Goal: Task Accomplishment & Management: Manage account settings

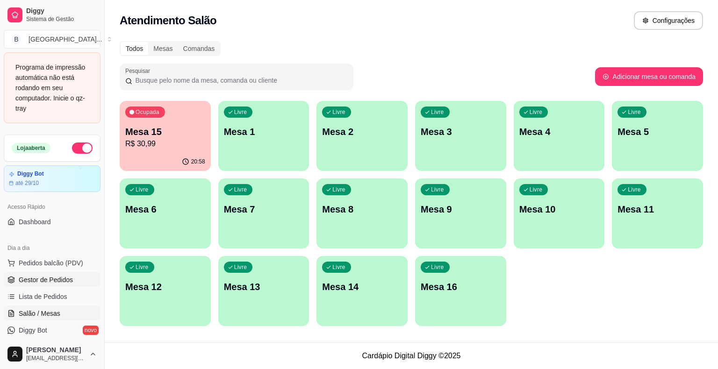
click at [46, 278] on span "Gestor de Pedidos" at bounding box center [46, 279] width 54 height 9
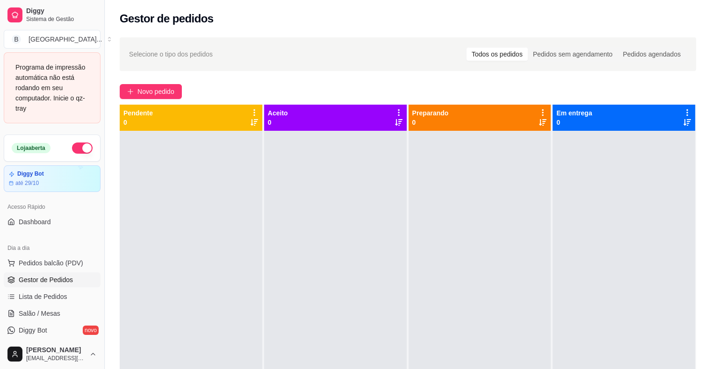
click at [314, 148] on div at bounding box center [335, 315] width 143 height 369
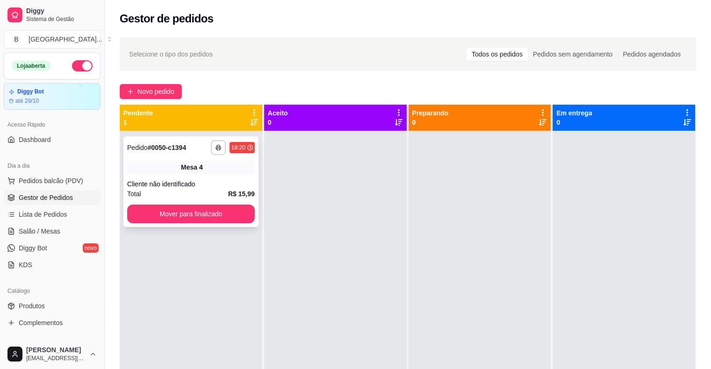
click at [160, 161] on div "Mesa 4" at bounding box center [191, 167] width 128 height 13
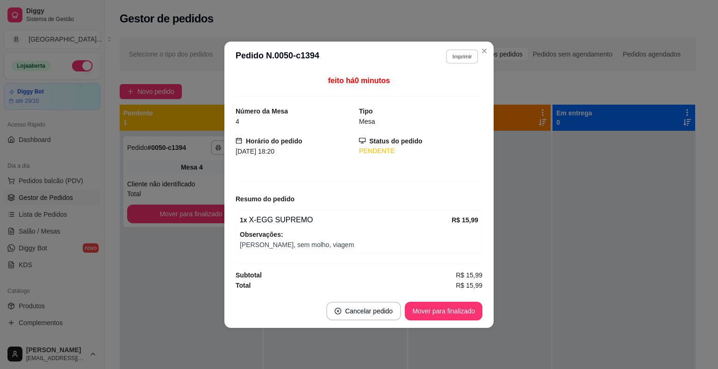
click at [465, 55] on button "Imprimir" at bounding box center [462, 56] width 32 height 14
click at [456, 92] on button "IMPRESSORA" at bounding box center [445, 89] width 65 height 14
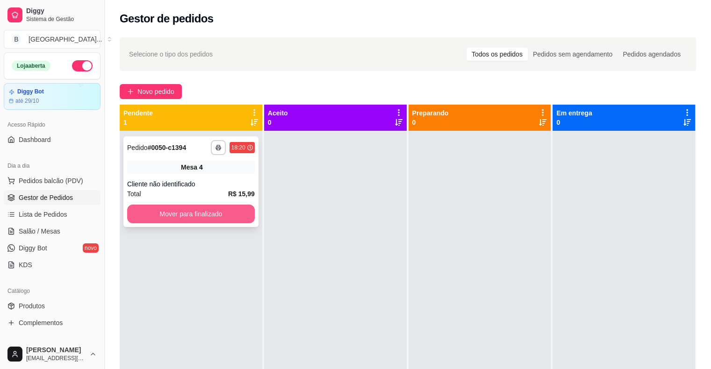
click at [164, 214] on button "Mover para finalizado" at bounding box center [191, 214] width 128 height 19
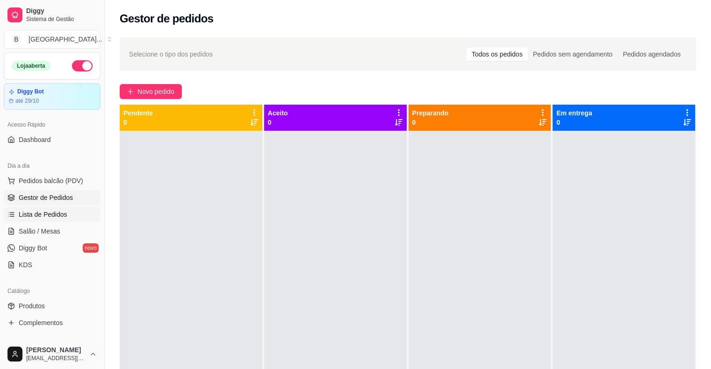
click at [62, 216] on span "Lista de Pedidos" at bounding box center [43, 214] width 49 height 9
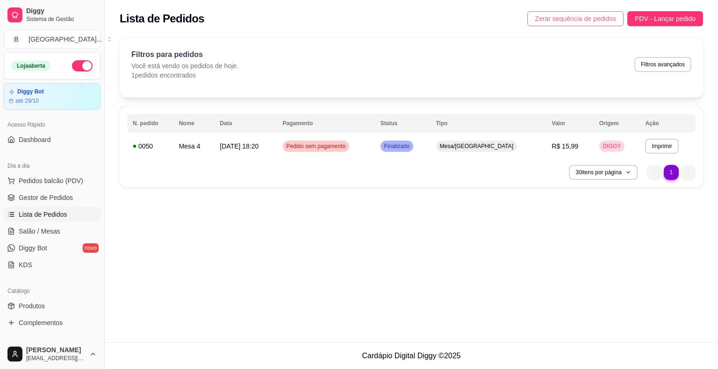
click at [563, 14] on span "Zerar sequência de pedidos" at bounding box center [575, 19] width 81 height 10
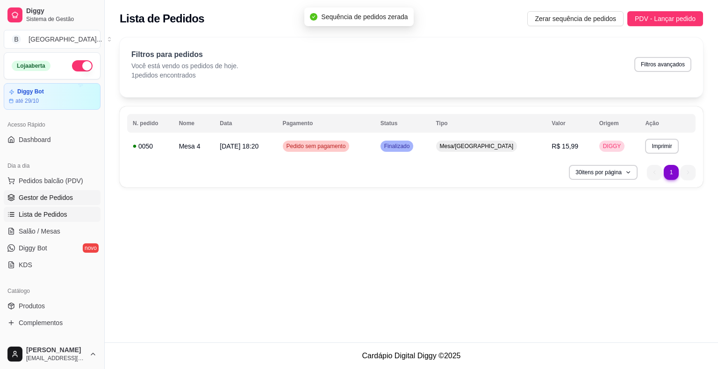
click at [70, 199] on span "Gestor de Pedidos" at bounding box center [46, 197] width 54 height 9
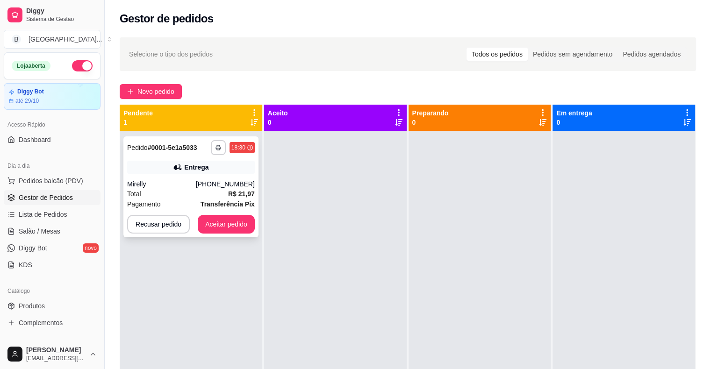
click at [155, 174] on div "**********" at bounding box center [190, 186] width 135 height 101
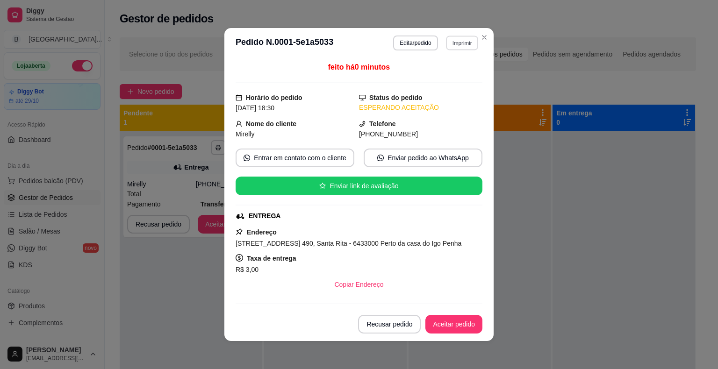
click at [461, 46] on button "Imprimir" at bounding box center [462, 43] width 32 height 14
click at [454, 68] on button "IMPRESSORA" at bounding box center [442, 75] width 68 height 15
click at [454, 68] on div "Escolha a impressora IMPRESSORA Impressora" at bounding box center [441, 78] width 77 height 50
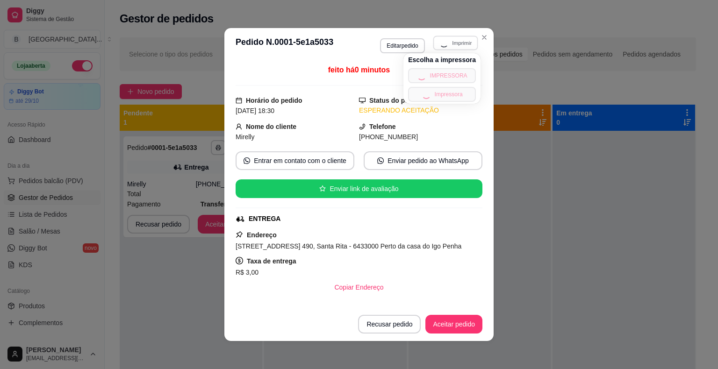
scroll to position [178, 0]
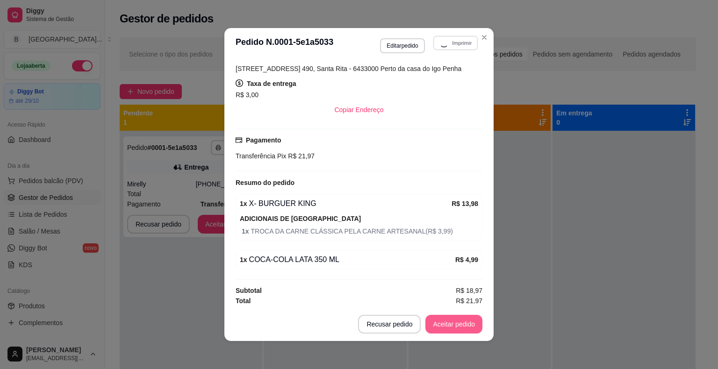
click at [446, 332] on button "Aceitar pedido" at bounding box center [453, 324] width 57 height 19
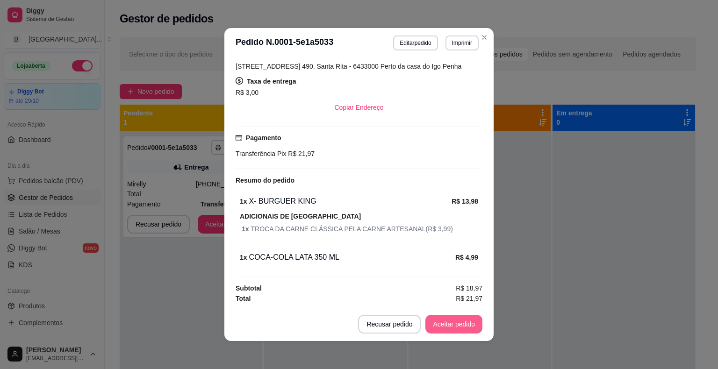
scroll to position [176, 0]
click at [446, 325] on button "Aceitar pedido" at bounding box center [453, 324] width 57 height 19
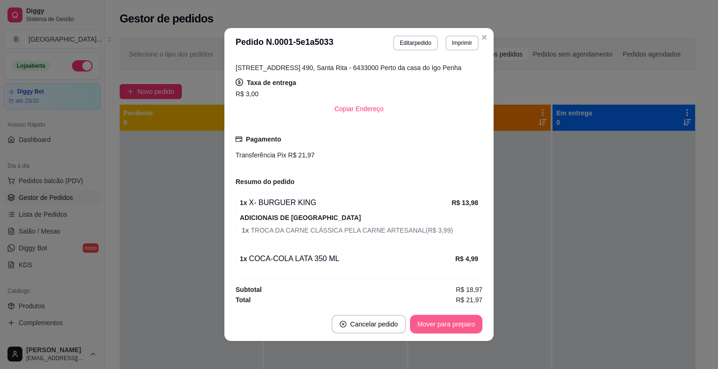
click at [446, 325] on button "Mover para preparo" at bounding box center [446, 324] width 72 height 19
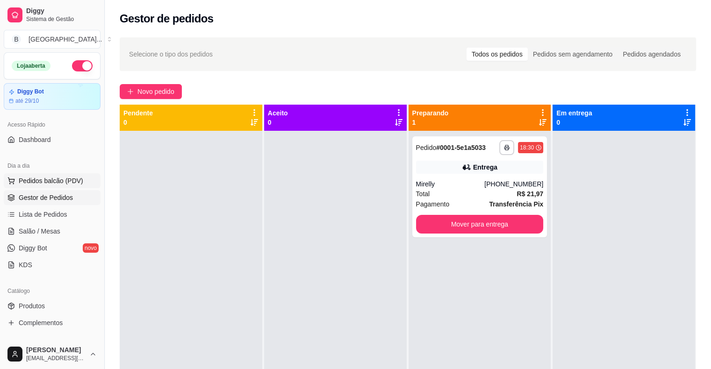
click at [56, 174] on button "Pedidos balcão (PDV)" at bounding box center [52, 180] width 97 height 15
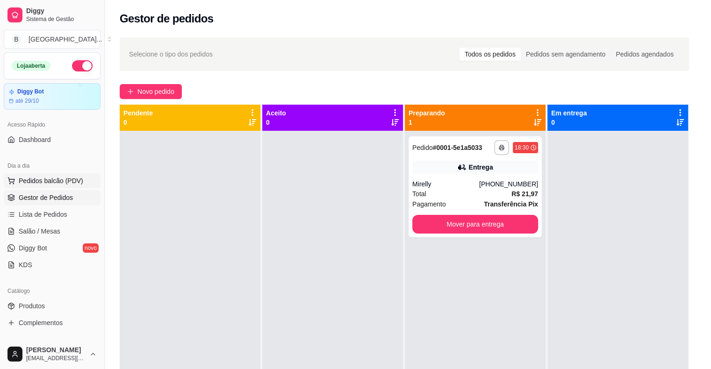
click at [54, 177] on img at bounding box center [68, 177] width 86 height 58
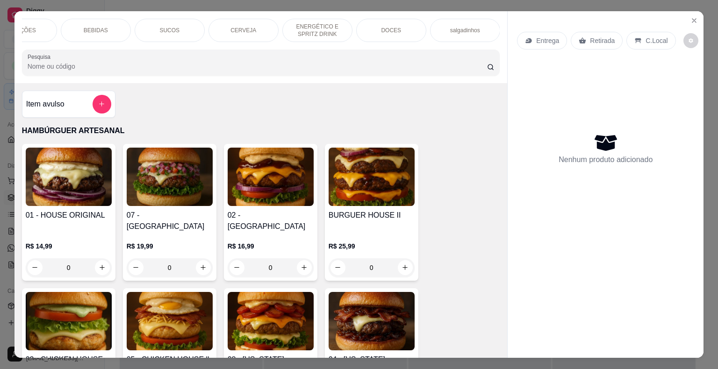
scroll to position [0, 257]
click at [473, 25] on p "[PERSON_NAME] refeiçoes" at bounding box center [465, 30] width 54 height 15
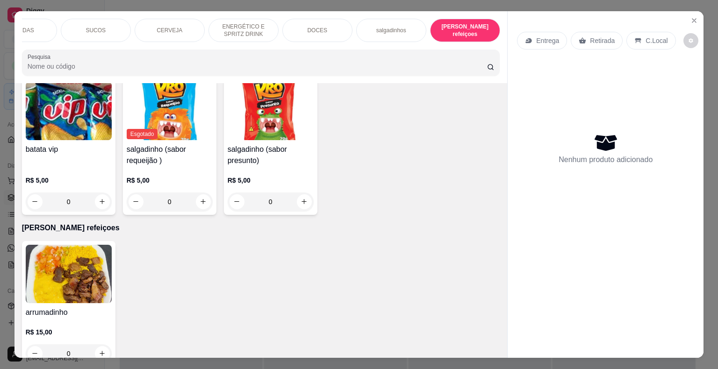
scroll to position [22, 0]
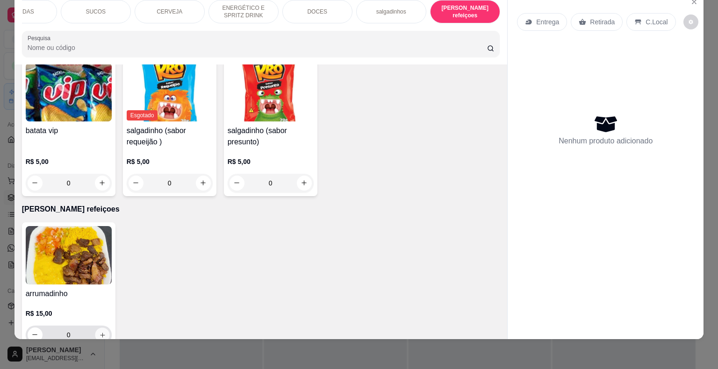
click at [99, 331] on icon "increase-product-quantity" at bounding box center [102, 334] width 7 height 7
type input "1"
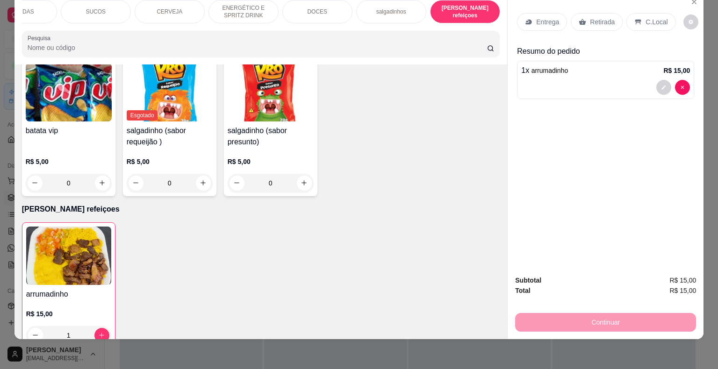
click at [548, 17] on p "Entrega" at bounding box center [547, 21] width 23 height 9
drag, startPoint x: 15, startPoint y: 21, endPoint x: 20, endPoint y: 19, distance: 5.0
click at [20, 19] on div "HAMBÚRGUER ARTESANAL HAMBÚRGUER CLÁSSICO PORÇÕES BEBIDAS SUCOS CERVEJA ENERGÉTI…" at bounding box center [260, 29] width 493 height 72
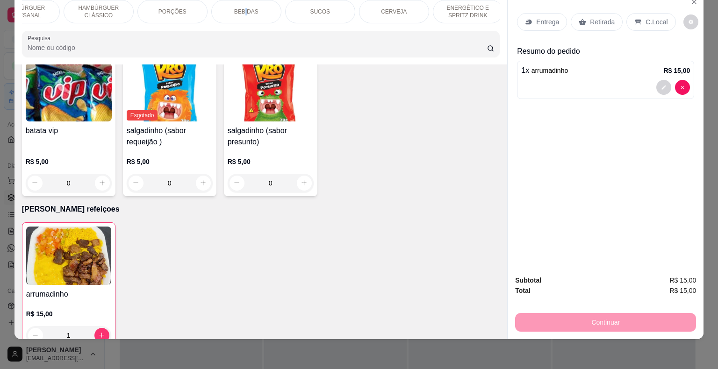
click at [244, 8] on p "BEBIDAS" at bounding box center [246, 11] width 24 height 7
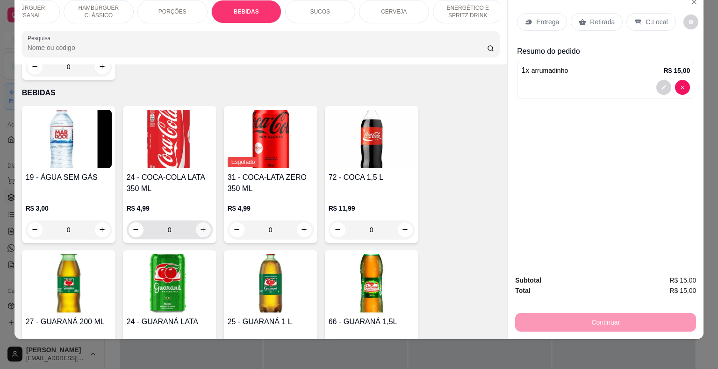
click at [196, 222] on button "increase-product-quantity" at bounding box center [203, 229] width 15 height 15
type input "1"
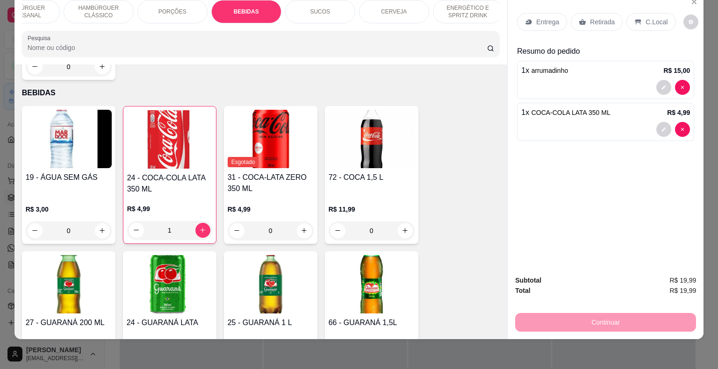
click at [542, 17] on p "Entrega" at bounding box center [547, 21] width 23 height 9
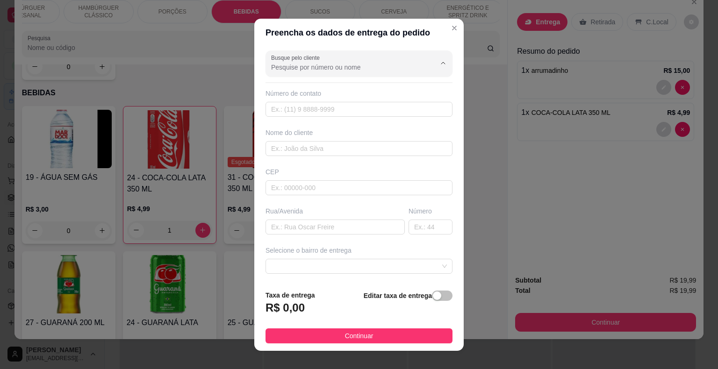
click at [358, 69] on input "Busque pelo cliente" at bounding box center [346, 67] width 150 height 9
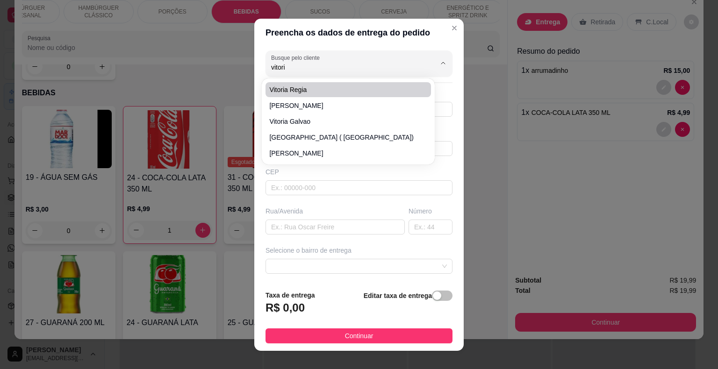
click at [351, 90] on span "vitoria regia" at bounding box center [343, 89] width 149 height 9
type input "vitoria regia"
type input "8688124137"
type input "vitoria regia"
type input "[PERSON_NAME]"
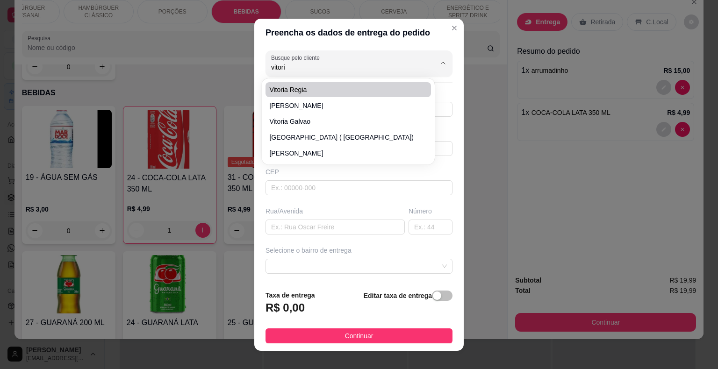
type input "São Miguel do Tapuio"
type input "rua que vai para o chapeu de couro"
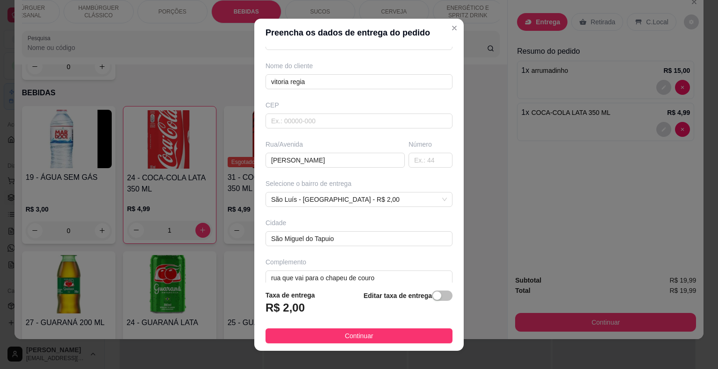
scroll to position [11, 0]
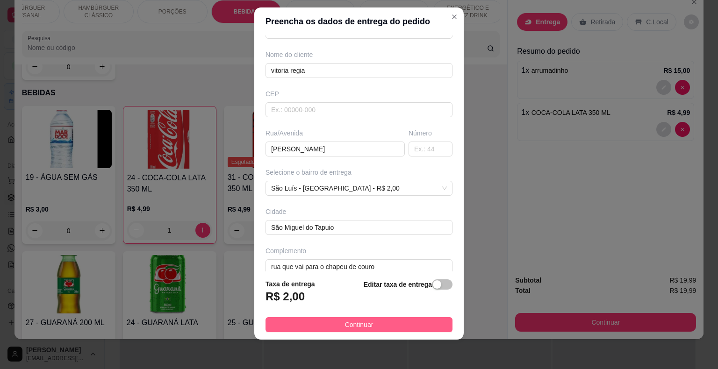
type input "vitoria regia"
click at [355, 330] on button "Continuar" at bounding box center [358, 324] width 187 height 15
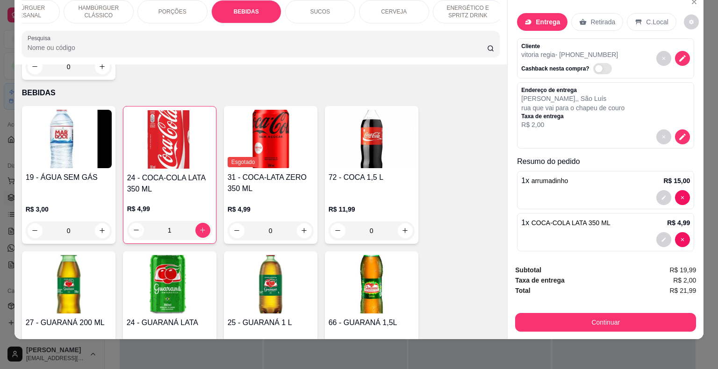
click at [664, 327] on div "Subtotal R$ 19,99 Taxa de entrega R$ 2,00 Total R$ 21,99 Continuar" at bounding box center [606, 299] width 196 height 82
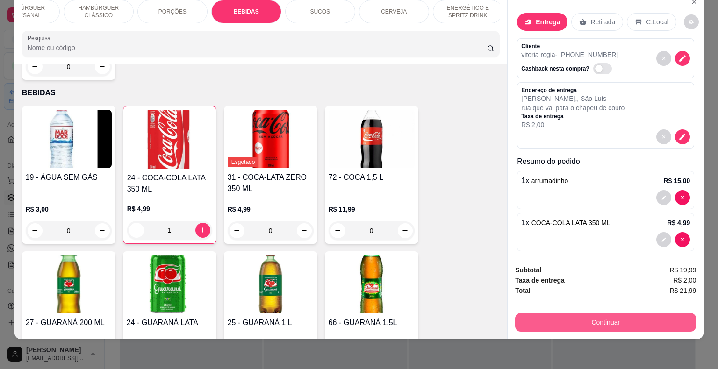
click at [657, 319] on button "Continuar" at bounding box center [605, 322] width 181 height 19
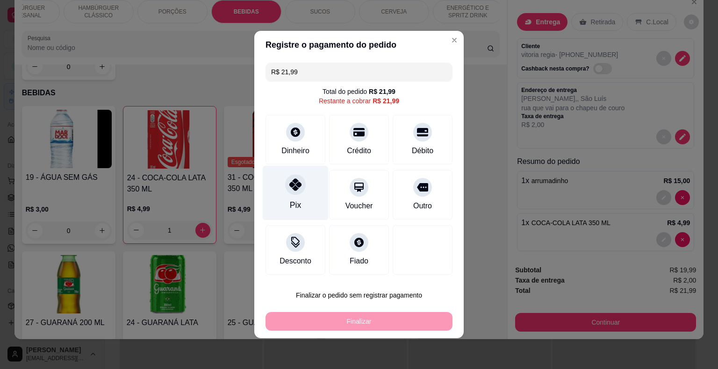
click at [287, 199] on div "Pix" at bounding box center [296, 193] width 66 height 55
type input "R$ 0,00"
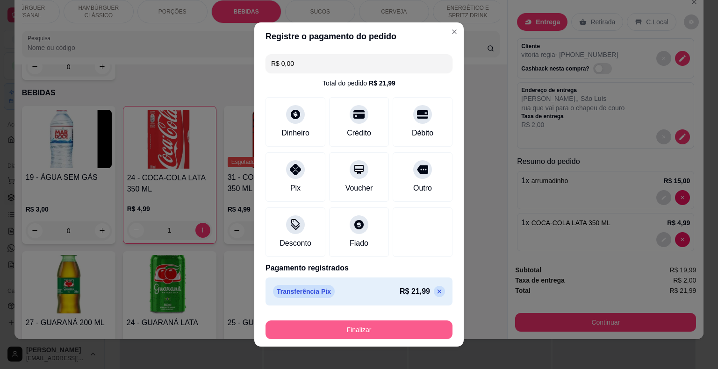
click at [348, 325] on button "Finalizar" at bounding box center [358, 330] width 187 height 19
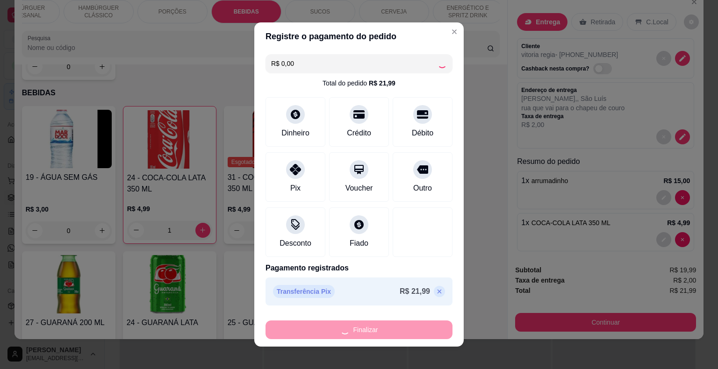
type input "0"
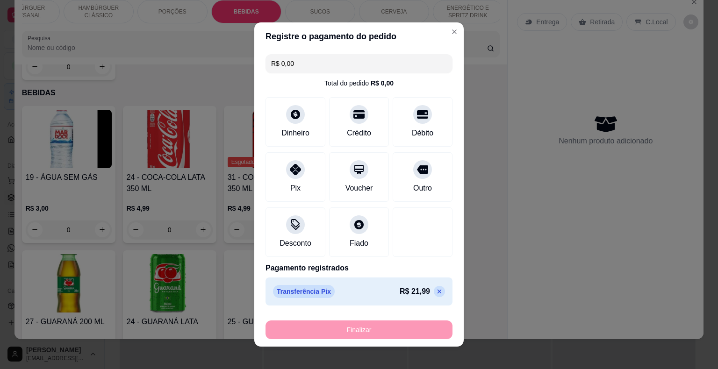
type input "-R$ 21,99"
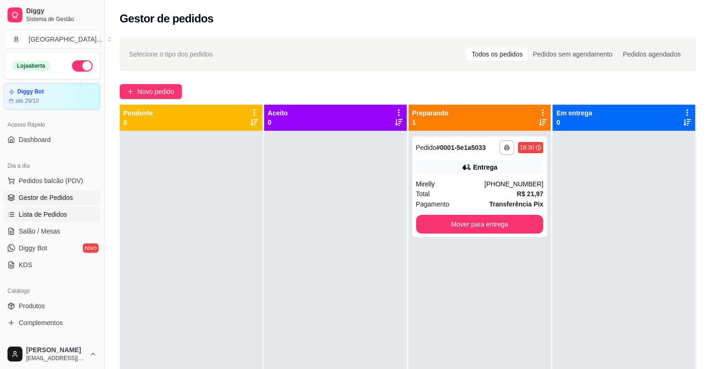
click at [38, 210] on span "Lista de Pedidos" at bounding box center [43, 214] width 49 height 9
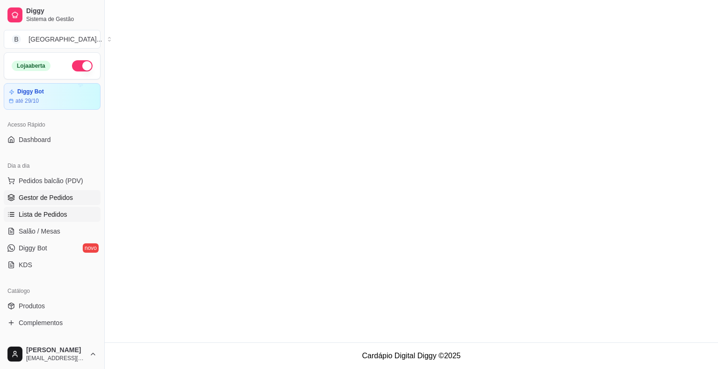
click at [48, 200] on span "Gestor de Pedidos" at bounding box center [46, 197] width 54 height 9
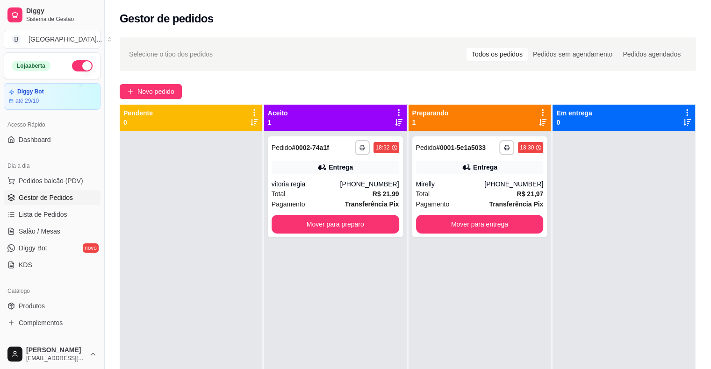
click at [301, 183] on div "vitoria regia" at bounding box center [306, 183] width 69 height 9
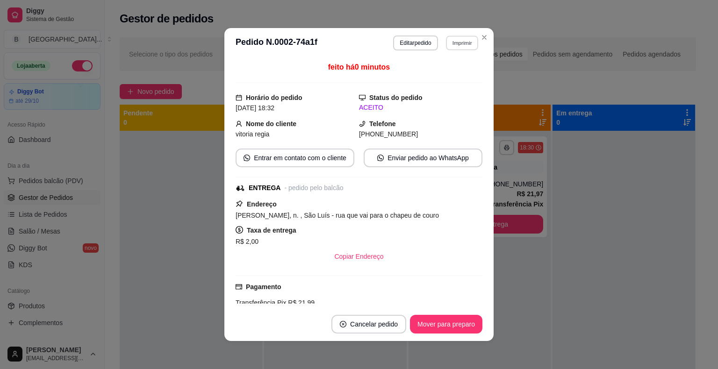
click at [463, 44] on button "Imprimir" at bounding box center [462, 43] width 32 height 14
click at [462, 78] on button "IMPRESSORA" at bounding box center [442, 75] width 68 height 15
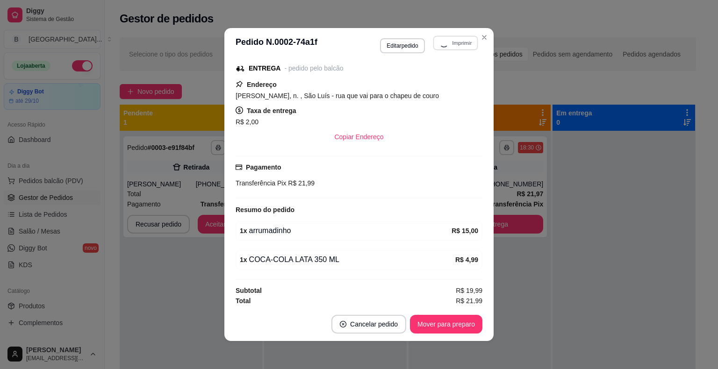
scroll to position [120, 0]
click at [446, 319] on button "Mover para preparo" at bounding box center [446, 324] width 70 height 18
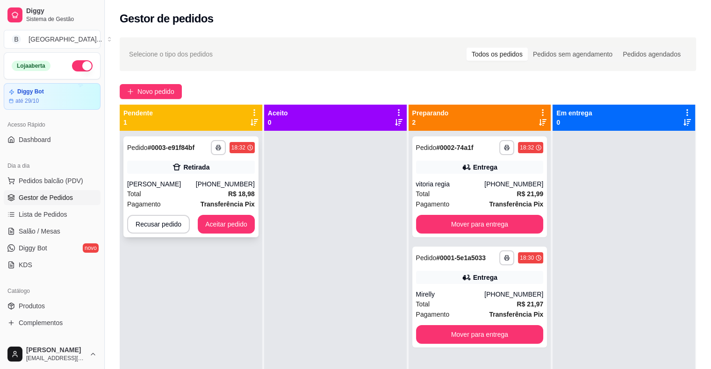
click at [207, 203] on strong "Transferência Pix" at bounding box center [228, 204] width 54 height 7
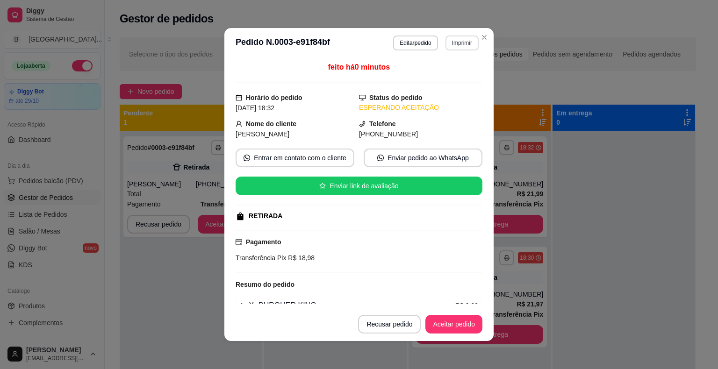
click at [460, 46] on button "Imprimir" at bounding box center [461, 43] width 33 height 15
click at [449, 72] on button "IMPRESSORA" at bounding box center [450, 71] width 54 height 12
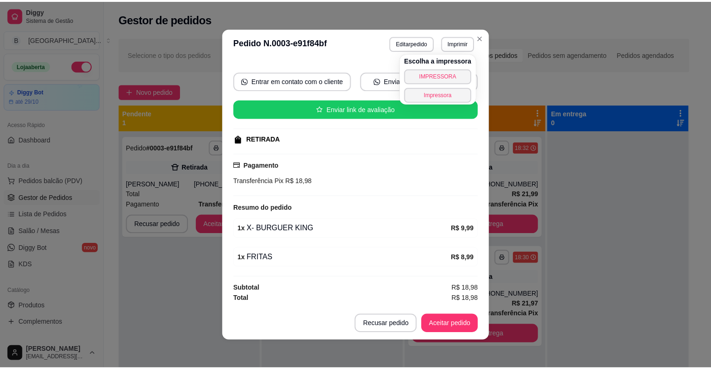
scroll to position [2, 0]
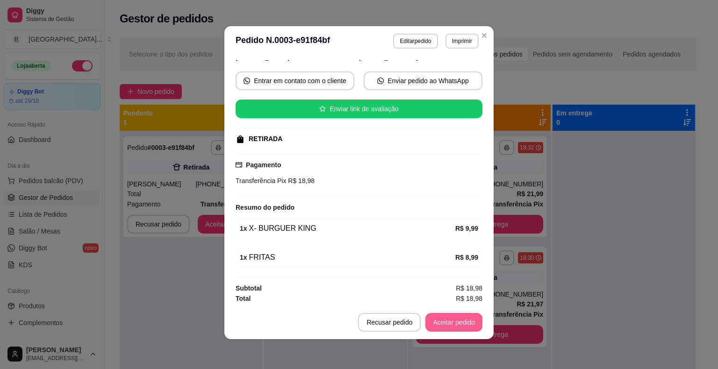
click at [467, 320] on button "Aceitar pedido" at bounding box center [453, 322] width 57 height 19
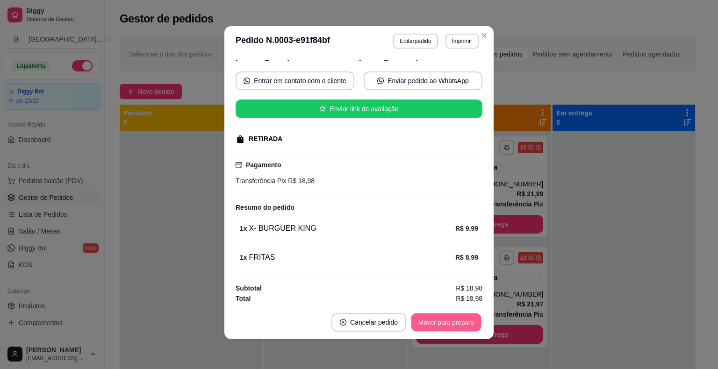
click at [469, 320] on button "Mover para preparo" at bounding box center [446, 323] width 70 height 18
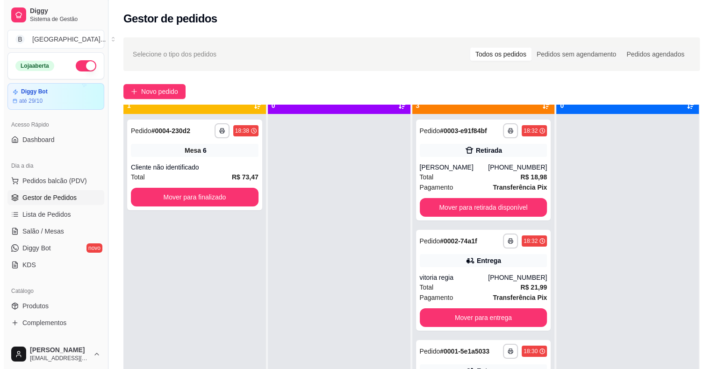
scroll to position [26, 0]
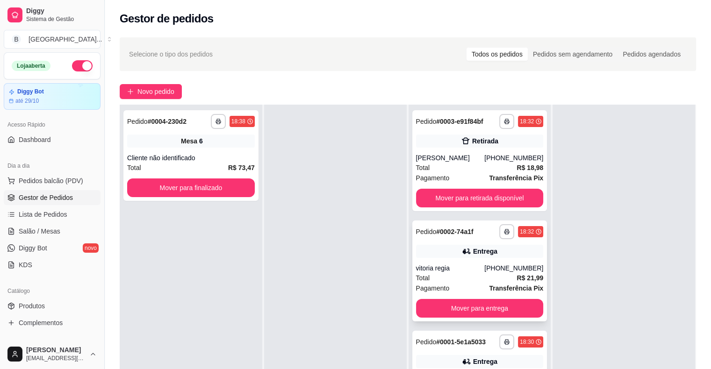
click at [459, 269] on div "vitoria regia" at bounding box center [450, 268] width 69 height 9
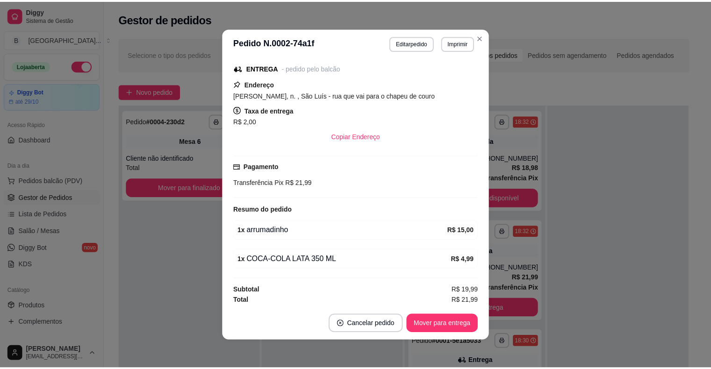
scroll to position [2, 0]
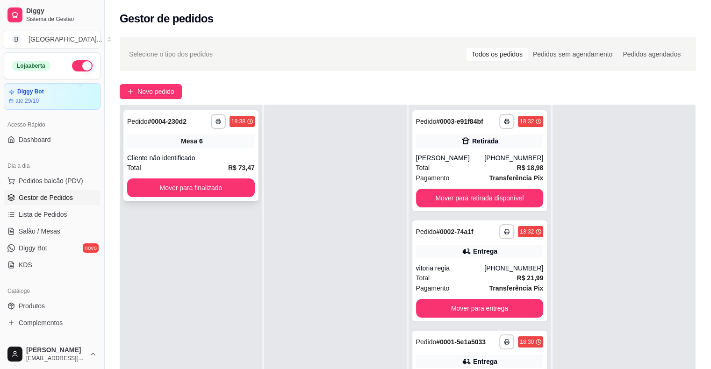
click at [171, 160] on div "Cliente não identificado" at bounding box center [191, 157] width 128 height 9
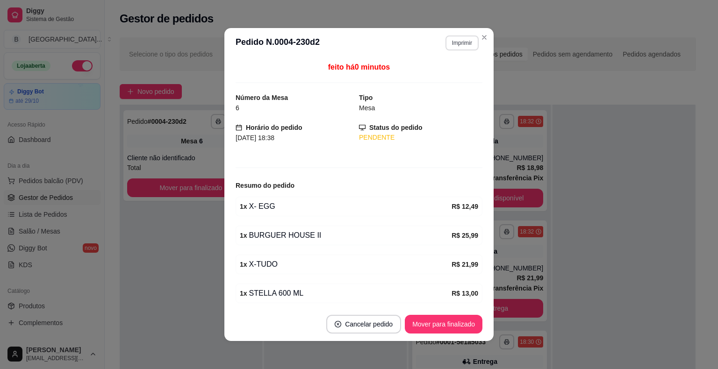
click at [456, 41] on button "Imprimir" at bounding box center [461, 43] width 33 height 15
click at [419, 71] on button "IMPRESSORA" at bounding box center [441, 75] width 65 height 14
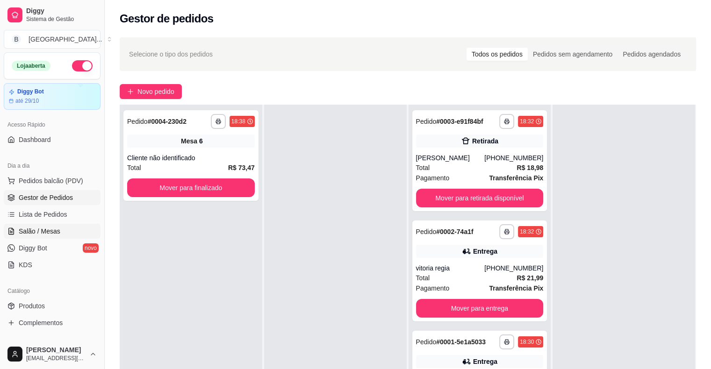
click at [46, 230] on span "Salão / Mesas" at bounding box center [40, 231] width 42 height 9
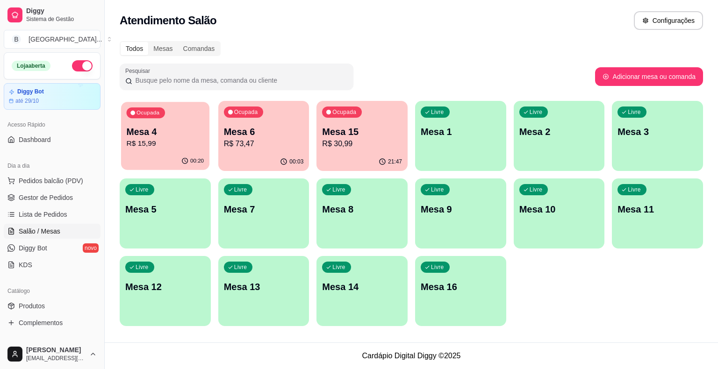
click at [158, 145] on p "R$ 15,99" at bounding box center [166, 143] width 78 height 11
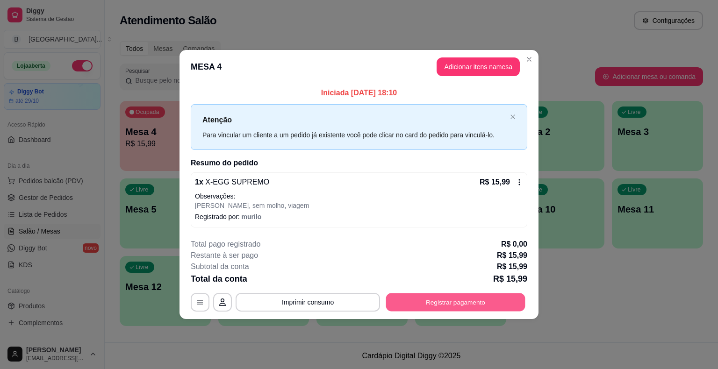
click at [437, 308] on button "Registrar pagamento" at bounding box center [455, 302] width 139 height 18
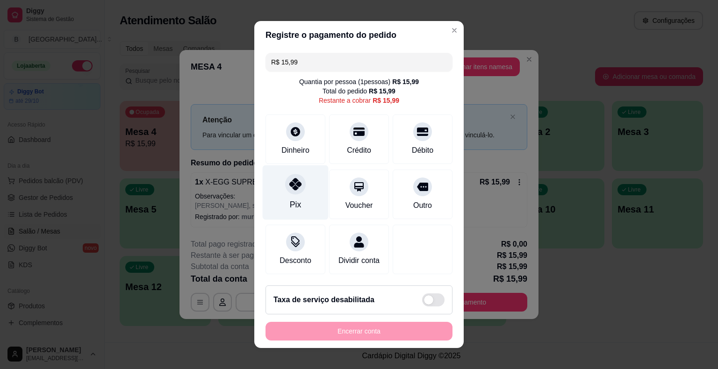
click at [297, 185] on div at bounding box center [295, 184] width 21 height 21
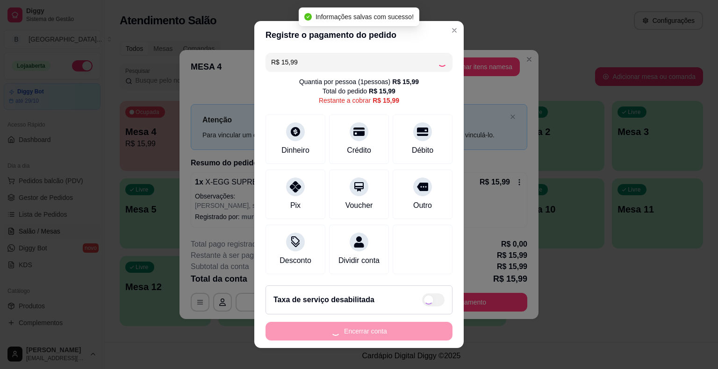
type input "R$ 0,00"
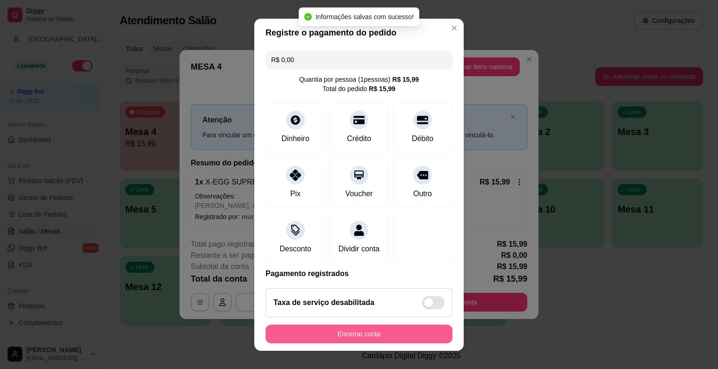
click at [364, 334] on button "Encerrar conta" at bounding box center [358, 334] width 187 height 19
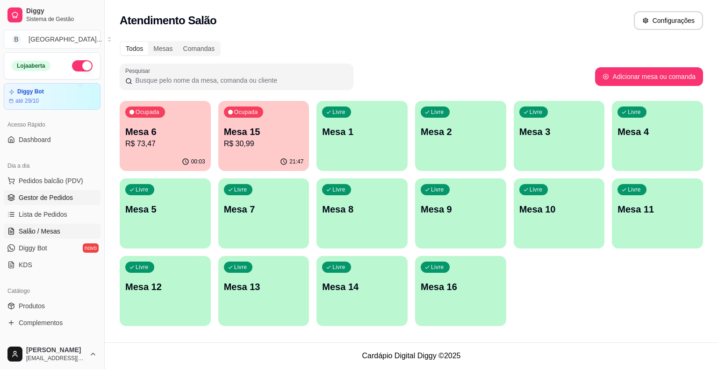
click at [76, 201] on link "Gestor de Pedidos" at bounding box center [52, 197] width 97 height 15
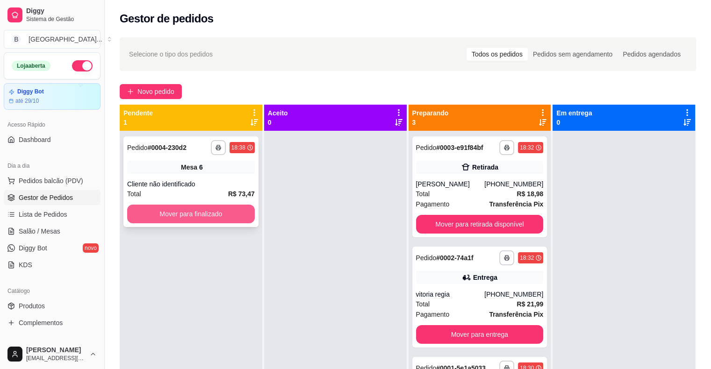
click at [196, 208] on button "Mover para finalizado" at bounding box center [191, 214] width 128 height 19
click at [186, 149] on strong "# 0005-8753d" at bounding box center [167, 147] width 39 height 7
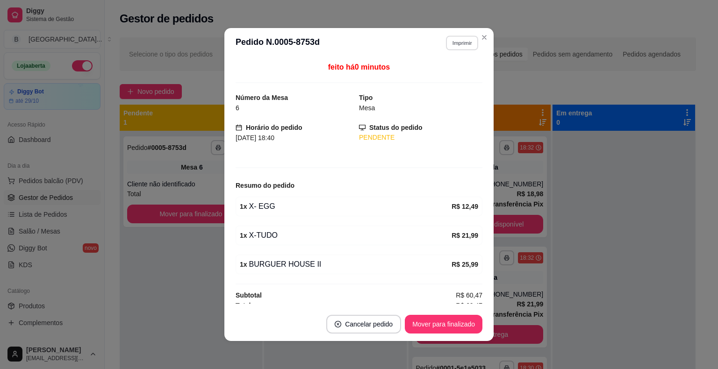
click at [463, 36] on button "Imprimir" at bounding box center [462, 43] width 32 height 14
click at [440, 73] on button "IMPRESSORA" at bounding box center [443, 75] width 68 height 15
click at [447, 323] on button "Mover para finalizado" at bounding box center [443, 324] width 75 height 18
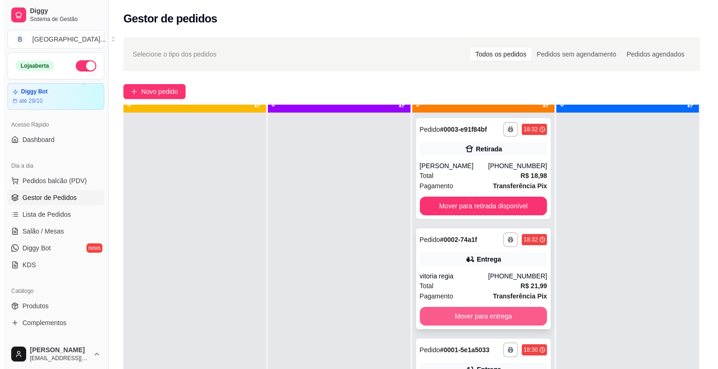
scroll to position [26, 0]
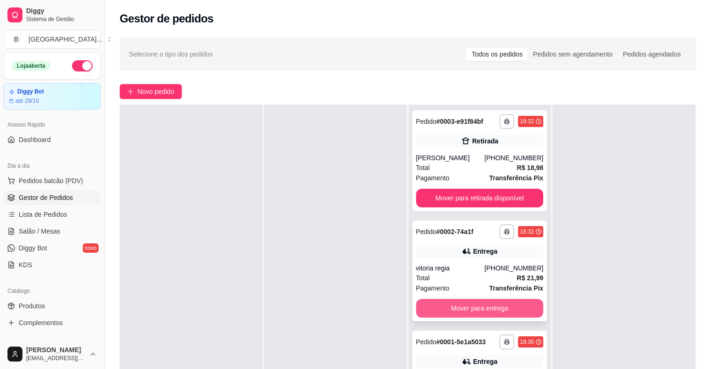
click at [454, 305] on button "Mover para entrega" at bounding box center [480, 308] width 128 height 19
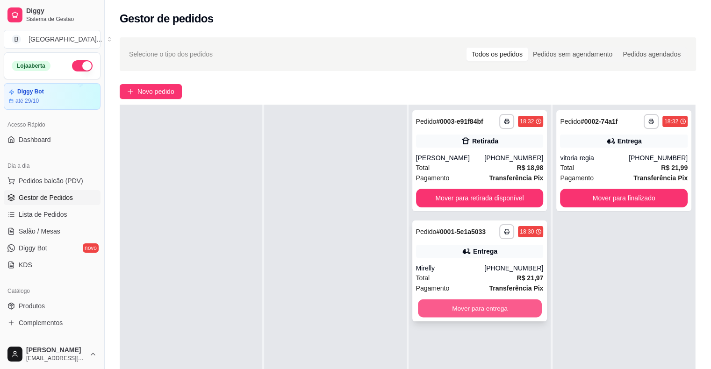
click at [519, 302] on button "Mover para entrega" at bounding box center [480, 309] width 124 height 18
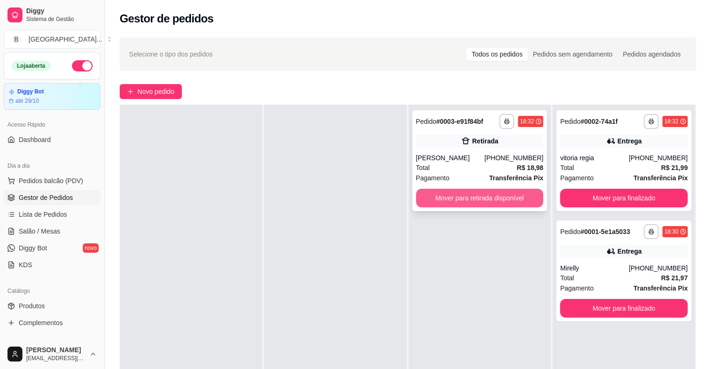
click at [471, 194] on button "Mover para retirada disponível" at bounding box center [480, 198] width 128 height 19
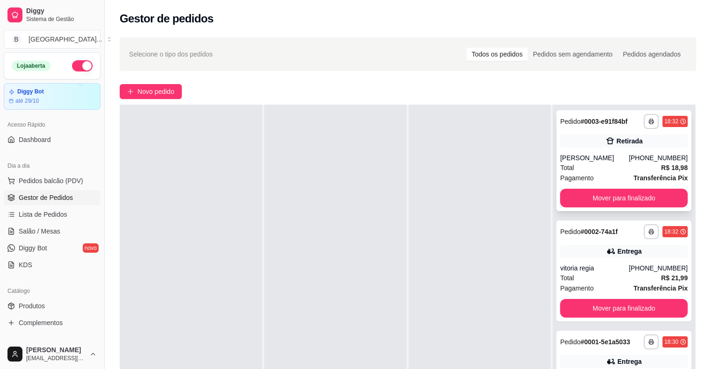
click at [599, 153] on div "[PERSON_NAME]" at bounding box center [594, 157] width 69 height 9
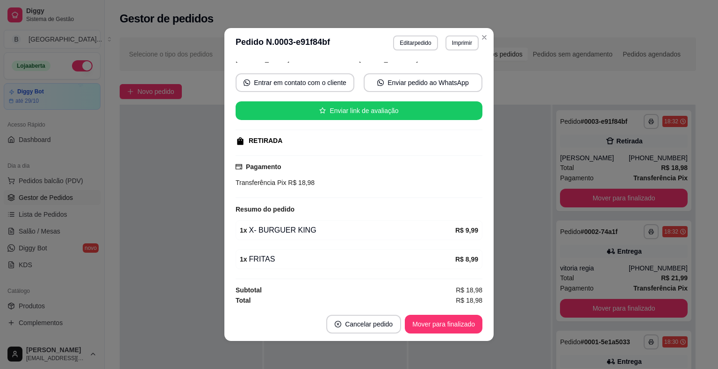
scroll to position [2, 0]
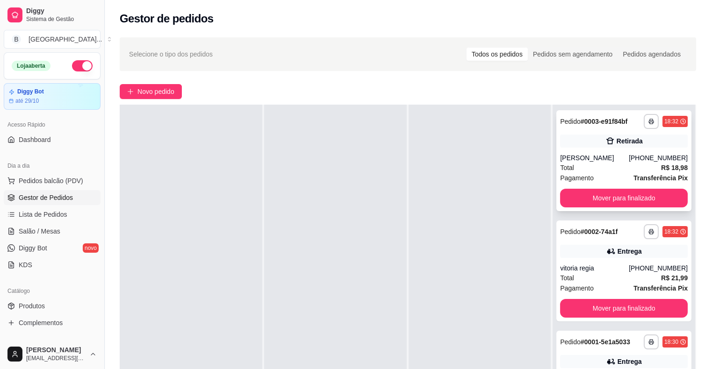
click at [612, 154] on div "[PERSON_NAME]" at bounding box center [594, 157] width 69 height 9
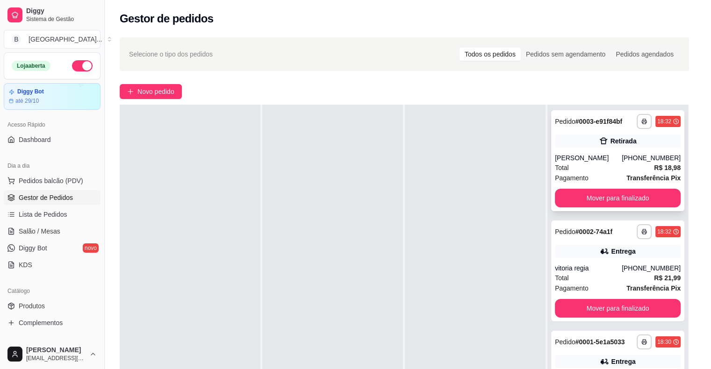
click at [612, 154] on div "[PERSON_NAME]" at bounding box center [588, 157] width 67 height 9
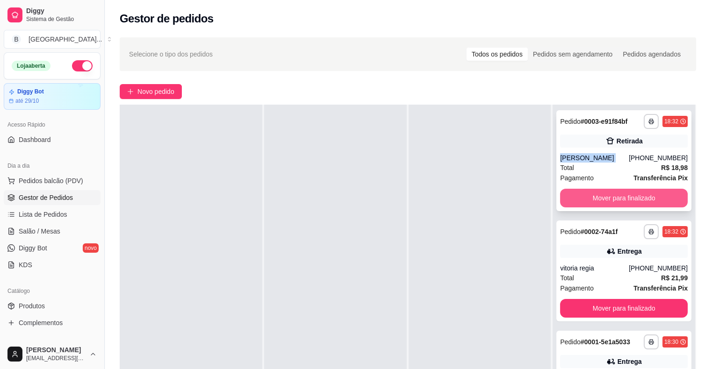
click at [622, 205] on button "Mover para finalizado" at bounding box center [624, 198] width 128 height 19
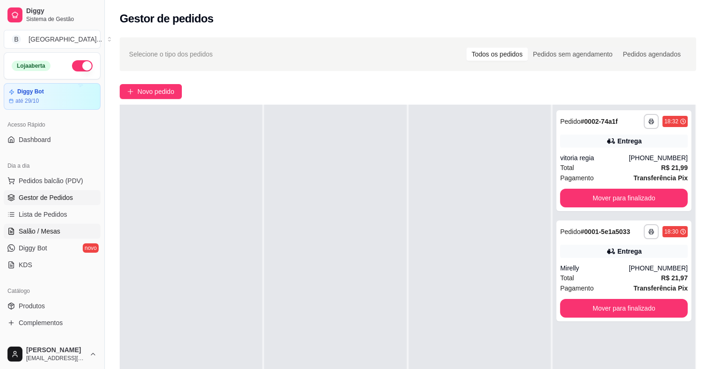
click at [32, 227] on span "Salão / Mesas" at bounding box center [40, 231] width 42 height 9
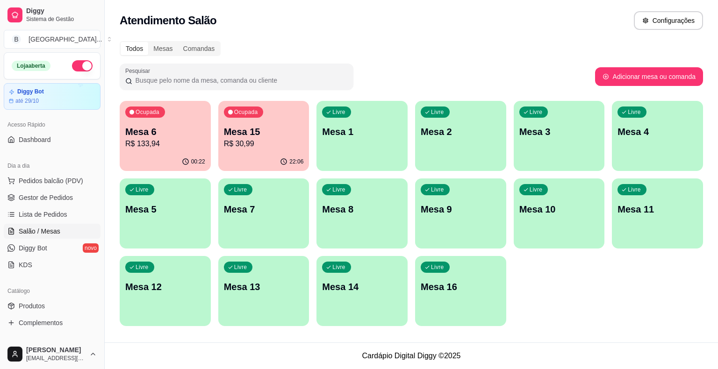
click at [9, 233] on icon at bounding box center [11, 231] width 5 height 6
drag, startPoint x: 8, startPoint y: 233, endPoint x: 72, endPoint y: 265, distance: 71.9
click at [38, 249] on ul "Pedidos balcão (PDV) Gestor de Pedidos Lista de Pedidos Salão / Mesas Diggy Bot…" at bounding box center [52, 222] width 97 height 99
click at [0, 229] on div "Dia a dia Pedidos balcão (PDV) Gestor de Pedidos Lista de Pedidos Salão / Mesas…" at bounding box center [52, 216] width 104 height 122
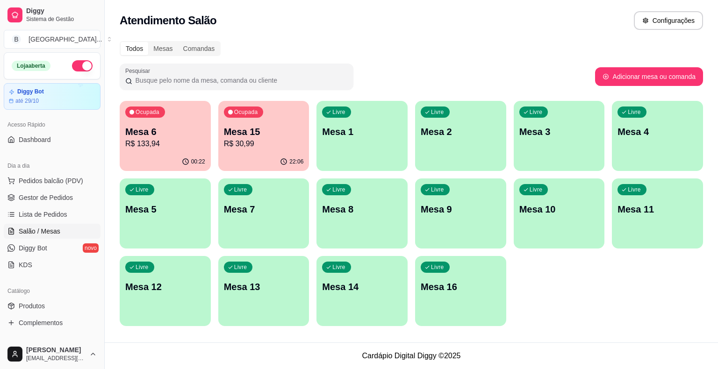
click at [3, 230] on div "Dia a dia Pedidos balcão (PDV) Gestor de Pedidos Lista de Pedidos Salão / Mesas…" at bounding box center [52, 216] width 104 height 122
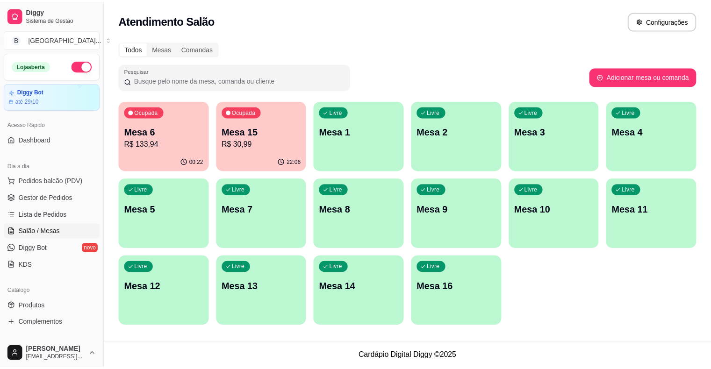
scroll to position [251, 0]
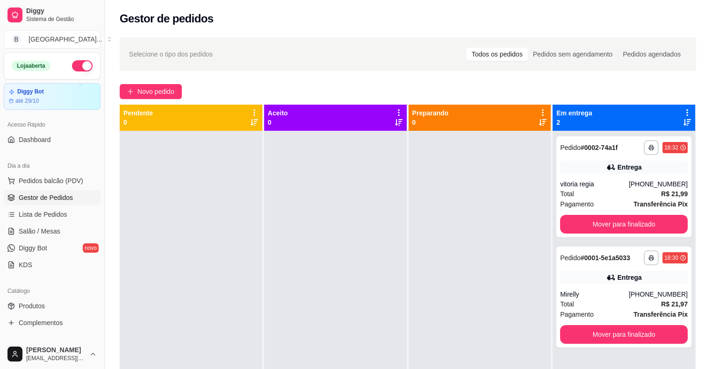
click at [0, 205] on div "Dia a dia Pedidos balcão (PDV) Gestor de Pedidos Lista de Pedidos Salão / Mesas…" at bounding box center [52, 216] width 104 height 122
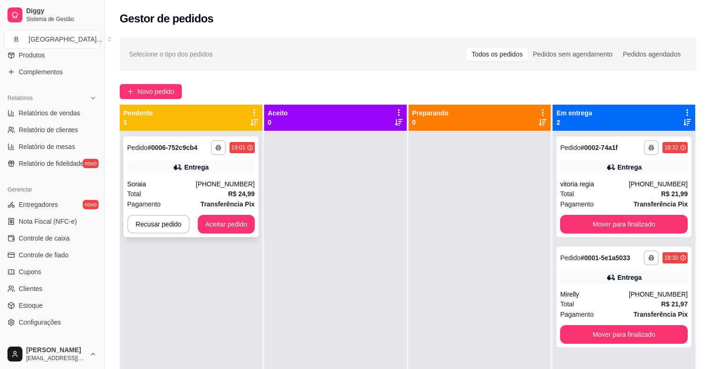
click at [212, 165] on div "Entrega" at bounding box center [191, 167] width 128 height 13
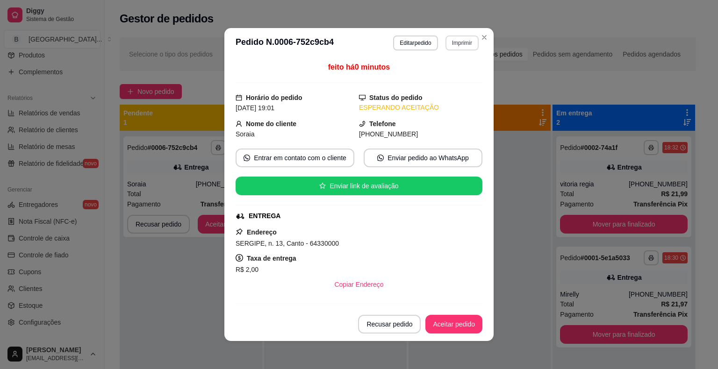
click at [453, 38] on button "Imprimir" at bounding box center [461, 43] width 33 height 15
click at [437, 77] on button "IMPRESSORA" at bounding box center [442, 75] width 68 height 15
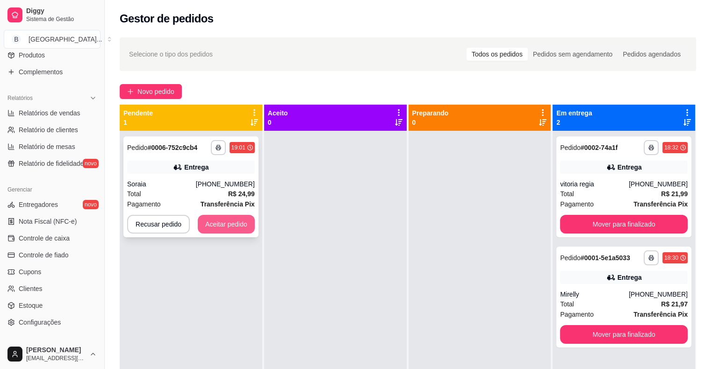
click at [236, 225] on button "Aceitar pedido" at bounding box center [226, 224] width 57 height 19
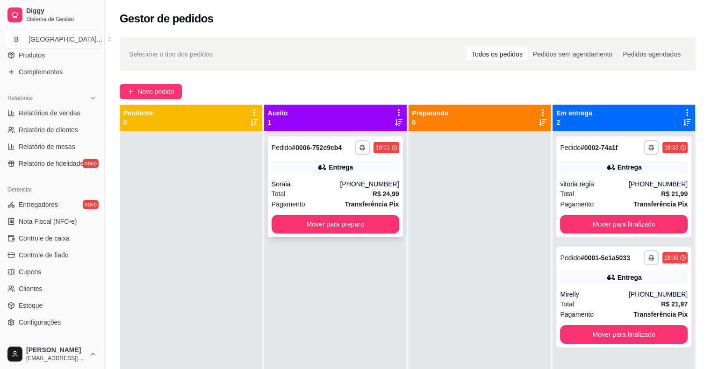
click at [311, 210] on div "**********" at bounding box center [335, 186] width 135 height 101
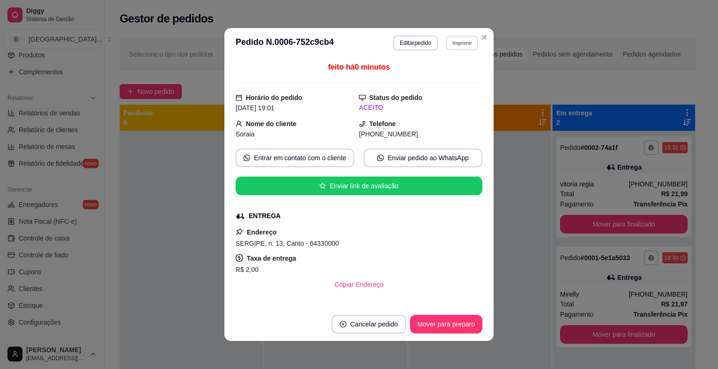
click at [448, 40] on button "Imprimir" at bounding box center [462, 43] width 32 height 14
click at [454, 71] on button "IMPRESSORA" at bounding box center [442, 75] width 68 height 15
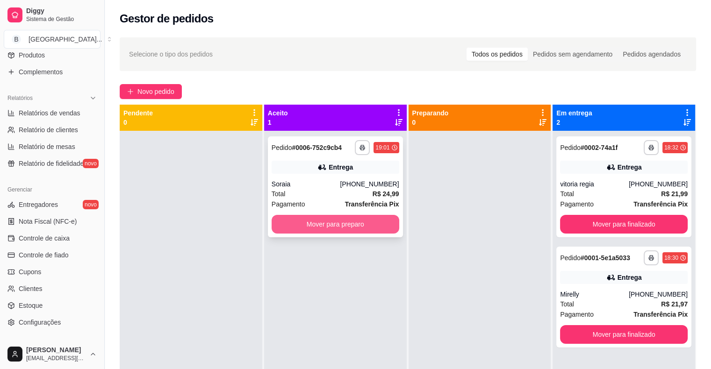
click at [294, 224] on button "Mover para preparo" at bounding box center [336, 224] width 128 height 19
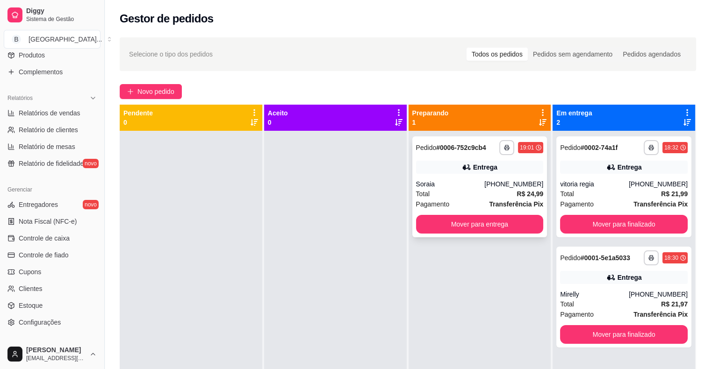
click at [451, 169] on div "Entrega" at bounding box center [480, 167] width 128 height 13
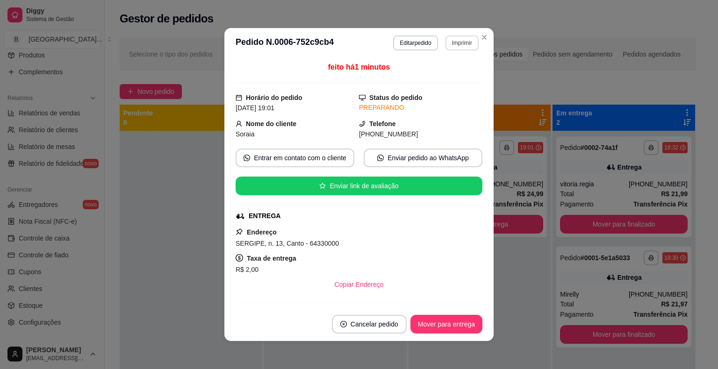
click at [462, 42] on button "Imprimir" at bounding box center [461, 43] width 33 height 15
click at [440, 79] on button "IMPRESSORA" at bounding box center [441, 75] width 65 height 14
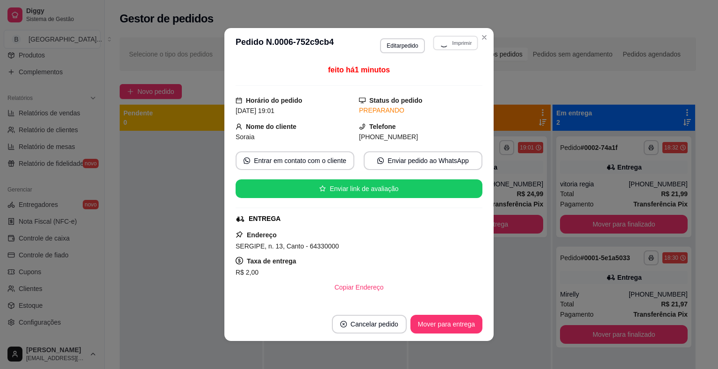
click at [532, 63] on div "Selecione o tipo dos pedidos Todos os pedidos Pedidos sem agendamento Pedidos a…" at bounding box center [408, 54] width 576 height 34
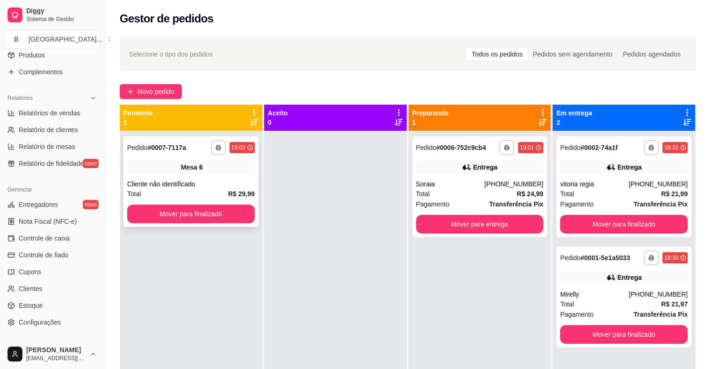
click at [157, 186] on div "Cliente não identificado" at bounding box center [191, 183] width 128 height 9
click at [194, 214] on button "Mover para finalizado" at bounding box center [191, 214] width 128 height 19
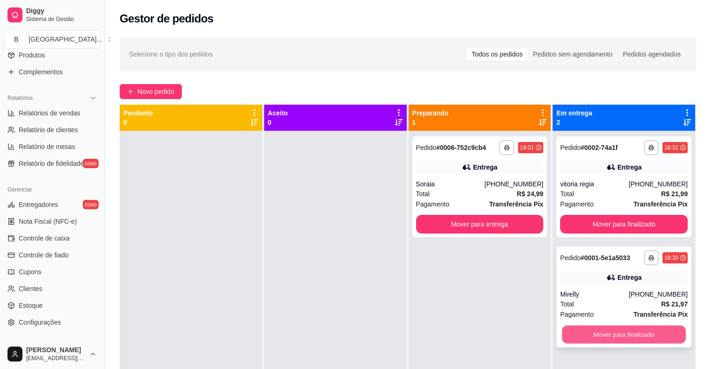
click at [606, 337] on button "Mover para finalizado" at bounding box center [624, 335] width 124 height 18
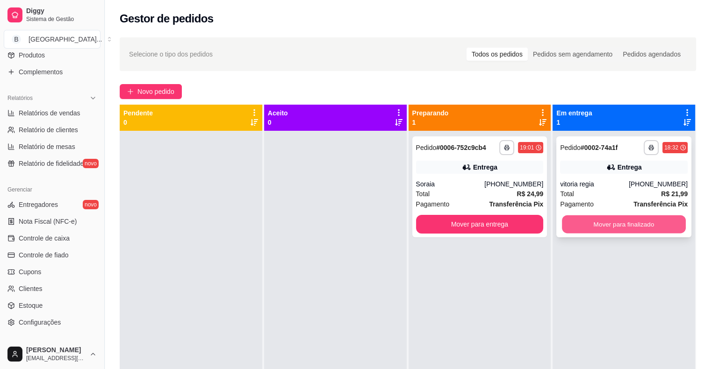
click at [616, 227] on button "Mover para finalizado" at bounding box center [624, 224] width 124 height 18
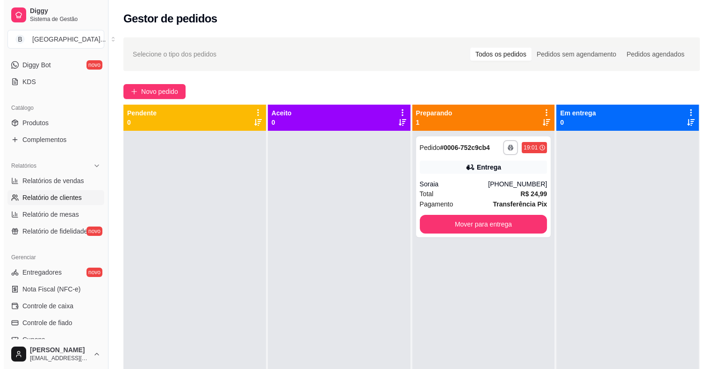
scroll to position [64, 0]
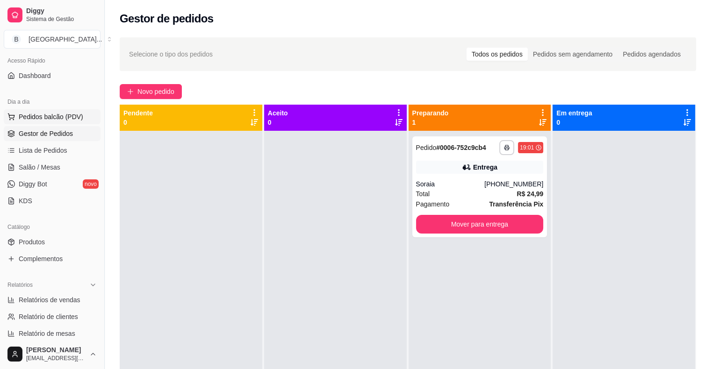
click at [41, 113] on span "Pedidos balcão (PDV)" at bounding box center [51, 116] width 65 height 9
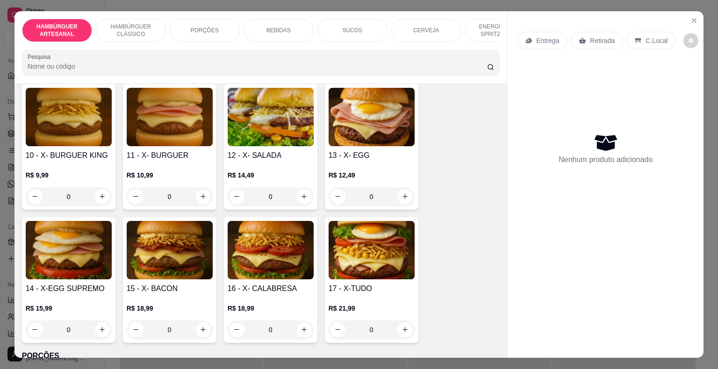
scroll to position [514, 0]
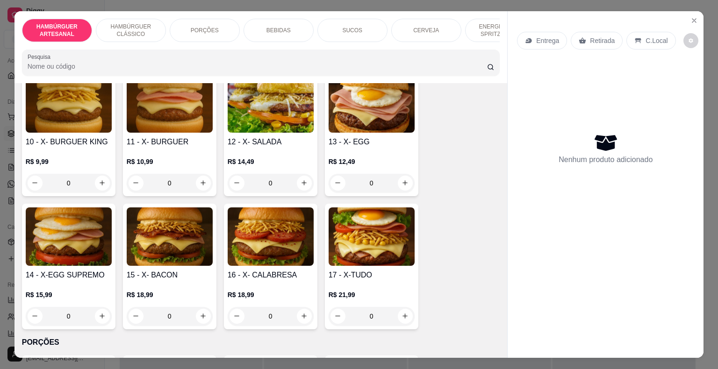
click at [54, 136] on h4 "10 - X- BURGUER KING" at bounding box center [69, 141] width 86 height 11
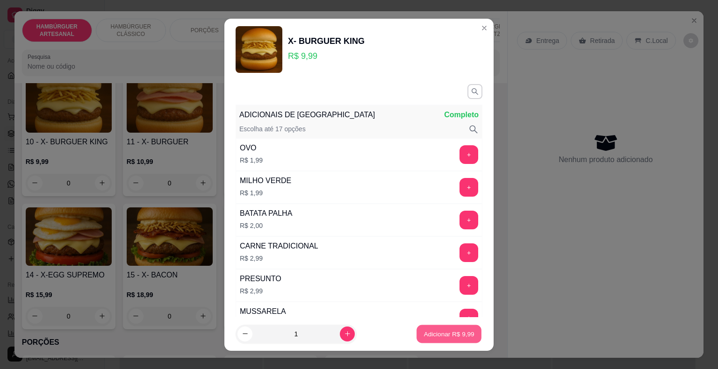
click at [434, 337] on p "Adicionar R$ 9,99" at bounding box center [448, 334] width 50 height 9
type input "1"
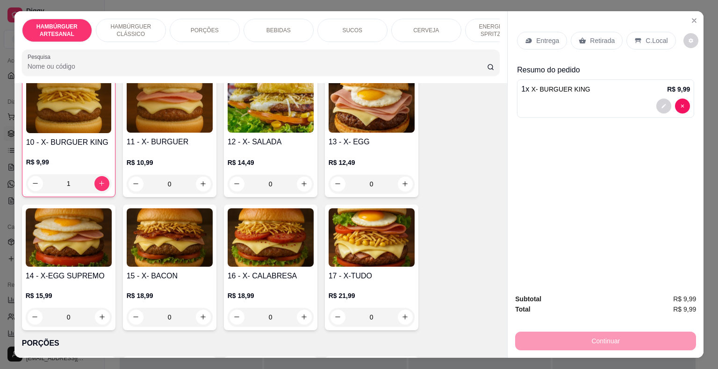
click at [593, 32] on div "Retirada" at bounding box center [597, 41] width 52 height 18
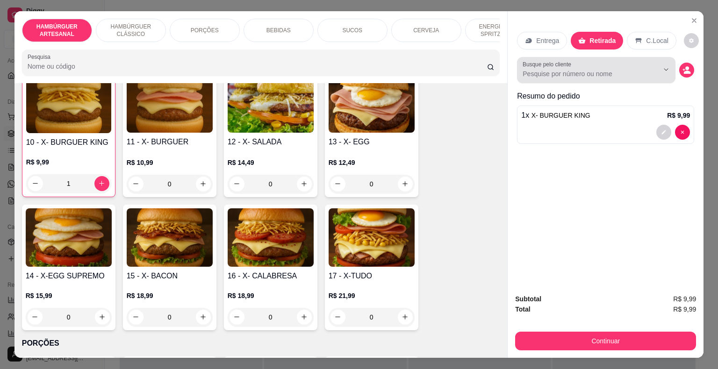
click at [585, 69] on input "Busque pelo cliente" at bounding box center [583, 73] width 121 height 9
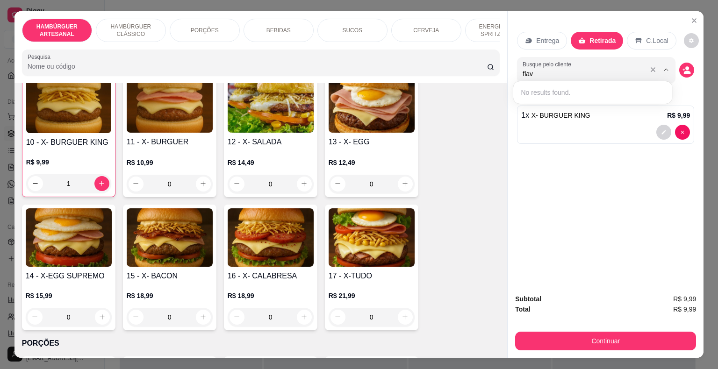
type input "flavi"
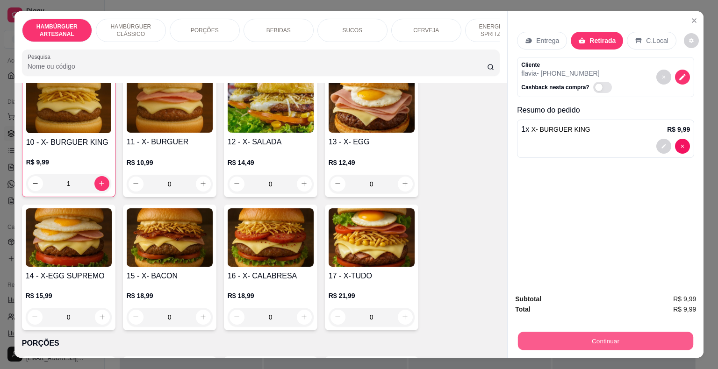
click at [658, 336] on button "Continuar" at bounding box center [605, 341] width 175 height 18
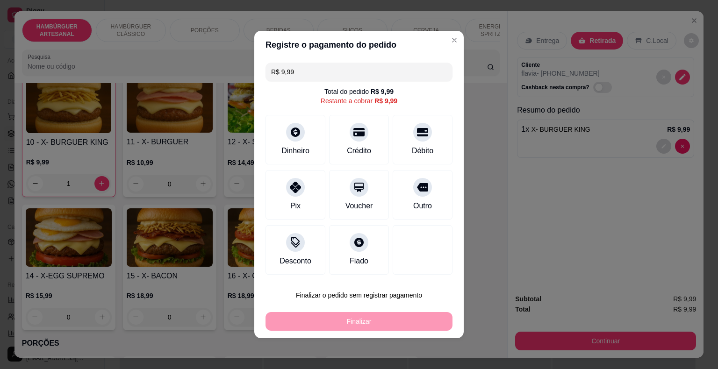
click at [333, 305] on div "Finalizar o pedido sem registrar pagamento Finalizar" at bounding box center [358, 308] width 187 height 45
click at [333, 304] on button "Finalizar o pedido sem registrar pagamento" at bounding box center [358, 295] width 187 height 19
click at [423, 270] on button "Confirmar" at bounding box center [415, 269] width 33 height 14
type input "0"
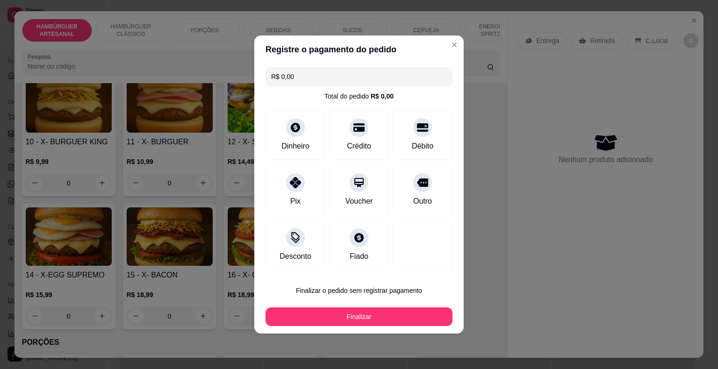
type input "R$ 0,00"
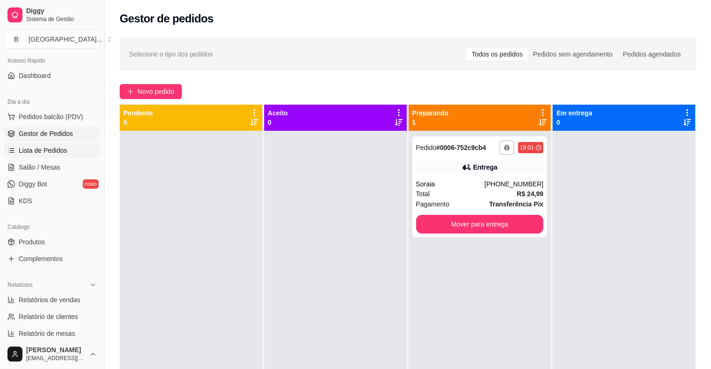
click at [55, 146] on span "Lista de Pedidos" at bounding box center [43, 150] width 49 height 9
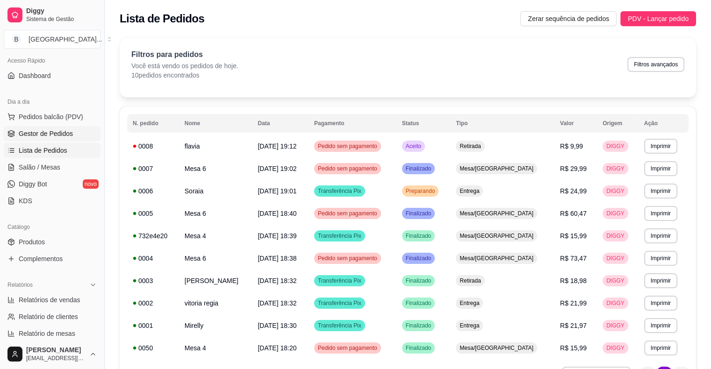
click at [61, 136] on span "Gestor de Pedidos" at bounding box center [46, 133] width 54 height 9
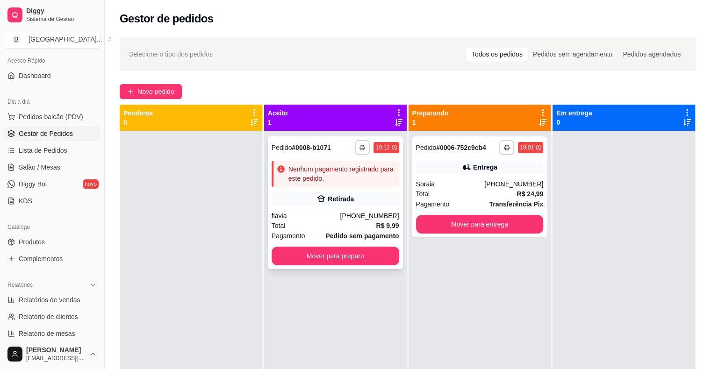
click at [310, 189] on div "**********" at bounding box center [335, 202] width 135 height 133
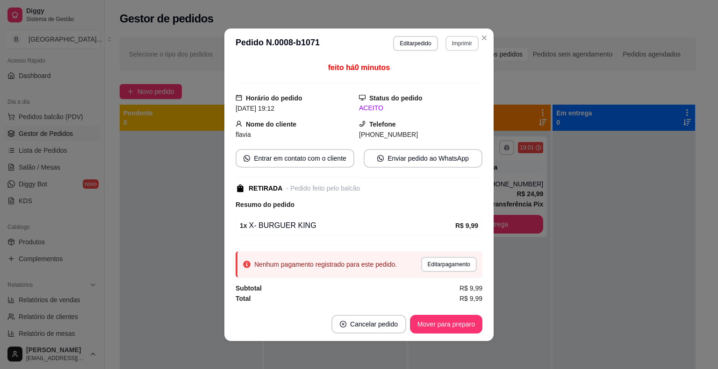
click at [448, 44] on button "Imprimir" at bounding box center [461, 43] width 33 height 15
click at [449, 78] on button "IMPRESSORA" at bounding box center [442, 76] width 68 height 15
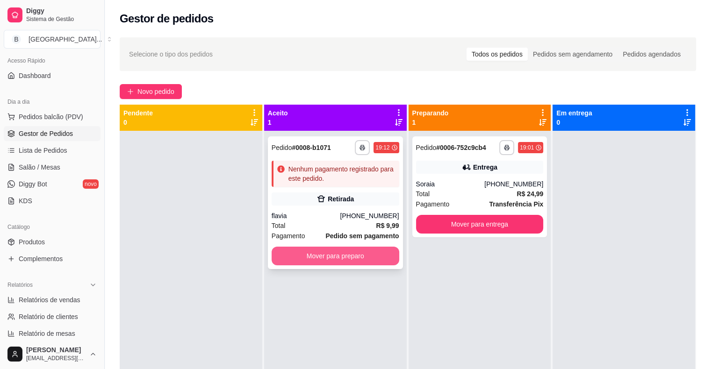
click at [338, 255] on button "Mover para preparo" at bounding box center [336, 256] width 128 height 19
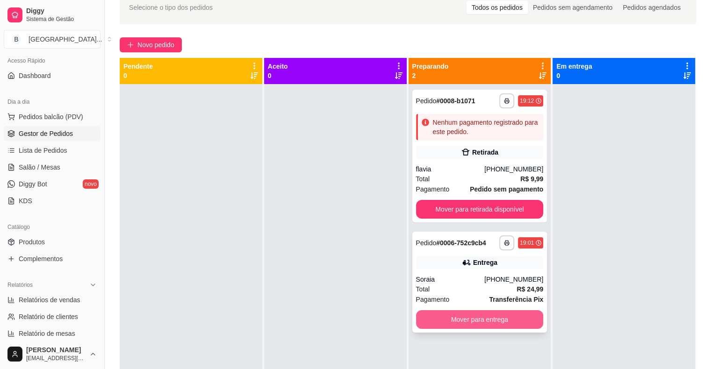
click at [479, 315] on button "Mover para entrega" at bounding box center [480, 319] width 128 height 19
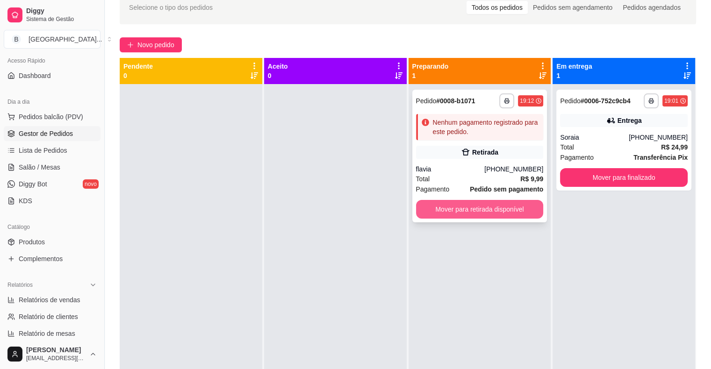
click at [455, 208] on button "Mover para retirada disponível" at bounding box center [480, 209] width 128 height 19
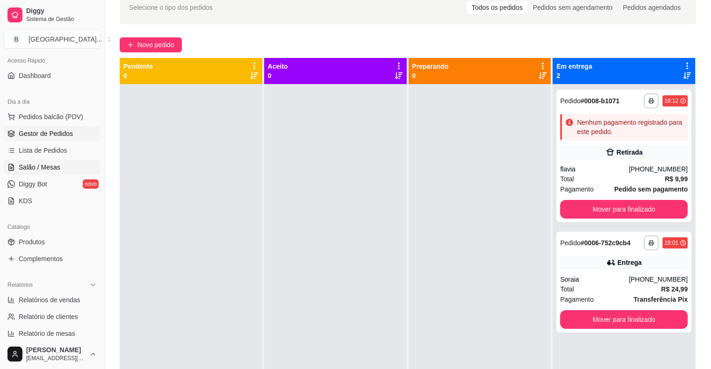
click at [46, 163] on span "Salão / Mesas" at bounding box center [40, 167] width 42 height 9
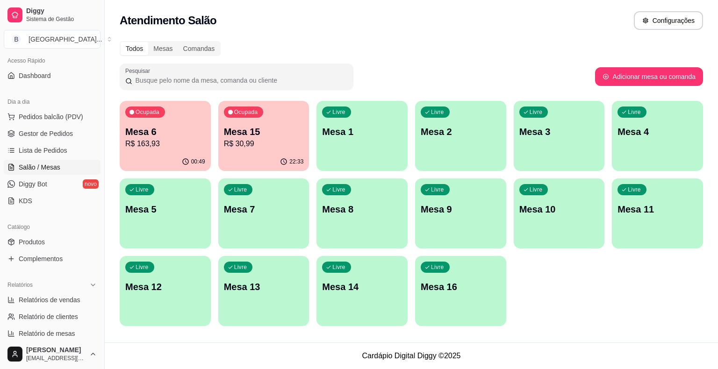
click at [163, 148] on p "R$ 163,93" at bounding box center [165, 143] width 80 height 11
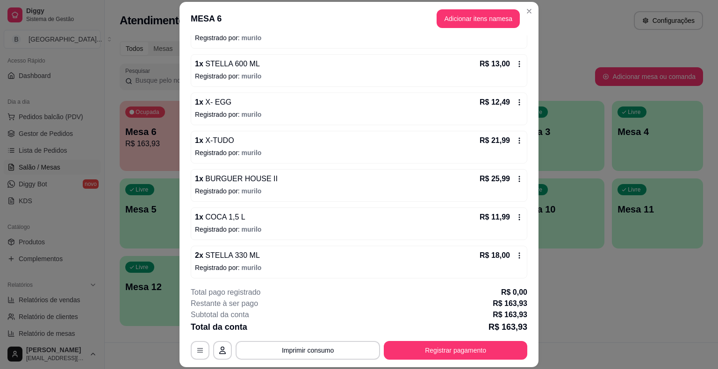
scroll to position [185, 0]
click at [297, 358] on button "Imprimir consumo" at bounding box center [308, 350] width 144 height 19
click at [303, 345] on button "Imprimir consumo" at bounding box center [308, 350] width 144 height 19
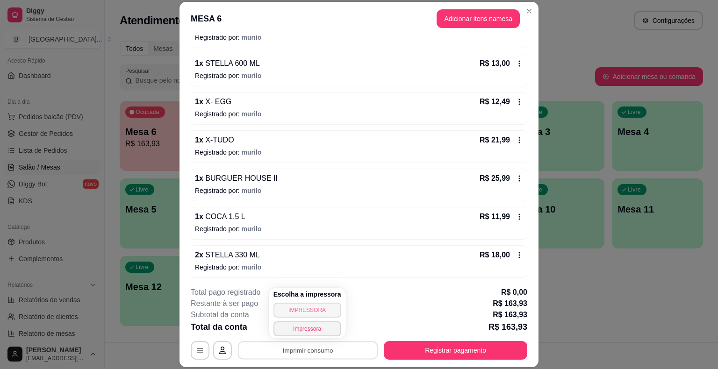
click at [314, 305] on button "IMPRESSORA" at bounding box center [307, 310] width 68 height 15
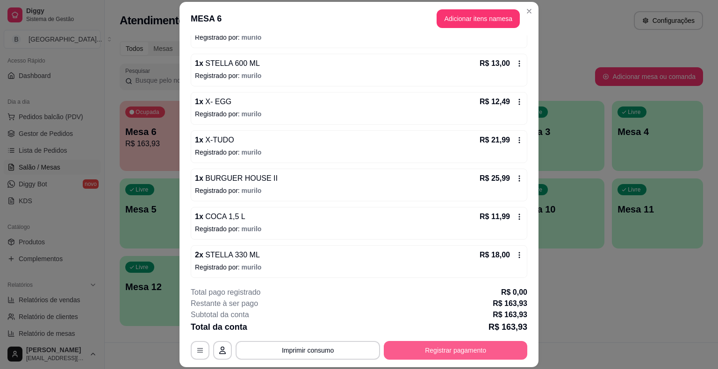
click at [438, 349] on button "Registrar pagamento" at bounding box center [455, 350] width 143 height 19
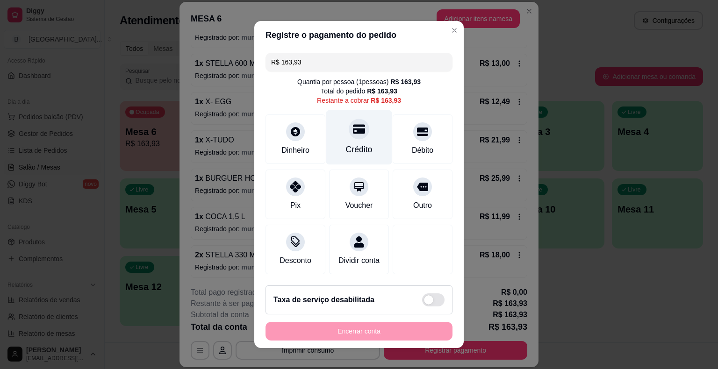
click at [365, 132] on div "Crédito" at bounding box center [359, 137] width 66 height 55
type input "R$ 0,00"
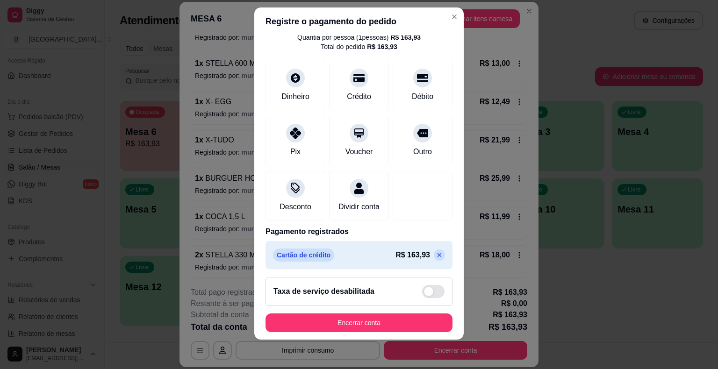
scroll to position [44, 0]
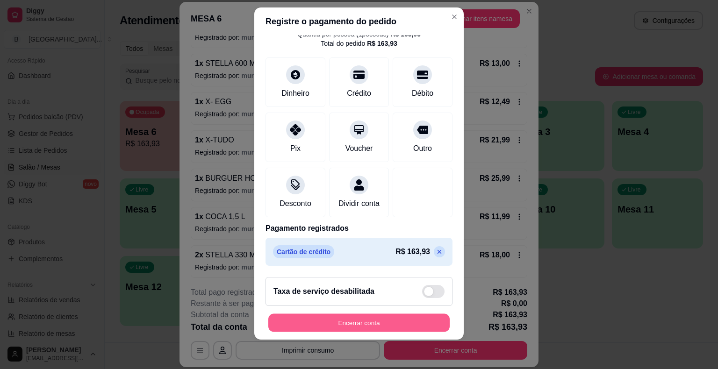
click at [398, 321] on button "Encerrar conta" at bounding box center [358, 323] width 181 height 18
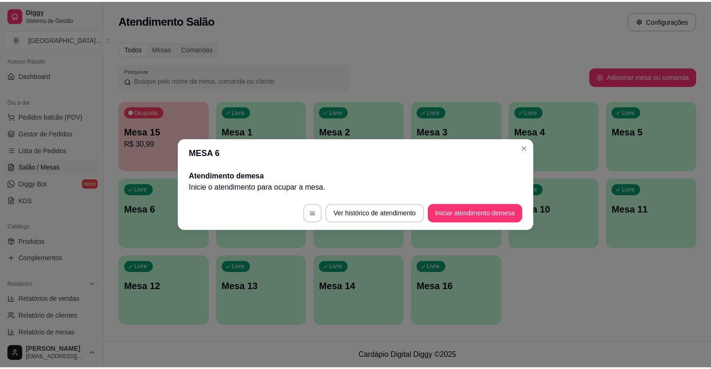
scroll to position [0, 0]
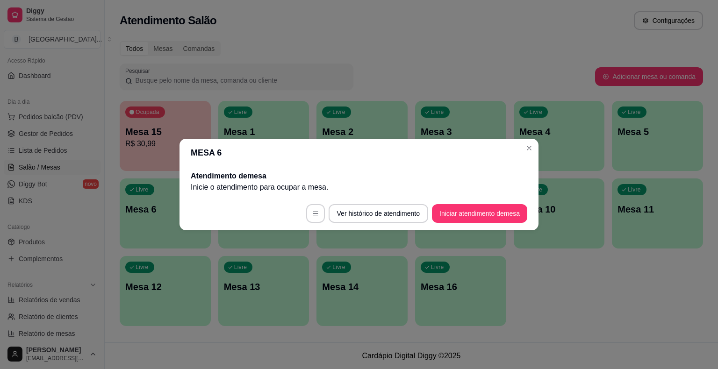
click at [86, 96] on div "Dia a dia" at bounding box center [52, 101] width 97 height 15
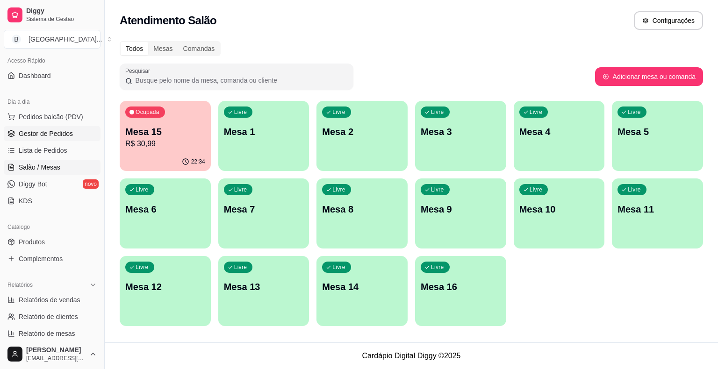
click at [76, 134] on link "Gestor de Pedidos" at bounding box center [52, 133] width 97 height 15
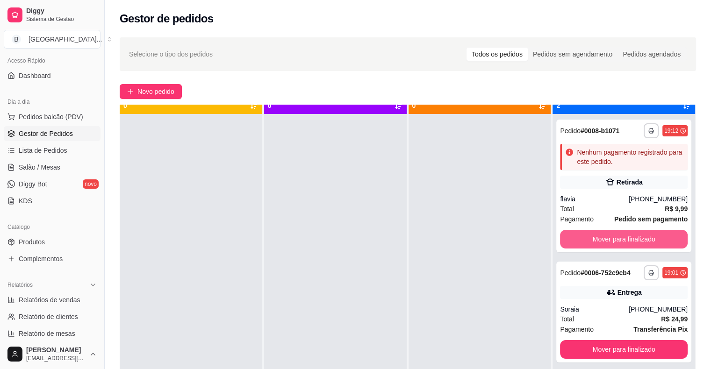
scroll to position [26, 0]
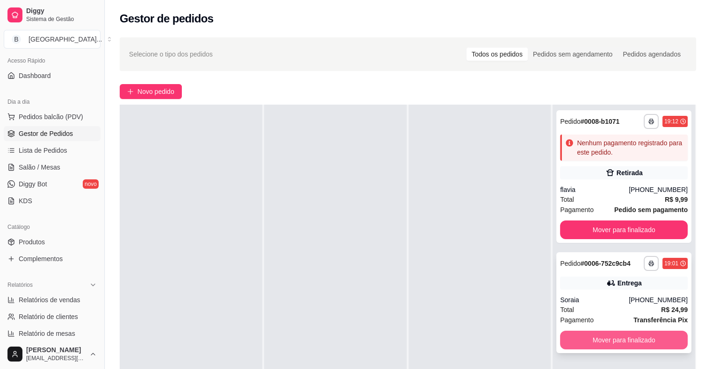
click at [651, 335] on button "Mover para finalizado" at bounding box center [624, 340] width 128 height 19
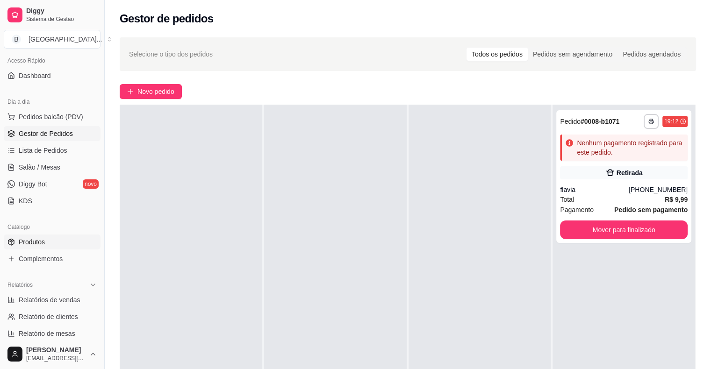
click at [65, 237] on link "Produtos" at bounding box center [52, 242] width 97 height 15
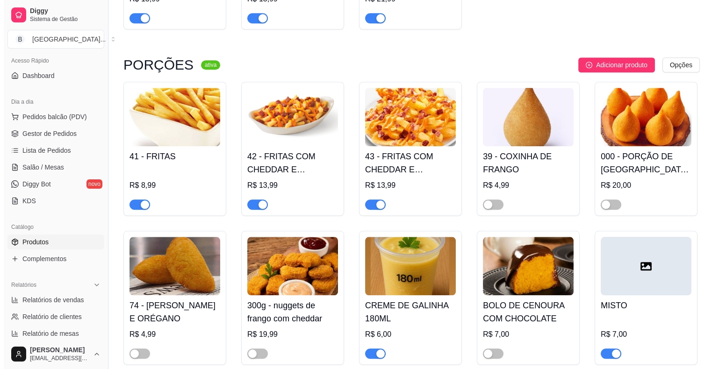
scroll to position [888, 0]
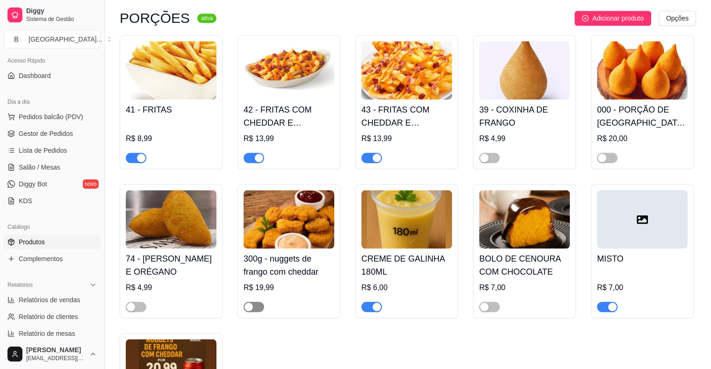
click at [253, 302] on button "button" at bounding box center [254, 307] width 21 height 10
click at [297, 282] on div "R$ 19,99" at bounding box center [289, 287] width 91 height 11
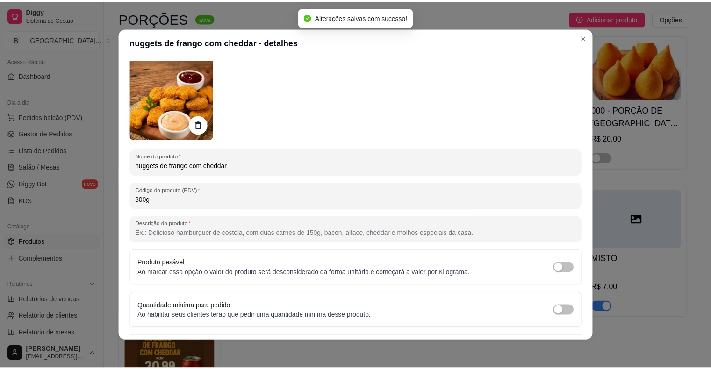
scroll to position [0, 0]
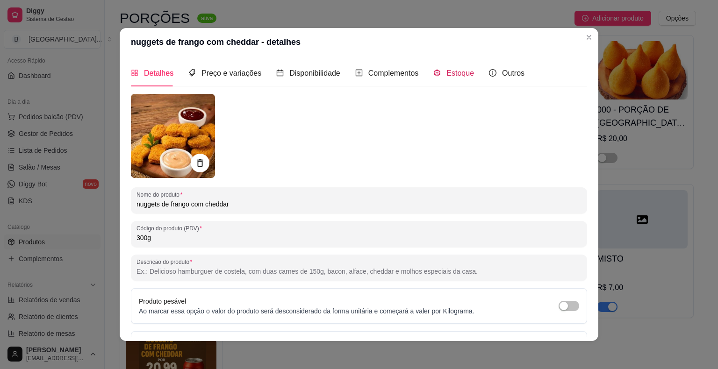
click at [453, 69] on span "Estoque" at bounding box center [460, 73] width 28 height 8
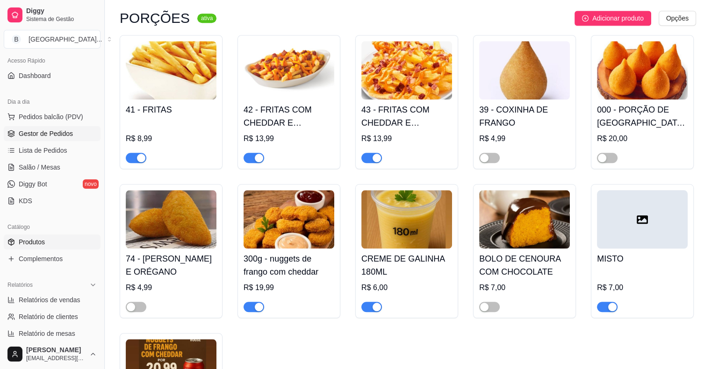
click at [57, 135] on span "Gestor de Pedidos" at bounding box center [46, 133] width 54 height 9
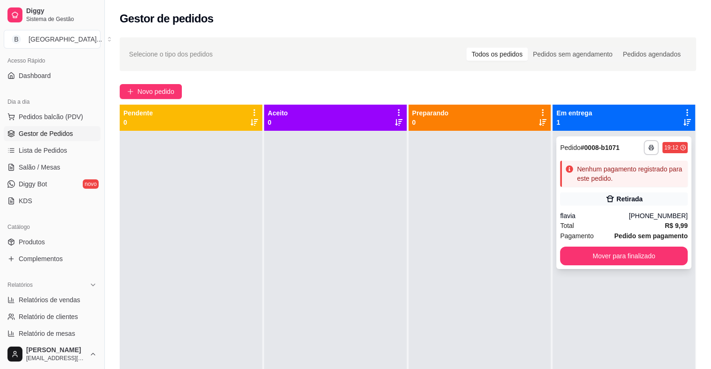
click at [566, 196] on div "Retirada" at bounding box center [624, 199] width 128 height 13
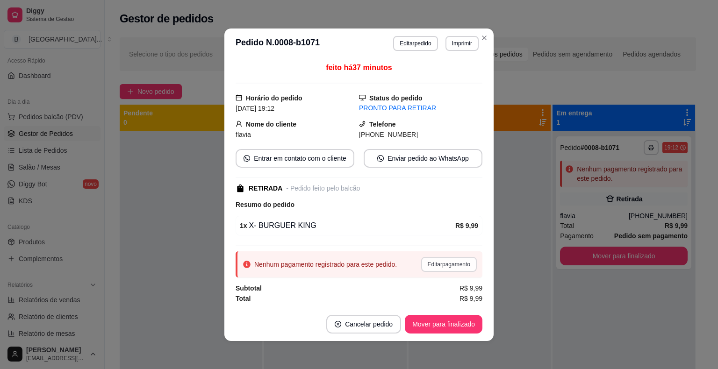
click at [436, 260] on button "Editar pagamento" at bounding box center [449, 264] width 56 height 15
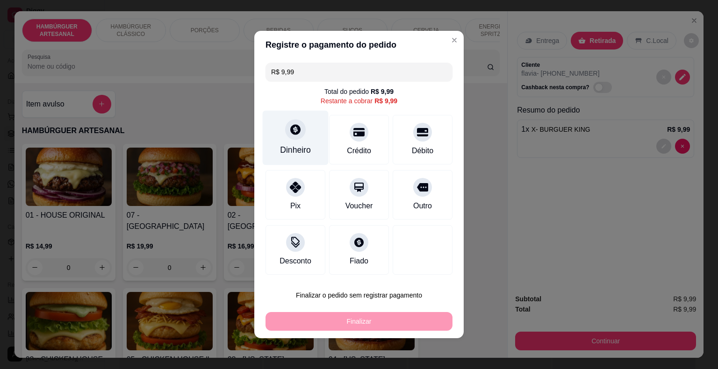
click at [294, 147] on div "Dinheiro" at bounding box center [295, 150] width 31 height 12
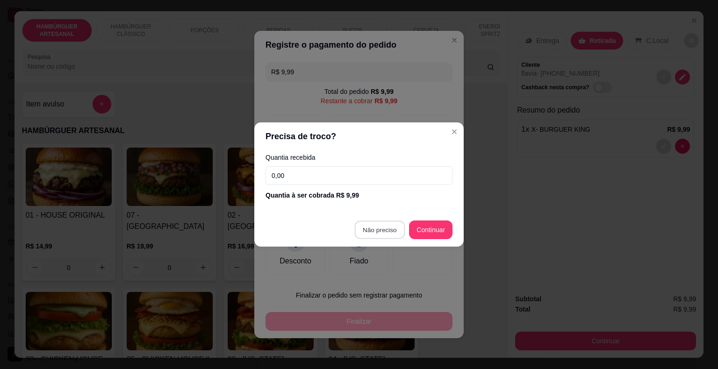
type input "R$ 0,00"
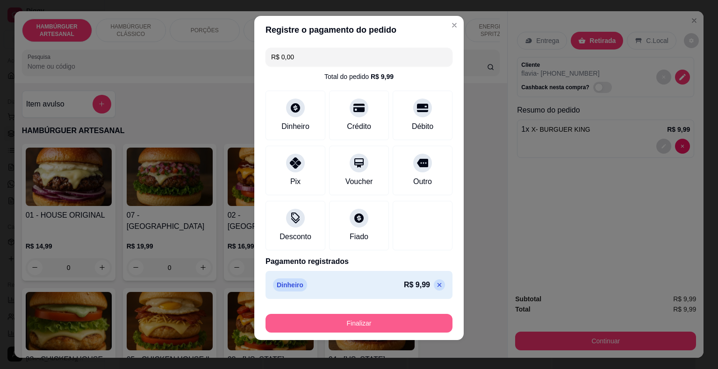
scroll to position [7, 0]
click at [357, 326] on button "Finalizar" at bounding box center [358, 323] width 181 height 18
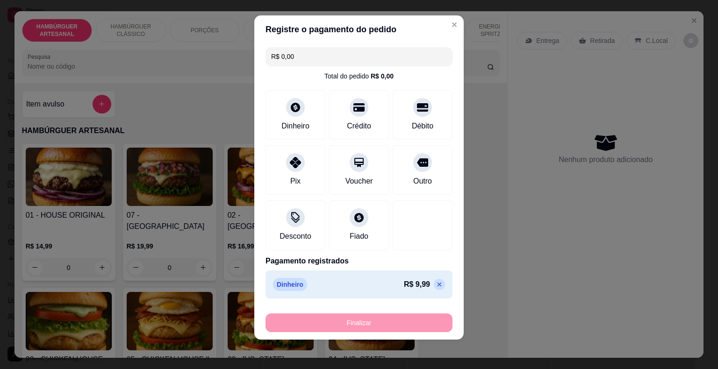
type input "0"
type input "-R$ 9,99"
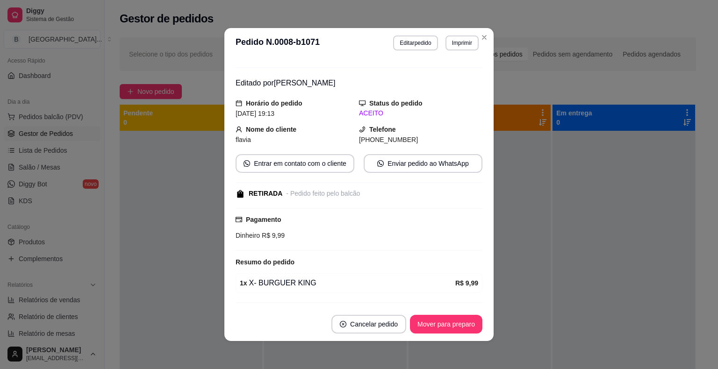
scroll to position [39, 0]
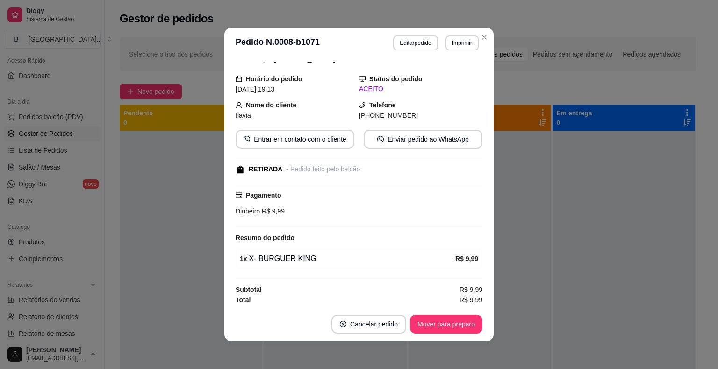
click at [433, 315] on footer "Cancelar pedido Mover para preparo" at bounding box center [358, 325] width 269 height 34
click at [444, 323] on button "Mover para preparo" at bounding box center [446, 324] width 72 height 19
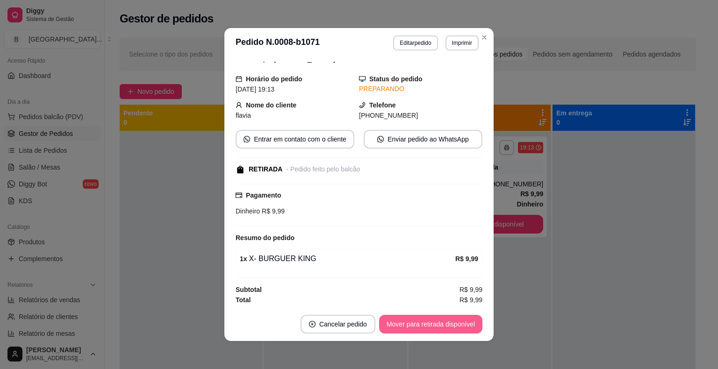
click at [444, 323] on button "Mover para retirada disponível" at bounding box center [430, 324] width 103 height 19
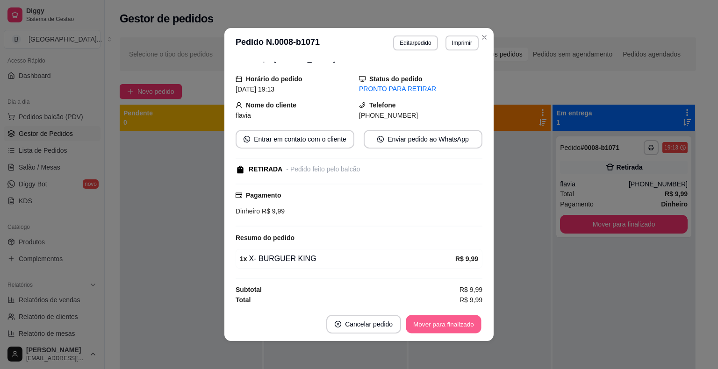
click at [444, 323] on button "Mover para finalizado" at bounding box center [443, 324] width 75 height 18
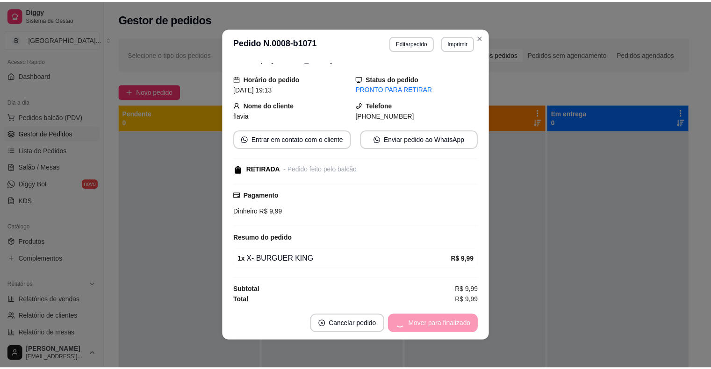
scroll to position [8, 0]
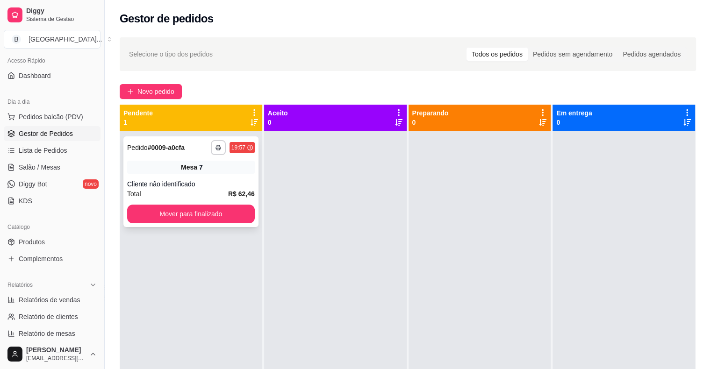
click at [240, 172] on div "Mesa 7" at bounding box center [191, 167] width 128 height 13
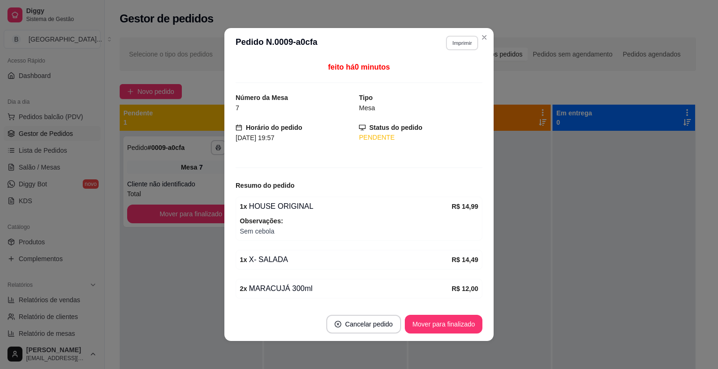
click at [459, 36] on button "Imprimir" at bounding box center [462, 43] width 32 height 14
click at [461, 71] on button "IMPRESSORA" at bounding box center [441, 75] width 65 height 14
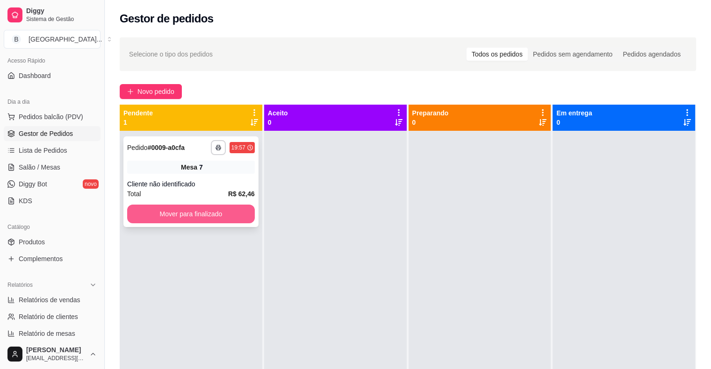
click at [223, 216] on button "Mover para finalizado" at bounding box center [191, 214] width 128 height 19
drag, startPoint x: 120, startPoint y: 158, endPoint x: 135, endPoint y: 190, distance: 34.7
click at [123, 166] on div "**********" at bounding box center [191, 315] width 143 height 369
click at [170, 219] on button "Mover para finalizado" at bounding box center [191, 214] width 128 height 19
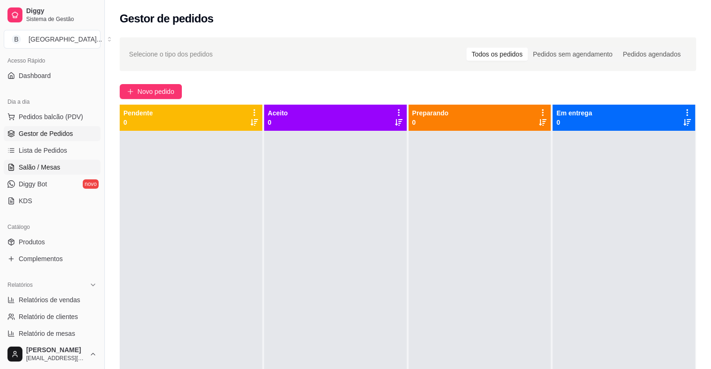
click at [64, 167] on link "Salão / Mesas" at bounding box center [52, 167] width 97 height 15
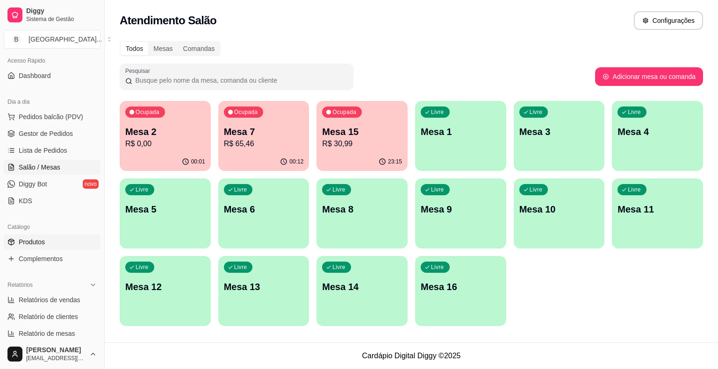
click at [65, 239] on link "Produtos" at bounding box center [52, 242] width 97 height 15
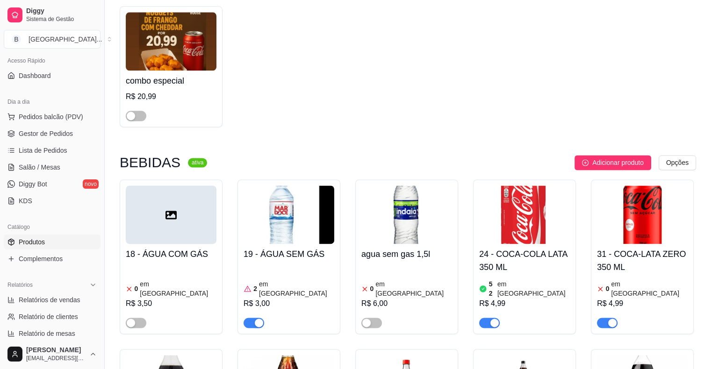
scroll to position [1262, 0]
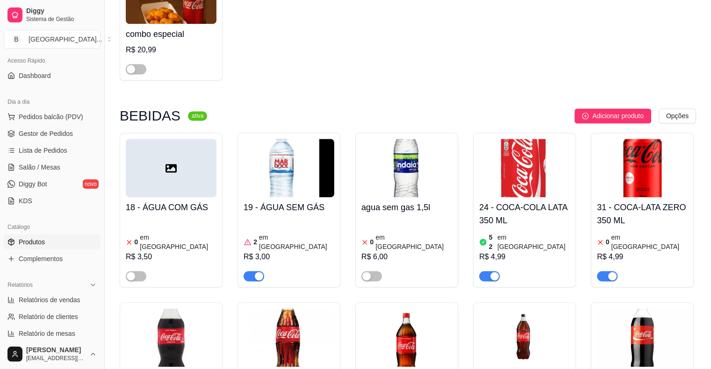
click at [602, 271] on span "button" at bounding box center [607, 276] width 21 height 10
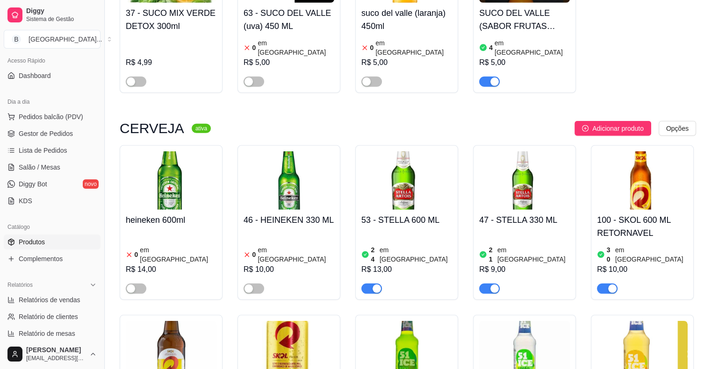
scroll to position [2851, 0]
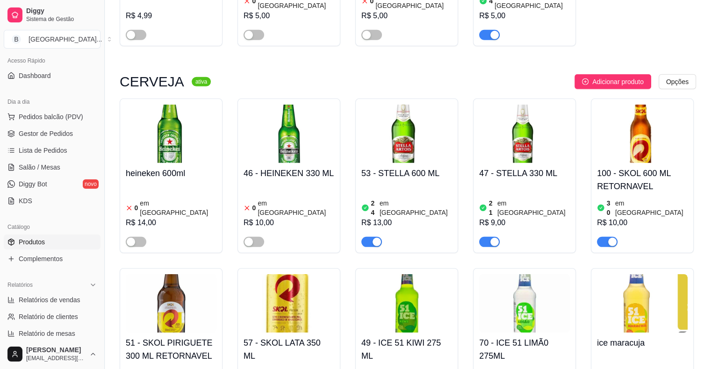
click at [484, 237] on span "button" at bounding box center [489, 242] width 21 height 10
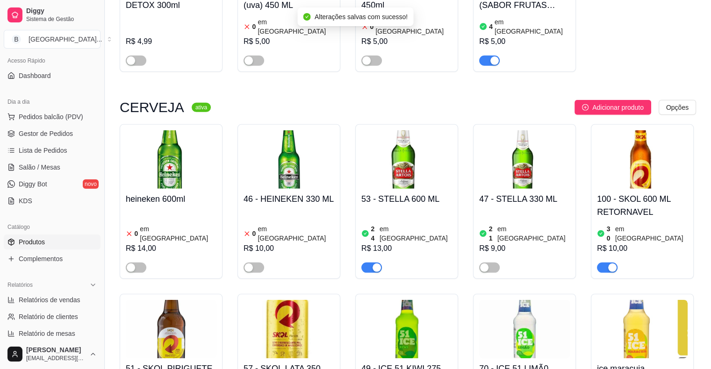
scroll to position [2804, 0]
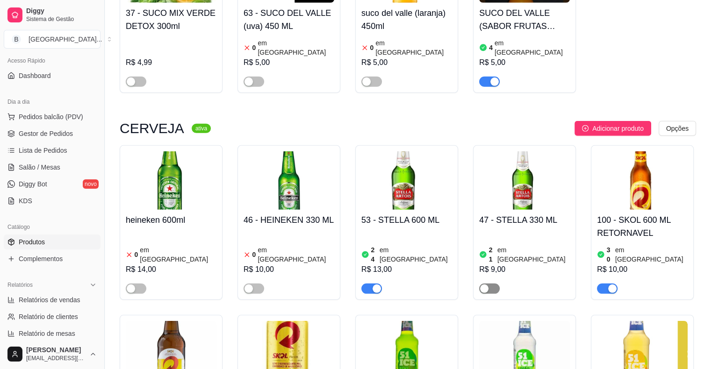
click at [485, 284] on span "button" at bounding box center [489, 289] width 21 height 10
click at [400, 230] on div "24 em estoque R$ 13,00" at bounding box center [406, 262] width 91 height 64
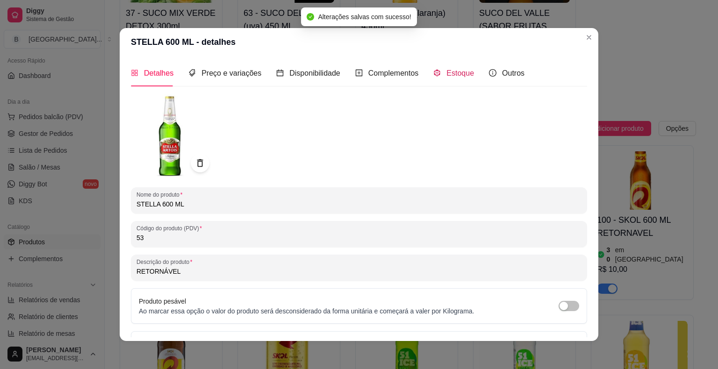
click at [456, 77] on span "Estoque" at bounding box center [460, 73] width 28 height 8
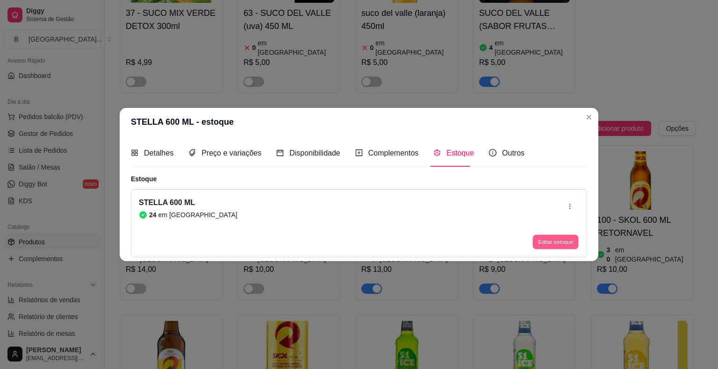
click at [549, 241] on button "Editar estoque" at bounding box center [555, 242] width 46 height 14
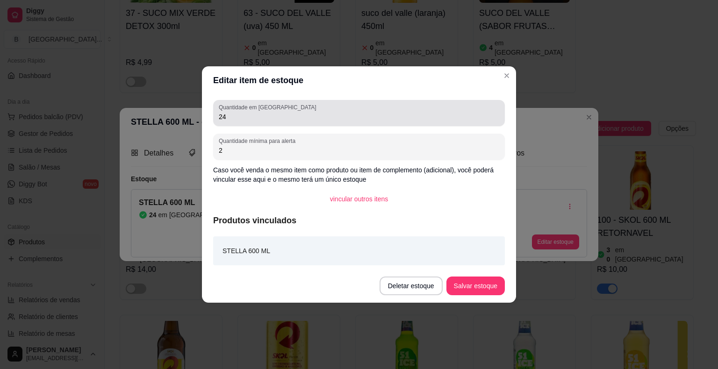
click at [314, 113] on input "24" at bounding box center [359, 116] width 280 height 9
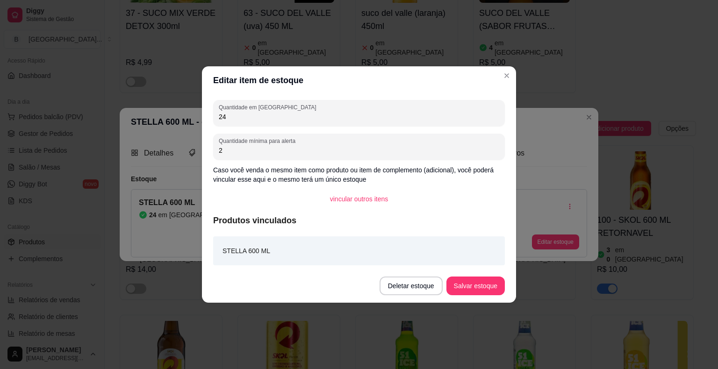
type input "2"
type input "0"
click at [480, 282] on button "Salvar estoque" at bounding box center [475, 286] width 57 height 18
click at [488, 290] on button "Salvar estoque" at bounding box center [475, 286] width 58 height 19
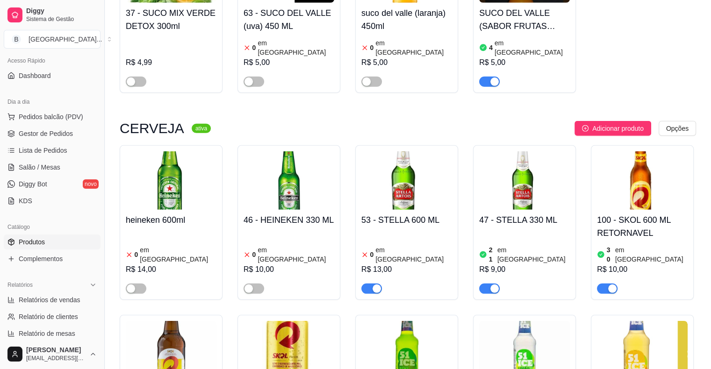
click at [373, 285] on div "button" at bounding box center [377, 289] width 8 height 8
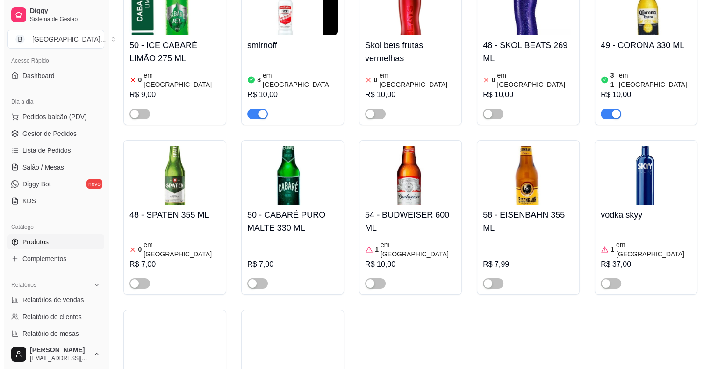
scroll to position [0, 0]
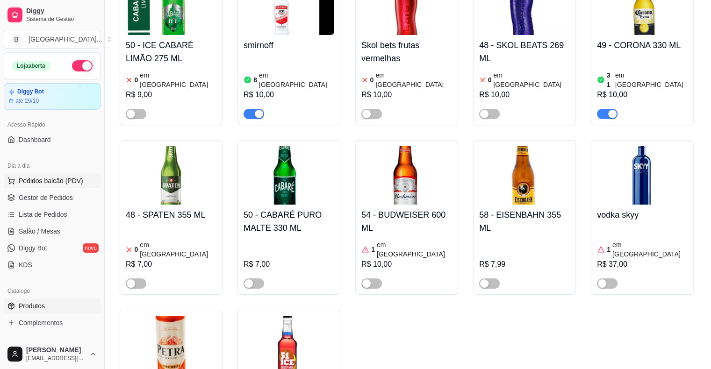
click at [12, 179] on icon at bounding box center [10, 180] width 7 height 7
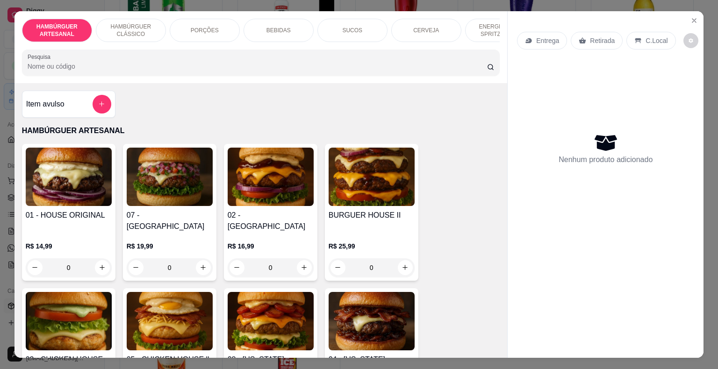
click at [283, 27] on p "BEBIDAS" at bounding box center [278, 30] width 24 height 7
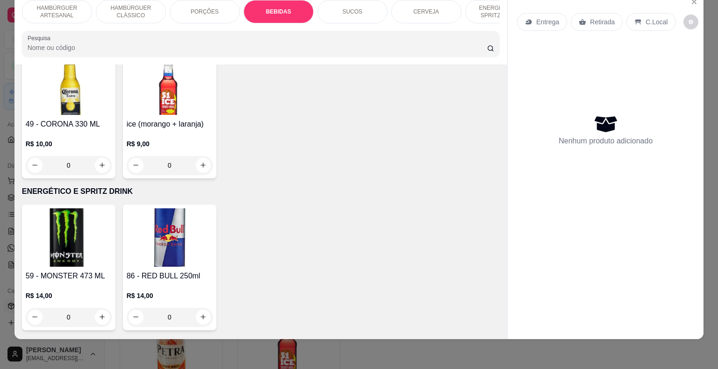
scroll to position [2034, 0]
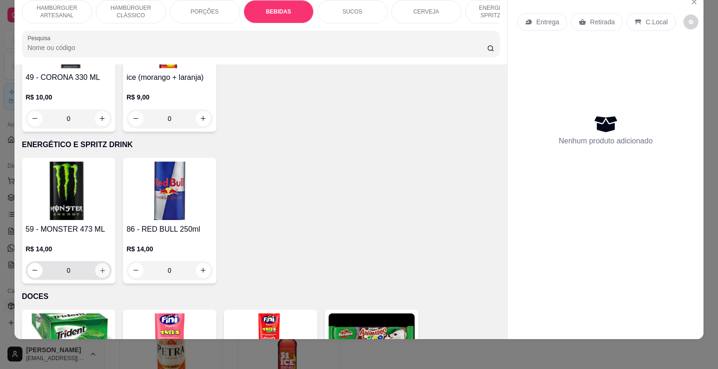
click at [99, 267] on icon "increase-product-quantity" at bounding box center [102, 270] width 7 height 7
type input "1"
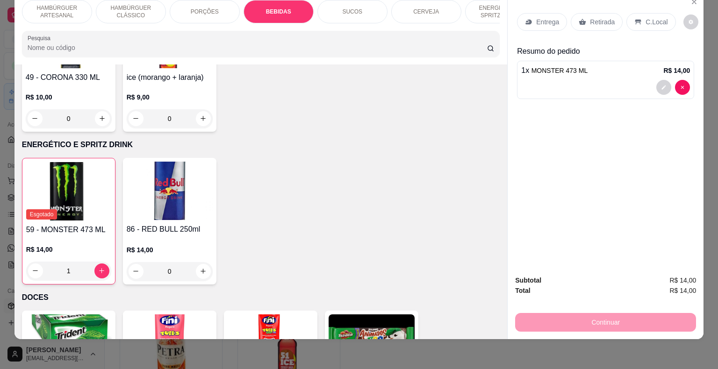
click at [573, 13] on div "Retirada" at bounding box center [597, 22] width 52 height 18
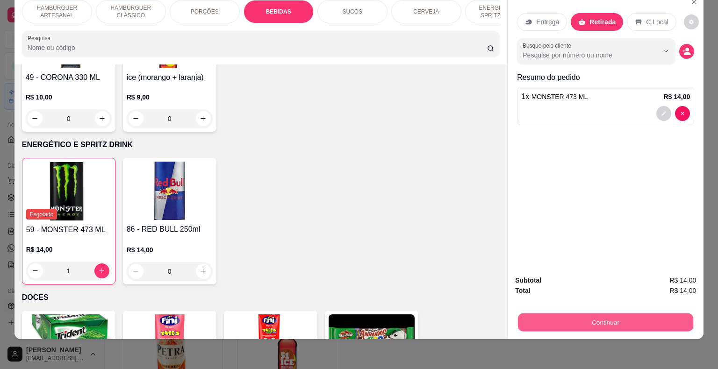
click at [566, 318] on button "Continuar" at bounding box center [605, 323] width 175 height 18
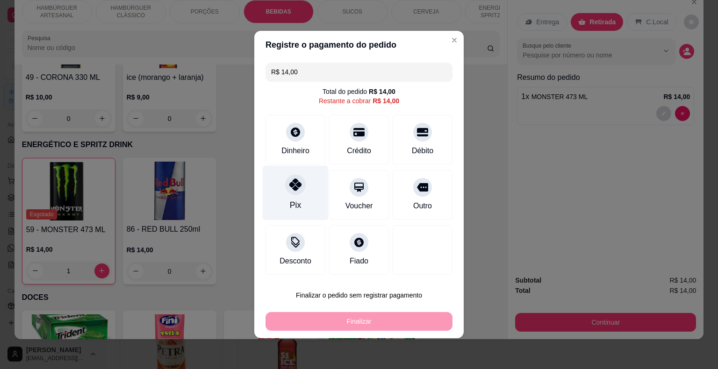
click at [285, 194] on div "Pix" at bounding box center [296, 193] width 66 height 55
type input "R$ 0,00"
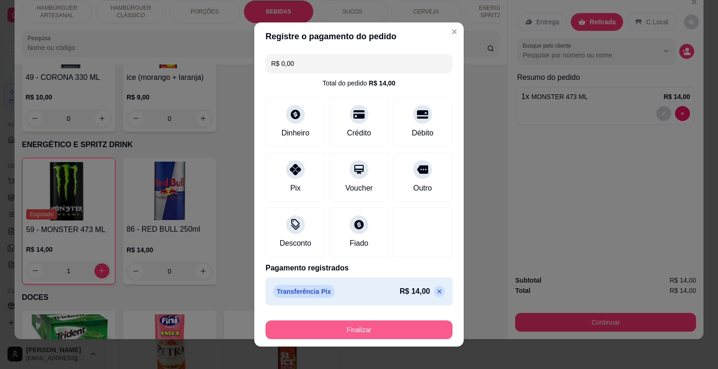
click at [343, 324] on button "Finalizar" at bounding box center [358, 330] width 187 height 19
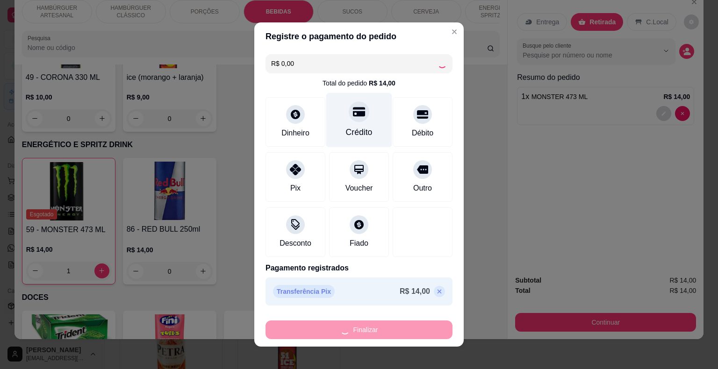
type input "0"
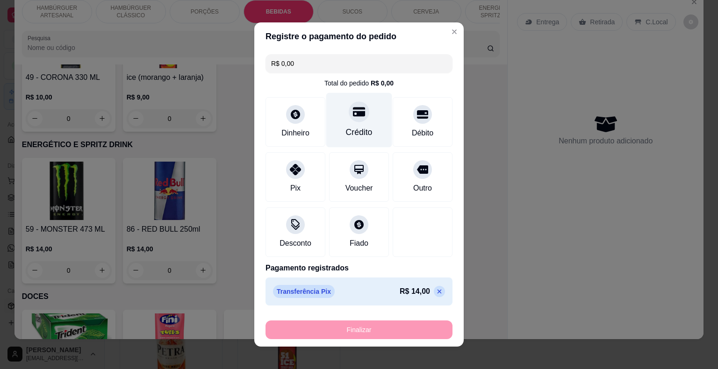
type input "-R$ 14,00"
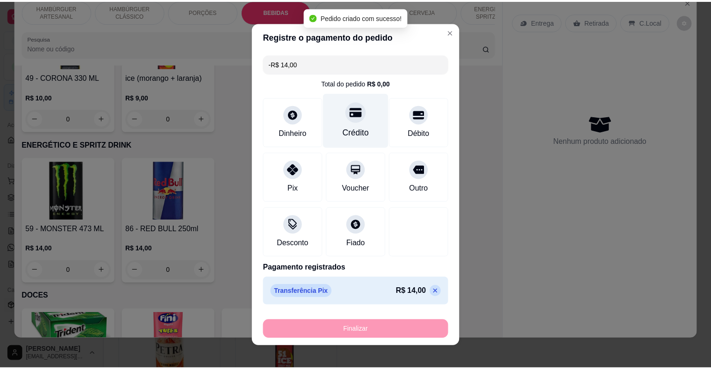
scroll to position [6, 0]
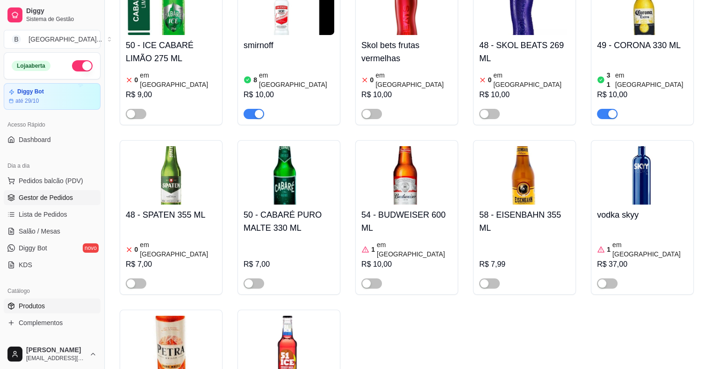
click at [67, 197] on span "Gestor de Pedidos" at bounding box center [46, 197] width 54 height 9
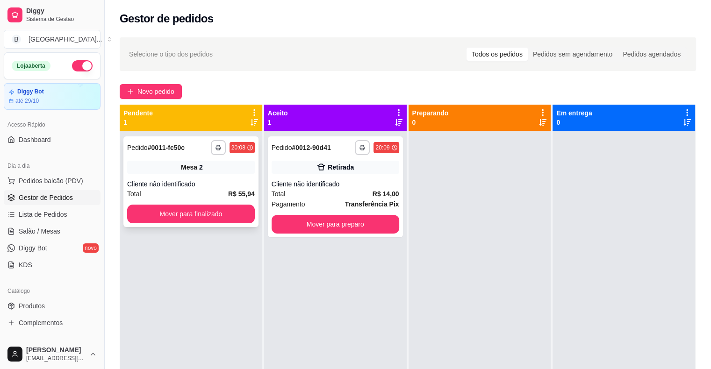
click at [233, 182] on div "Cliente não identificado" at bounding box center [191, 183] width 128 height 9
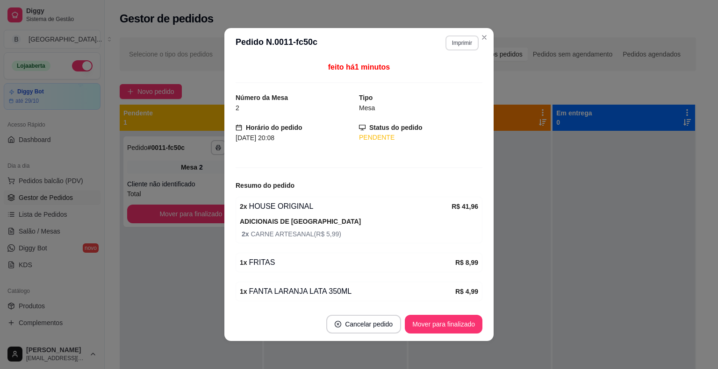
click at [453, 49] on button "Imprimir" at bounding box center [461, 43] width 33 height 15
click at [451, 71] on button "IMPRESSORA" at bounding box center [441, 75] width 65 height 14
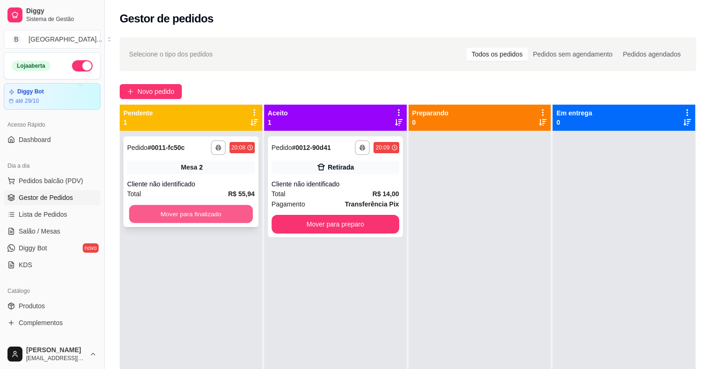
click at [174, 221] on button "Mover para finalizado" at bounding box center [191, 214] width 124 height 18
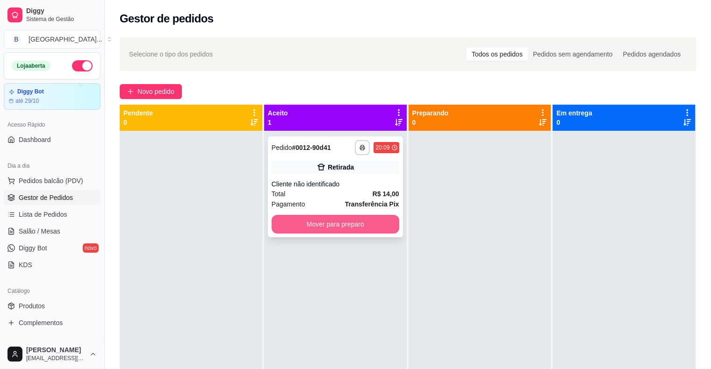
click at [317, 225] on button "Mover para preparo" at bounding box center [336, 224] width 128 height 19
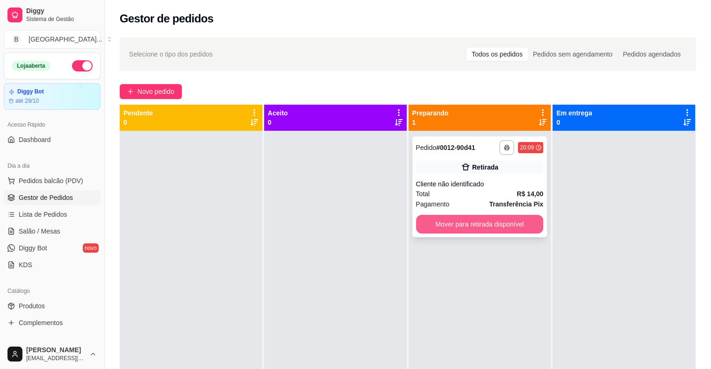
click at [493, 222] on button "Mover para retirada disponível" at bounding box center [480, 224] width 128 height 19
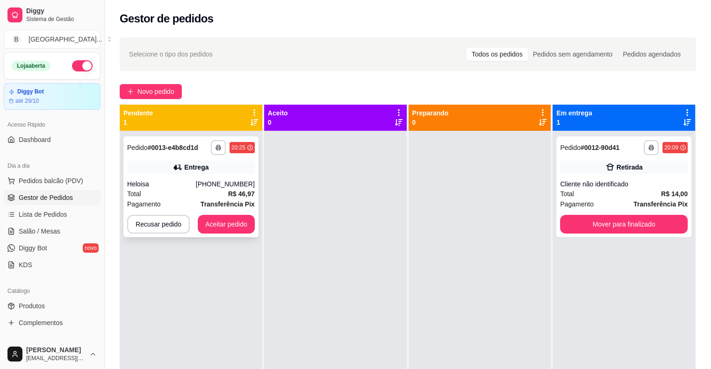
click at [229, 199] on span "Transferência Pix" at bounding box center [228, 204] width 54 height 10
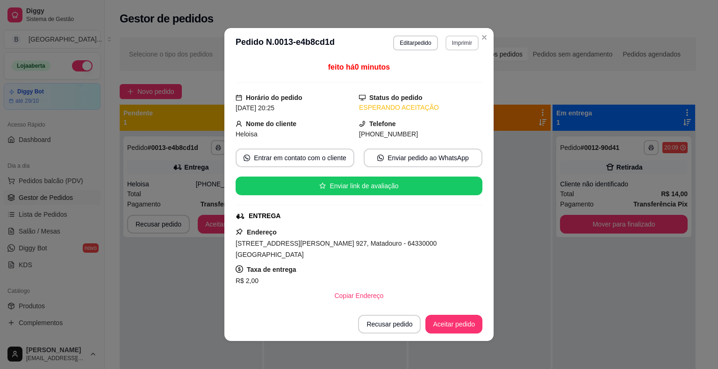
click at [449, 38] on button "Imprimir" at bounding box center [461, 43] width 33 height 15
click at [443, 76] on button "IMPRESSORA" at bounding box center [442, 75] width 68 height 15
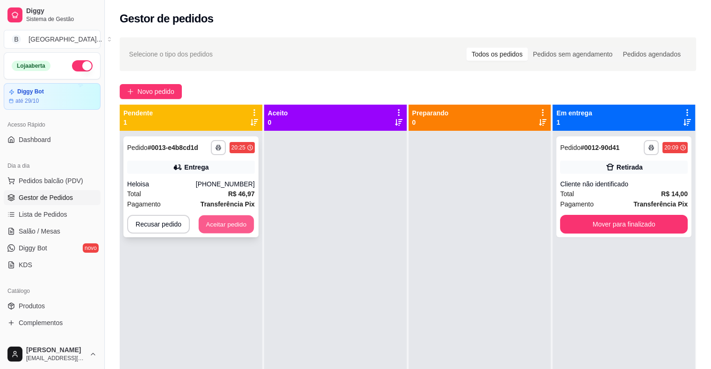
click at [223, 222] on button "Aceitar pedido" at bounding box center [226, 224] width 55 height 18
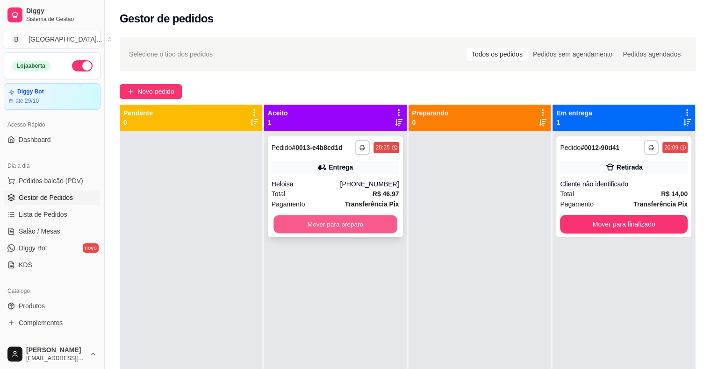
click at [309, 220] on button "Mover para preparo" at bounding box center [335, 224] width 124 height 18
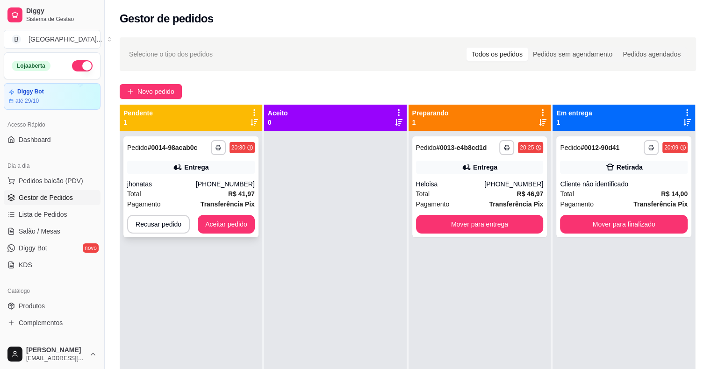
click at [212, 189] on div "Total R$ 41,97" at bounding box center [191, 194] width 128 height 10
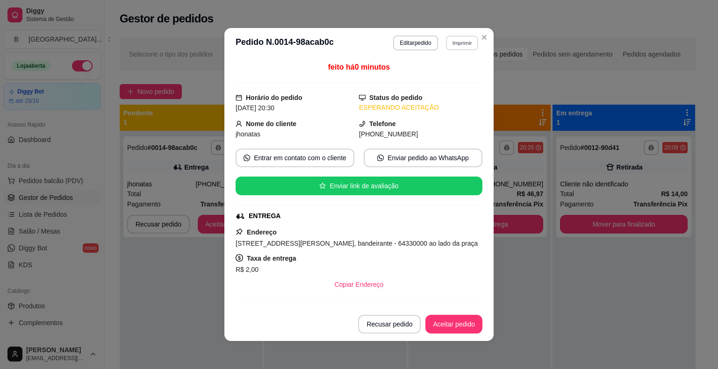
click at [460, 44] on button "Imprimir" at bounding box center [462, 43] width 32 height 14
click at [460, 75] on button "IMPRESSORA" at bounding box center [441, 75] width 65 height 14
click at [447, 322] on button "Aceitar pedido" at bounding box center [453, 324] width 57 height 19
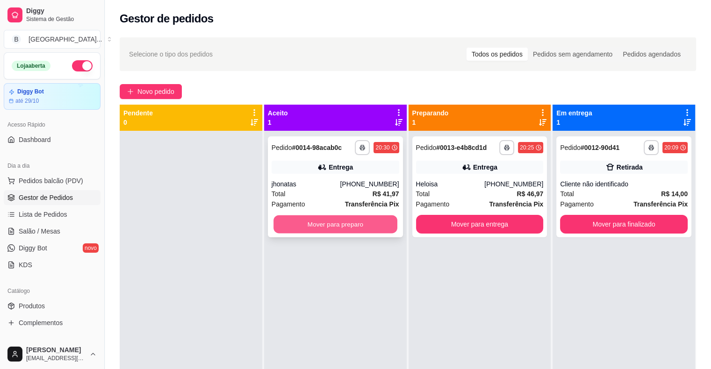
click at [326, 219] on button "Mover para preparo" at bounding box center [335, 224] width 124 height 18
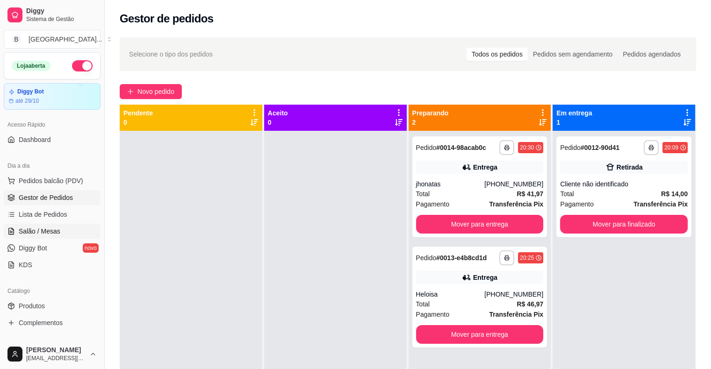
click at [49, 229] on span "Salão / Mesas" at bounding box center [40, 231] width 42 height 9
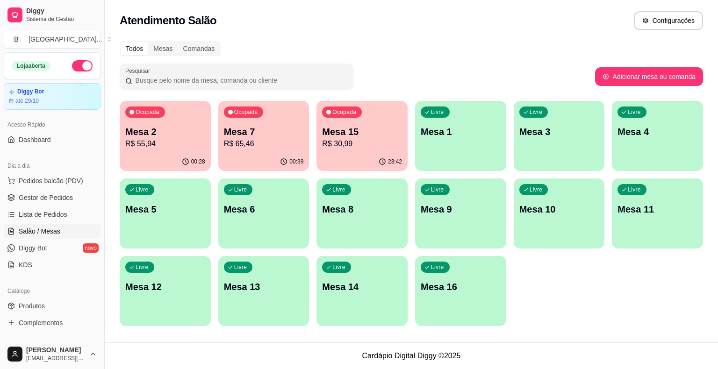
click at [131, 134] on p "Mesa 2" at bounding box center [165, 131] width 80 height 13
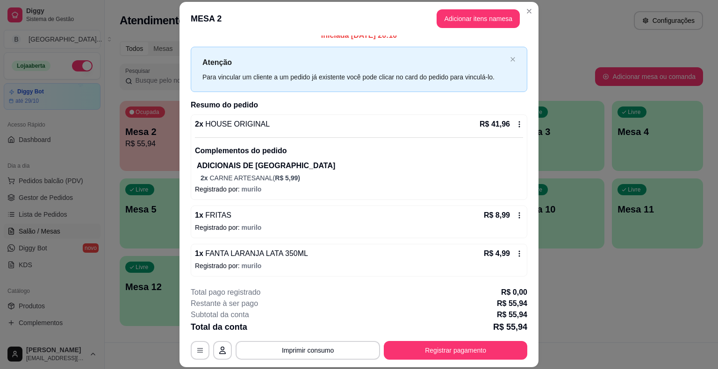
scroll to position [28, 0]
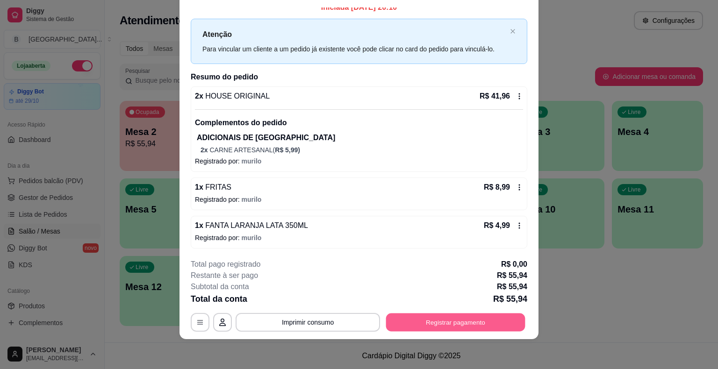
click at [467, 321] on button "Registrar pagamento" at bounding box center [455, 323] width 139 height 18
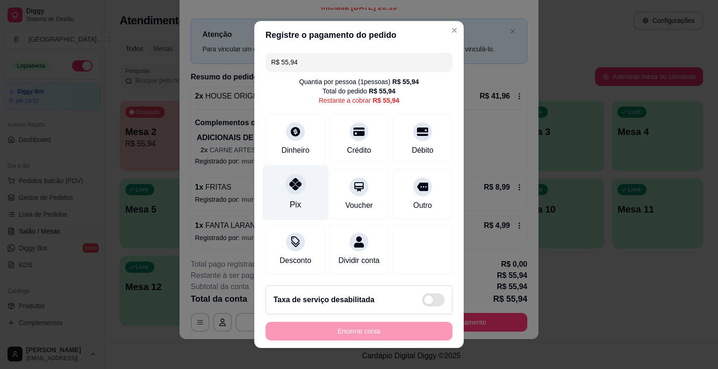
click at [288, 192] on div at bounding box center [295, 184] width 21 height 21
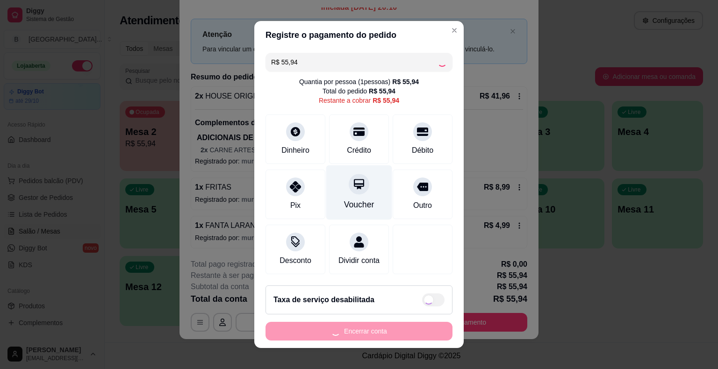
type input "R$ 0,00"
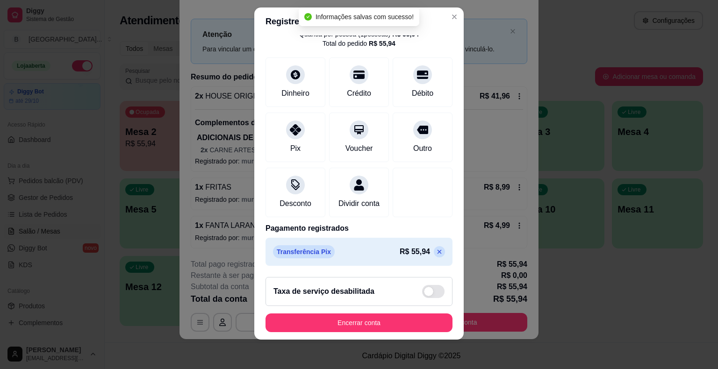
scroll to position [44, 0]
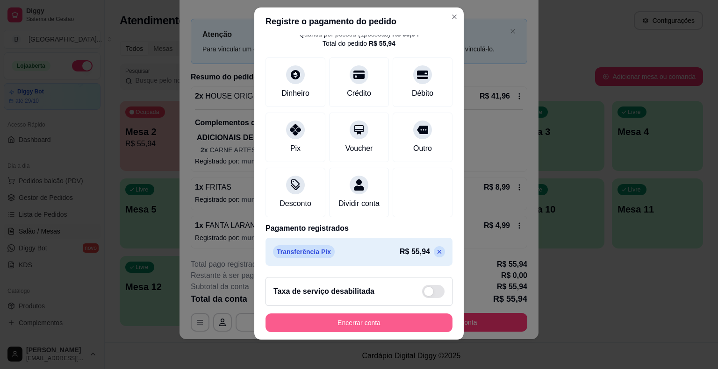
click at [393, 320] on button "Encerrar conta" at bounding box center [358, 323] width 187 height 19
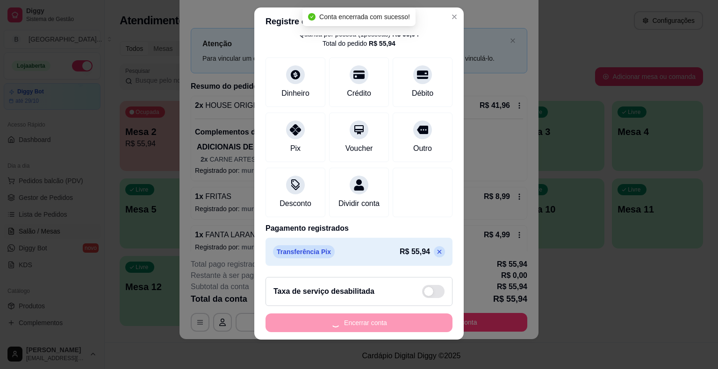
scroll to position [0, 0]
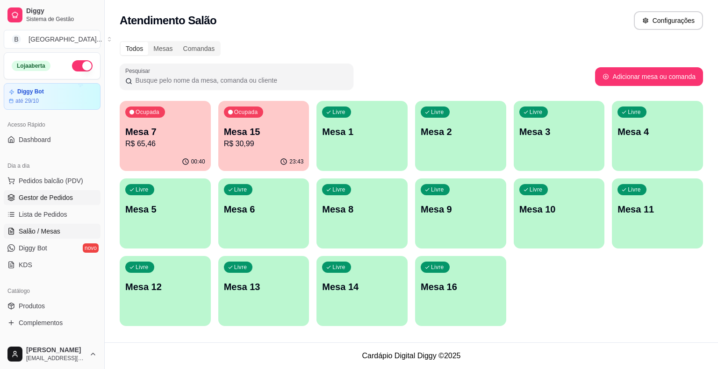
click at [50, 195] on span "Gestor de Pedidos" at bounding box center [46, 197] width 54 height 9
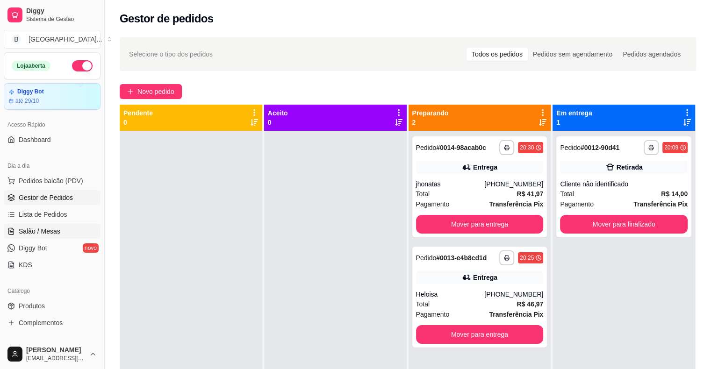
click at [40, 235] on span "Salão / Mesas" at bounding box center [40, 231] width 42 height 9
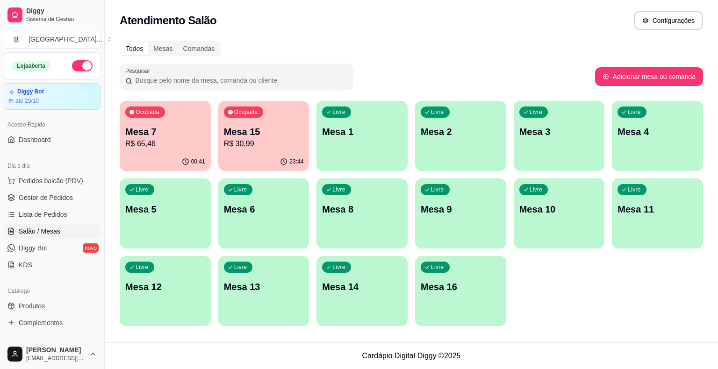
click at [157, 139] on p "R$ 65,46" at bounding box center [165, 143] width 80 height 11
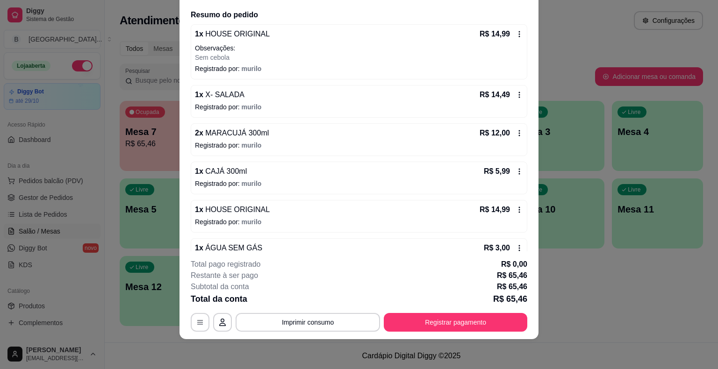
scroll to position [93, 0]
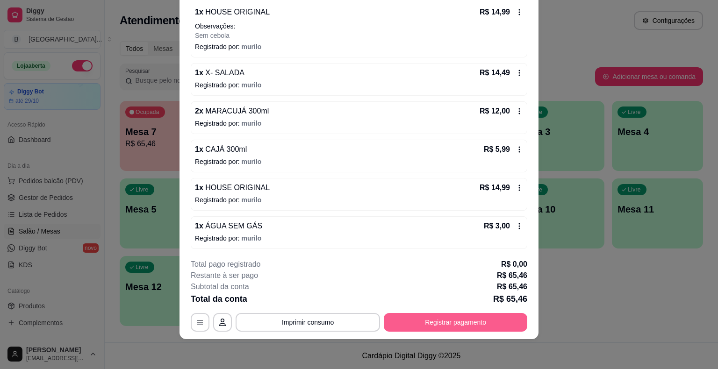
click at [492, 325] on button "Registrar pagamento" at bounding box center [455, 322] width 143 height 19
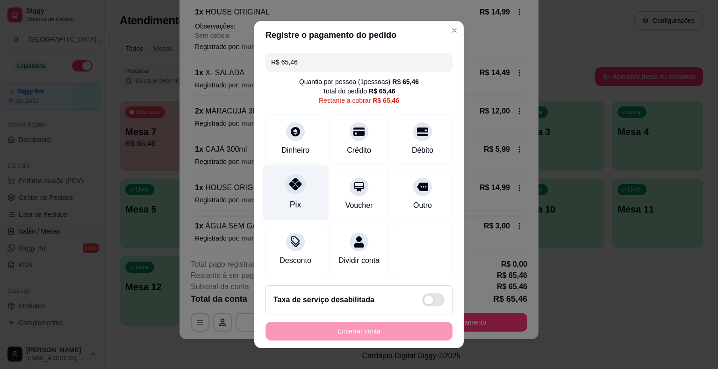
click at [301, 205] on div "Pix" at bounding box center [296, 192] width 66 height 55
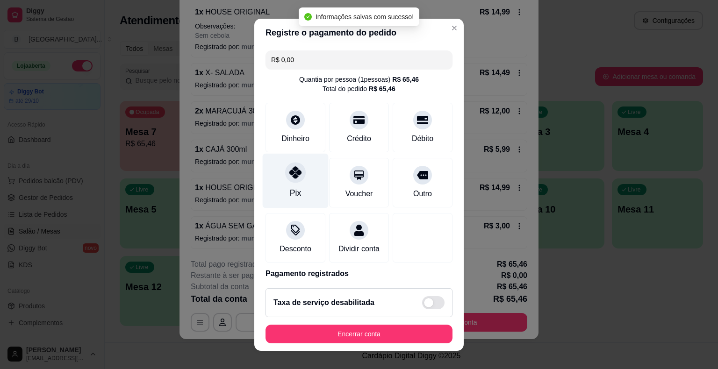
type input "R$ 0,00"
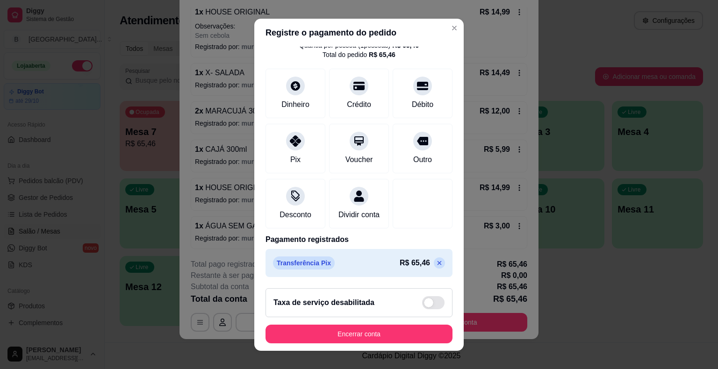
scroll to position [11, 0]
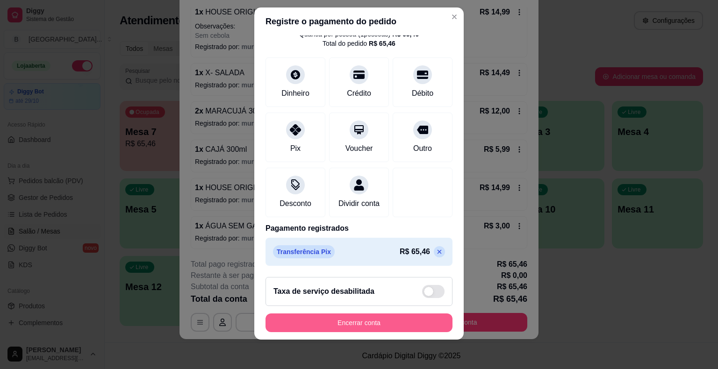
click at [373, 324] on button "Encerrar conta" at bounding box center [358, 323] width 187 height 19
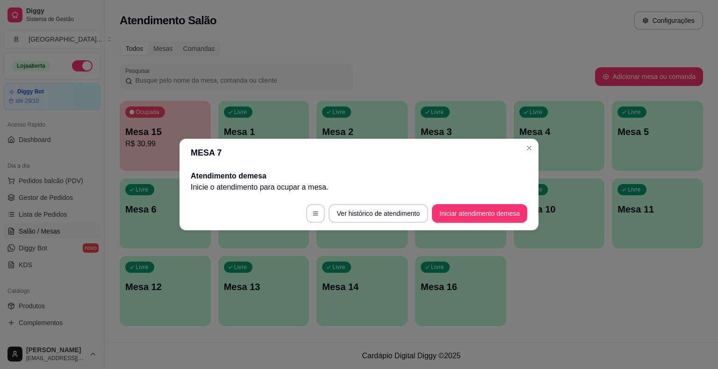
scroll to position [0, 0]
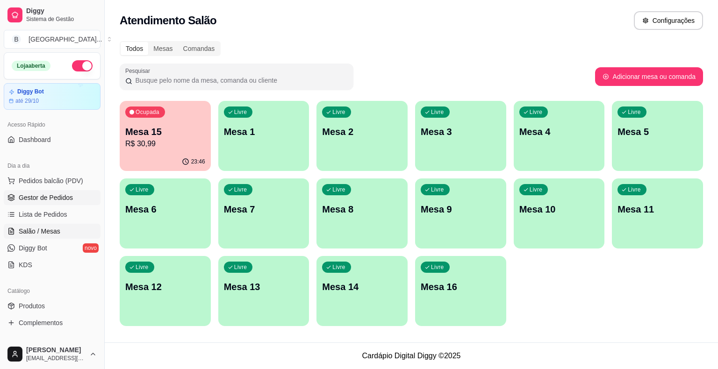
click at [63, 200] on span "Gestor de Pedidos" at bounding box center [46, 197] width 54 height 9
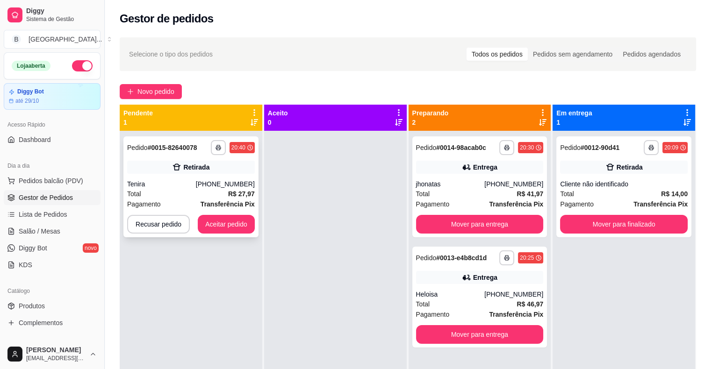
click at [179, 176] on div "**********" at bounding box center [190, 186] width 135 height 101
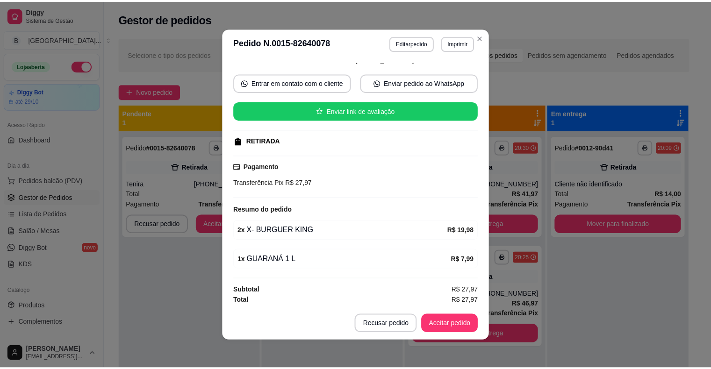
scroll to position [2, 0]
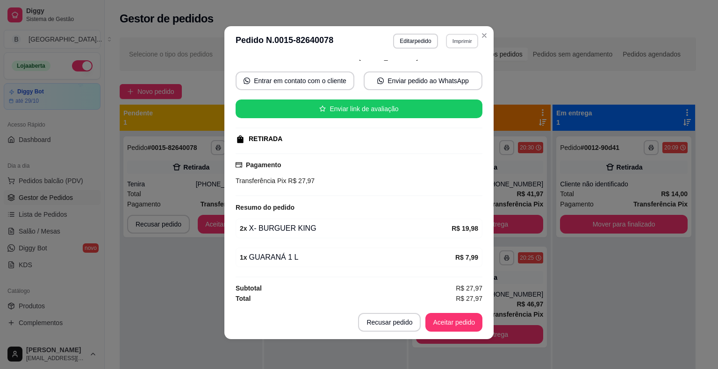
click at [457, 42] on button "Imprimir" at bounding box center [462, 41] width 32 height 14
click at [458, 63] on div "Escolha a impressora IMPRESSORA Impressora" at bounding box center [441, 76] width 77 height 50
click at [459, 68] on button "IMPRESSORA" at bounding box center [441, 73] width 65 height 14
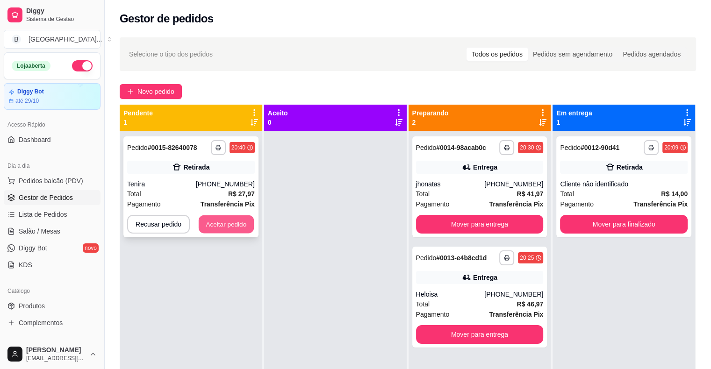
click at [219, 220] on button "Aceitar pedido" at bounding box center [226, 224] width 55 height 18
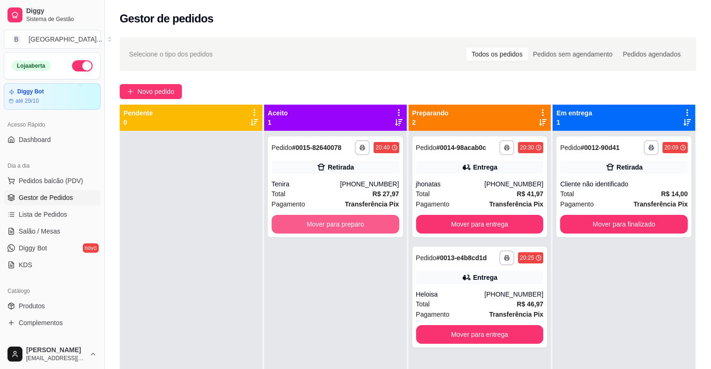
click at [333, 223] on button "Mover para preparo" at bounding box center [336, 224] width 128 height 19
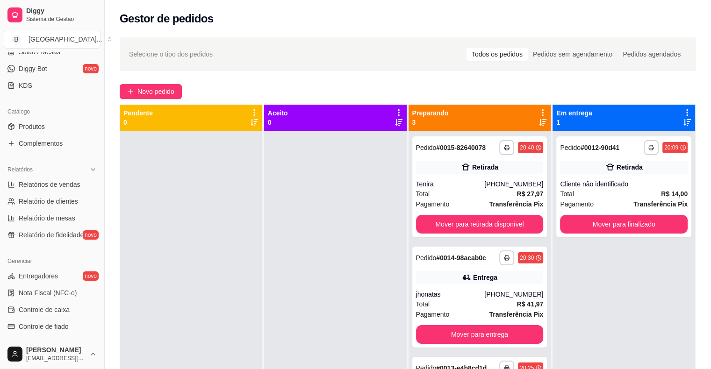
scroll to position [187, 0]
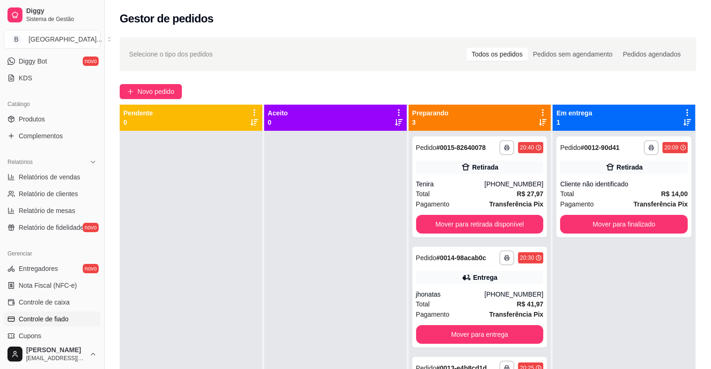
click at [72, 312] on link "Controle de fiado" at bounding box center [52, 319] width 97 height 15
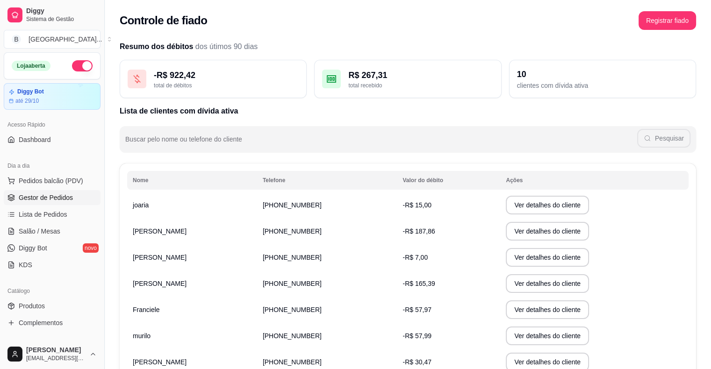
click at [55, 203] on link "Gestor de Pedidos" at bounding box center [52, 197] width 97 height 15
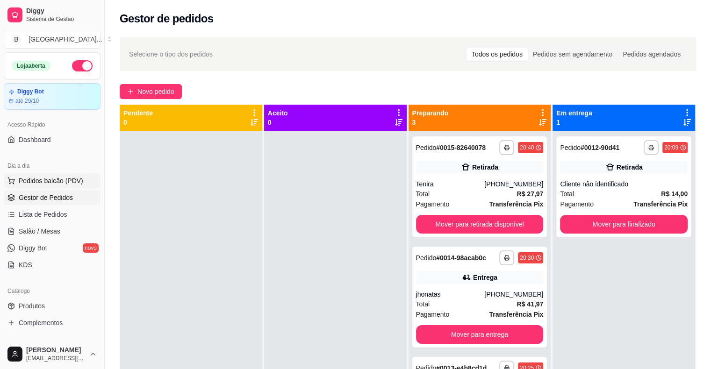
click at [69, 177] on span "Pedidos balcão (PDV)" at bounding box center [51, 180] width 65 height 9
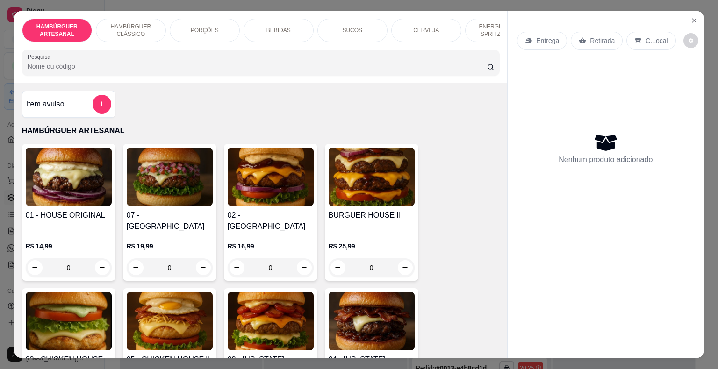
click at [55, 114] on div "Item avulso" at bounding box center [68, 104] width 85 height 19
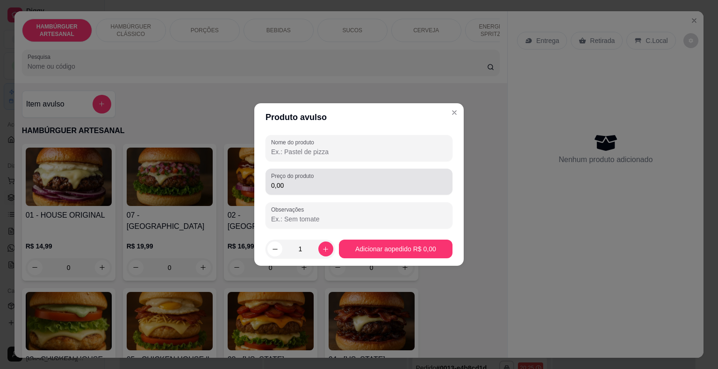
click at [297, 182] on input "0,00" at bounding box center [359, 185] width 176 height 9
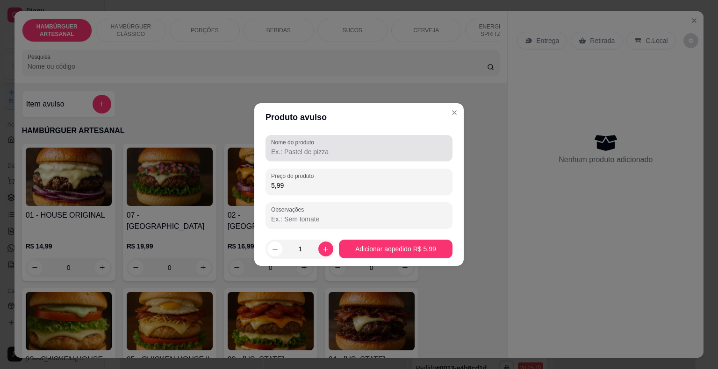
type input "5,99"
click at [320, 145] on div at bounding box center [359, 148] width 176 height 19
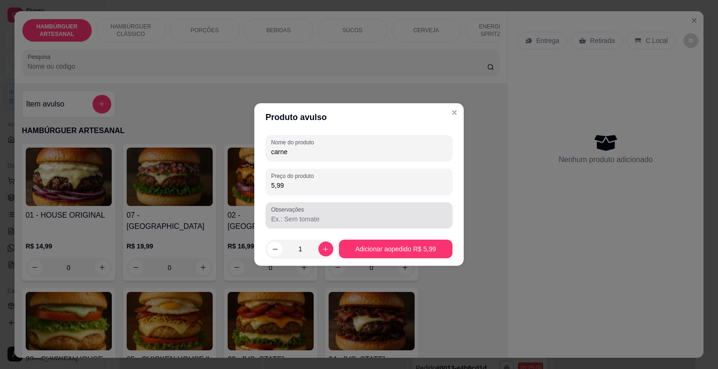
type input "carne"
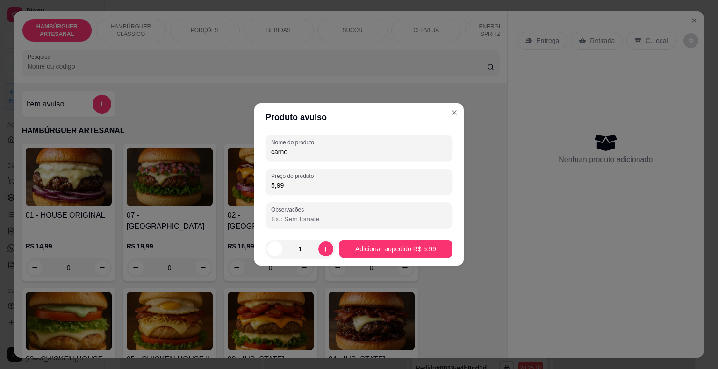
click at [405, 216] on input "Observações" at bounding box center [359, 219] width 176 height 9
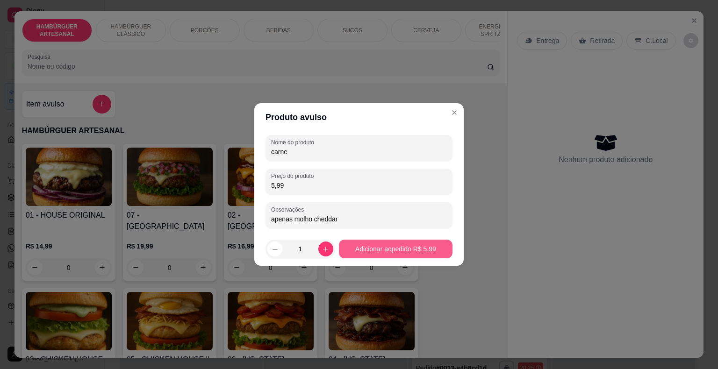
type input "apenas molho cheddar"
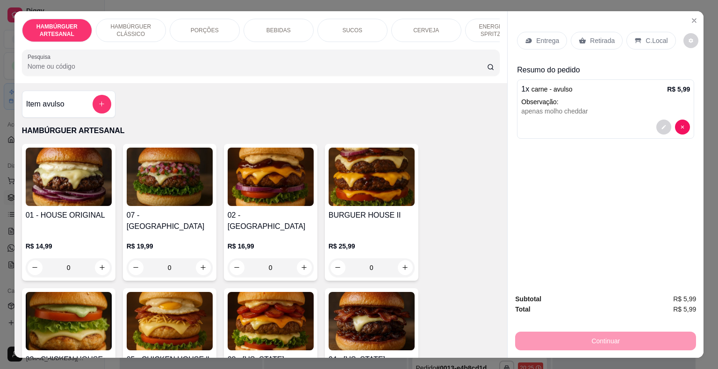
scroll to position [22, 0]
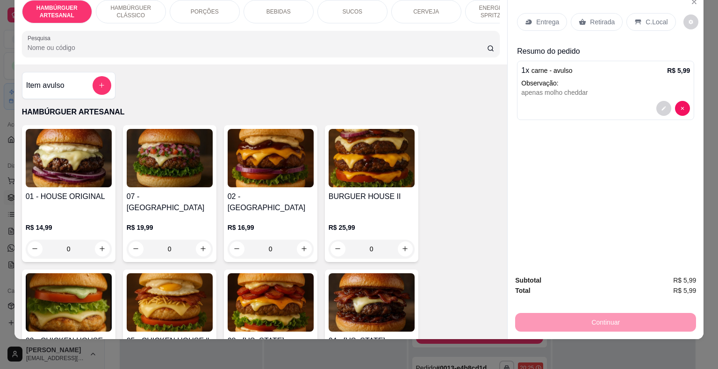
click at [579, 19] on icon at bounding box center [582, 22] width 7 height 6
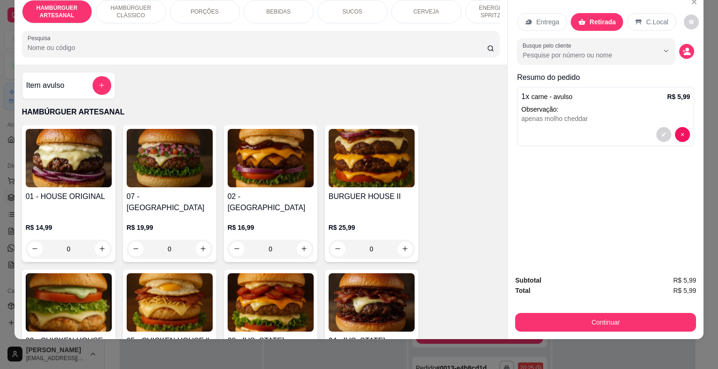
click at [646, 17] on p "C.Local" at bounding box center [657, 21] width 22 height 9
click at [631, 50] on input "Busque pelo cliente" at bounding box center [583, 54] width 121 height 9
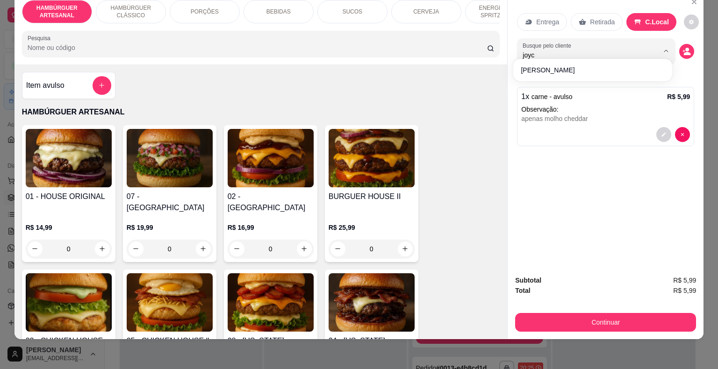
type input "[PERSON_NAME]"
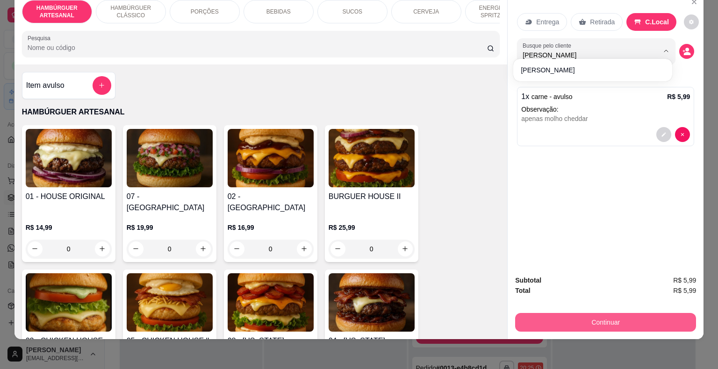
click at [600, 314] on button "Continuar" at bounding box center [605, 322] width 181 height 19
click at [598, 315] on button "Continuar" at bounding box center [605, 323] width 175 height 18
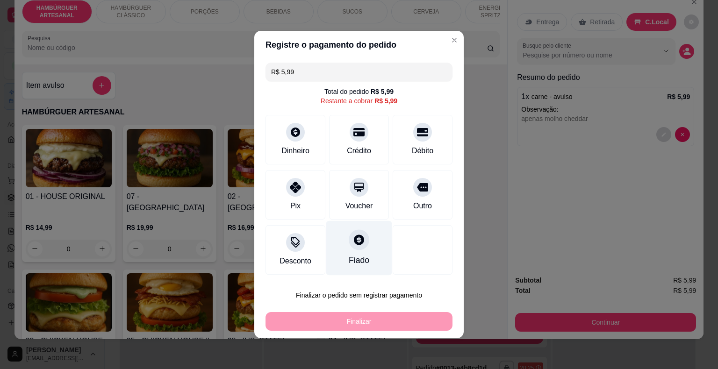
click at [351, 268] on div "Fiado" at bounding box center [359, 248] width 66 height 55
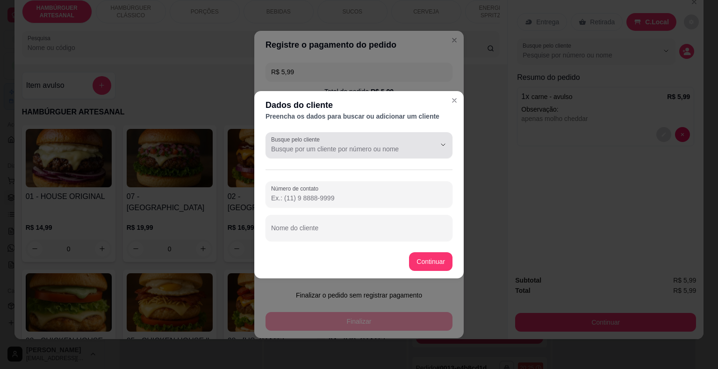
click at [388, 146] on input "Busque pelo cliente" at bounding box center [346, 148] width 150 height 9
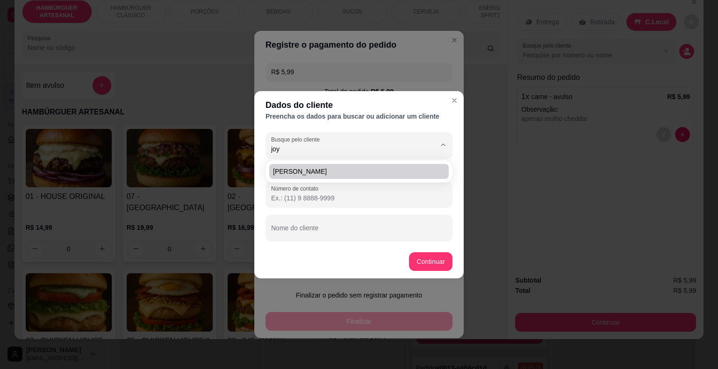
click at [357, 174] on span "[PERSON_NAME]" at bounding box center [354, 171] width 163 height 9
type input "[PERSON_NAME]"
type input "[PHONE_NUMBER]"
type input "[PERSON_NAME]"
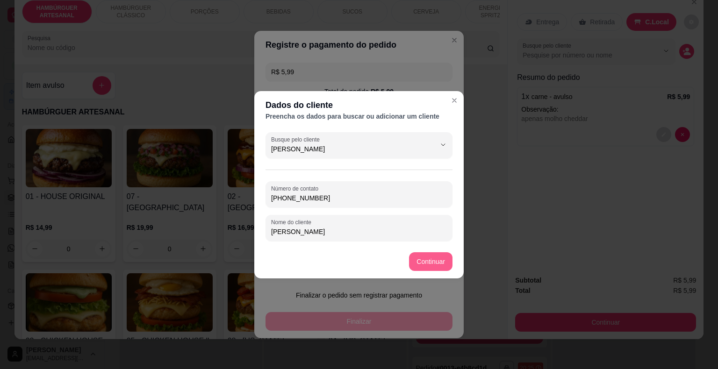
type input "[PERSON_NAME]"
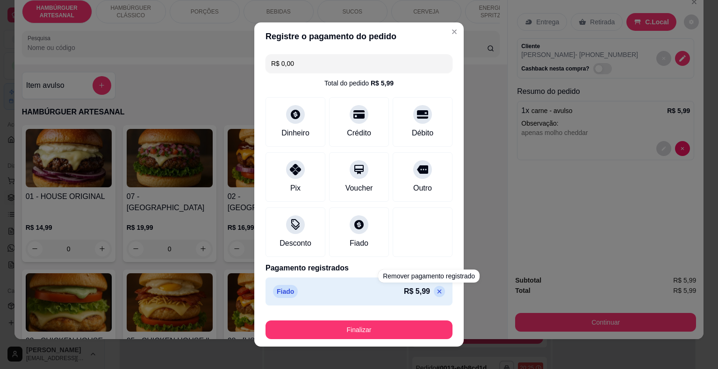
click at [424, 318] on div "Finalizar" at bounding box center [358, 328] width 187 height 22
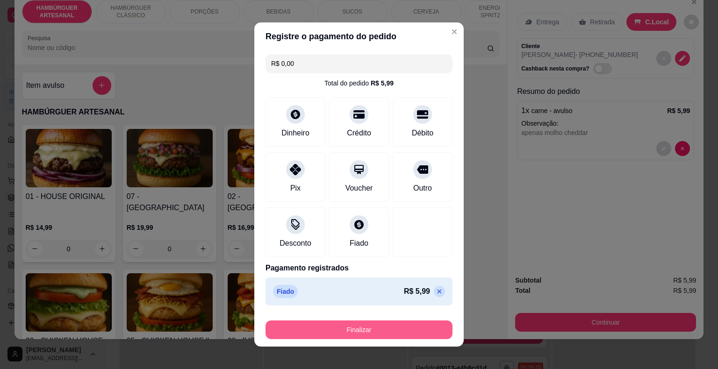
click at [420, 332] on button "Finalizar" at bounding box center [358, 330] width 187 height 19
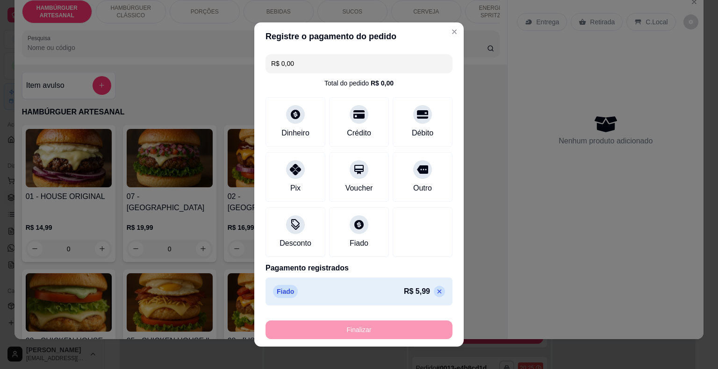
type input "-R$ 5,99"
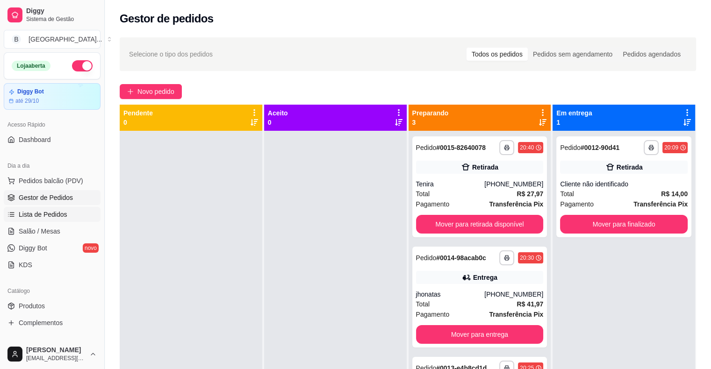
click at [51, 210] on span "Lista de Pedidos" at bounding box center [43, 214] width 49 height 9
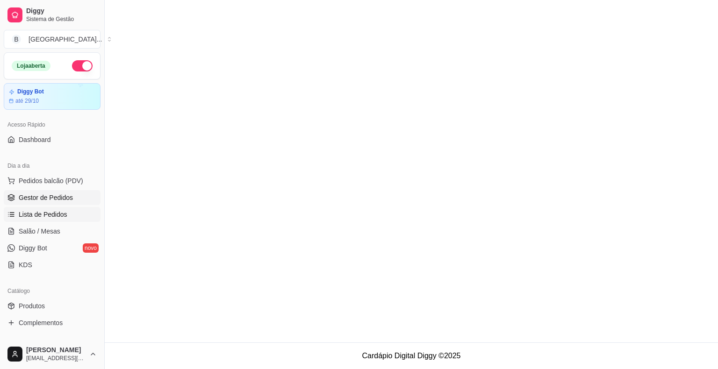
click at [51, 194] on span "Gestor de Pedidos" at bounding box center [46, 197] width 54 height 9
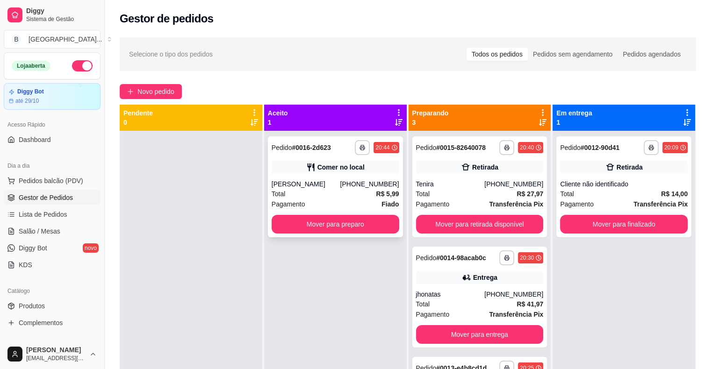
click at [281, 199] on span "Pagamento" at bounding box center [289, 204] width 34 height 10
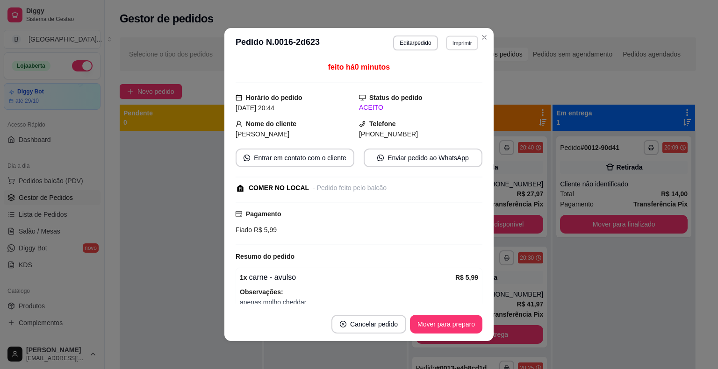
click at [464, 45] on button "Imprimir" at bounding box center [462, 43] width 32 height 14
click at [462, 79] on button "IMPRESSORA" at bounding box center [441, 75] width 65 height 14
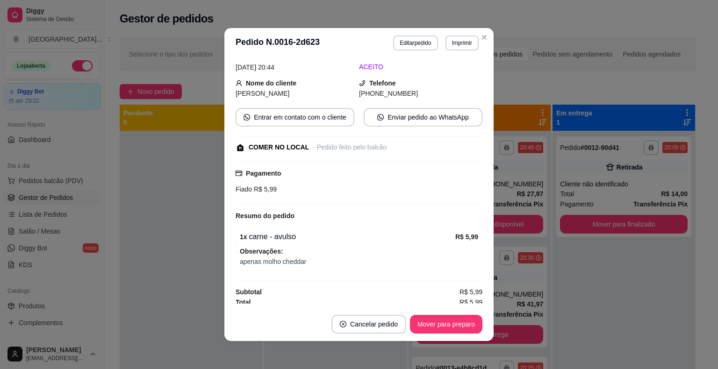
scroll to position [43, 0]
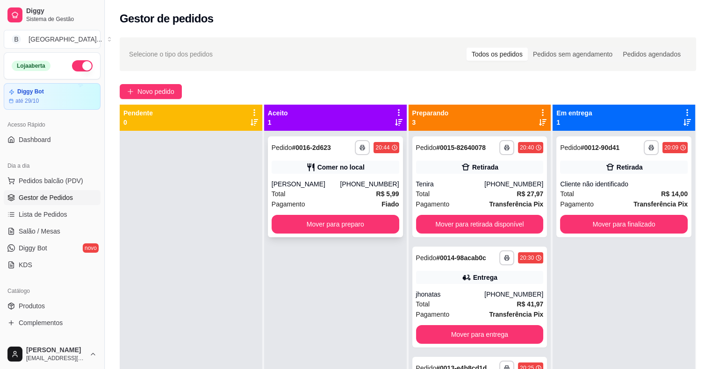
click at [322, 197] on div "Total R$ 5,99" at bounding box center [336, 194] width 128 height 10
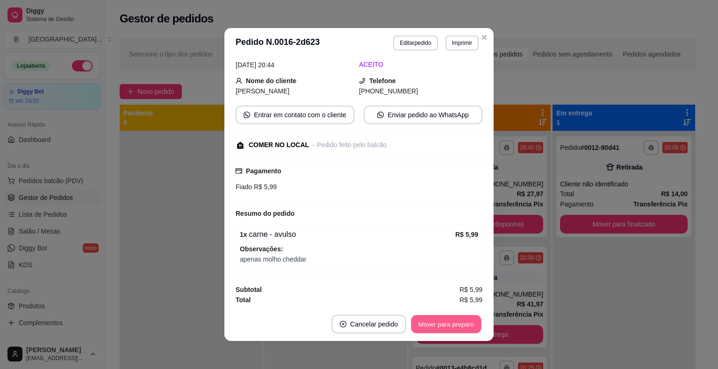
click at [447, 325] on button "Mover para preparo" at bounding box center [446, 324] width 70 height 18
click at [447, 325] on button "Mover para retirada disponível" at bounding box center [430, 324] width 100 height 18
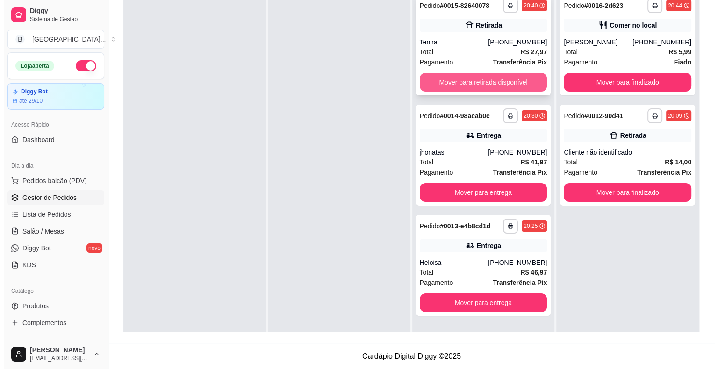
scroll to position [142, 0]
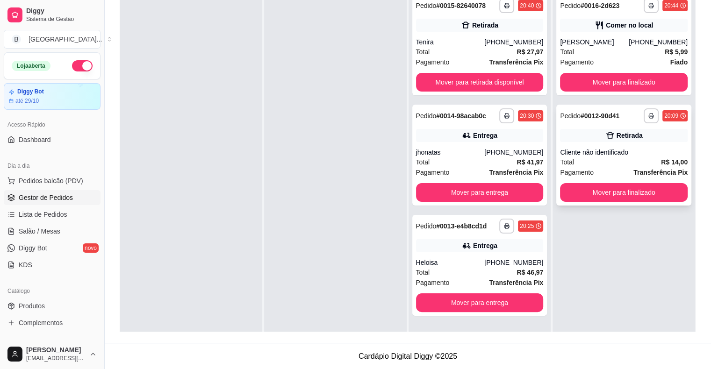
click at [619, 164] on div "Total R$ 14,00" at bounding box center [624, 162] width 128 height 10
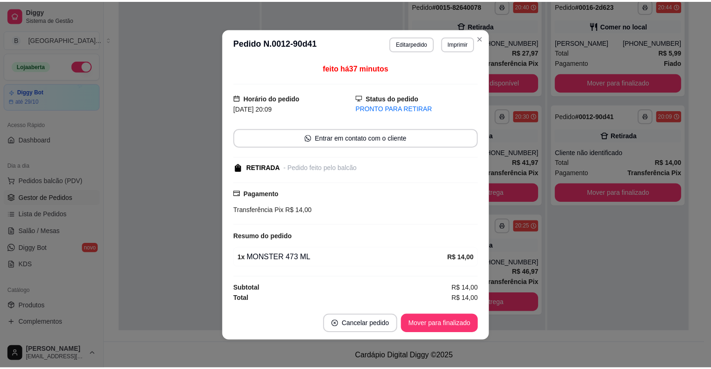
scroll to position [1, 0]
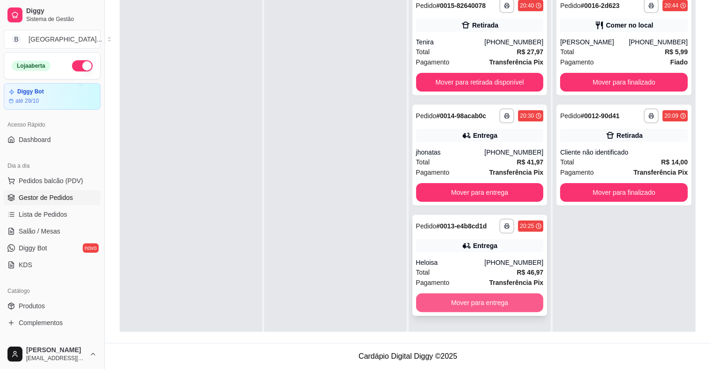
click at [439, 307] on button "Mover para entrega" at bounding box center [480, 303] width 128 height 19
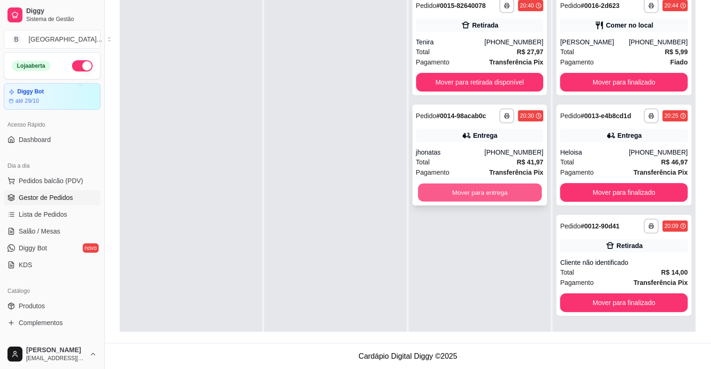
click at [474, 195] on button "Mover para entrega" at bounding box center [480, 193] width 124 height 18
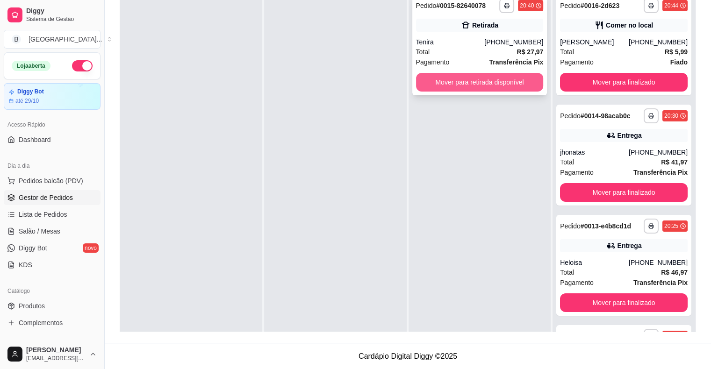
click at [505, 74] on button "Mover para retirada disponível" at bounding box center [480, 82] width 128 height 19
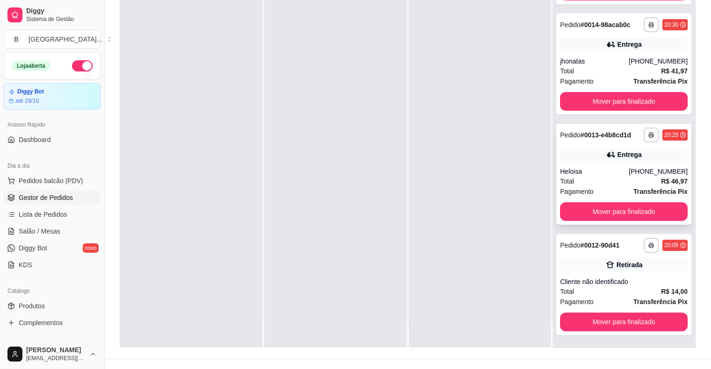
scroll to position [140, 0]
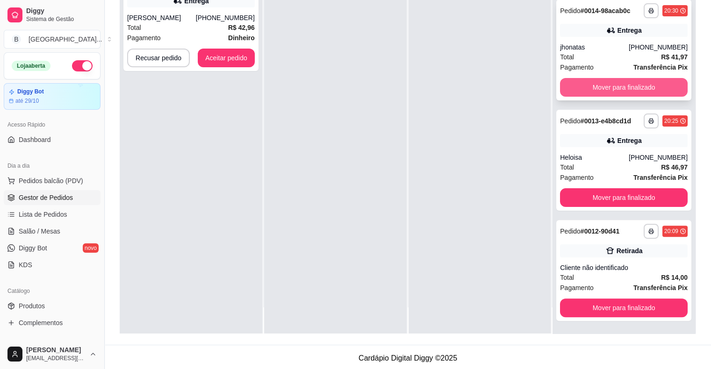
click at [629, 85] on button "Mover para finalizado" at bounding box center [624, 87] width 128 height 19
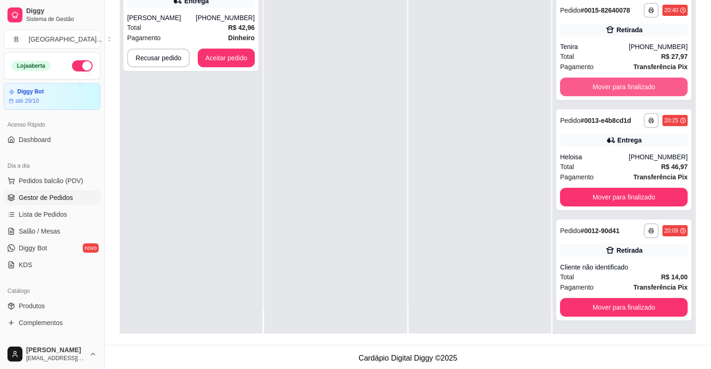
scroll to position [81, 0]
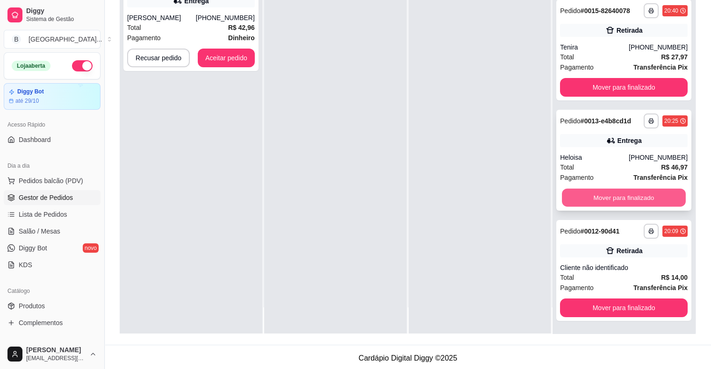
click at [608, 203] on button "Mover para finalizado" at bounding box center [624, 198] width 124 height 18
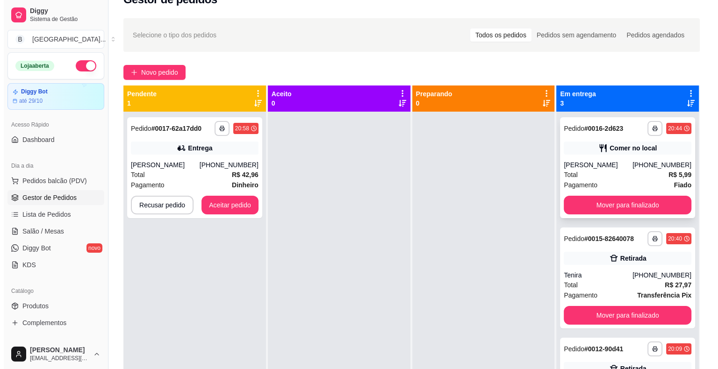
scroll to position [0, 0]
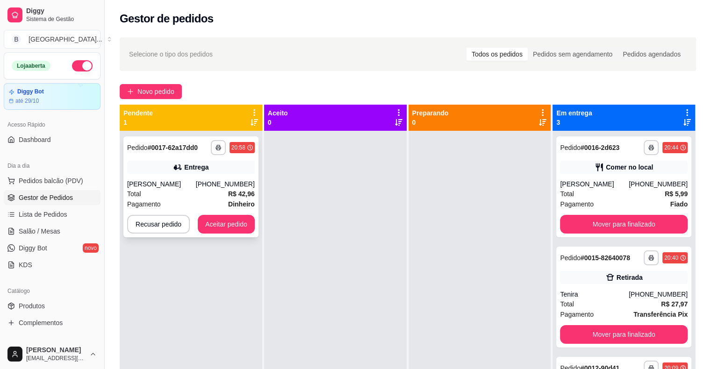
click at [196, 209] on div "Pagamento Dinheiro" at bounding box center [191, 204] width 128 height 10
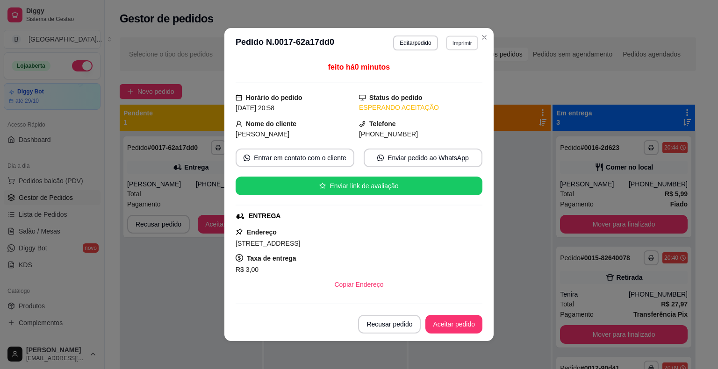
click at [463, 48] on button "Imprimir" at bounding box center [462, 43] width 32 height 14
click at [441, 79] on button "IMPRESSORA" at bounding box center [441, 75] width 65 height 14
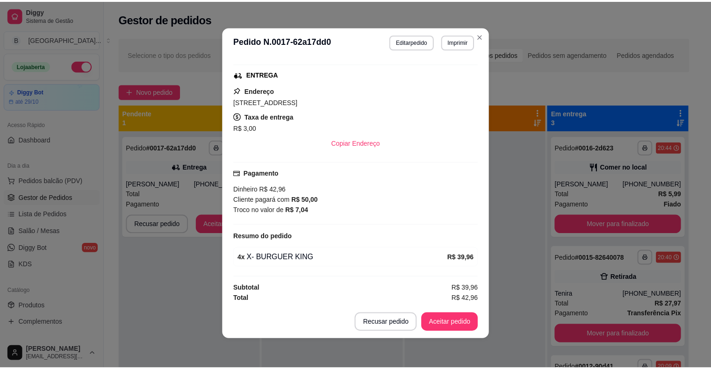
scroll to position [2, 0]
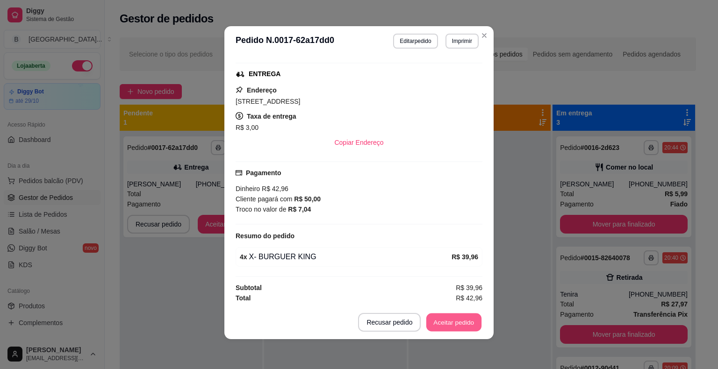
click at [445, 330] on button "Aceitar pedido" at bounding box center [453, 323] width 55 height 18
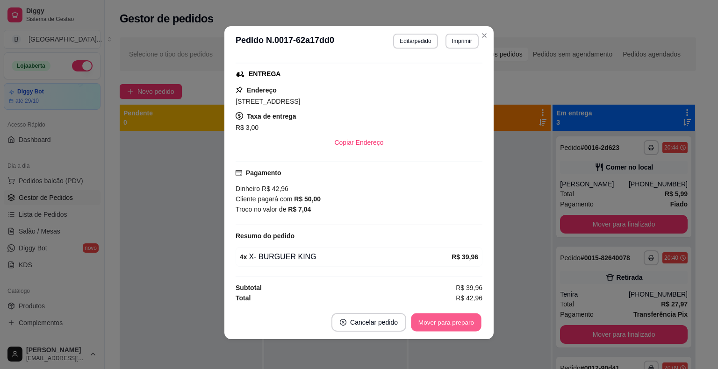
click at [446, 327] on button "Mover para preparo" at bounding box center [446, 323] width 70 height 18
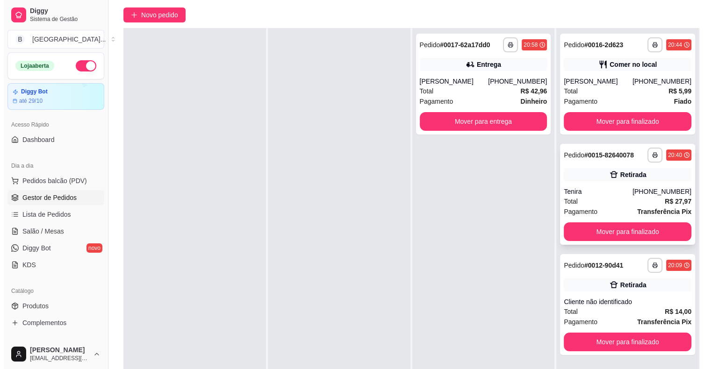
scroll to position [93, 0]
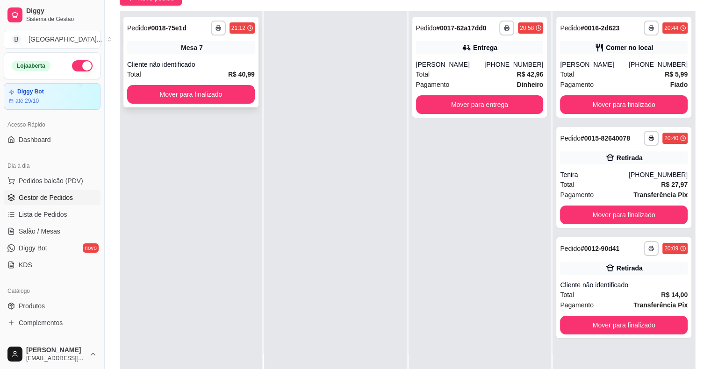
click at [189, 84] on div "**********" at bounding box center [190, 62] width 135 height 91
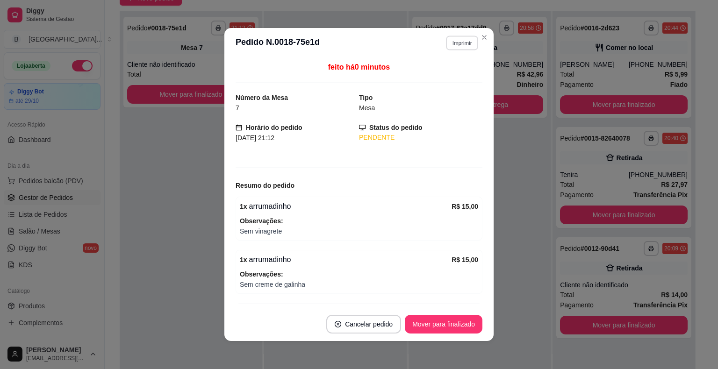
click at [457, 40] on button "Imprimir" at bounding box center [462, 43] width 32 height 14
click at [445, 71] on button "IMPRESSORA" at bounding box center [441, 75] width 65 height 14
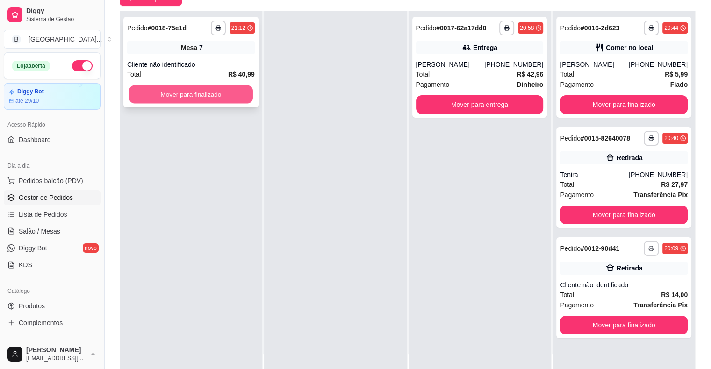
click at [203, 96] on button "Mover para finalizado" at bounding box center [191, 95] width 124 height 18
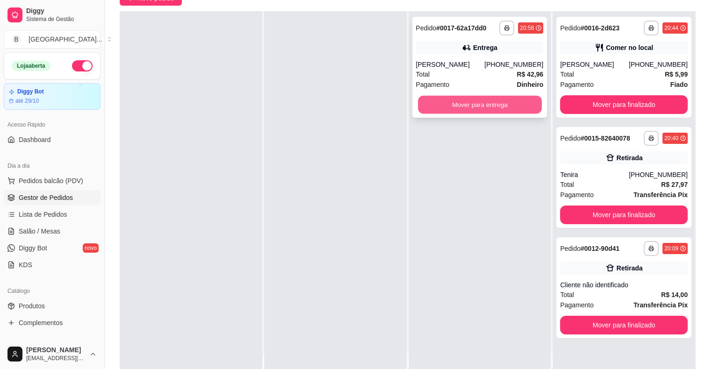
click at [450, 114] on button "Mover para entrega" at bounding box center [480, 105] width 124 height 18
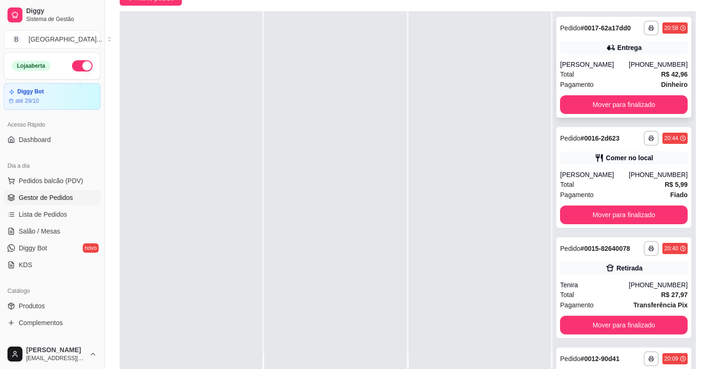
click at [595, 79] on div "Total R$ 42,96" at bounding box center [624, 74] width 128 height 10
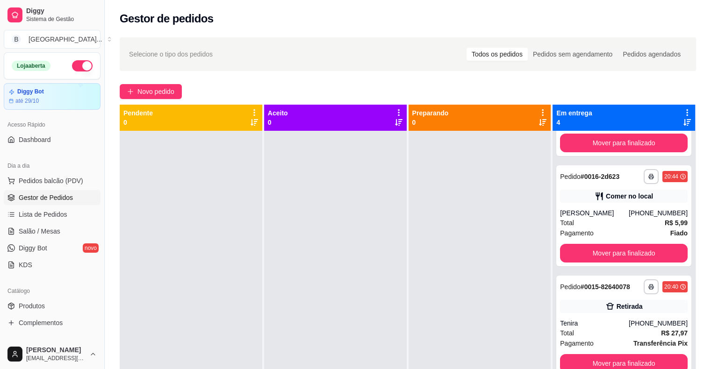
scroll to position [26, 0]
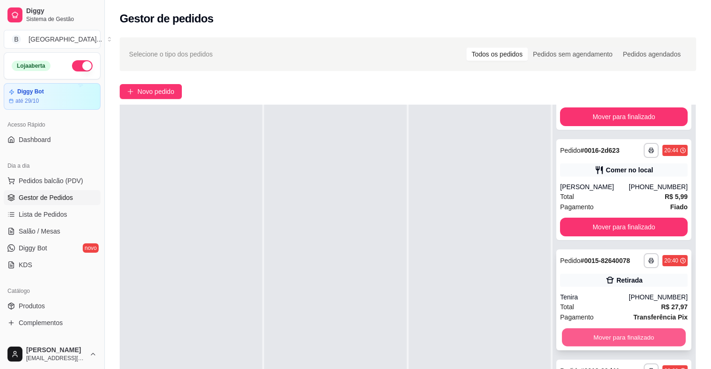
click at [611, 334] on button "Mover para finalizado" at bounding box center [624, 338] width 124 height 18
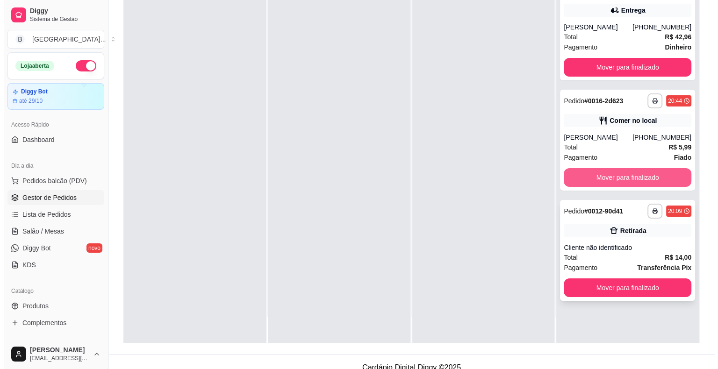
scroll to position [142, 0]
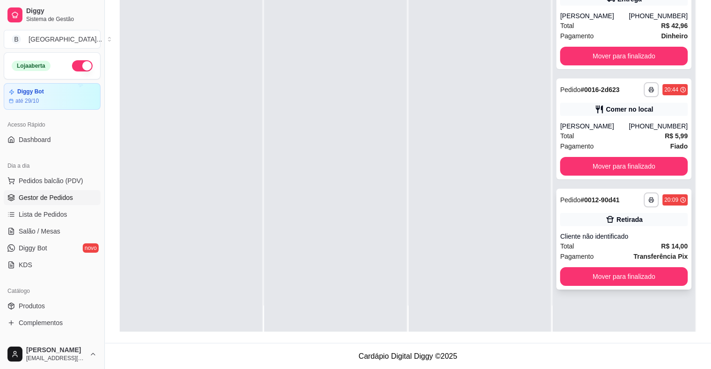
click at [593, 221] on div "**********" at bounding box center [623, 239] width 135 height 101
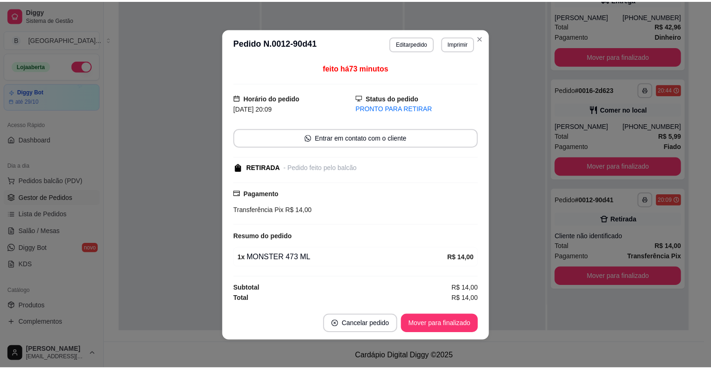
scroll to position [1, 0]
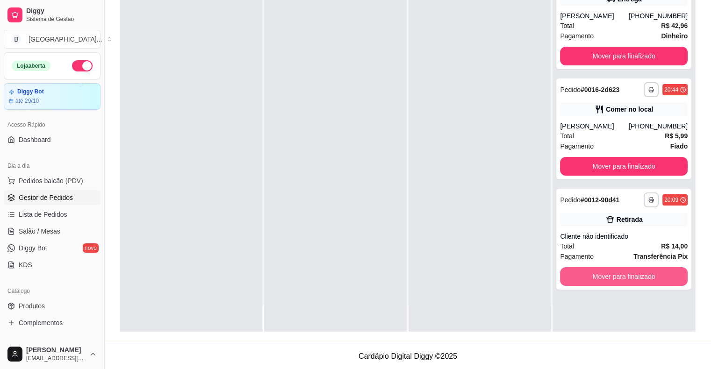
click at [623, 278] on button "Mover para finalizado" at bounding box center [624, 276] width 128 height 19
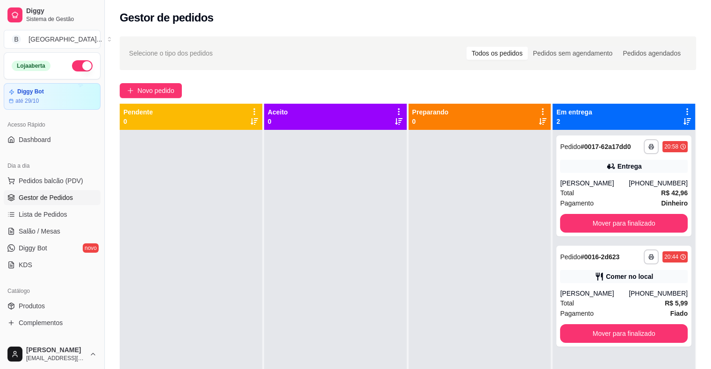
scroll to position [0, 0]
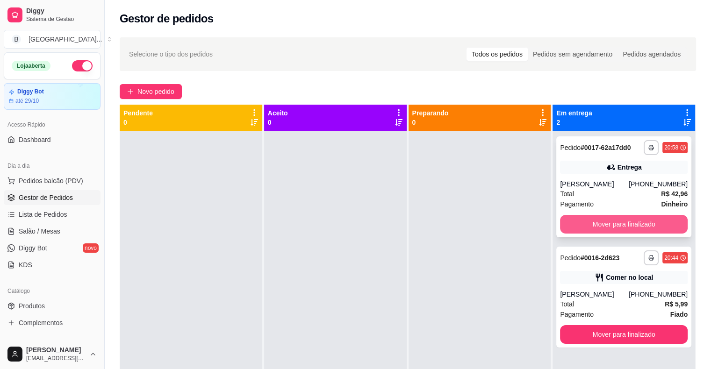
click at [634, 234] on button "Mover para finalizado" at bounding box center [624, 224] width 128 height 19
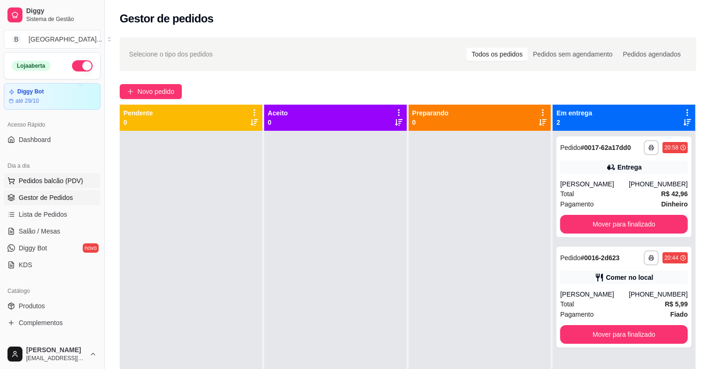
click at [54, 182] on span "Pedidos balcão (PDV)" at bounding box center [51, 180] width 65 height 9
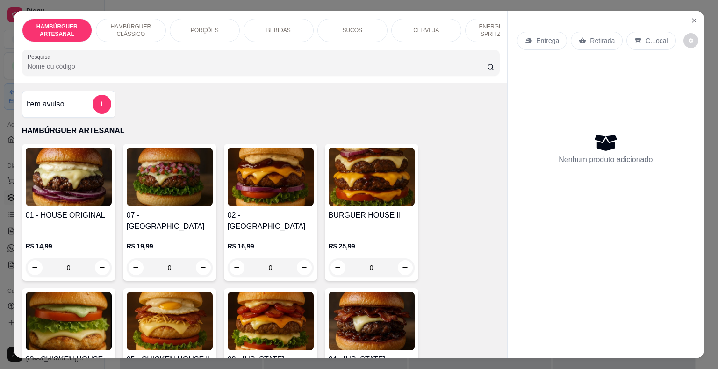
click at [193, 258] on div "0" at bounding box center [170, 267] width 86 height 19
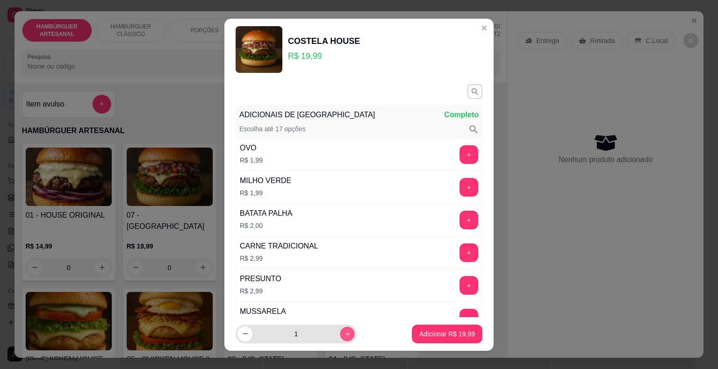
click at [344, 334] on icon "increase-product-quantity" at bounding box center [347, 333] width 7 height 7
type input "2"
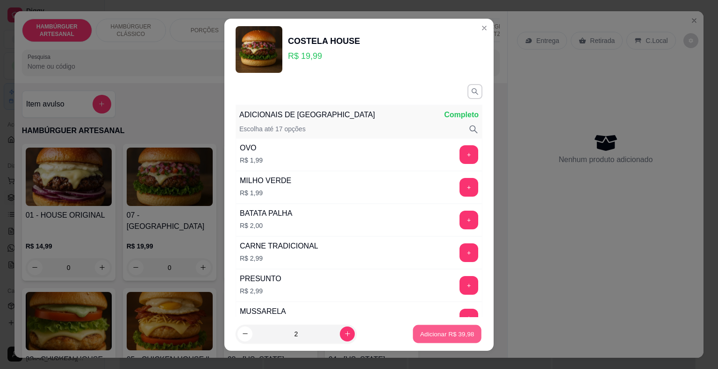
click at [453, 331] on p "Adicionar R$ 39,98" at bounding box center [447, 334] width 54 height 9
type input "2"
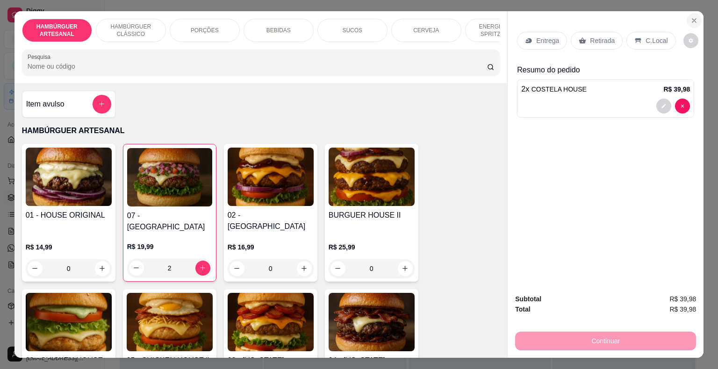
click at [690, 17] on icon "Close" at bounding box center [693, 20] width 7 height 7
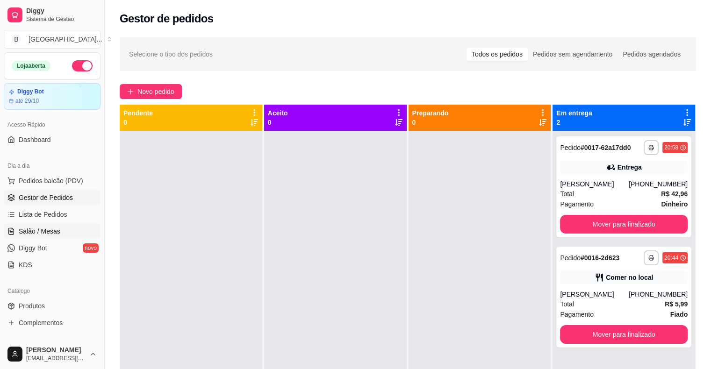
click at [56, 234] on span "Salão / Mesas" at bounding box center [40, 231] width 42 height 9
click at [57, 230] on span "Salão / Mesas" at bounding box center [40, 231] width 42 height 9
click at [50, 229] on span "Salão / Mesas" at bounding box center [40, 231] width 42 height 9
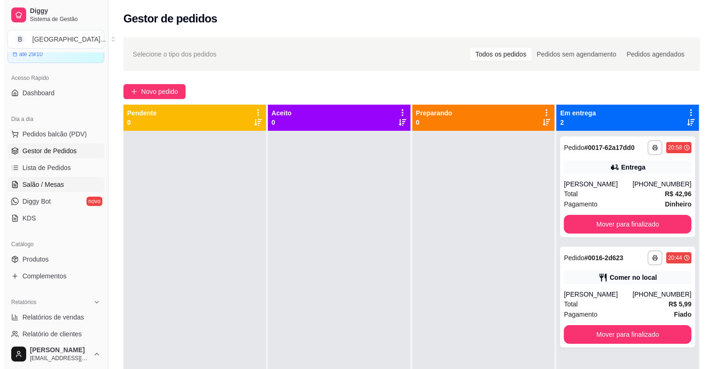
scroll to position [47, 0]
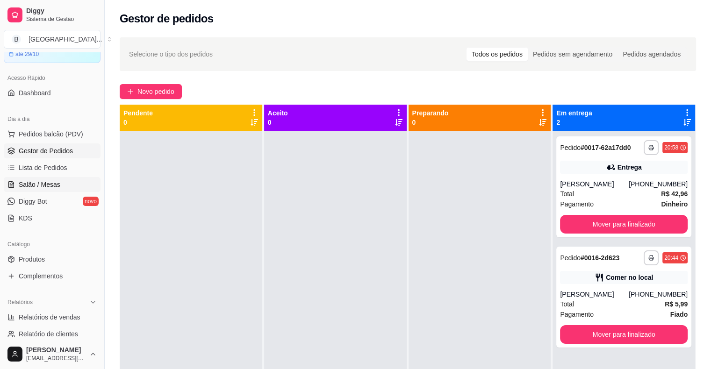
click at [46, 184] on span "Salão / Mesas" at bounding box center [40, 184] width 42 height 9
click at [56, 132] on span "Pedidos balcão (PDV)" at bounding box center [51, 133] width 65 height 9
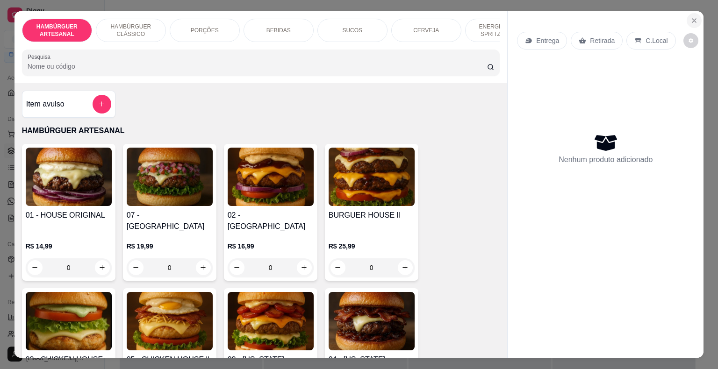
click at [695, 17] on button "Close" at bounding box center [694, 20] width 15 height 15
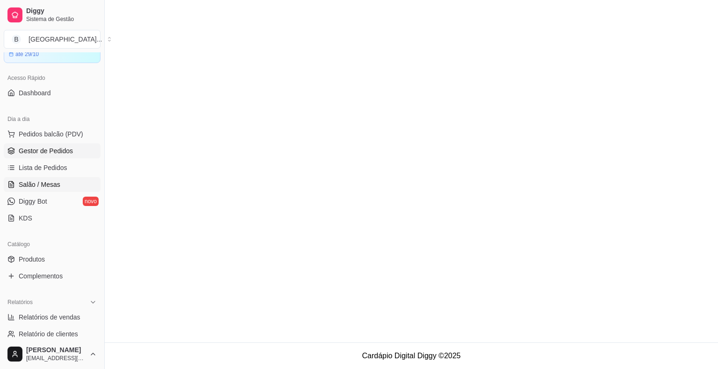
click at [25, 181] on span "Salão / Mesas" at bounding box center [40, 184] width 42 height 9
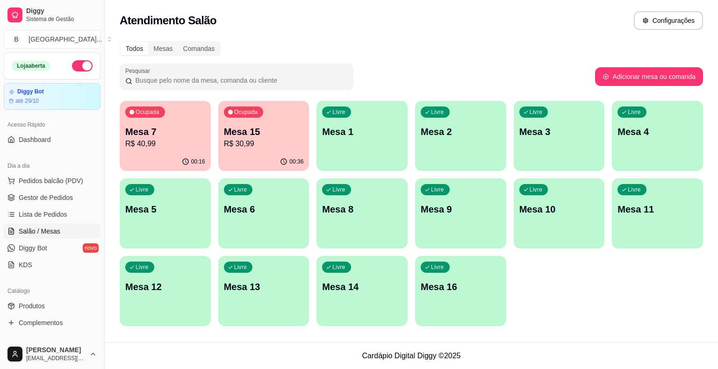
click at [265, 211] on p "Mesa 6" at bounding box center [264, 209] width 80 height 13
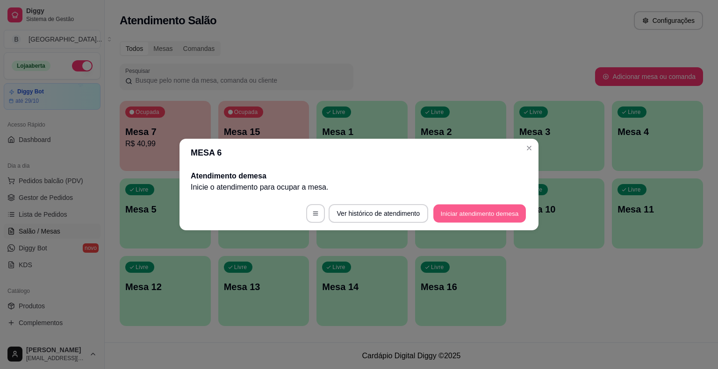
click at [478, 209] on button "Iniciar atendimento de mesa" at bounding box center [479, 214] width 93 height 18
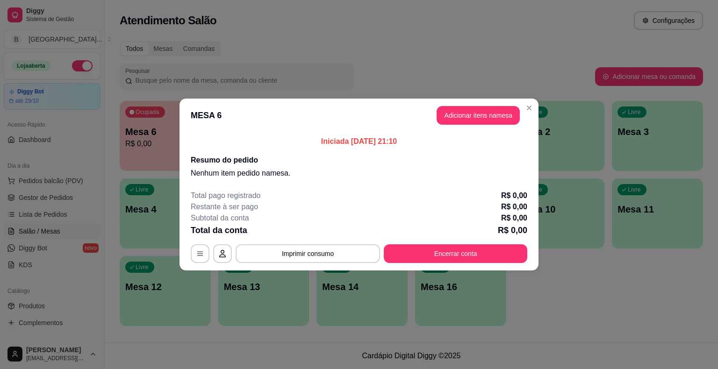
drag, startPoint x: 477, startPoint y: 99, endPoint x: 477, endPoint y: 106, distance: 6.5
click at [477, 106] on header "MESA 6 Adicionar itens na mesa" at bounding box center [358, 116] width 359 height 34
click at [477, 113] on button "Adicionar itens na mesa" at bounding box center [478, 116] width 80 height 18
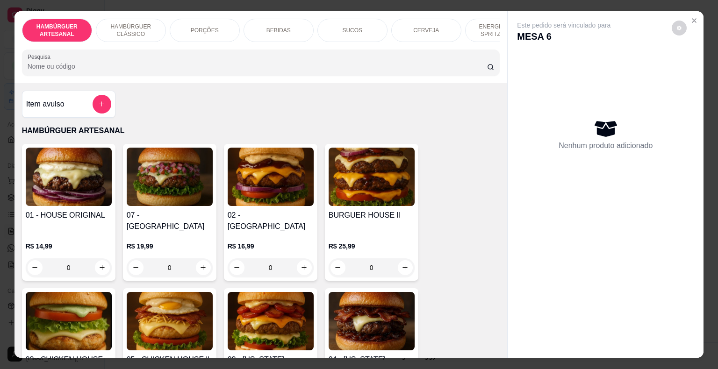
click at [201, 258] on div "0" at bounding box center [170, 267] width 86 height 19
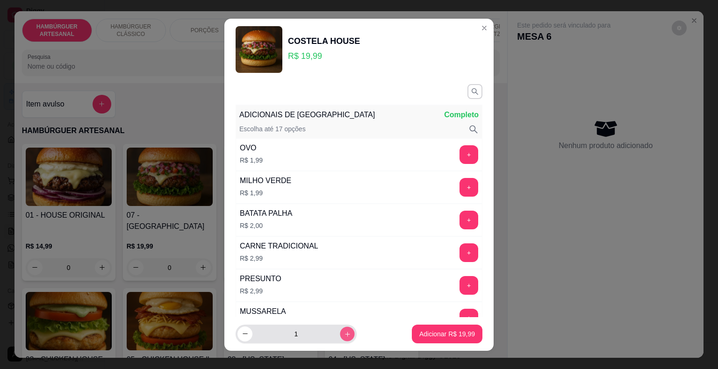
click at [344, 336] on icon "increase-product-quantity" at bounding box center [347, 333] width 7 height 7
type input "2"
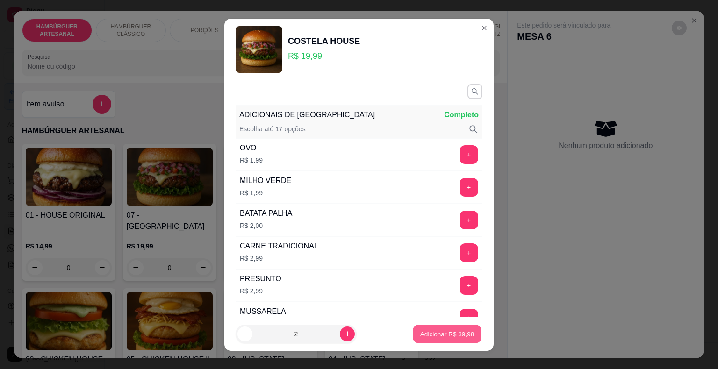
click at [441, 340] on button "Adicionar R$ 39,98" at bounding box center [447, 334] width 69 height 18
type input "2"
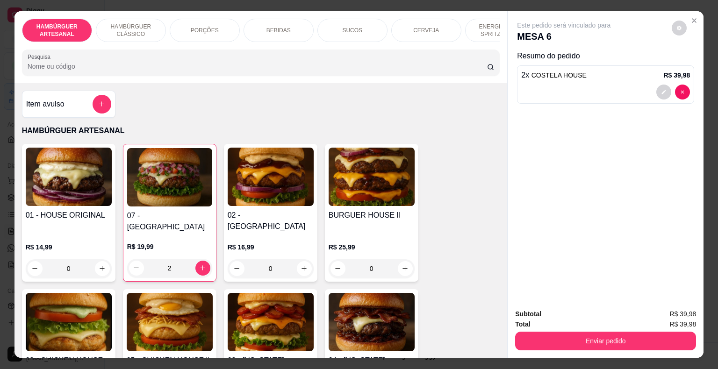
click at [280, 37] on div "BEBIDAS" at bounding box center [279, 30] width 70 height 23
click at [280, 53] on div at bounding box center [261, 62] width 467 height 19
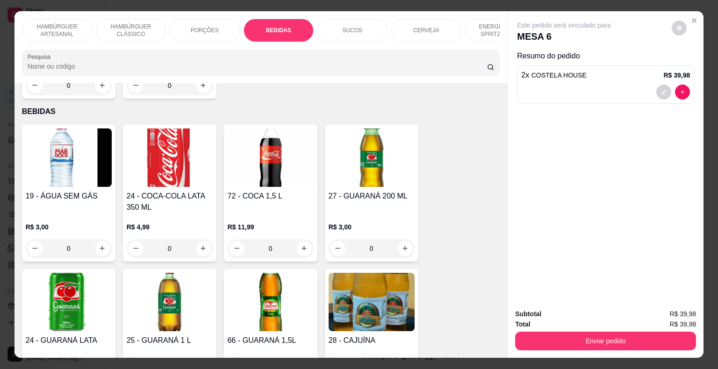
scroll to position [22, 0]
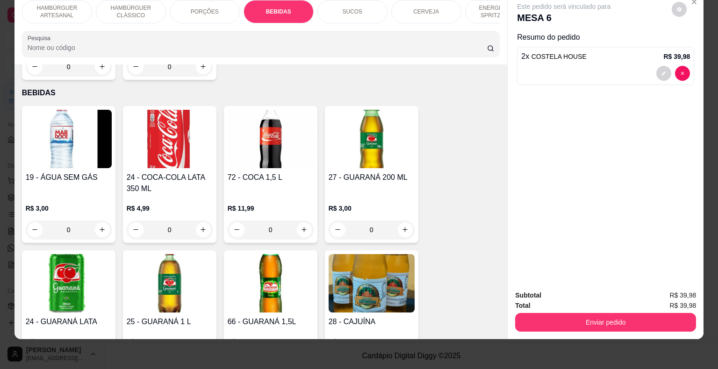
click at [352, 13] on div "SUCOS" at bounding box center [352, 11] width 70 height 23
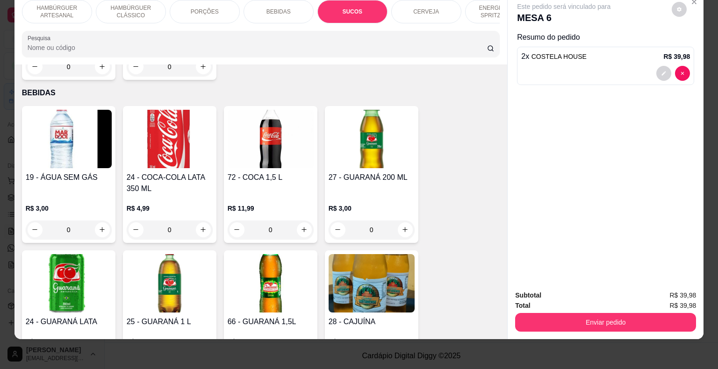
scroll to position [1494, 0]
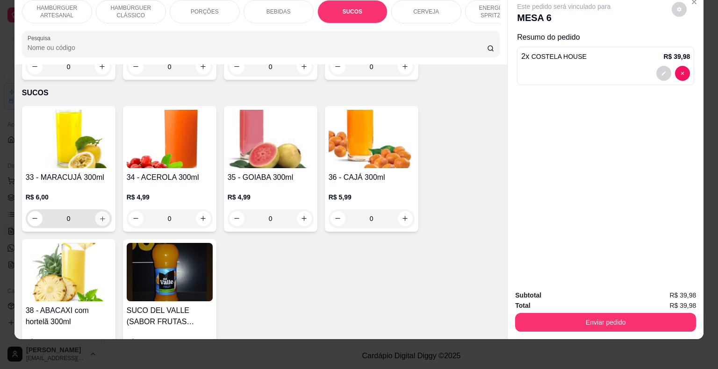
click at [102, 211] on button "increase-product-quantity" at bounding box center [102, 218] width 14 height 14
type input "1"
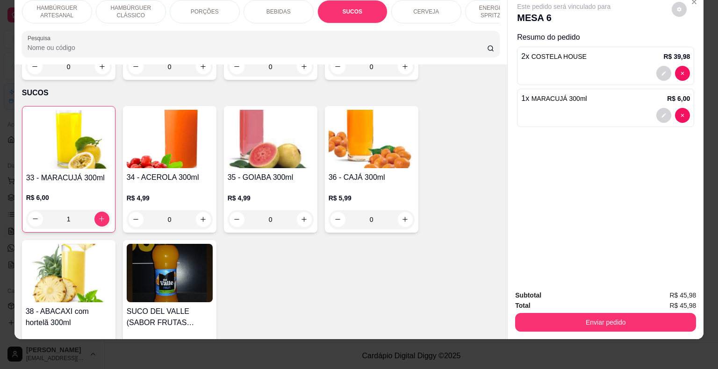
click at [540, 114] on div at bounding box center [605, 115] width 169 height 15
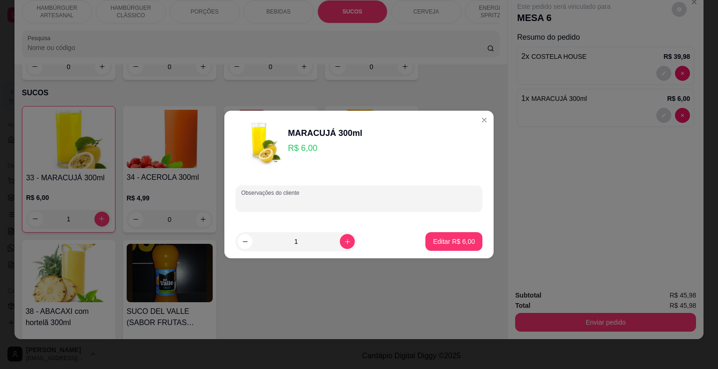
click at [322, 205] on input "Observações do cliente" at bounding box center [359, 202] width 236 height 9
type input "colocar mais um po"
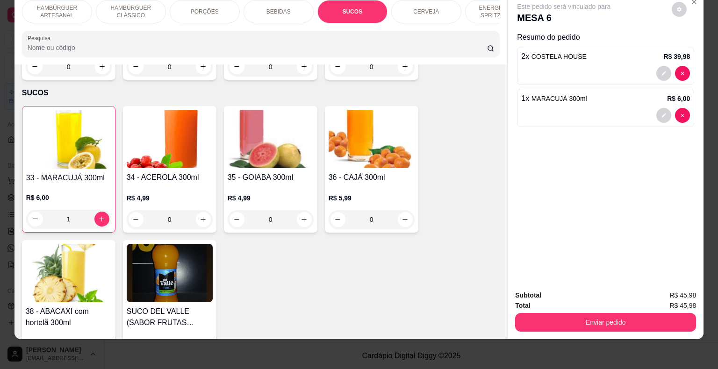
click at [552, 108] on div at bounding box center [605, 115] width 169 height 15
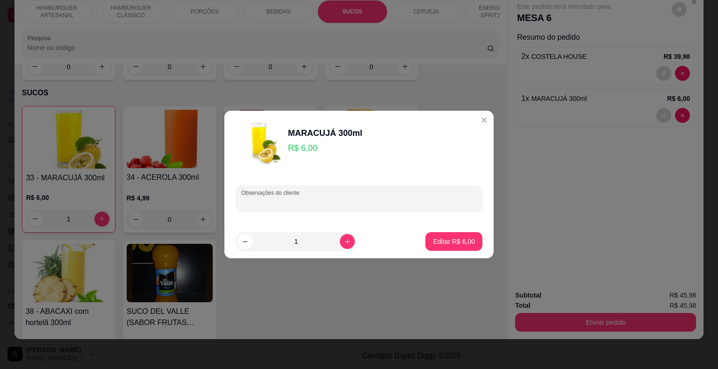
click at [309, 204] on input "Observações do cliente" at bounding box center [359, 202] width 236 height 9
type input "colocar mais um pouco de açucar"
click at [465, 243] on p "Editar R$ 6,00" at bounding box center [454, 241] width 41 height 9
type input "0"
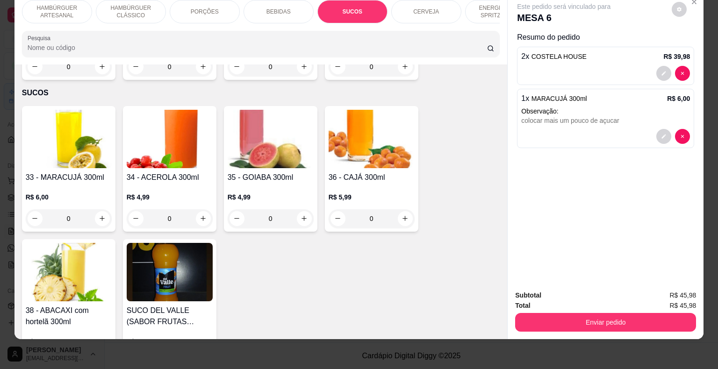
click at [622, 116] on div "colocar mais um pouco de açucar" at bounding box center [605, 120] width 169 height 9
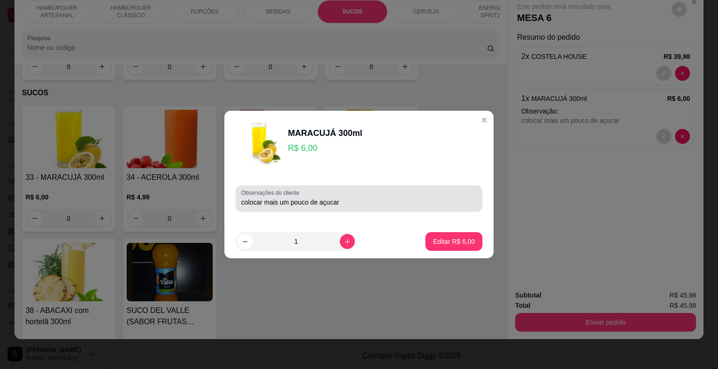
click at [413, 192] on div "colocar mais um pouco de açucar" at bounding box center [359, 198] width 236 height 19
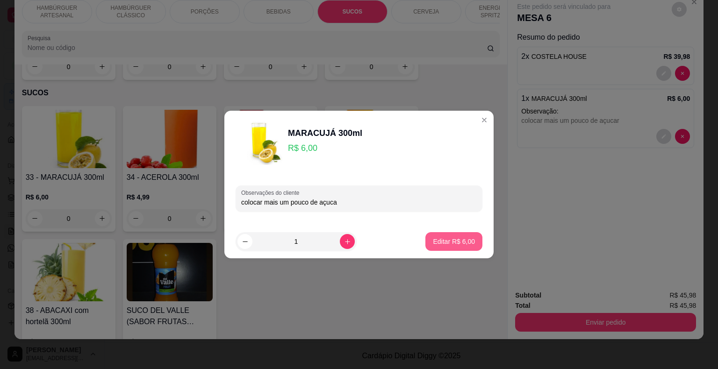
type input "colocar mais um pouco de açuca"
click at [466, 237] on p "Editar R$ 6,00" at bounding box center [454, 241] width 42 height 9
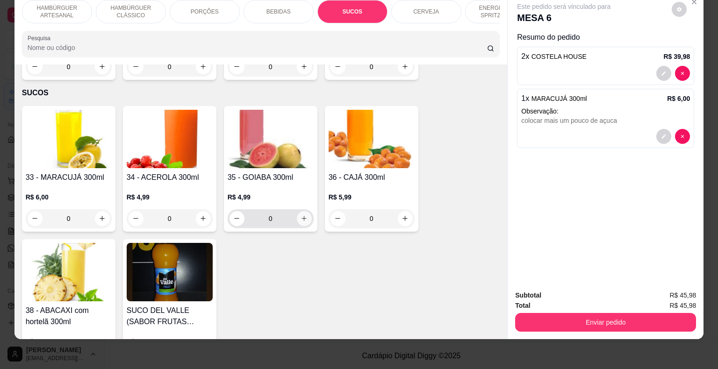
click at [301, 216] on icon "increase-product-quantity" at bounding box center [303, 218] width 5 height 5
type input "1"
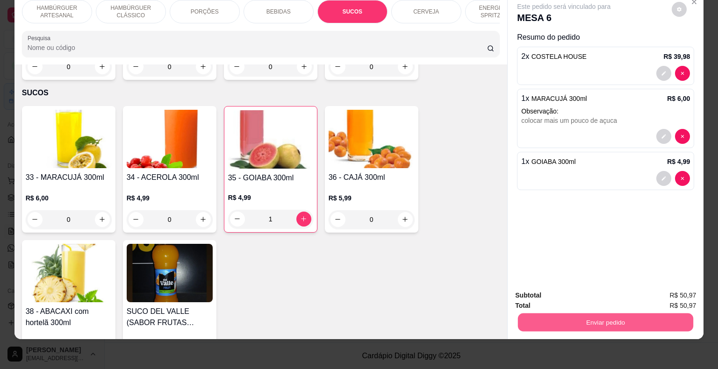
click at [579, 314] on button "Enviar pedido" at bounding box center [605, 323] width 175 height 18
click at [666, 289] on button "Enviar pedido" at bounding box center [671, 293] width 53 height 18
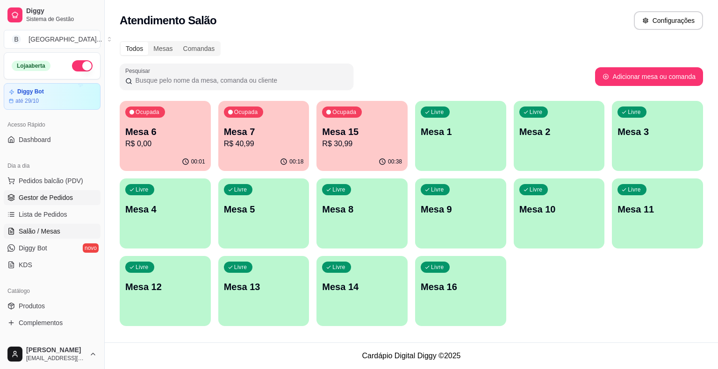
click at [47, 199] on span "Gestor de Pedidos" at bounding box center [46, 197] width 54 height 9
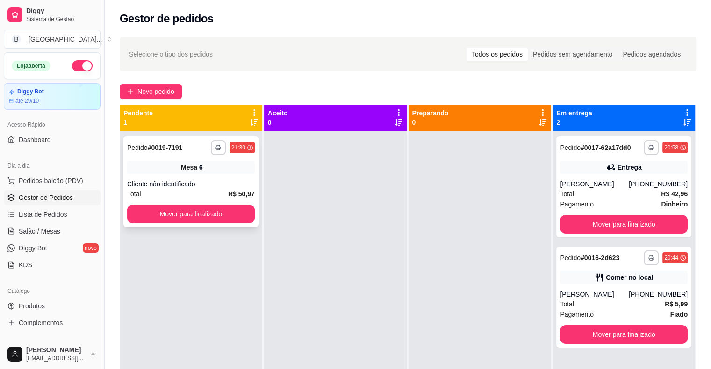
click at [230, 172] on div "Mesa 6" at bounding box center [191, 167] width 128 height 13
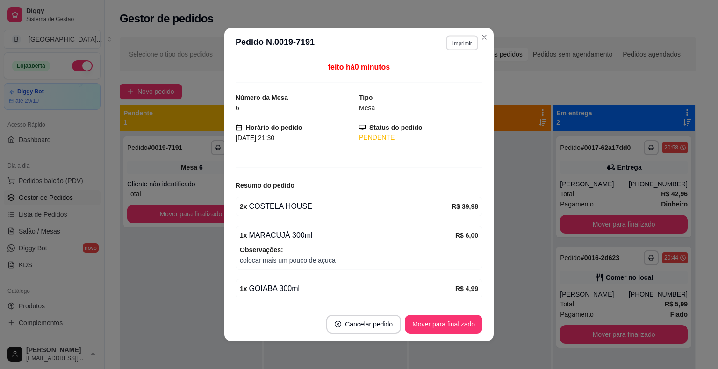
click at [448, 44] on button "Imprimir" at bounding box center [462, 43] width 32 height 14
click at [444, 73] on button "IMPRESSORA" at bounding box center [442, 75] width 68 height 15
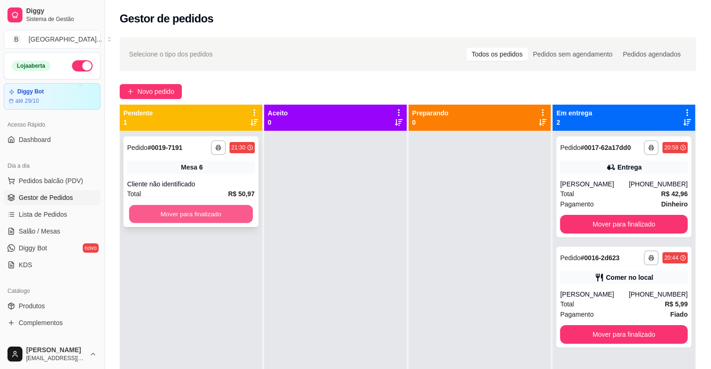
click at [223, 208] on button "Mover para finalizado" at bounding box center [191, 214] width 124 height 18
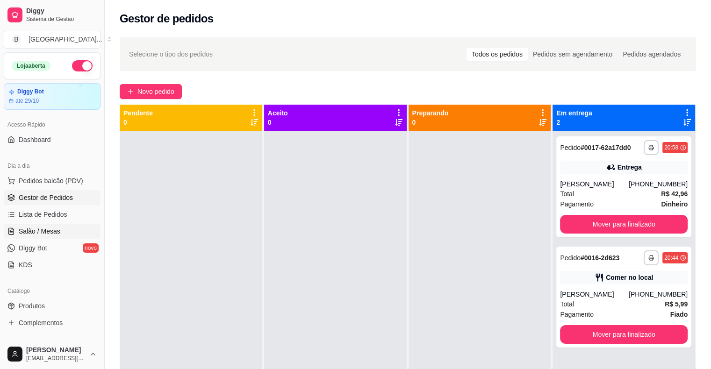
click at [22, 234] on span "Salão / Mesas" at bounding box center [40, 231] width 42 height 9
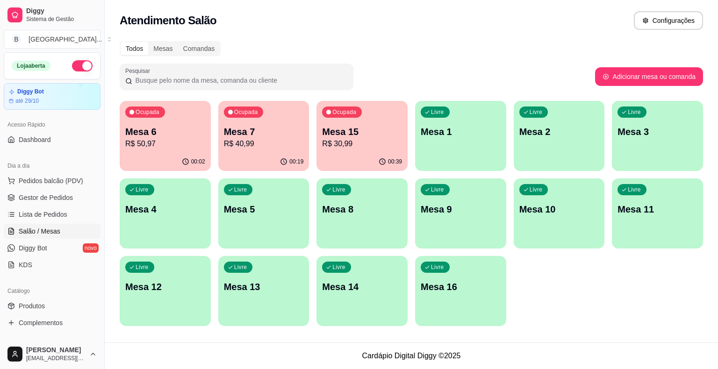
click at [119, 158] on div "Todos Mesas Comandas Pesquisar Adicionar mesa ou comanda Ocupada Mesa 6 R$ 50,9…" at bounding box center [411, 187] width 613 height 302
click at [168, 146] on p "R$ 50,97" at bounding box center [166, 143] width 78 height 11
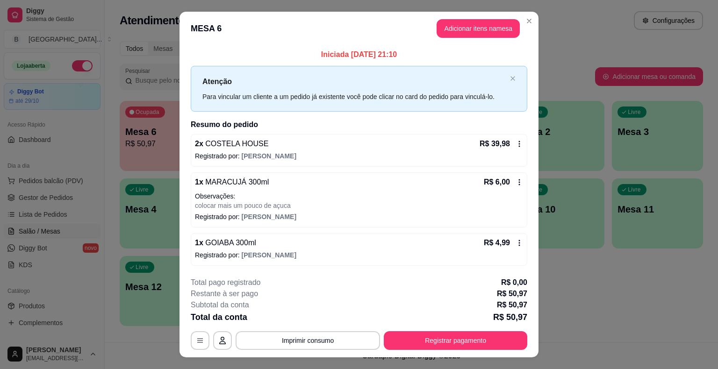
scroll to position [17, 0]
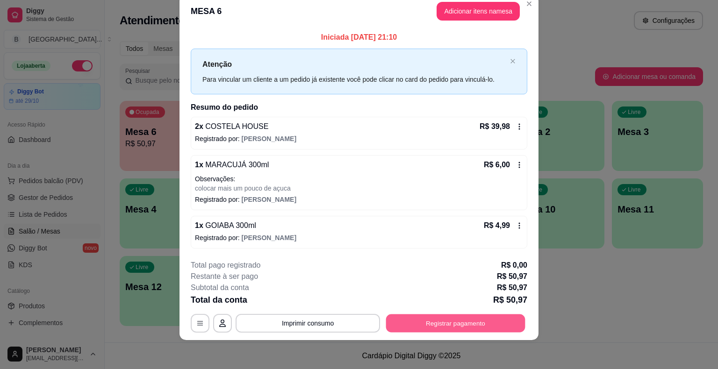
click at [435, 316] on button "Registrar pagamento" at bounding box center [455, 323] width 139 height 18
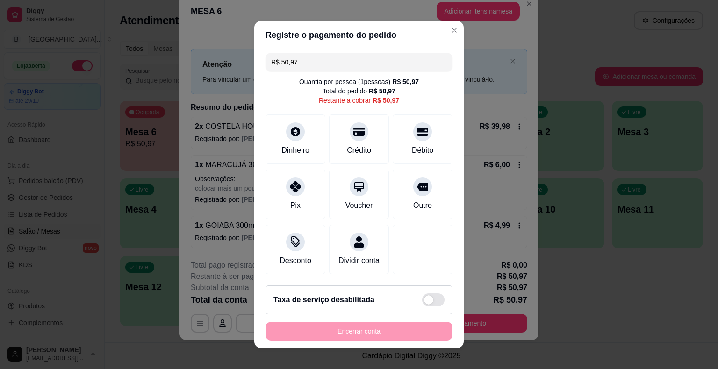
click at [345, 62] on input "R$ 50,97" at bounding box center [359, 62] width 176 height 19
click at [302, 192] on div "Pix" at bounding box center [296, 192] width 66 height 55
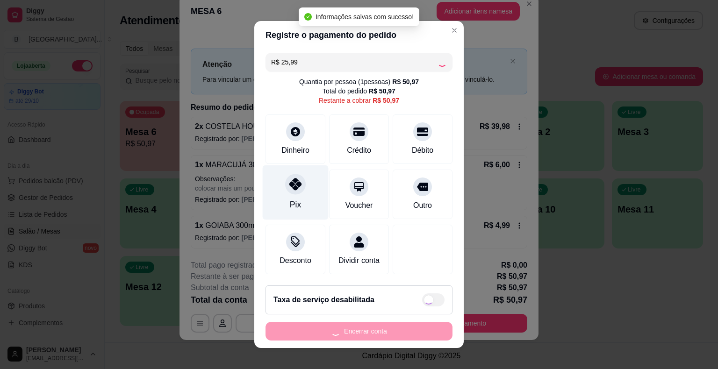
type input "R$ 24,98"
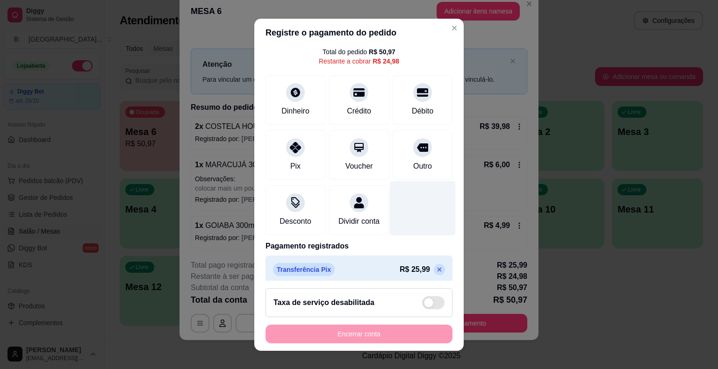
scroll to position [53, 0]
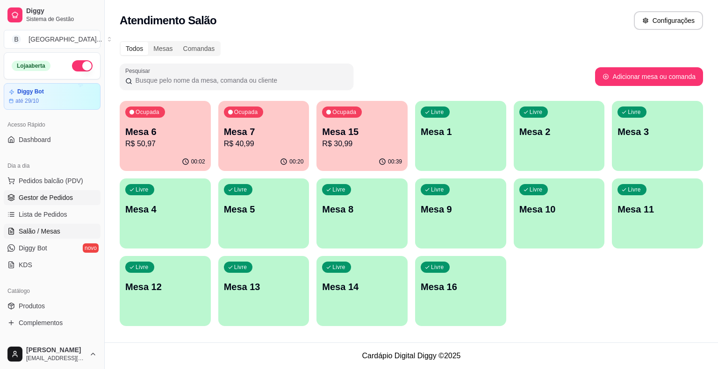
click at [43, 192] on link "Gestor de Pedidos" at bounding box center [52, 197] width 97 height 15
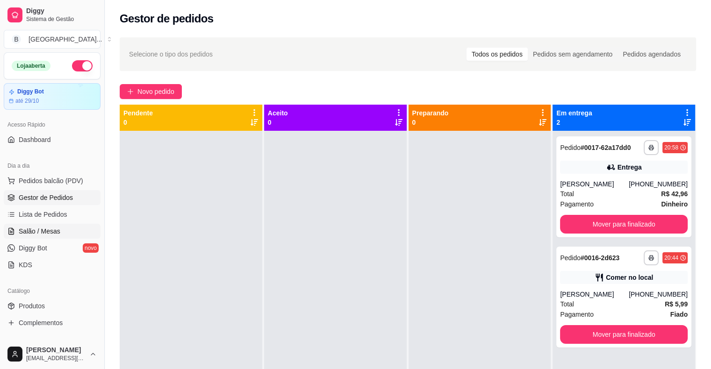
click at [36, 236] on link "Salão / Mesas" at bounding box center [52, 231] width 97 height 15
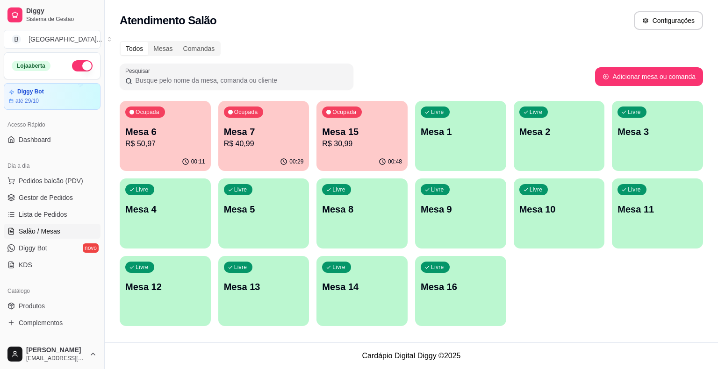
click at [315, 128] on div "Ocupada Mesa 6 R$ 50,97 00:11 Ocupada Mesa 7 R$ 40,99 00:29 Ocupada Mesa 15 R$ …" at bounding box center [411, 213] width 583 height 225
click at [288, 131] on p "Mesa 7" at bounding box center [264, 131] width 80 height 13
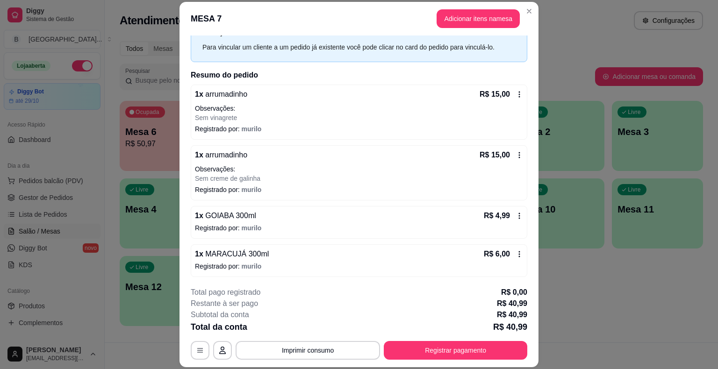
scroll to position [28, 0]
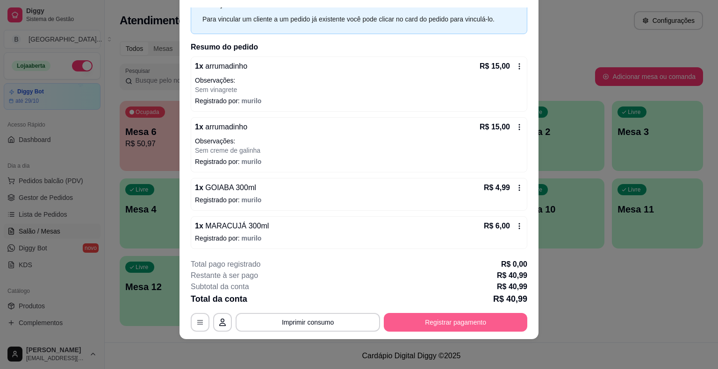
click at [452, 318] on button "Registrar pagamento" at bounding box center [455, 322] width 143 height 19
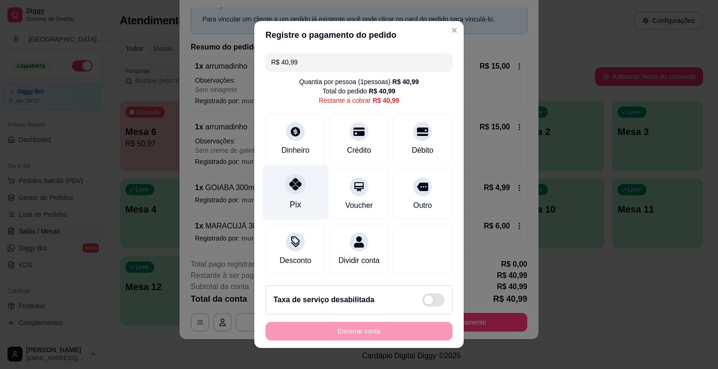
click at [304, 183] on div "Pix" at bounding box center [296, 192] width 66 height 55
type input "R$ 0,00"
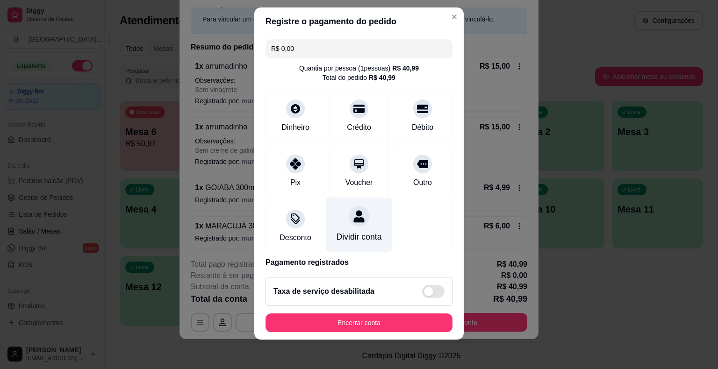
scroll to position [44, 0]
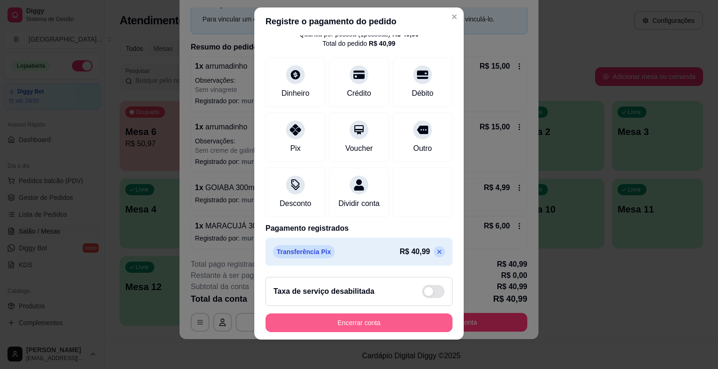
click at [359, 317] on button "Encerrar conta" at bounding box center [358, 323] width 187 height 19
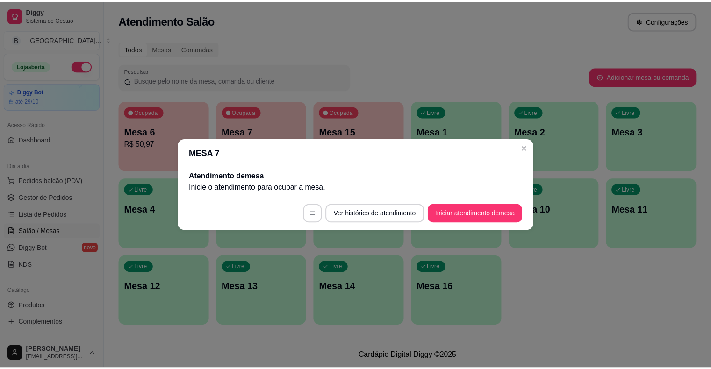
scroll to position [0, 0]
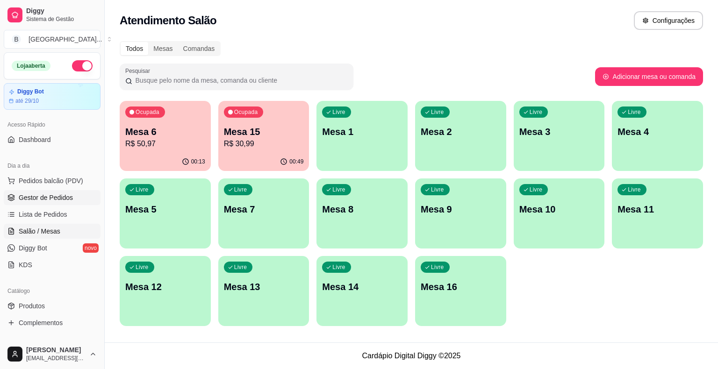
click at [13, 194] on icon at bounding box center [10, 197] width 7 height 7
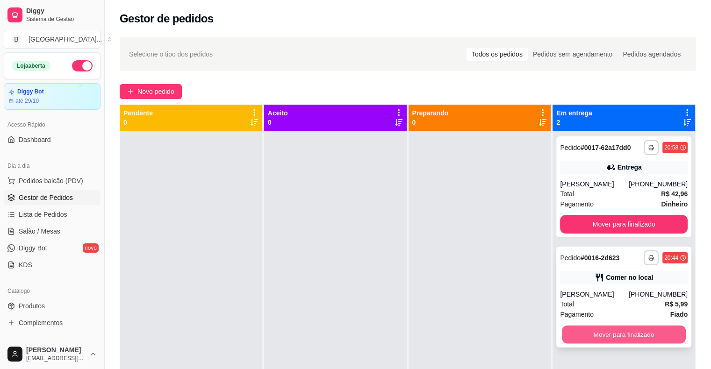
click at [587, 344] on button "Mover para finalizado" at bounding box center [624, 335] width 124 height 18
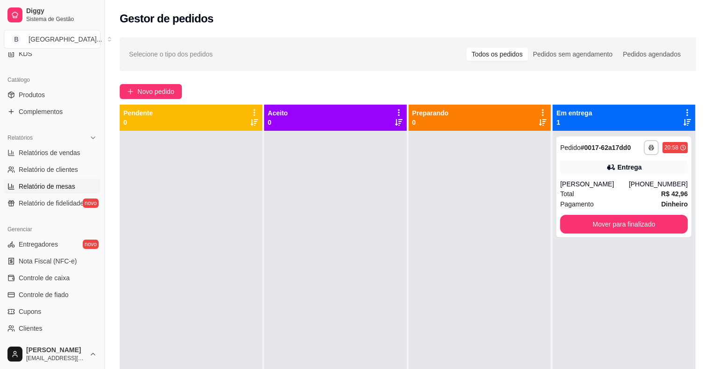
scroll to position [234, 0]
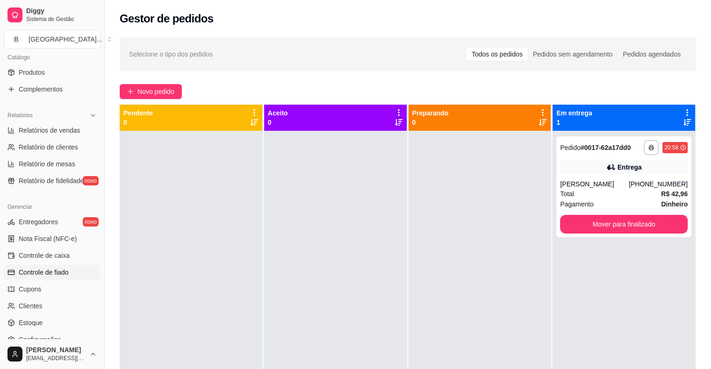
click at [67, 268] on span "Controle de fiado" at bounding box center [44, 272] width 50 height 9
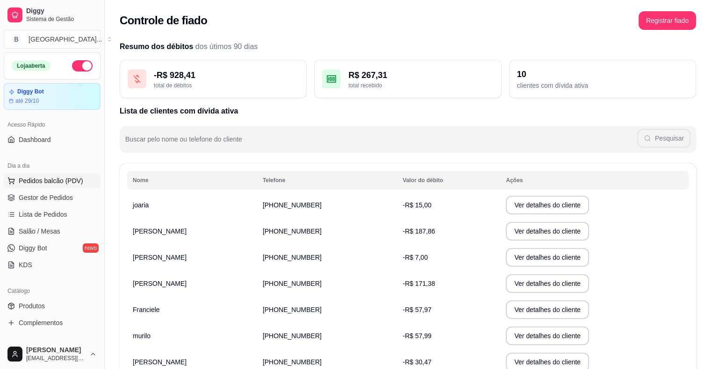
click at [57, 182] on span "Pedidos balcão (PDV)" at bounding box center [51, 180] width 65 height 9
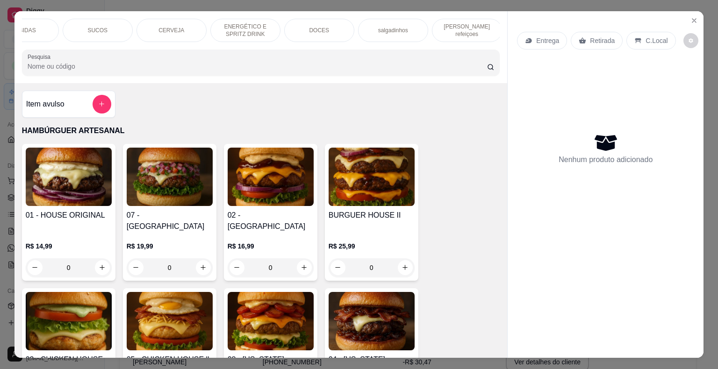
scroll to position [0, 257]
click at [332, 23] on div "DOCES" at bounding box center [317, 30] width 70 height 23
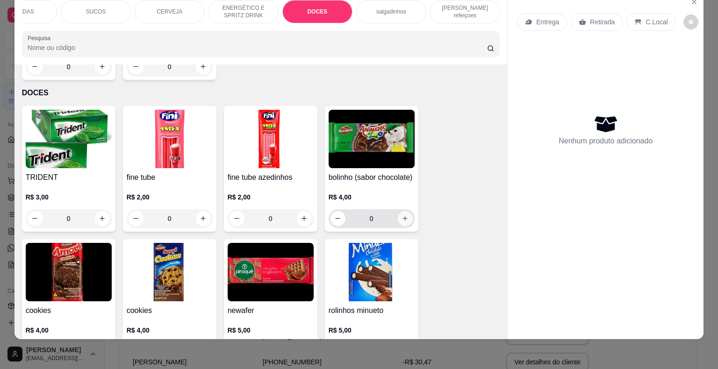
click at [406, 211] on button "increase-product-quantity" at bounding box center [405, 218] width 15 height 15
type input "1"
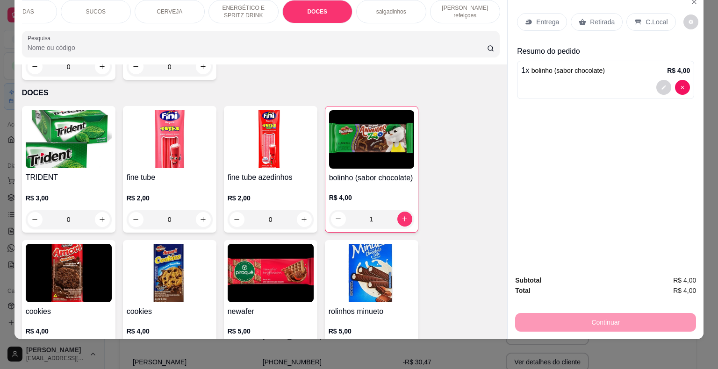
click at [586, 13] on div "Retirada" at bounding box center [597, 22] width 52 height 18
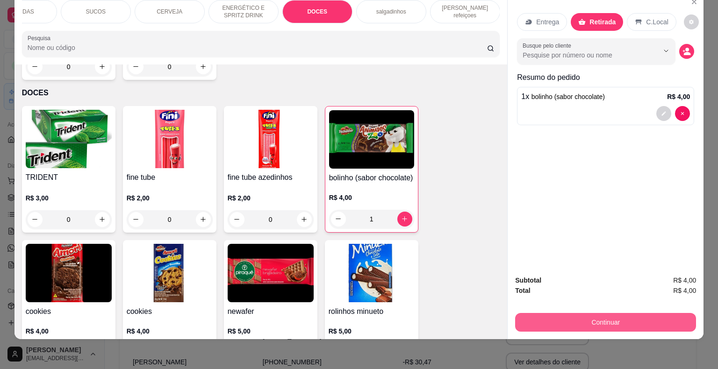
click at [573, 318] on button "Continuar" at bounding box center [605, 322] width 181 height 19
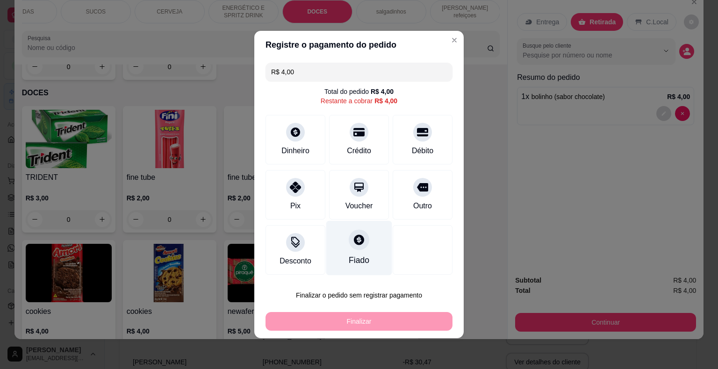
click at [365, 259] on div "Fiado" at bounding box center [359, 260] width 21 height 12
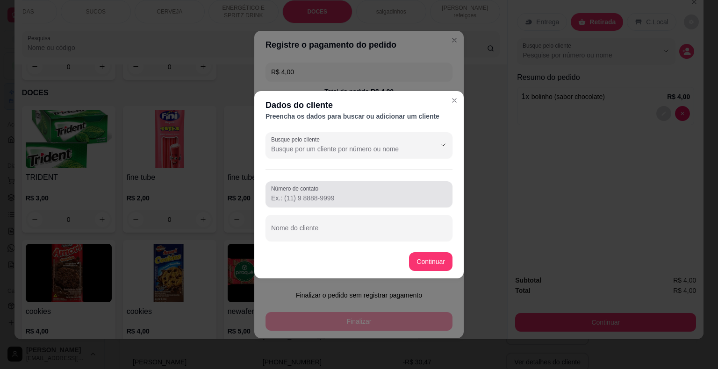
click at [344, 185] on div at bounding box center [359, 194] width 176 height 19
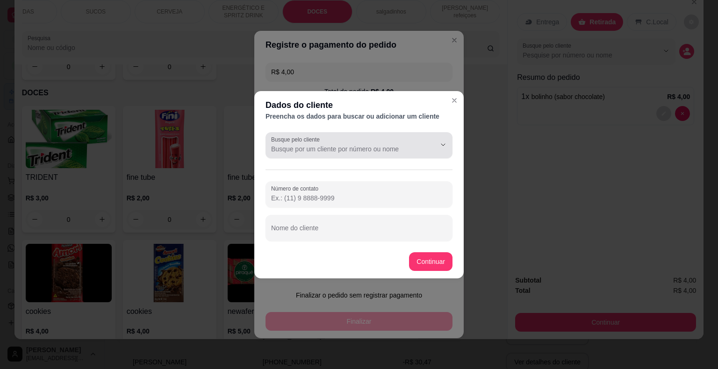
click at [431, 152] on div at bounding box center [436, 145] width 30 height 18
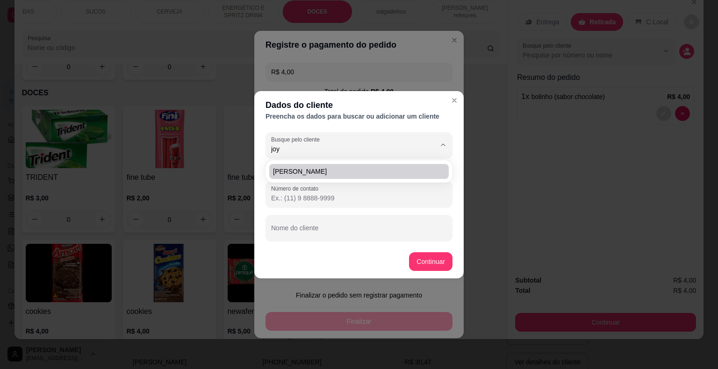
click at [338, 172] on span "[PERSON_NAME]" at bounding box center [354, 171] width 163 height 9
type input "[PERSON_NAME]"
type input "[PHONE_NUMBER]"
type input "[PERSON_NAME]"
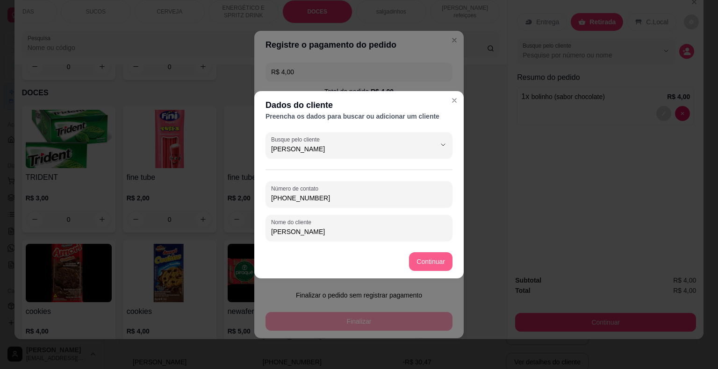
type input "[PERSON_NAME]"
type input "R$ 0,00"
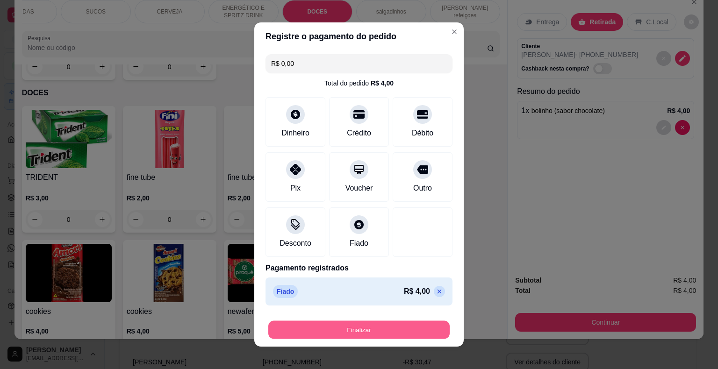
click at [415, 330] on button "Finalizar" at bounding box center [358, 330] width 181 height 18
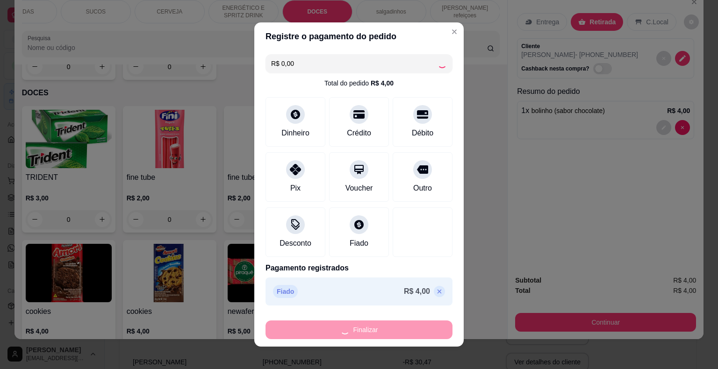
type input "0"
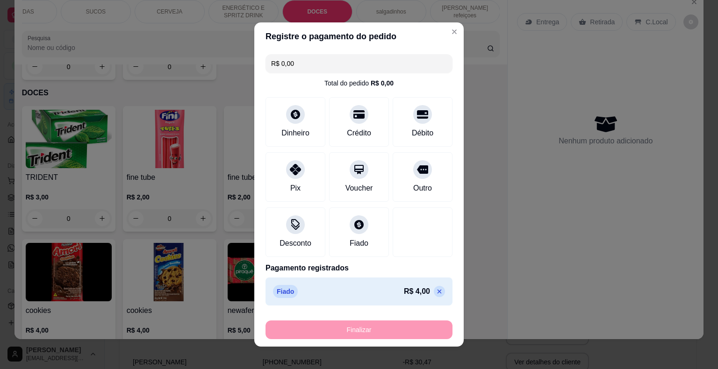
type input "-R$ 4,00"
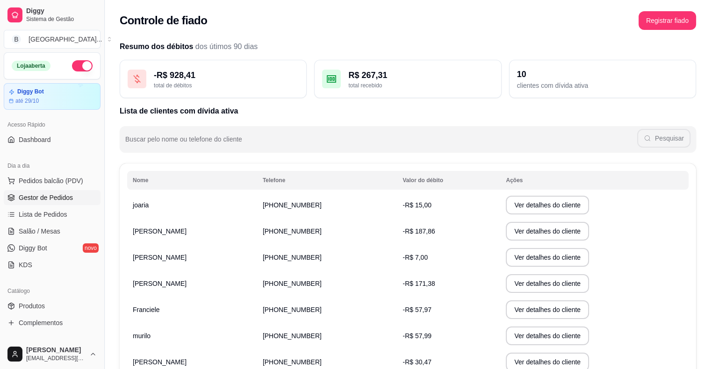
click at [30, 195] on span "Gestor de Pedidos" at bounding box center [46, 197] width 54 height 9
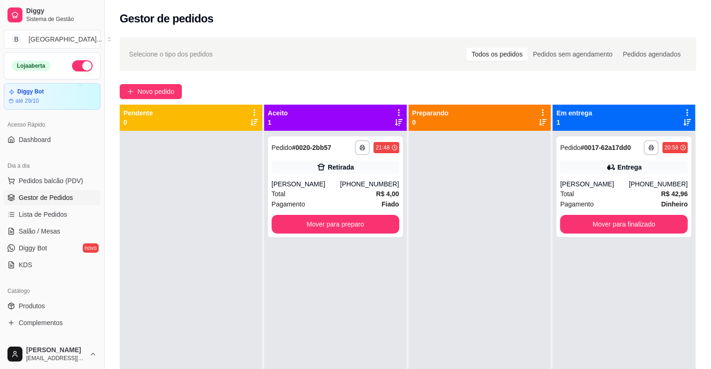
click at [346, 206] on div "Pagamento Fiado" at bounding box center [336, 204] width 128 height 10
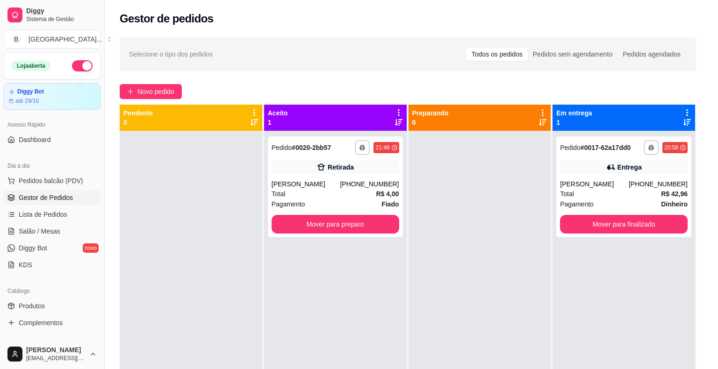
scroll to position [19, 0]
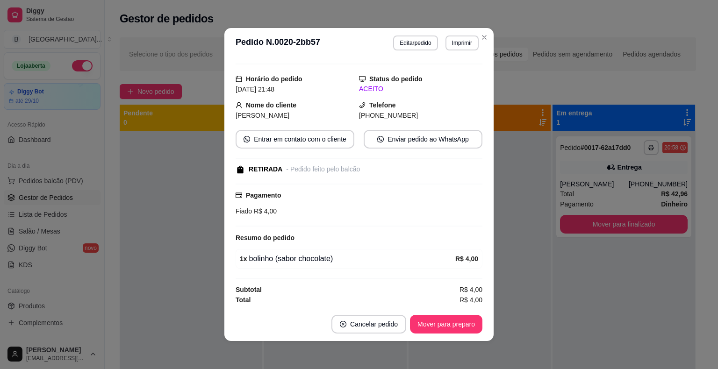
click at [445, 338] on footer "Cancelar pedido Mover para preparo" at bounding box center [358, 325] width 269 height 34
click at [445, 336] on footer "Cancelar pedido Mover para preparo" at bounding box center [358, 325] width 269 height 34
click at [445, 329] on button "Mover para preparo" at bounding box center [446, 324] width 72 height 19
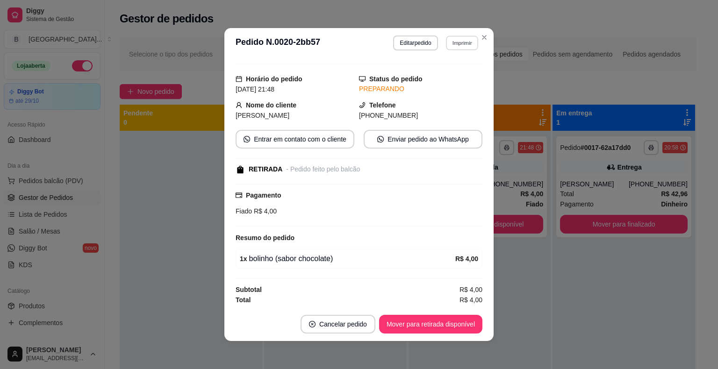
click at [451, 44] on button "Imprimir" at bounding box center [462, 43] width 32 height 14
click at [448, 72] on button "IMPRESSORA" at bounding box center [441, 75] width 65 height 14
click at [444, 323] on button "Mover para retirada disponível" at bounding box center [430, 324] width 100 height 18
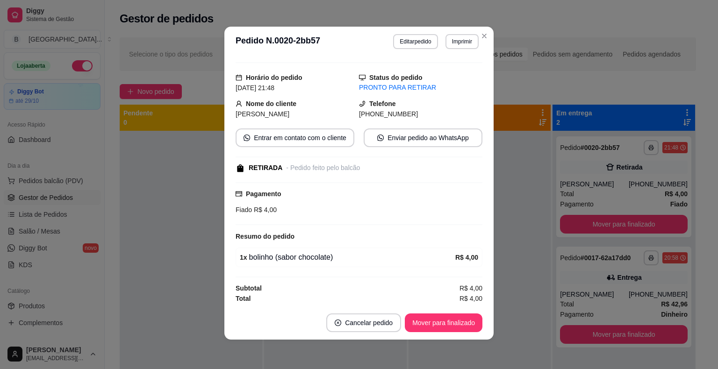
scroll to position [2, 0]
click at [444, 323] on button "Mover para finalizado" at bounding box center [444, 322] width 78 height 19
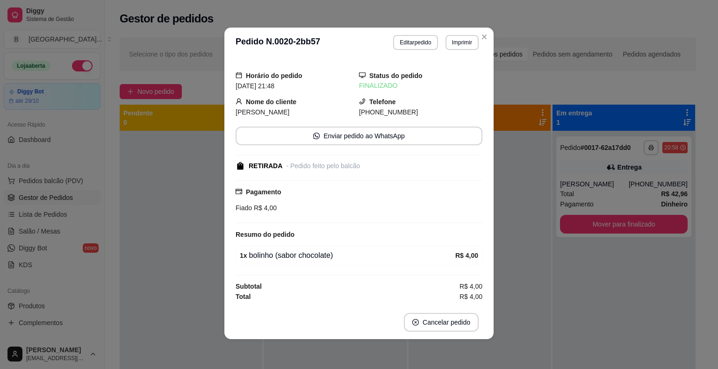
scroll to position [0, 0]
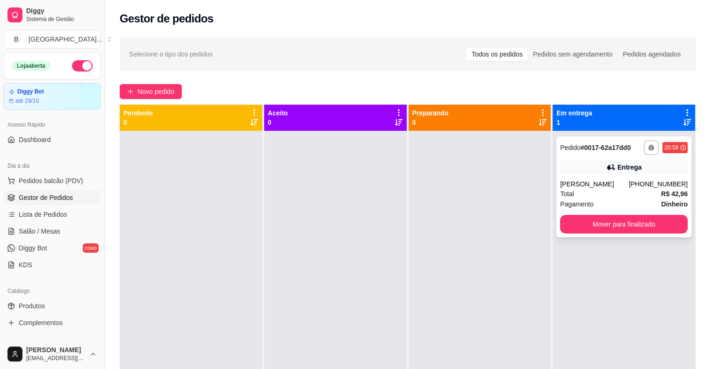
click at [611, 199] on div "Total R$ 42,96" at bounding box center [624, 194] width 128 height 10
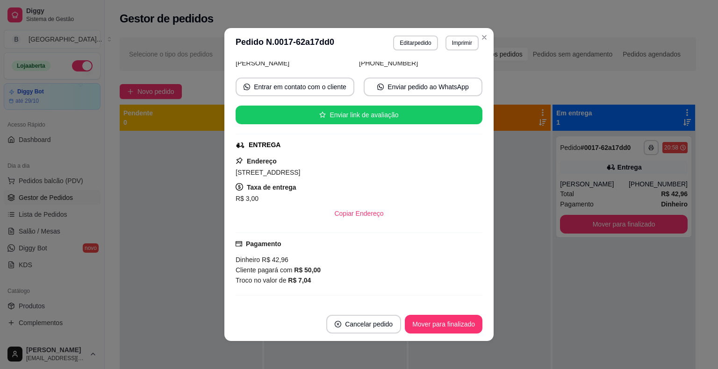
scroll to position [140, 0]
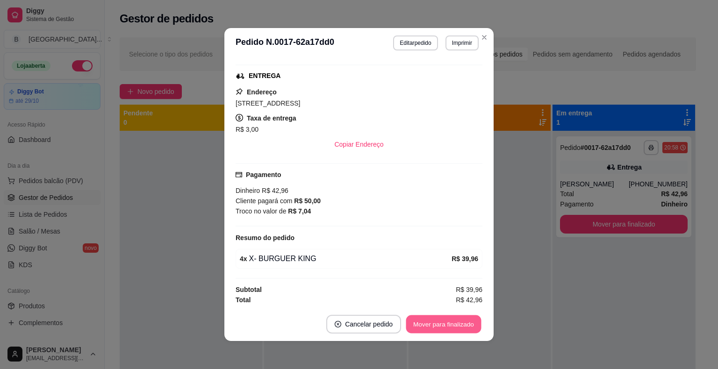
click at [426, 322] on button "Mover para finalizado" at bounding box center [443, 324] width 75 height 18
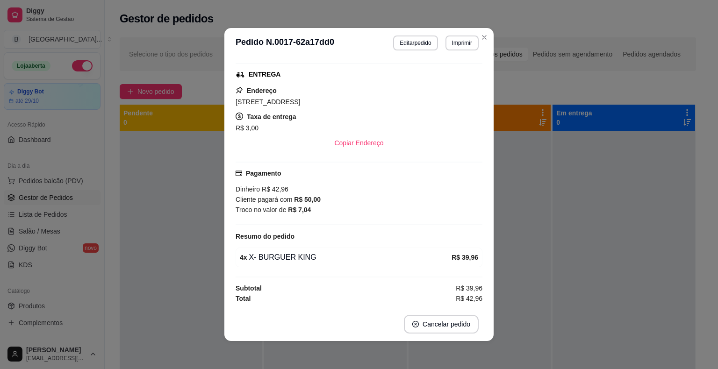
scroll to position [119, 0]
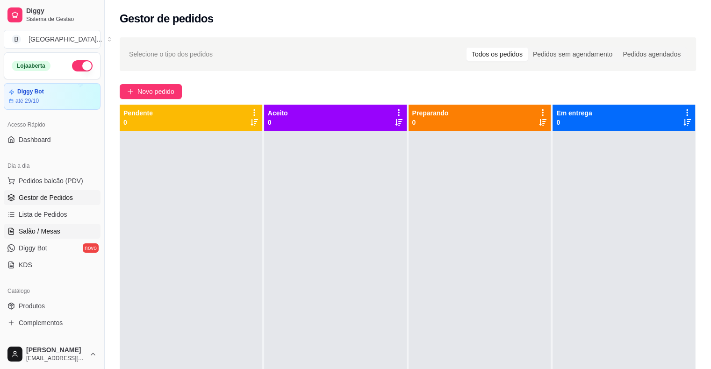
click at [35, 230] on span "Salão / Mesas" at bounding box center [40, 231] width 42 height 9
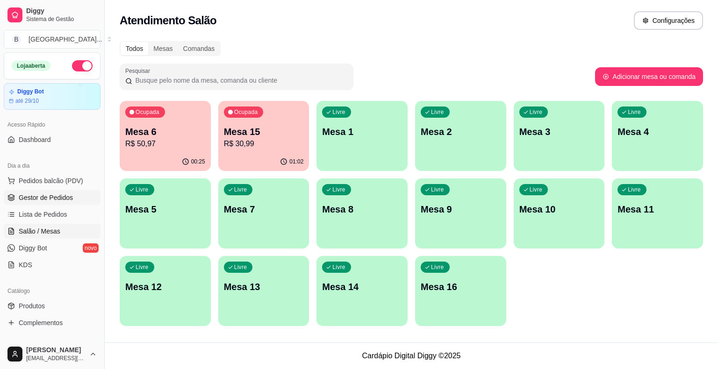
click at [42, 195] on span "Gestor de Pedidos" at bounding box center [46, 197] width 54 height 9
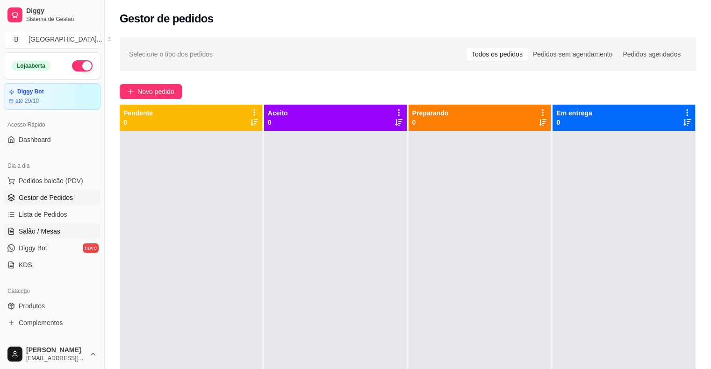
click at [38, 225] on link "Salão / Mesas" at bounding box center [52, 231] width 97 height 15
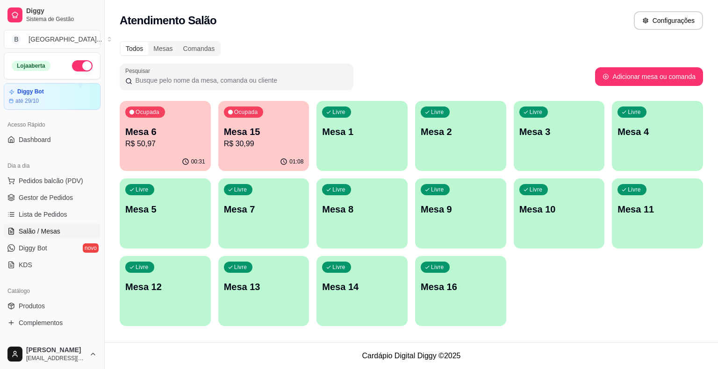
click at [152, 122] on div "Ocupada Mesa 6 R$ 50,97" at bounding box center [165, 127] width 91 height 52
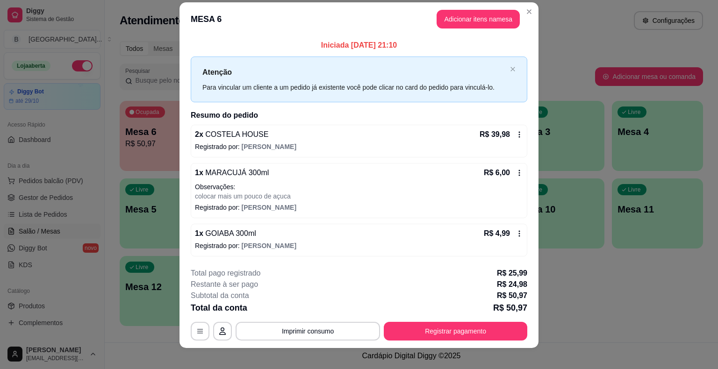
scroll to position [17, 0]
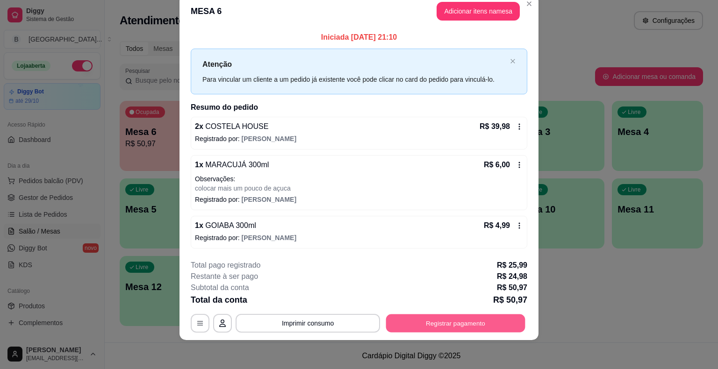
click at [439, 329] on button "Registrar pagamento" at bounding box center [455, 323] width 139 height 18
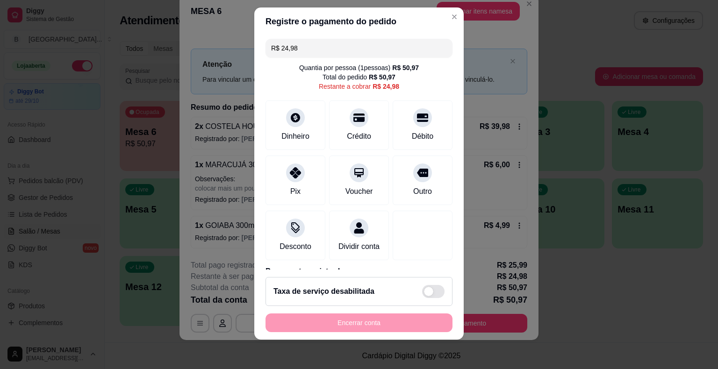
scroll to position [0, 0]
click at [291, 168] on icon at bounding box center [295, 171] width 12 height 12
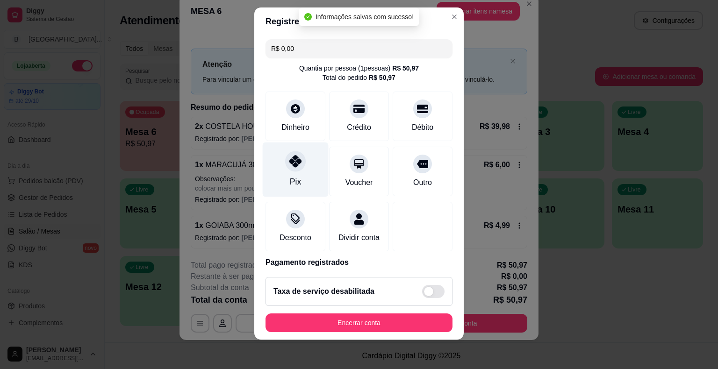
type input "R$ 0,00"
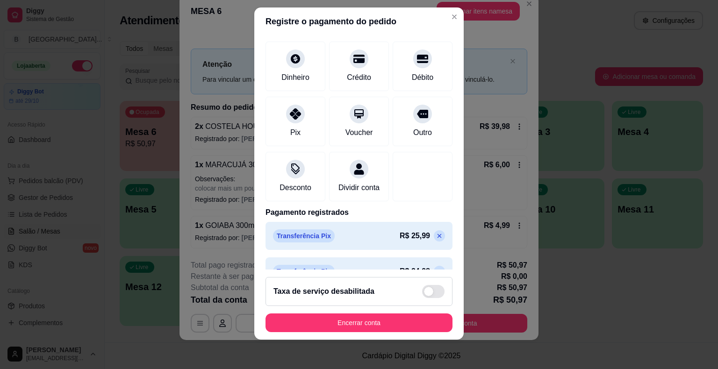
scroll to position [79, 0]
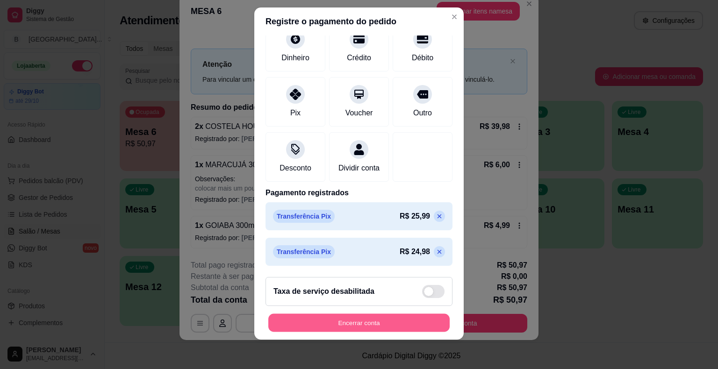
click at [312, 328] on button "Encerrar conta" at bounding box center [358, 323] width 181 height 18
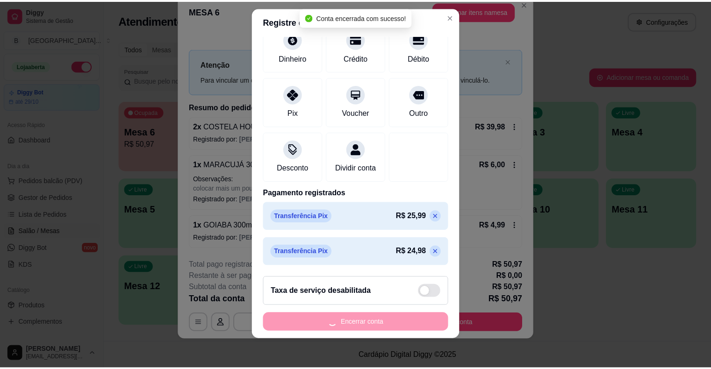
scroll to position [0, 0]
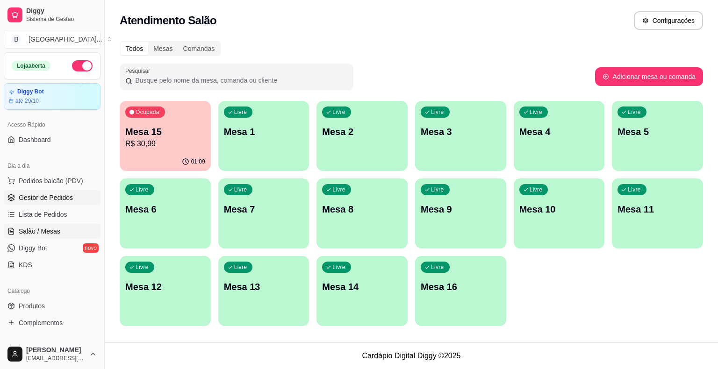
click at [62, 200] on span "Gestor de Pedidos" at bounding box center [46, 197] width 54 height 9
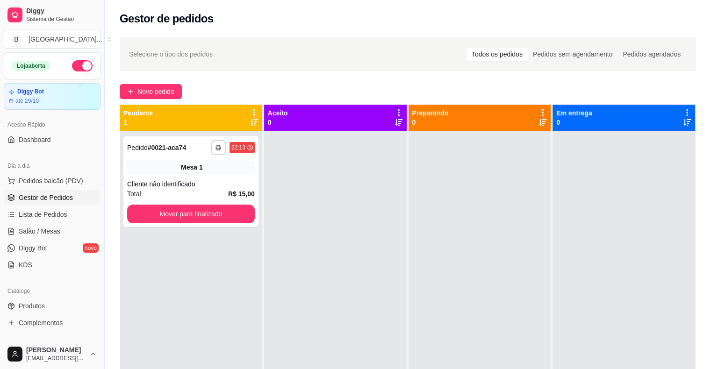
click at [163, 182] on div "Cliente não identificado" at bounding box center [191, 183] width 128 height 9
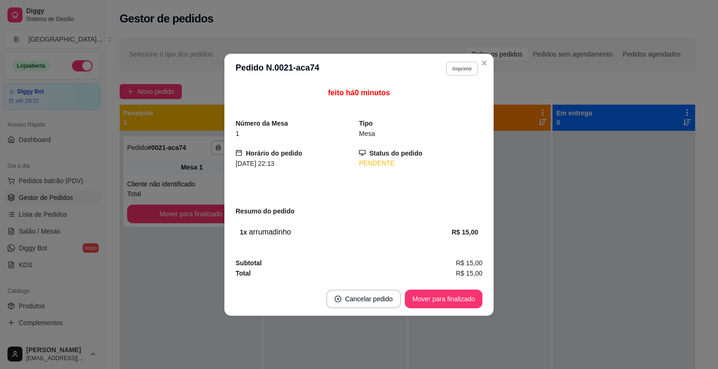
click at [459, 63] on button "Imprimir" at bounding box center [462, 68] width 32 height 14
click at [445, 103] on button "IMPRESSORA" at bounding box center [446, 101] width 68 height 15
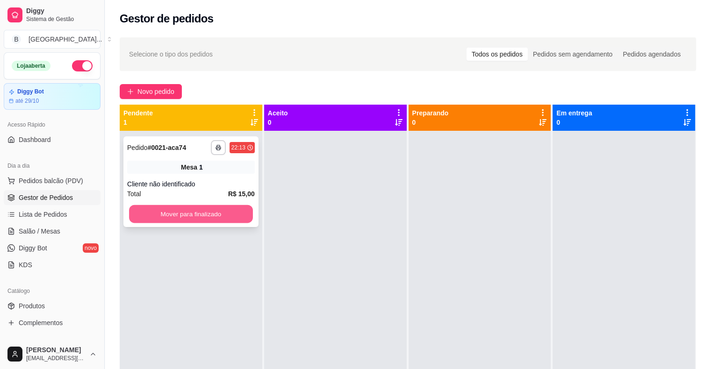
click at [213, 210] on button "Mover para finalizado" at bounding box center [191, 214] width 124 height 18
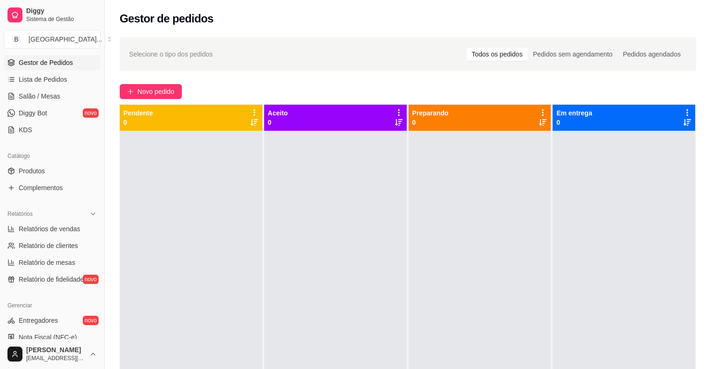
scroll to position [303, 0]
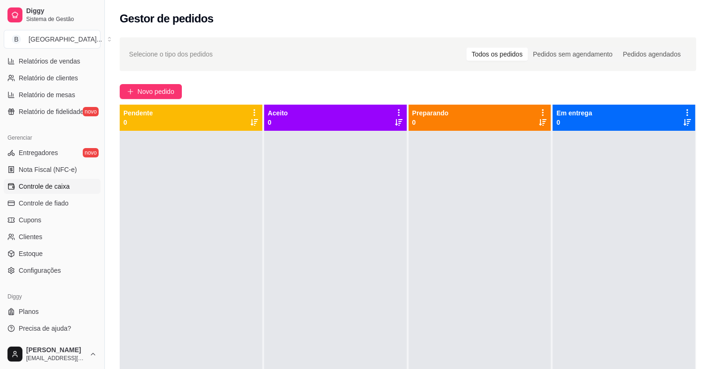
click at [66, 185] on span "Controle de caixa" at bounding box center [44, 186] width 51 height 9
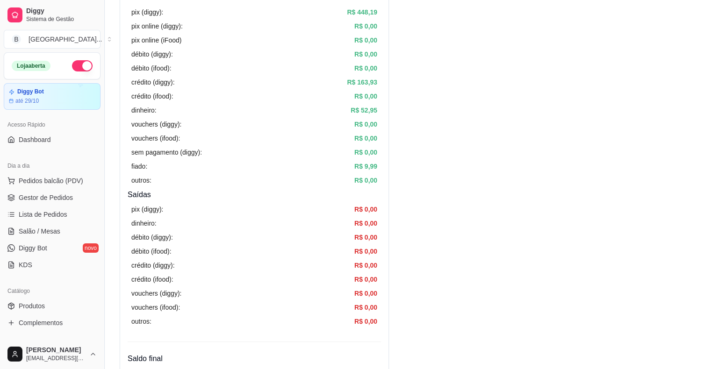
click at [73, 206] on ul "Pedidos balcão (PDV) Gestor de Pedidos Lista de Pedidos Salão / Mesas Diggy Bot…" at bounding box center [52, 222] width 97 height 99
click at [73, 200] on link "Gestor de Pedidos" at bounding box center [52, 197] width 97 height 15
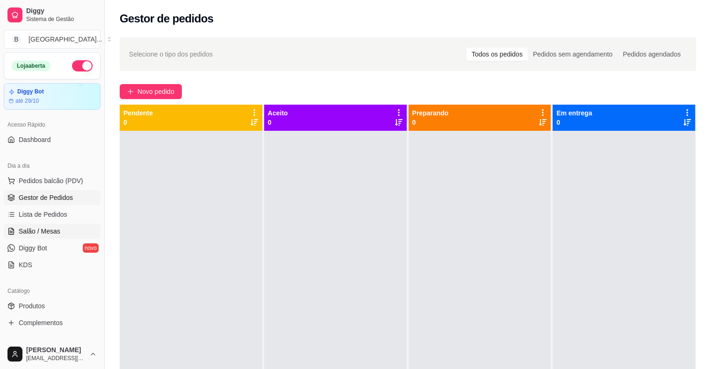
click at [29, 225] on link "Salão / Mesas" at bounding box center [52, 231] width 97 height 15
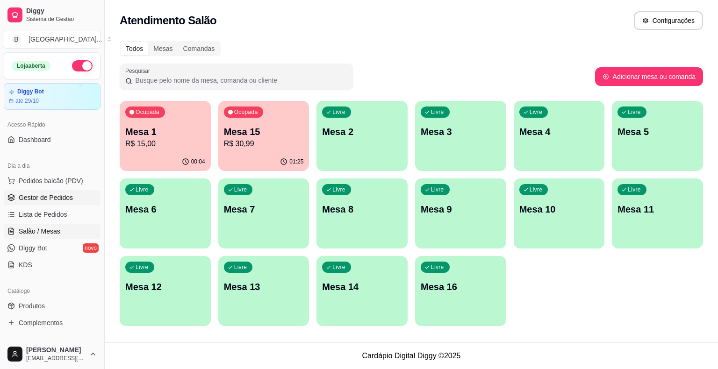
click at [50, 200] on span "Gestor de Pedidos" at bounding box center [46, 197] width 54 height 9
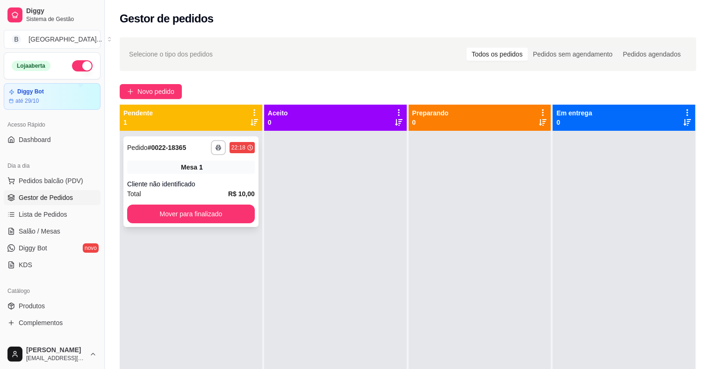
click at [182, 193] on div "Total R$ 10,00" at bounding box center [191, 194] width 128 height 10
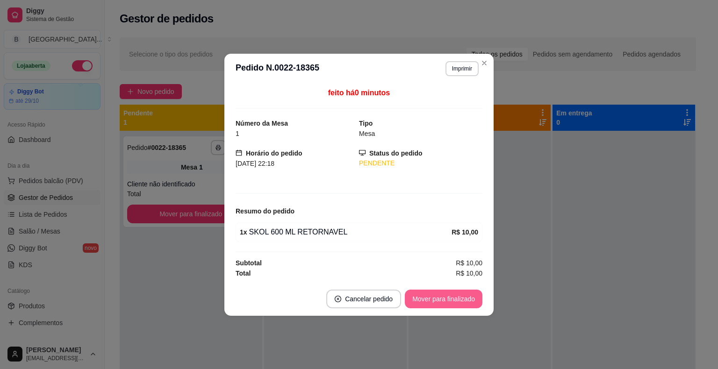
click at [464, 296] on button "Mover para finalizado" at bounding box center [444, 299] width 78 height 19
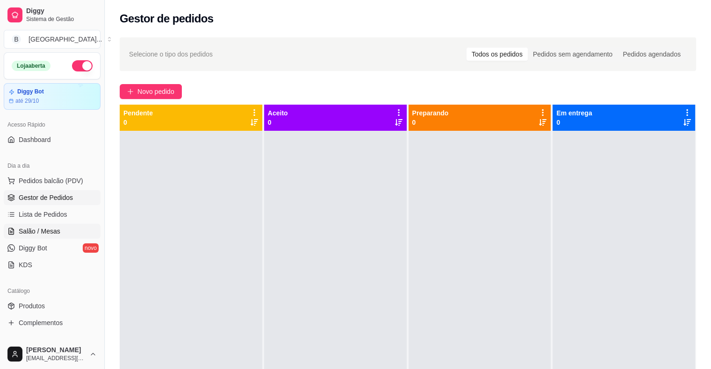
click at [60, 227] on link "Salão / Mesas" at bounding box center [52, 231] width 97 height 15
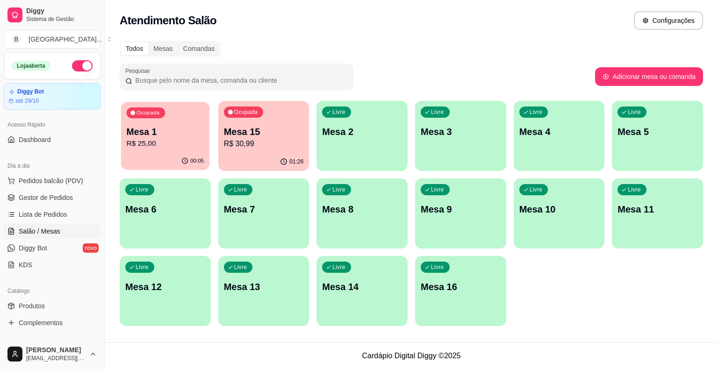
click at [194, 145] on p "R$ 25,00" at bounding box center [166, 143] width 78 height 11
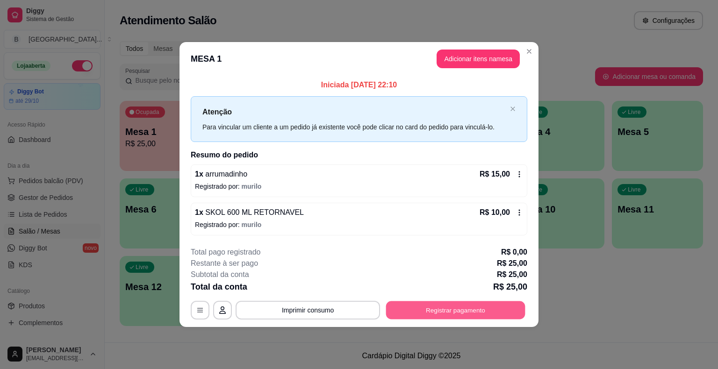
click at [444, 302] on button "Registrar pagamento" at bounding box center [455, 310] width 139 height 18
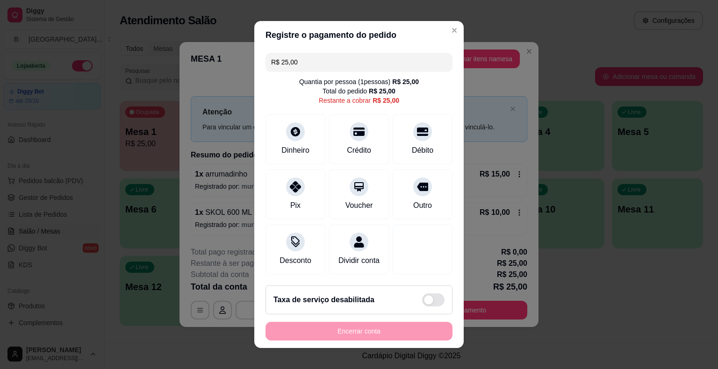
click at [376, 72] on input "R$ 25,00" at bounding box center [359, 62] width 176 height 19
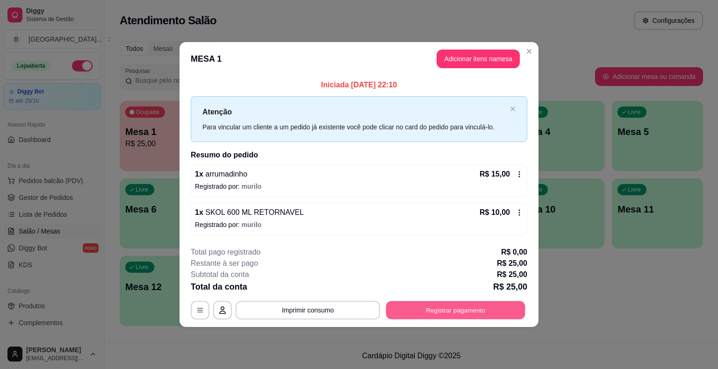
click at [479, 311] on button "Registrar pagamento" at bounding box center [455, 310] width 139 height 18
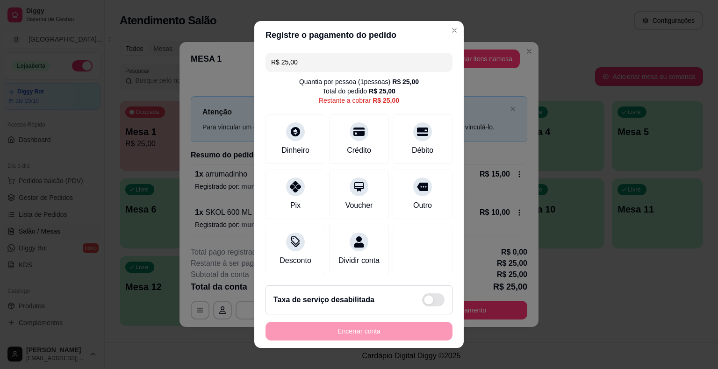
click at [391, 67] on input "R$ 25,00" at bounding box center [359, 62] width 176 height 19
type input "R$ 15,00"
click at [287, 151] on div "Dinheiro" at bounding box center [295, 149] width 31 height 12
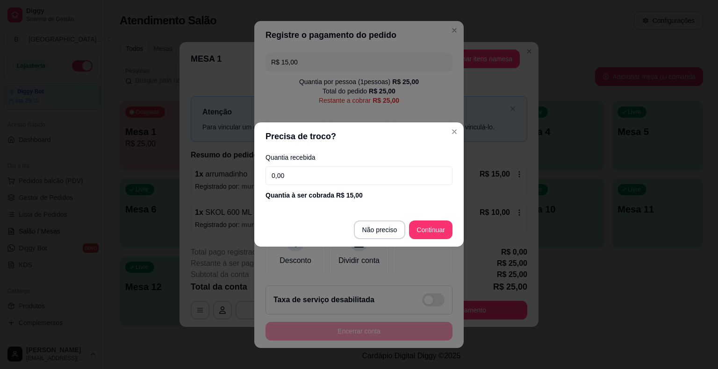
click at [299, 177] on input "0,00" at bounding box center [358, 175] width 187 height 19
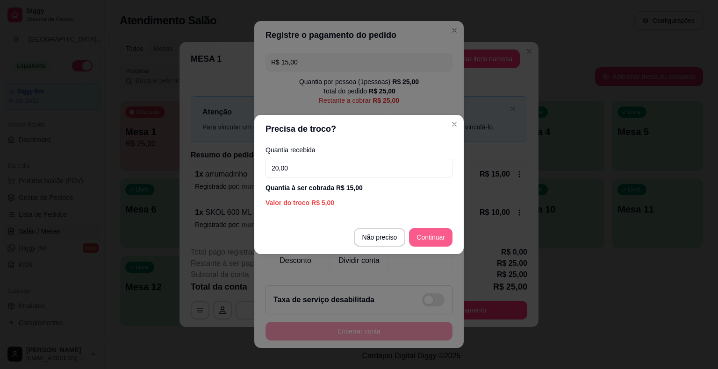
type input "20,00"
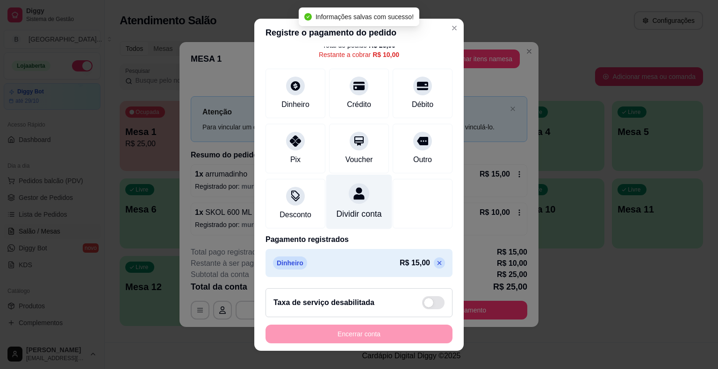
scroll to position [11, 0]
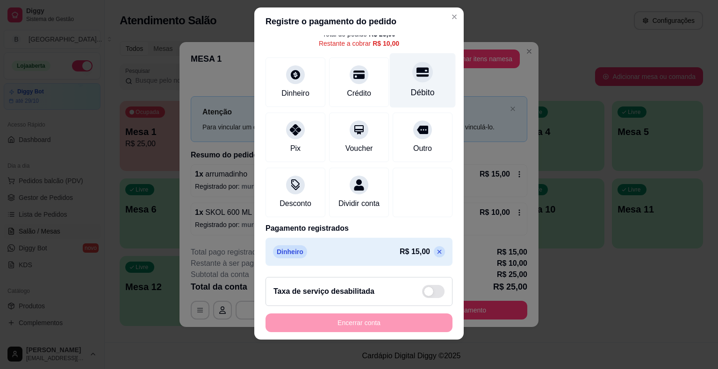
click at [411, 86] on div "Débito" at bounding box center [423, 92] width 24 height 12
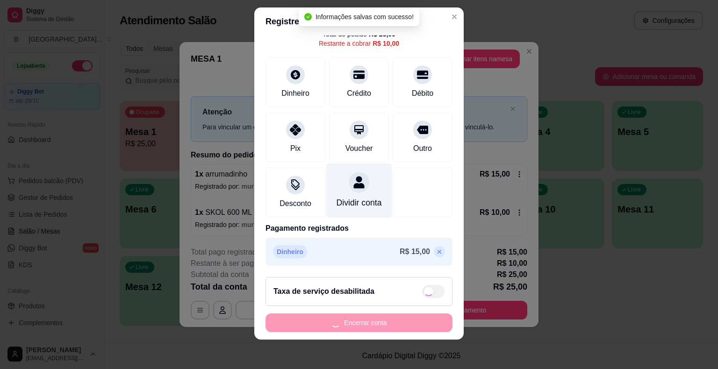
type input "R$ 0,00"
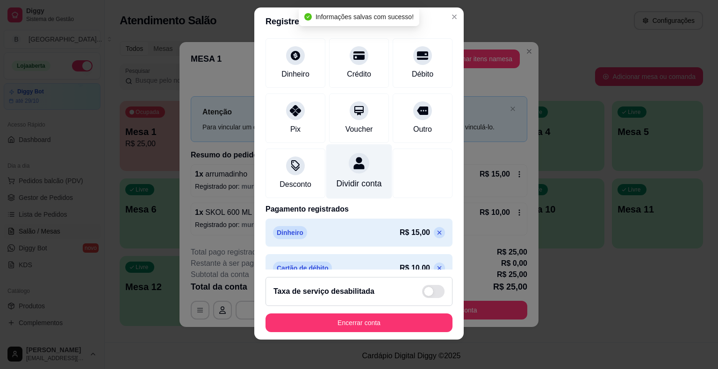
scroll to position [79, 0]
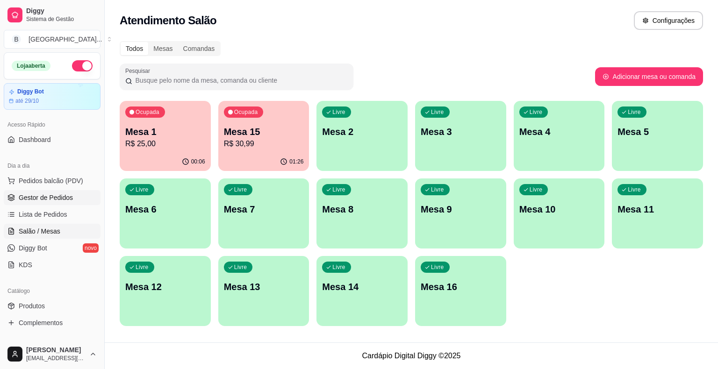
click at [52, 194] on span "Gestor de Pedidos" at bounding box center [46, 197] width 54 height 9
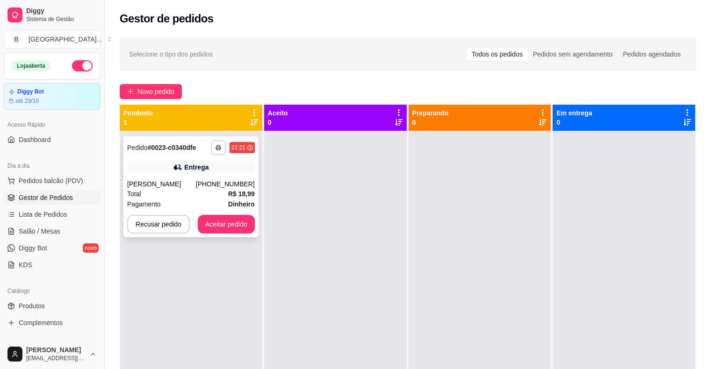
click at [229, 169] on div "Entrega" at bounding box center [191, 167] width 128 height 13
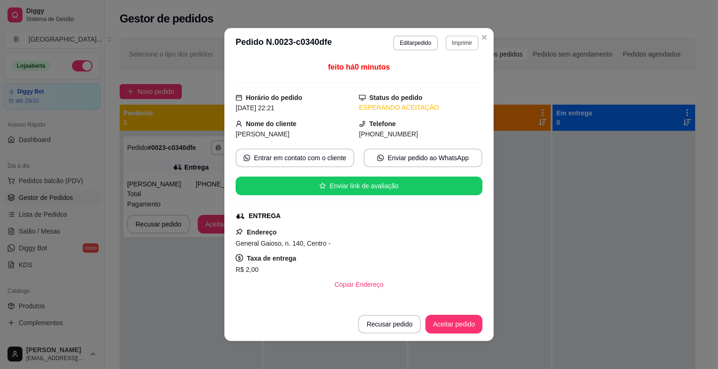
click at [458, 43] on button "Imprimir" at bounding box center [461, 43] width 33 height 15
click at [452, 74] on button "IMPRESSORA" at bounding box center [441, 75] width 65 height 14
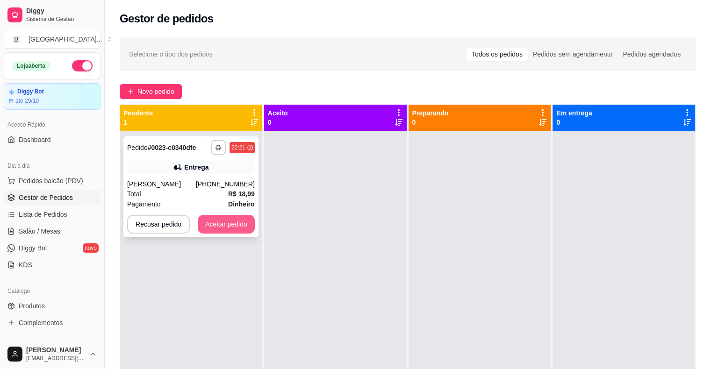
click at [222, 221] on button "Aceitar pedido" at bounding box center [226, 224] width 57 height 19
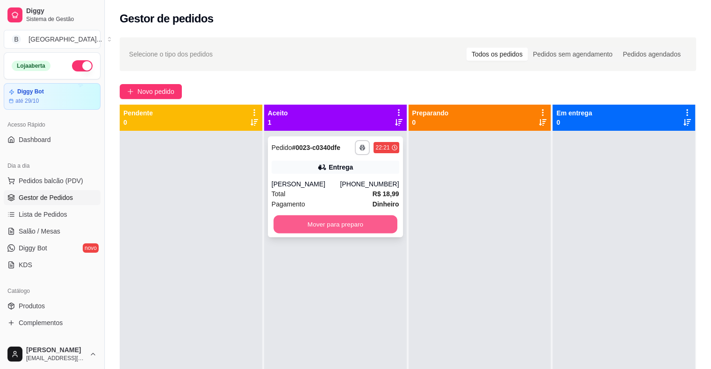
click at [316, 225] on button "Mover para preparo" at bounding box center [335, 224] width 124 height 18
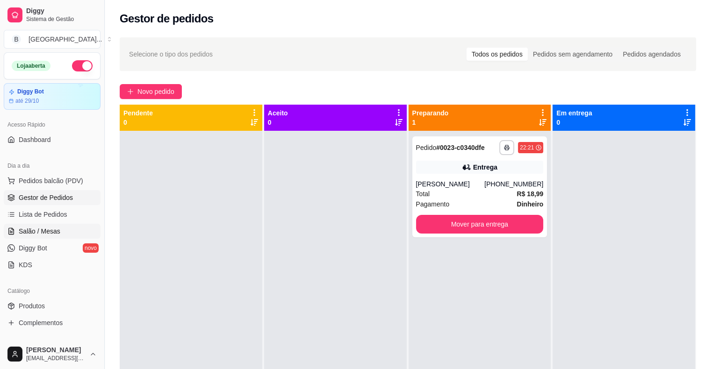
click at [24, 234] on span "Salão / Mesas" at bounding box center [40, 231] width 42 height 9
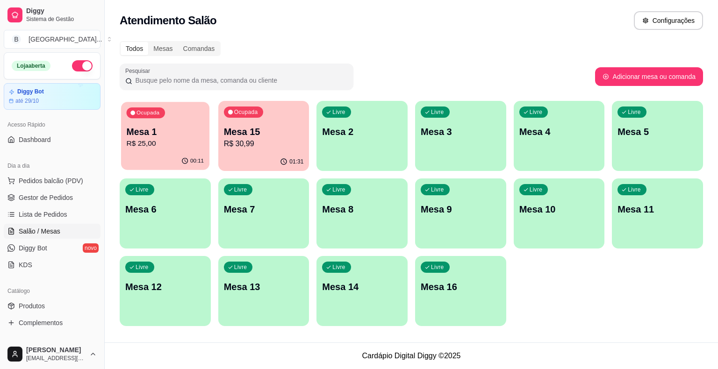
click at [173, 148] on p "R$ 25,00" at bounding box center [166, 143] width 78 height 11
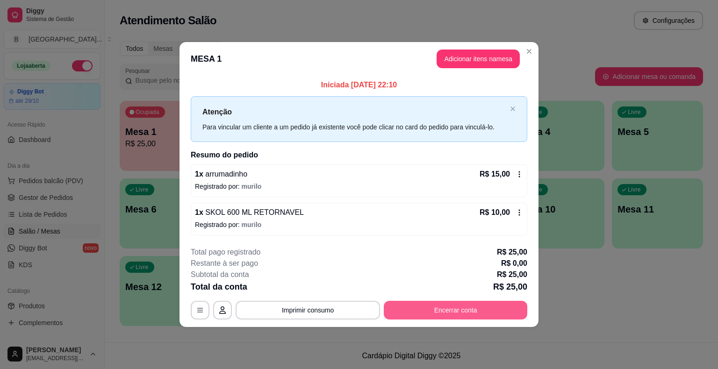
click at [396, 303] on button "Encerrar conta" at bounding box center [455, 310] width 143 height 19
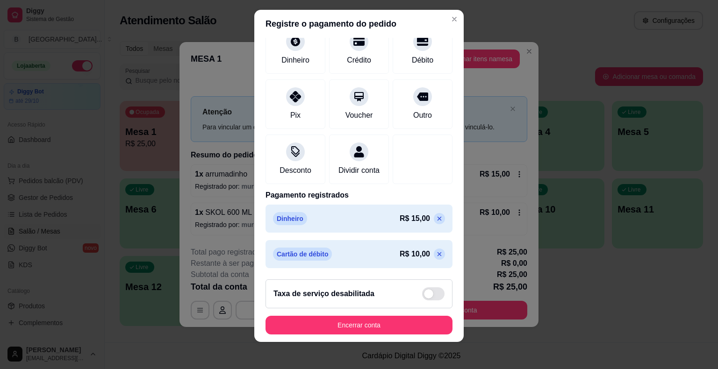
scroll to position [11, 0]
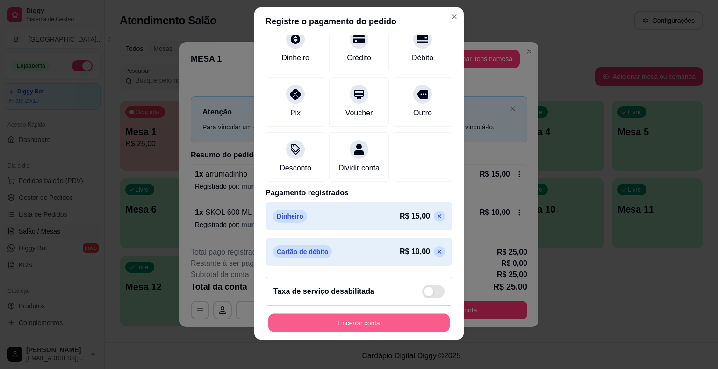
click at [363, 316] on button "Encerrar conta" at bounding box center [358, 323] width 181 height 18
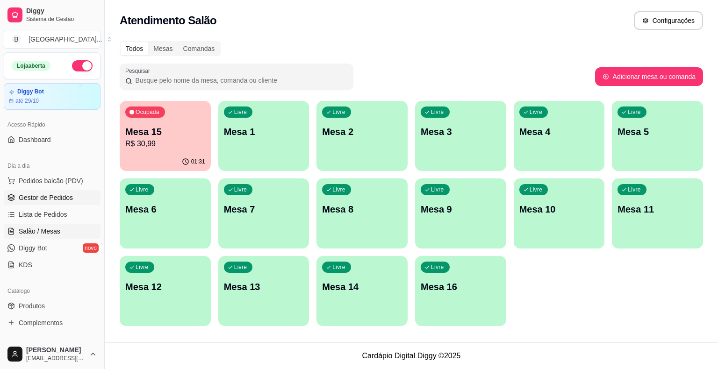
click at [34, 197] on span "Gestor de Pedidos" at bounding box center [46, 197] width 54 height 9
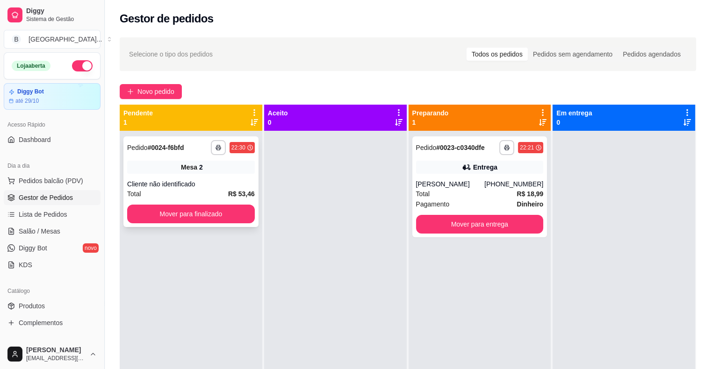
click at [178, 164] on div "Mesa 2" at bounding box center [191, 167] width 128 height 13
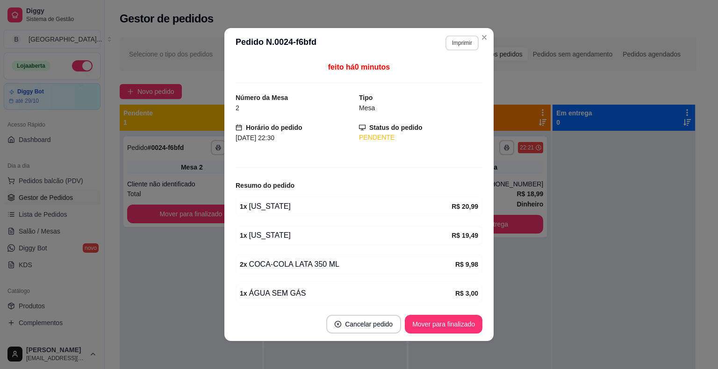
click at [452, 39] on button "Imprimir" at bounding box center [461, 43] width 33 height 15
click at [438, 85] on div "Escolha a impressora IMPRESSORA Impressora" at bounding box center [441, 78] width 77 height 50
click at [440, 76] on button "IMPRESSORA" at bounding box center [442, 75] width 68 height 15
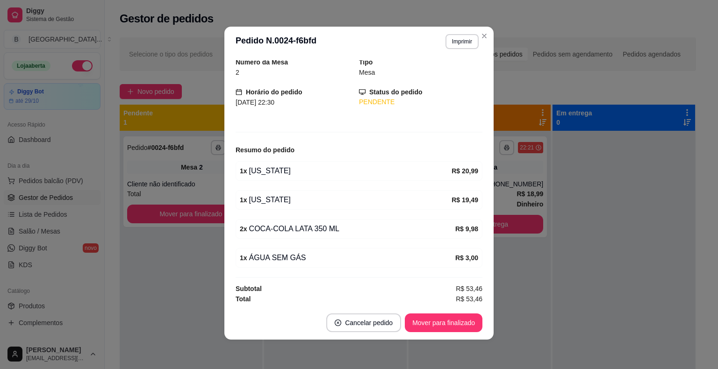
scroll to position [2, 0]
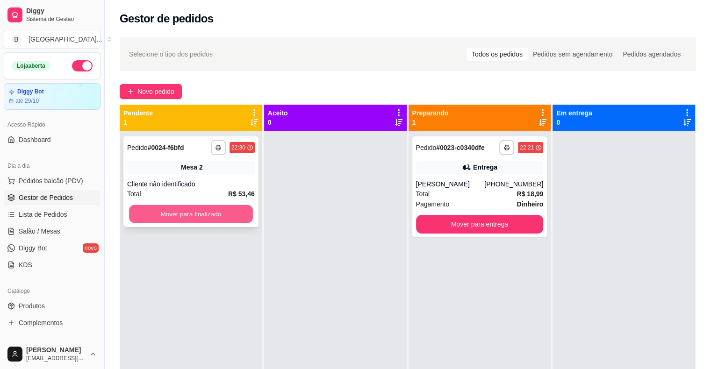
click at [198, 211] on button "Mover para finalizado" at bounding box center [191, 214] width 124 height 18
click at [210, 213] on button "Mover para finalizado" at bounding box center [191, 214] width 124 height 18
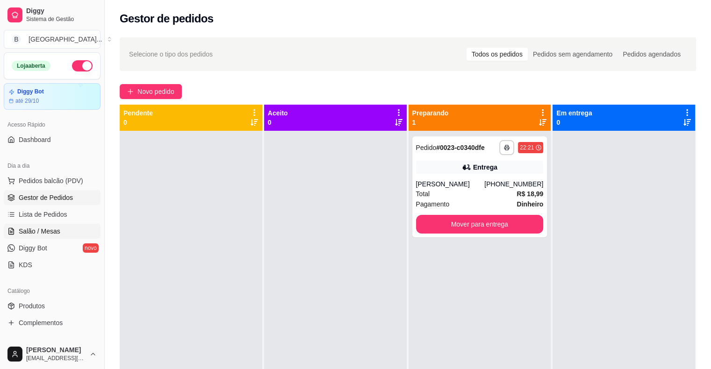
click at [43, 232] on span "Salão / Mesas" at bounding box center [40, 231] width 42 height 9
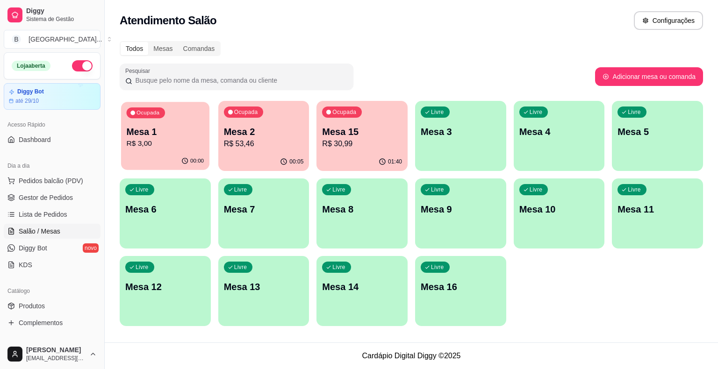
click at [161, 122] on div "Ocupada Mesa 1 R$ 3,00" at bounding box center [165, 127] width 88 height 50
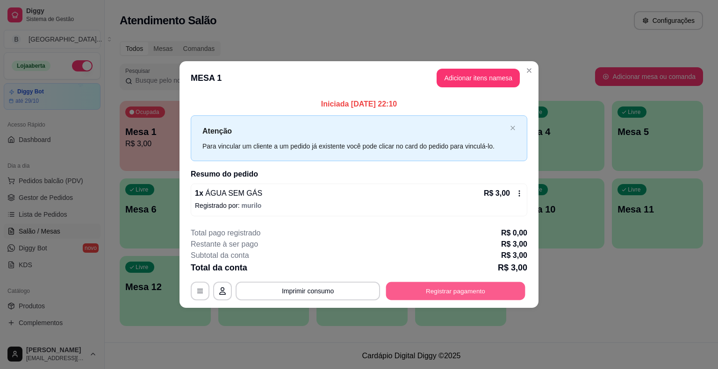
click at [459, 293] on button "Registrar pagamento" at bounding box center [455, 291] width 139 height 18
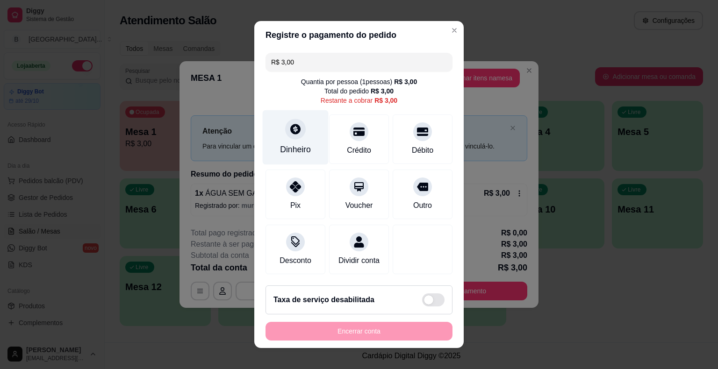
click at [290, 128] on icon at bounding box center [295, 129] width 10 height 10
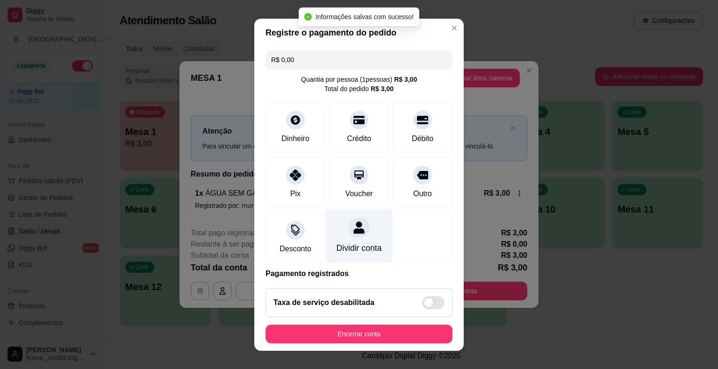
type input "R$ 0,00"
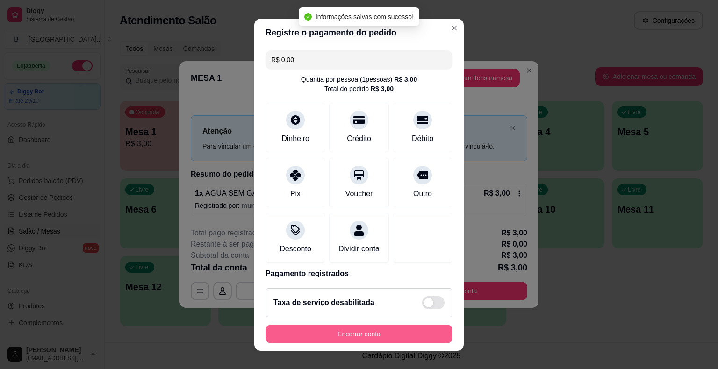
click at [365, 338] on button "Encerrar conta" at bounding box center [358, 334] width 187 height 19
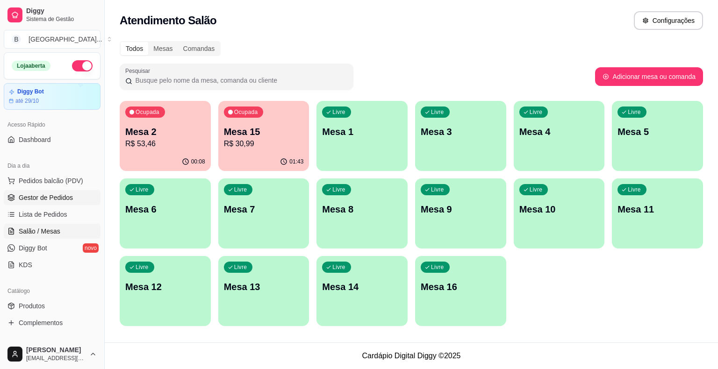
click at [54, 193] on span "Gestor de Pedidos" at bounding box center [46, 197] width 54 height 9
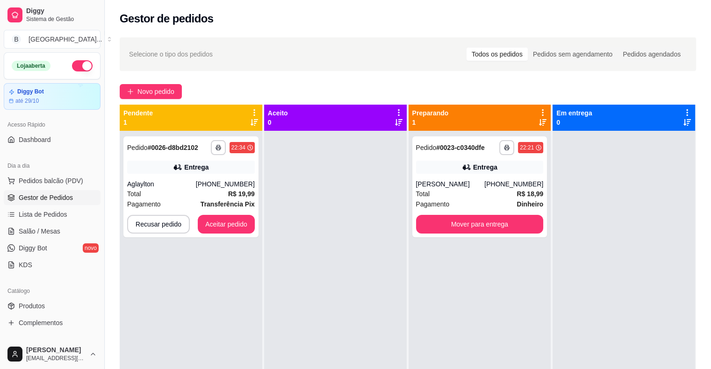
click at [186, 188] on div "Aglaylton" at bounding box center [161, 183] width 69 height 9
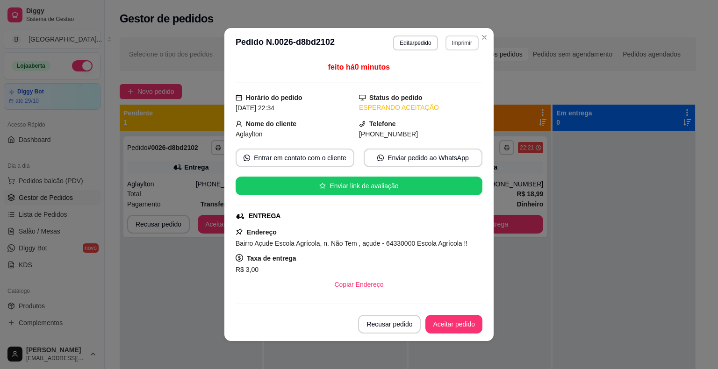
click at [448, 47] on button "Imprimir" at bounding box center [461, 43] width 33 height 15
click at [432, 79] on button "IMPRESSORA" at bounding box center [442, 75] width 68 height 15
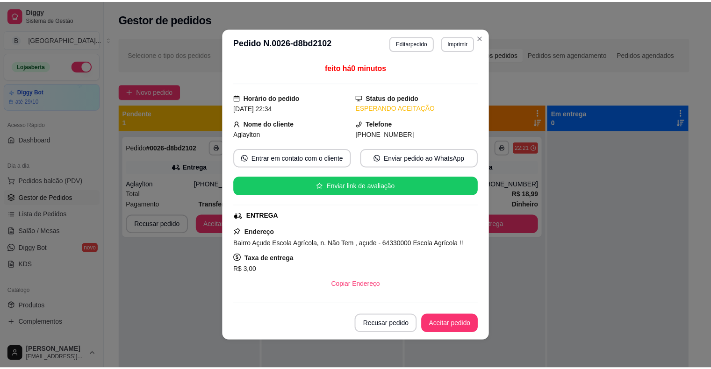
scroll to position [120, 0]
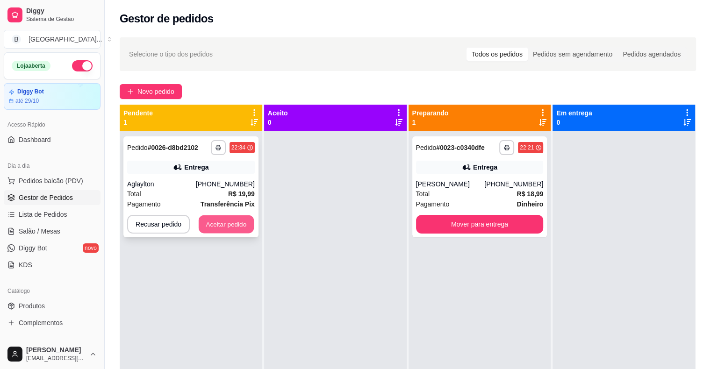
click at [226, 225] on button "Aceitar pedido" at bounding box center [226, 224] width 55 height 18
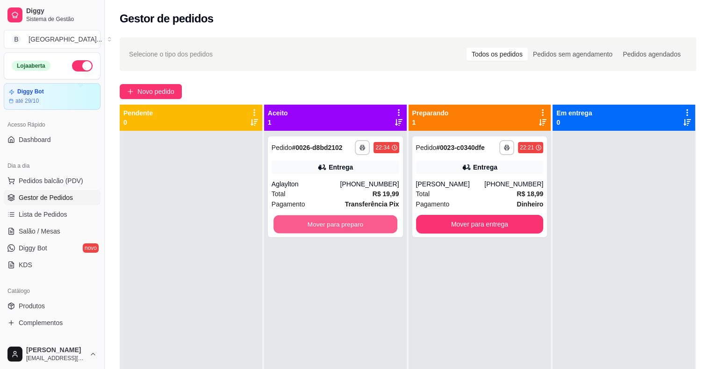
click at [315, 225] on button "Mover para preparo" at bounding box center [335, 224] width 124 height 18
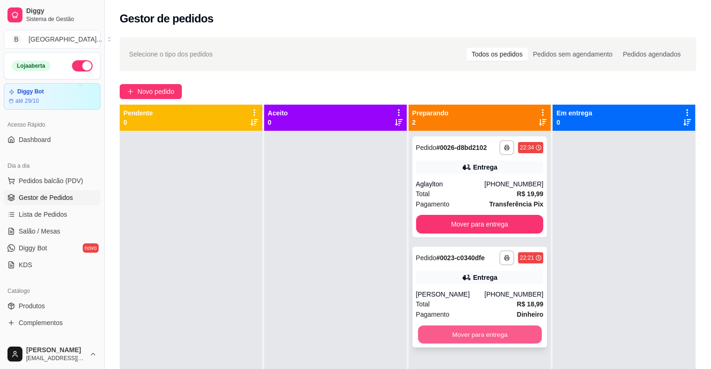
click at [484, 332] on button "Mover para entrega" at bounding box center [480, 335] width 124 height 18
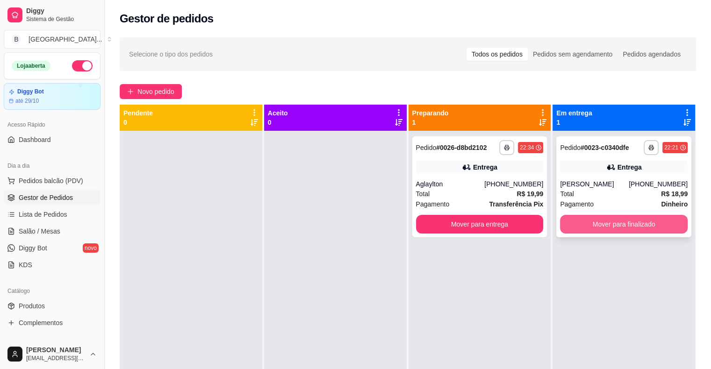
click at [578, 229] on button "Mover para finalizado" at bounding box center [624, 224] width 128 height 19
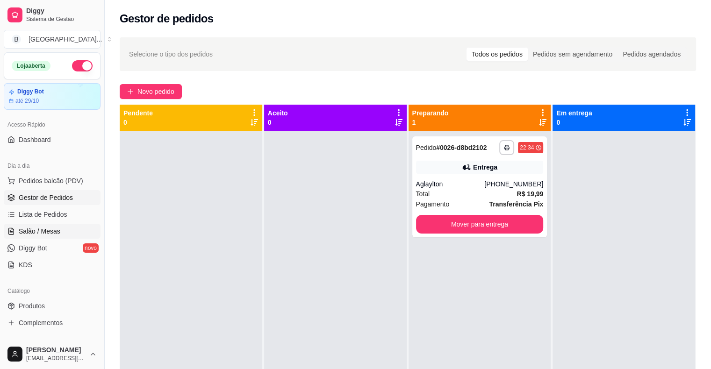
click at [60, 232] on link "Salão / Mesas" at bounding box center [52, 231] width 97 height 15
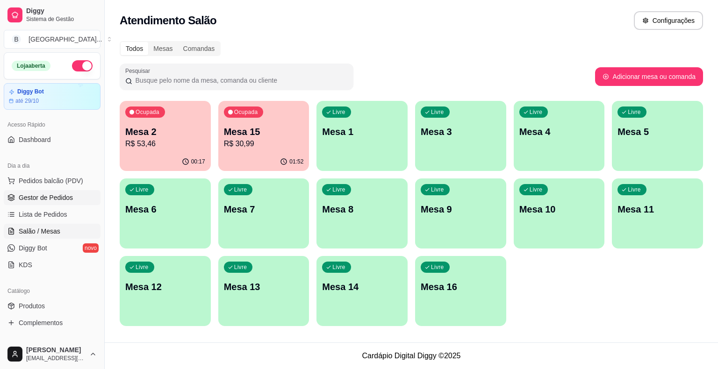
click at [68, 201] on link "Gestor de Pedidos" at bounding box center [52, 197] width 97 height 15
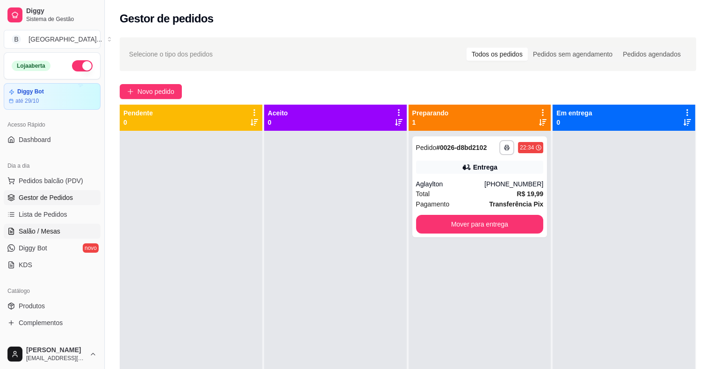
click at [65, 230] on link "Salão / Mesas" at bounding box center [52, 231] width 97 height 15
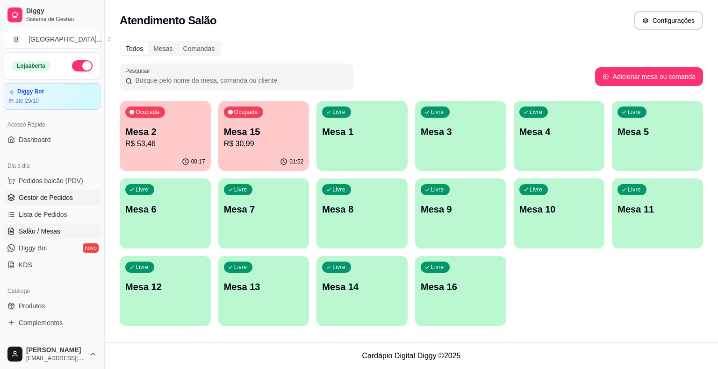
click at [62, 196] on span "Gestor de Pedidos" at bounding box center [46, 197] width 54 height 9
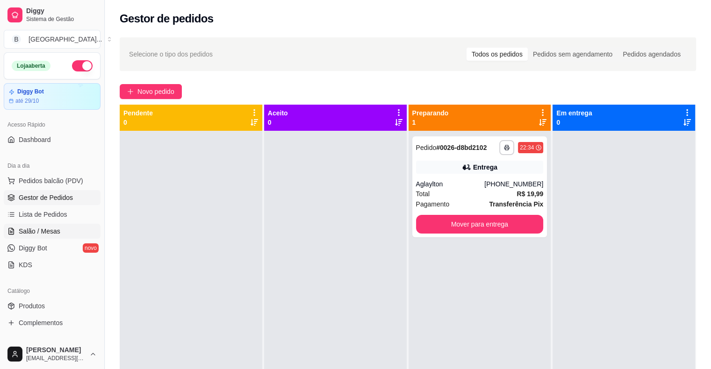
click at [61, 231] on link "Salão / Mesas" at bounding box center [52, 231] width 97 height 15
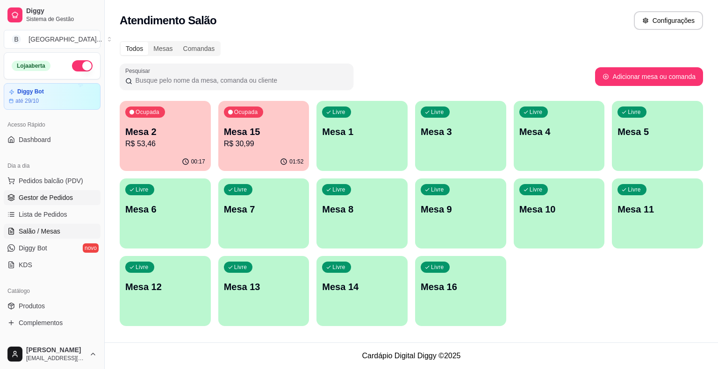
click at [56, 201] on span "Gestor de Pedidos" at bounding box center [46, 197] width 54 height 9
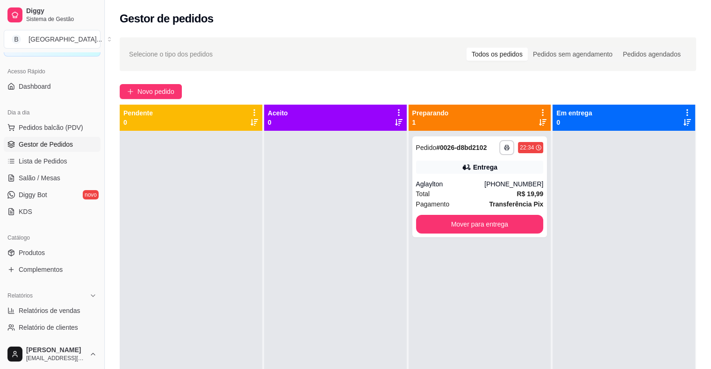
scroll to position [93, 0]
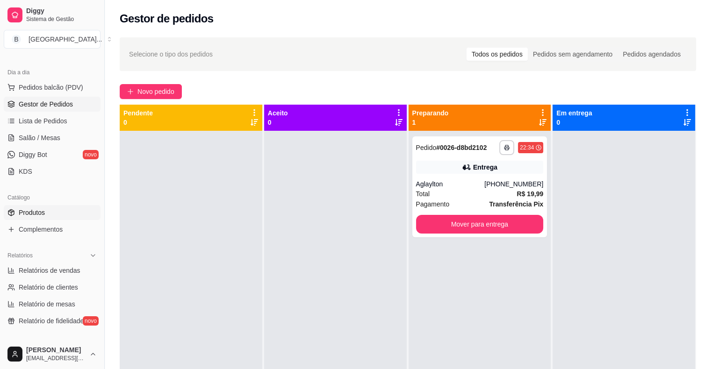
click at [58, 208] on link "Produtos" at bounding box center [52, 212] width 97 height 15
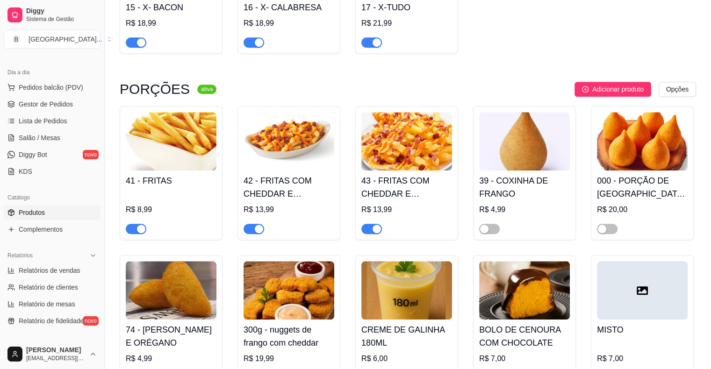
scroll to position [841, 0]
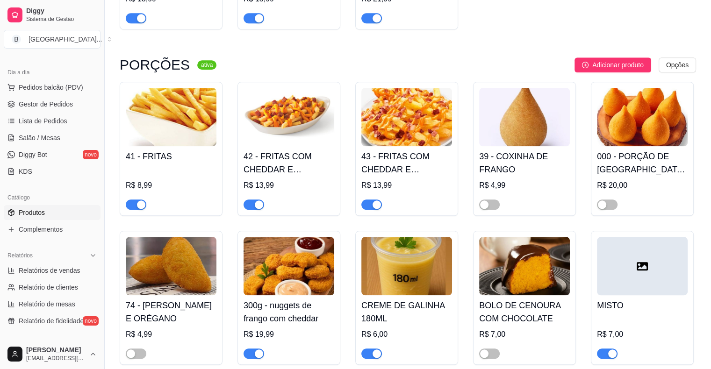
drag, startPoint x: 709, startPoint y: 234, endPoint x: 710, endPoint y: 249, distance: 15.0
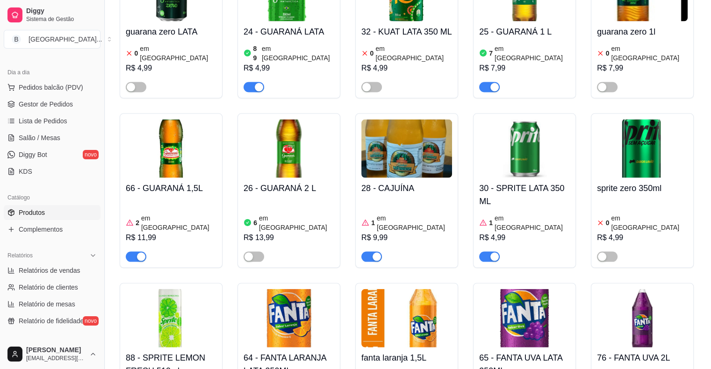
scroll to position [1968, 0]
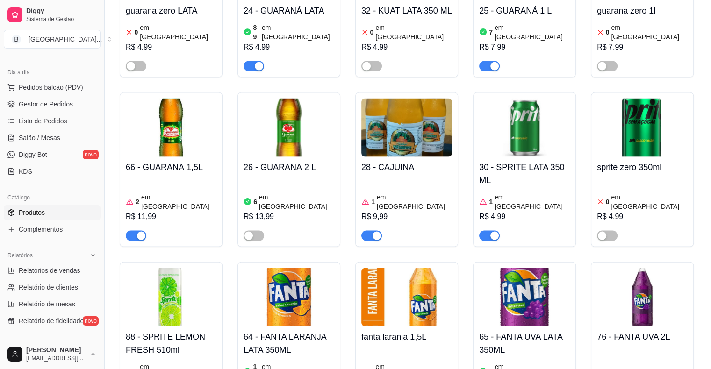
click at [489, 231] on span "button" at bounding box center [489, 236] width 21 height 10
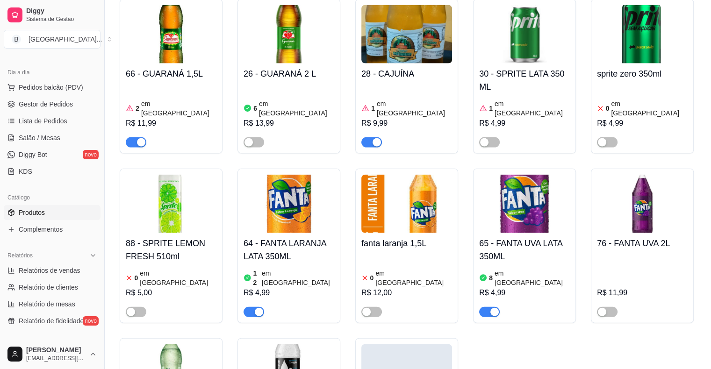
scroll to position [47, 0]
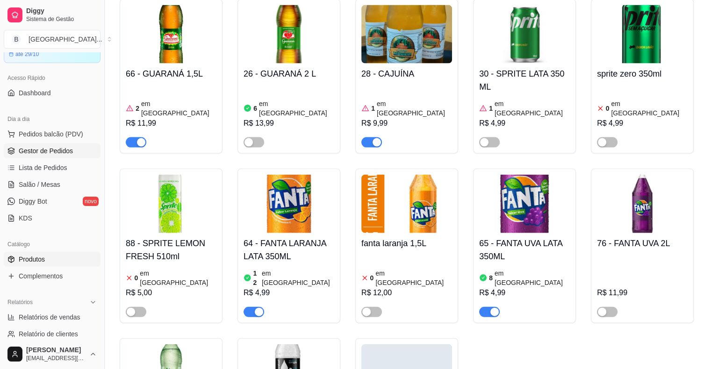
click at [36, 147] on span "Gestor de Pedidos" at bounding box center [46, 150] width 54 height 9
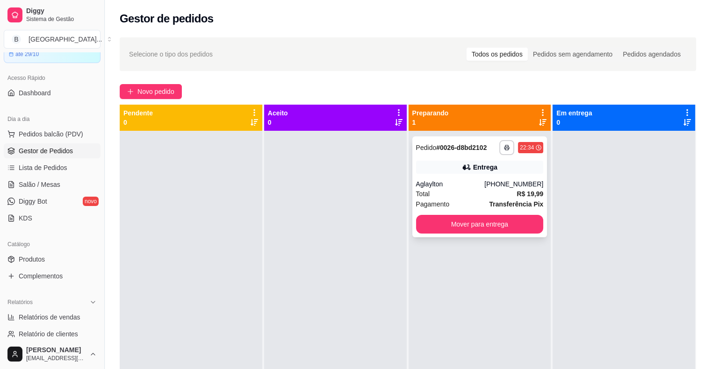
click at [450, 190] on div "Total R$ 19,99" at bounding box center [480, 194] width 128 height 10
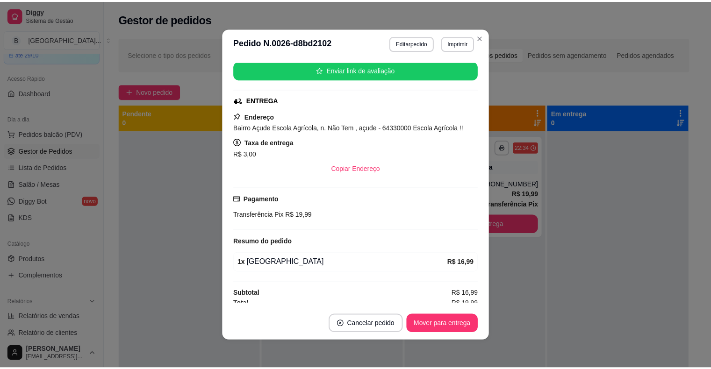
scroll to position [120, 0]
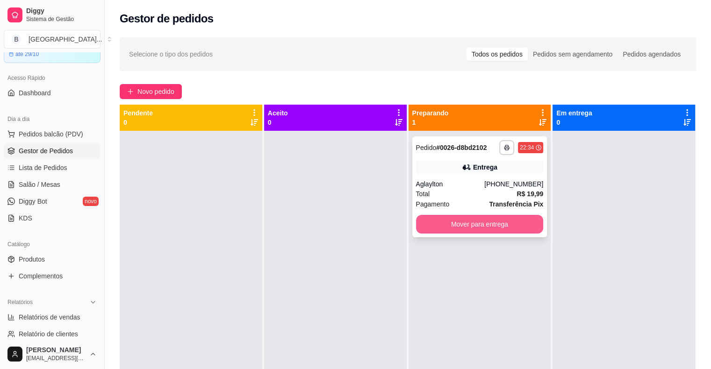
click at [522, 224] on button "Mover para entrega" at bounding box center [480, 224] width 128 height 19
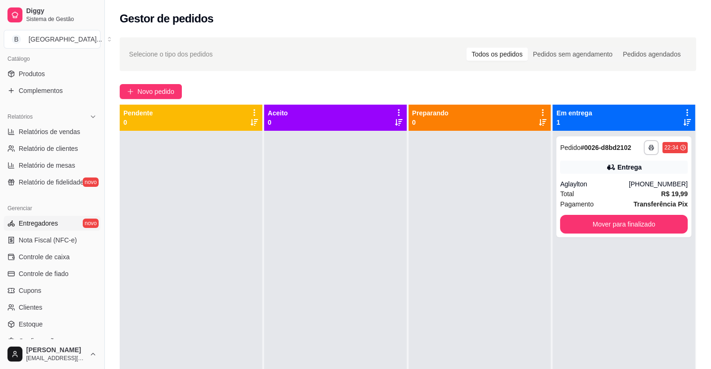
scroll to position [234, 0]
click at [30, 268] on span "Controle de fiado" at bounding box center [44, 272] width 50 height 9
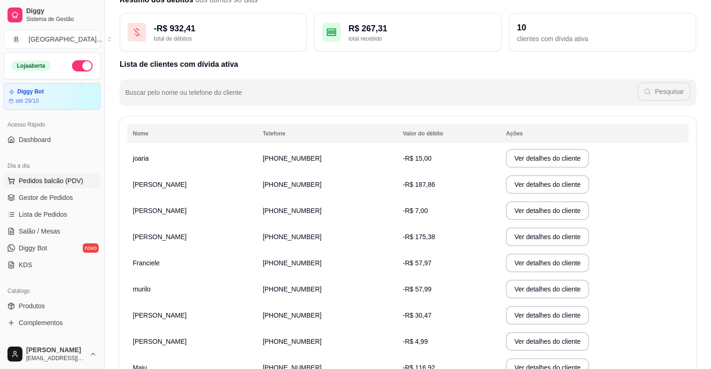
click at [58, 180] on span "Pedidos balcão (PDV)" at bounding box center [51, 180] width 65 height 9
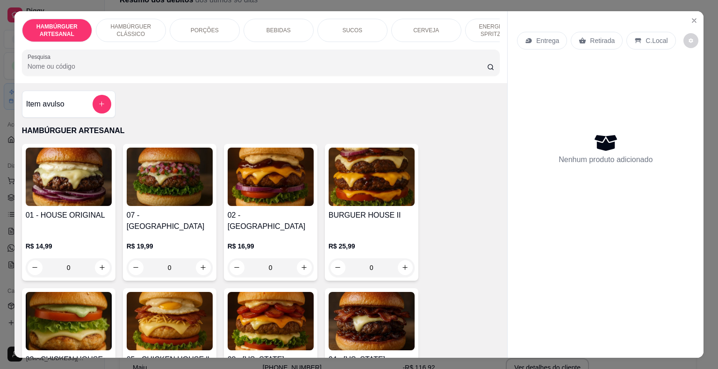
click at [287, 29] on div "BEBIDAS" at bounding box center [279, 30] width 70 height 23
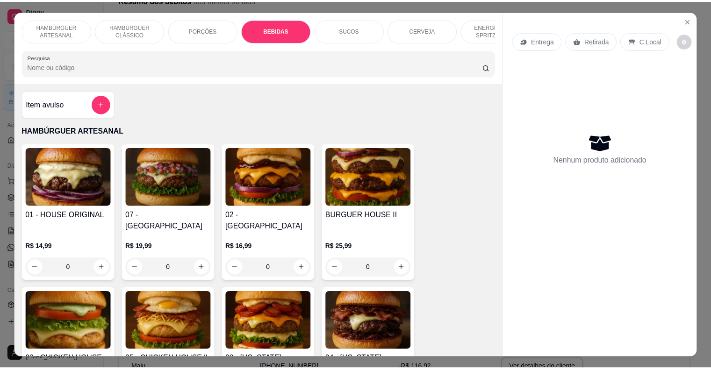
scroll to position [22, 0]
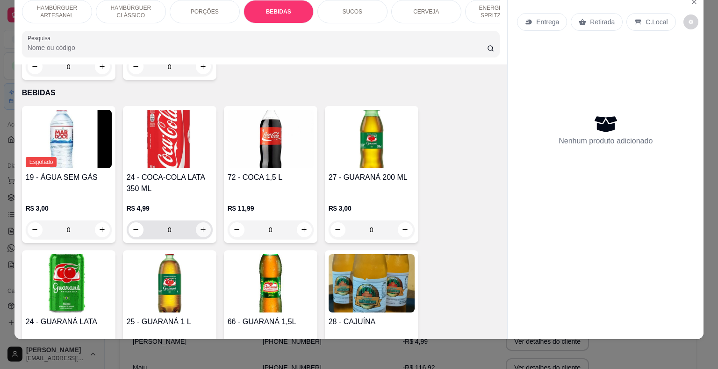
click at [200, 226] on icon "increase-product-quantity" at bounding box center [203, 229] width 7 height 7
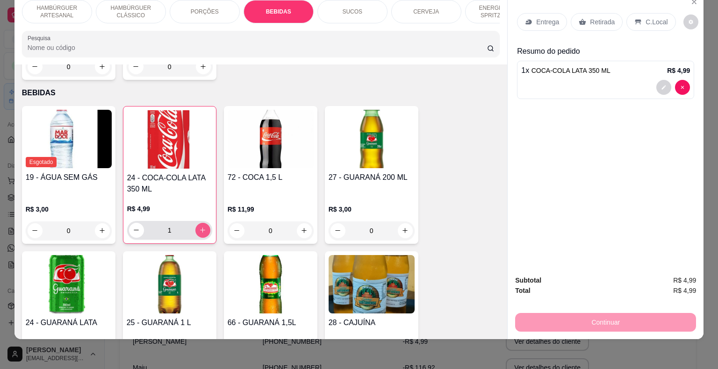
type input "1"
click at [601, 20] on div "Retirada" at bounding box center [597, 22] width 52 height 18
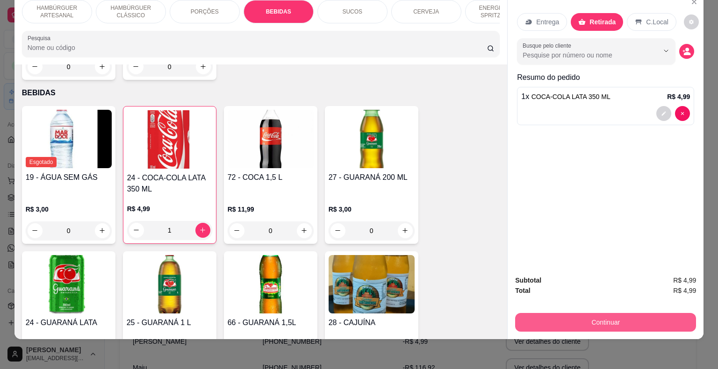
drag, startPoint x: 587, startPoint y: 300, endPoint x: 587, endPoint y: 309, distance: 9.8
click at [587, 309] on div "Subtotal R$ 4,99 Total R$ 4,99 Continuar" at bounding box center [605, 303] width 181 height 57
click at [587, 313] on button "Continuar" at bounding box center [605, 322] width 181 height 19
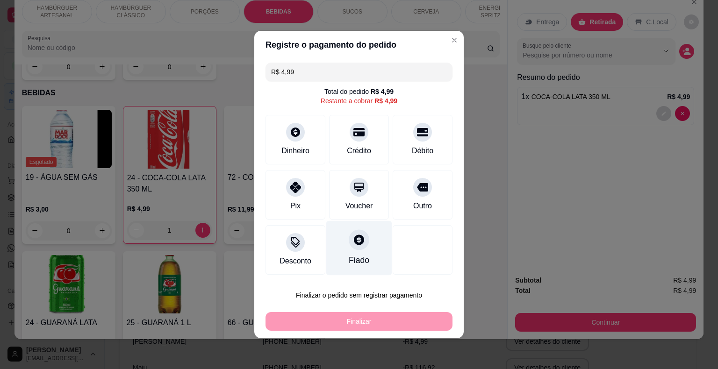
click at [339, 243] on div "Fiado" at bounding box center [359, 248] width 66 height 55
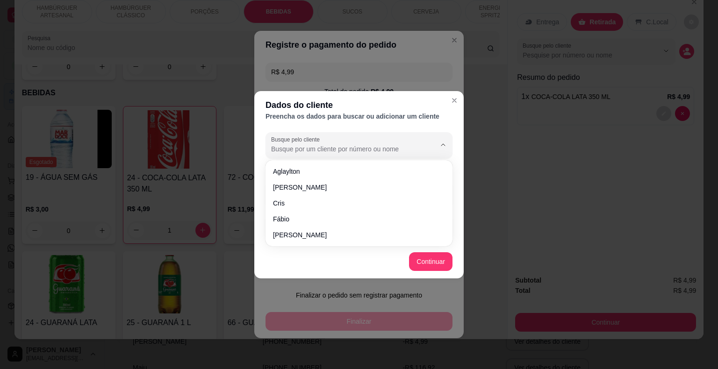
click at [315, 152] on input "Busque pelo cliente" at bounding box center [346, 148] width 150 height 9
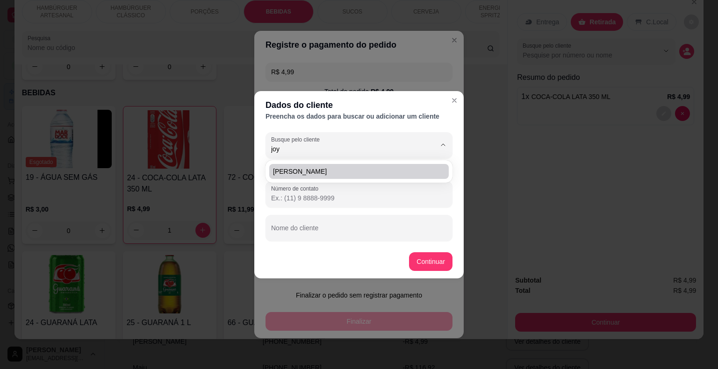
click at [354, 178] on li "[PERSON_NAME]" at bounding box center [358, 171] width 179 height 15
type input "[PERSON_NAME]"
type input "[PHONE_NUMBER]"
type input "[PERSON_NAME]"
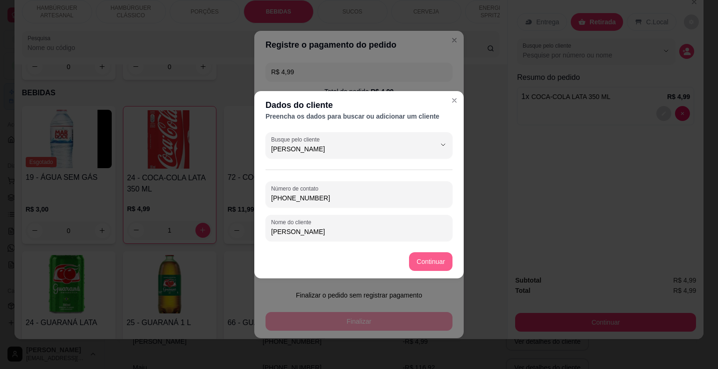
type input "[PERSON_NAME]"
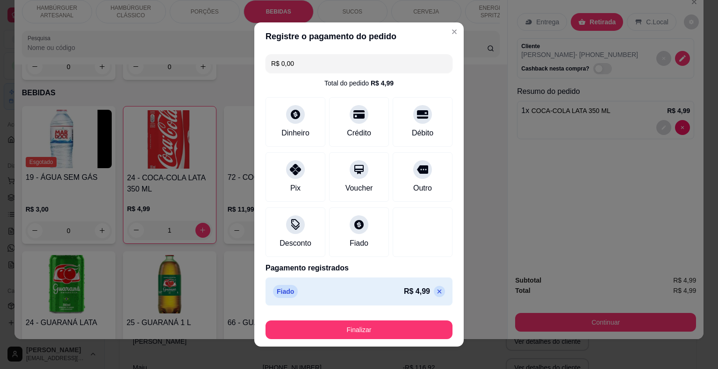
type input "R$ 0,00"
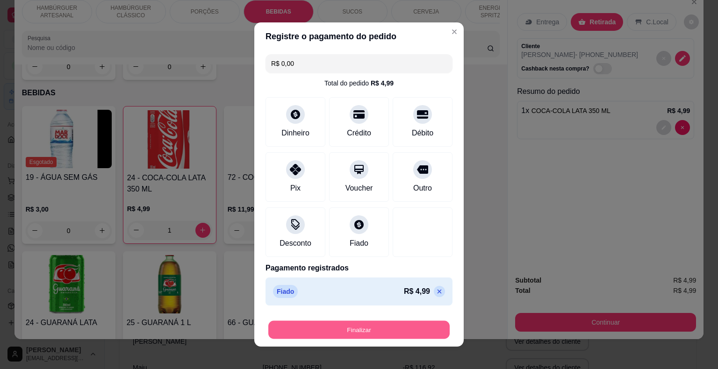
click at [402, 331] on button "Finalizar" at bounding box center [358, 330] width 181 height 18
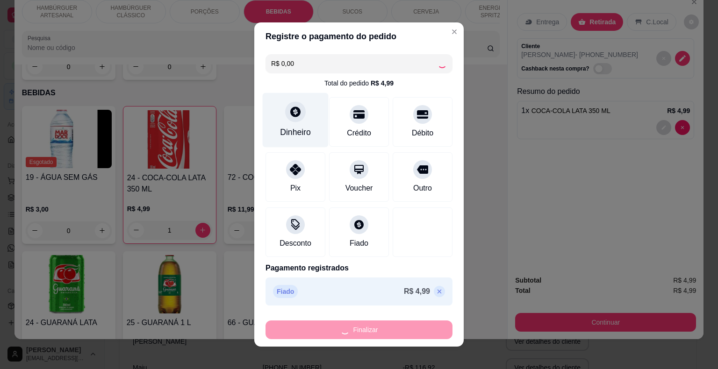
type input "0"
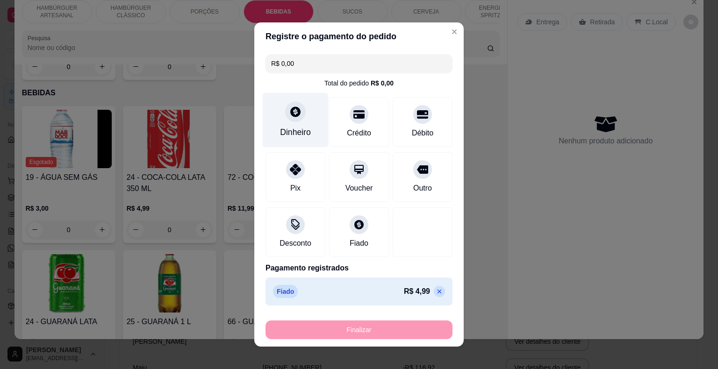
type input "-R$ 4,99"
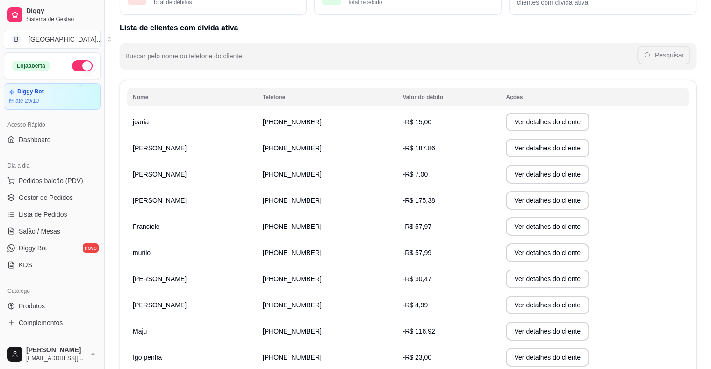
scroll to position [93, 0]
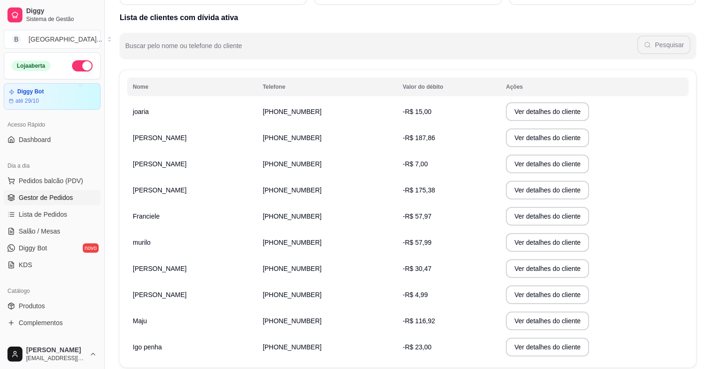
click at [50, 190] on link "Gestor de Pedidos" at bounding box center [52, 197] width 97 height 15
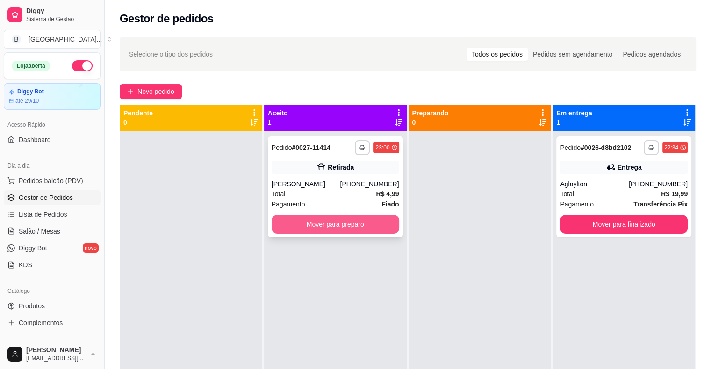
click at [313, 228] on button "Mover para preparo" at bounding box center [336, 224] width 128 height 19
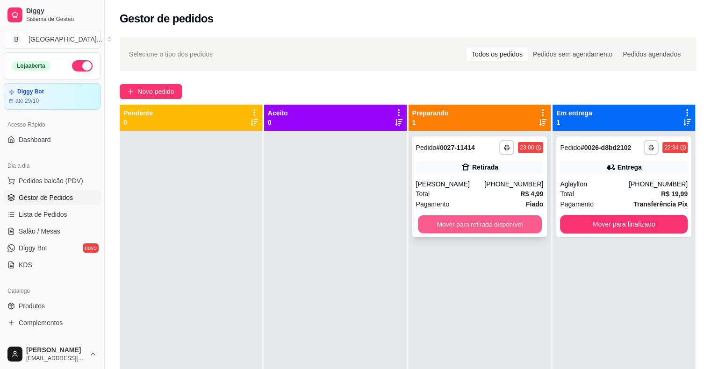
click at [463, 227] on button "Mover para retirada disponível" at bounding box center [480, 224] width 124 height 18
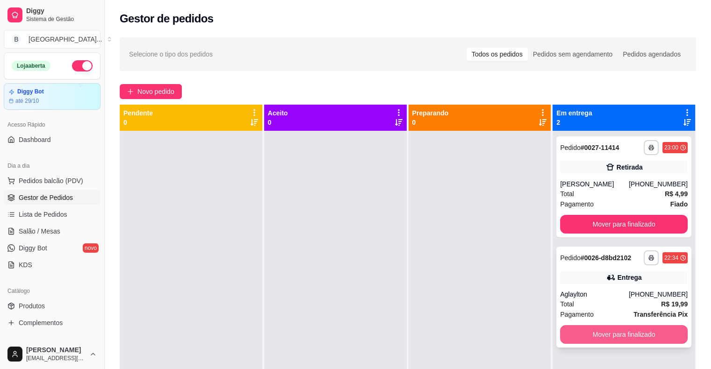
click at [639, 337] on button "Mover para finalizado" at bounding box center [624, 334] width 128 height 19
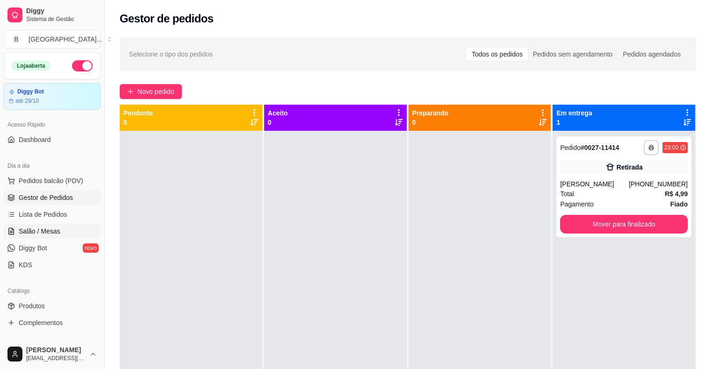
click at [57, 231] on span "Salão / Mesas" at bounding box center [40, 231] width 42 height 9
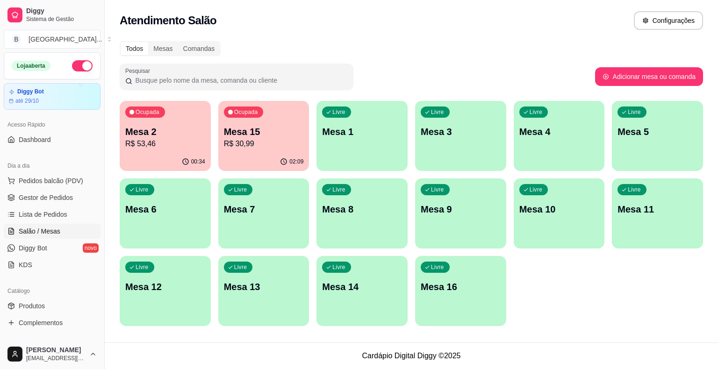
click at [139, 140] on p "R$ 53,46" at bounding box center [165, 143] width 80 height 11
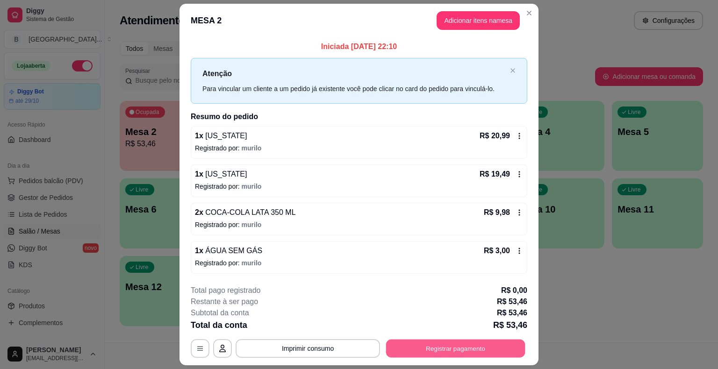
click at [444, 344] on button "Registrar pagamento" at bounding box center [455, 348] width 139 height 18
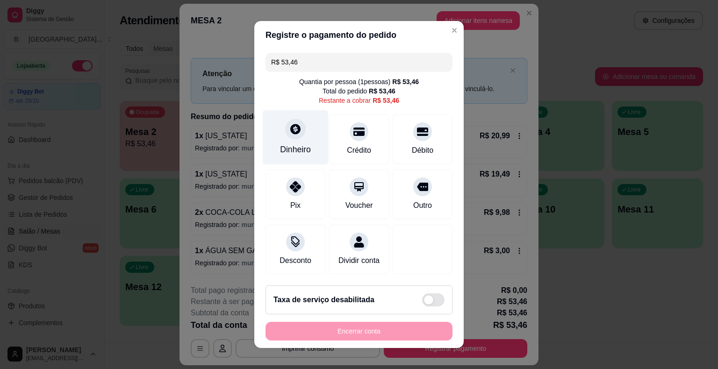
click at [300, 148] on div "Dinheiro" at bounding box center [295, 149] width 31 height 12
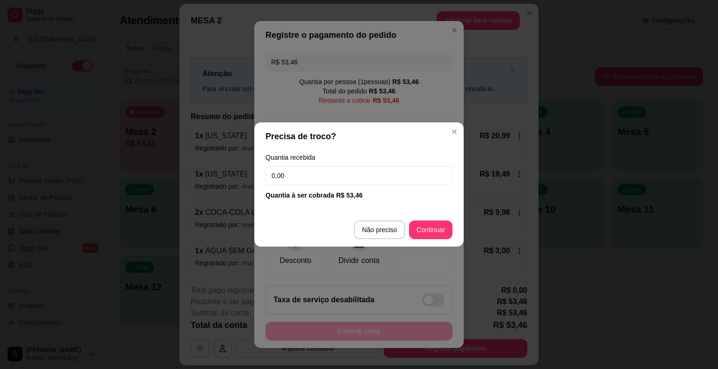
click at [307, 175] on input "0,00" at bounding box center [358, 175] width 187 height 19
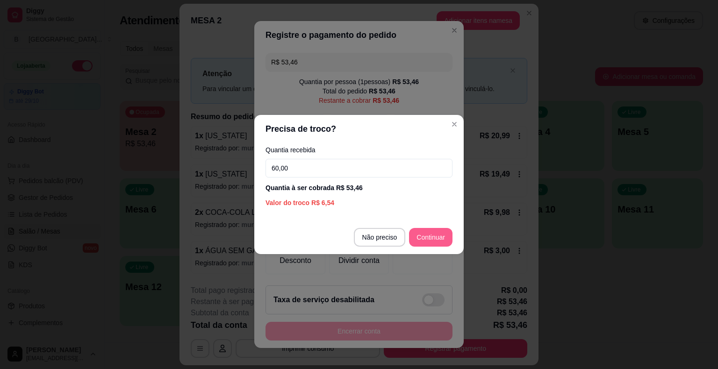
type input "60,00"
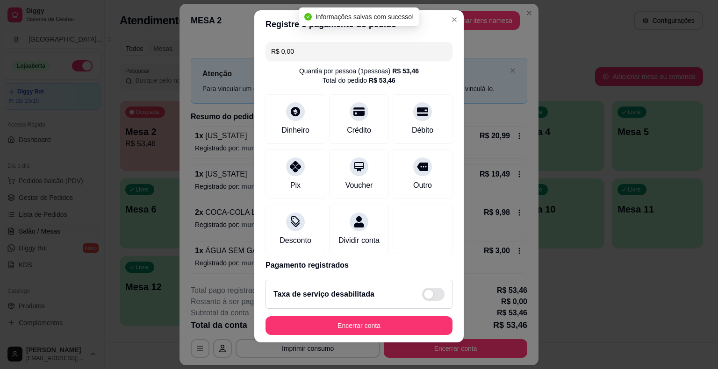
type input "R$ 0,00"
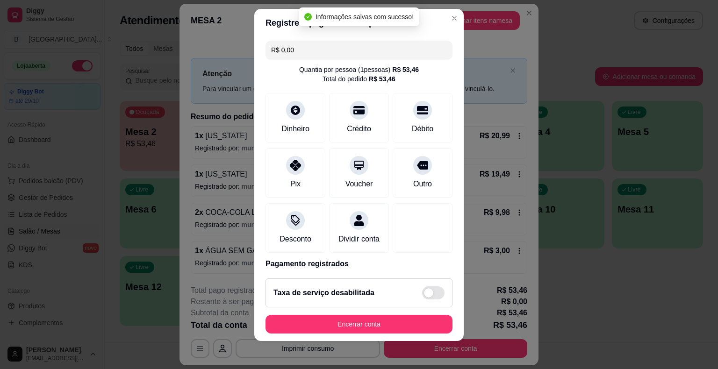
scroll to position [11, 0]
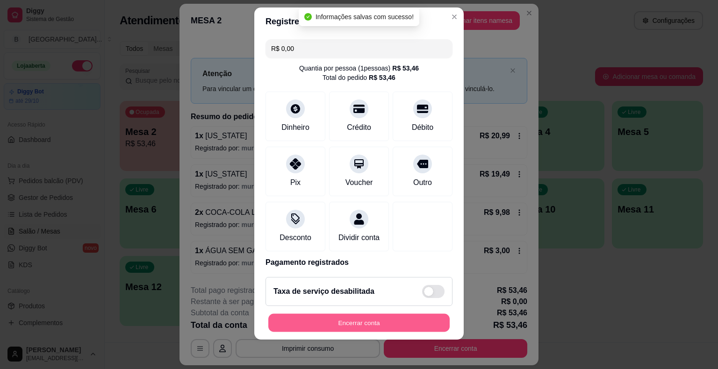
click at [374, 326] on button "Encerrar conta" at bounding box center [358, 323] width 181 height 18
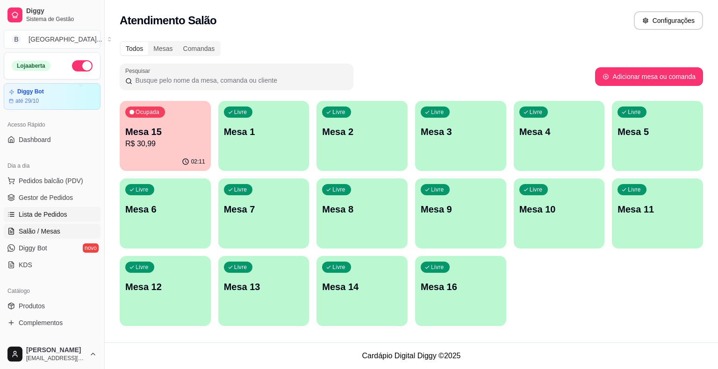
click at [52, 208] on link "Lista de Pedidos" at bounding box center [52, 214] width 97 height 15
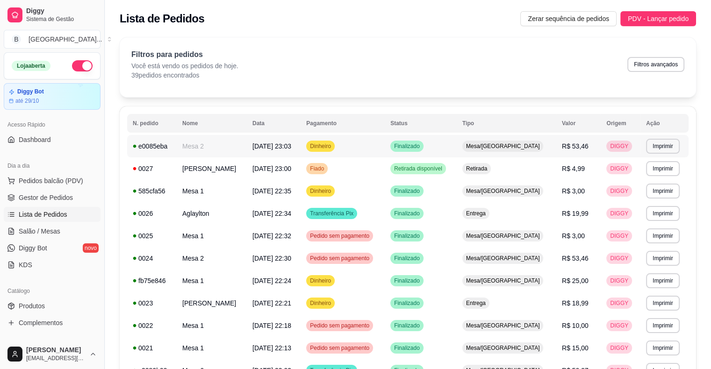
click at [200, 144] on td "Mesa 2" at bounding box center [212, 146] width 70 height 22
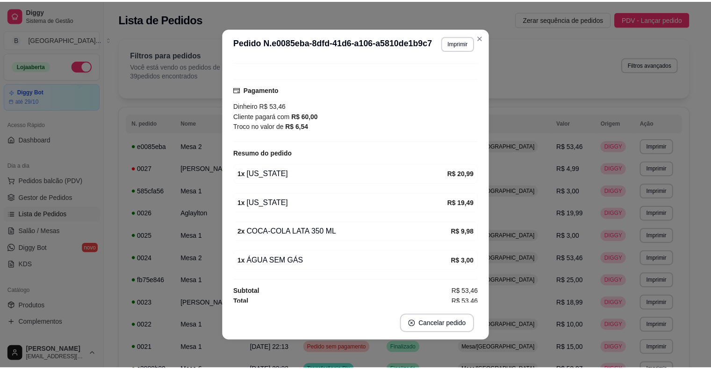
scroll to position [76, 0]
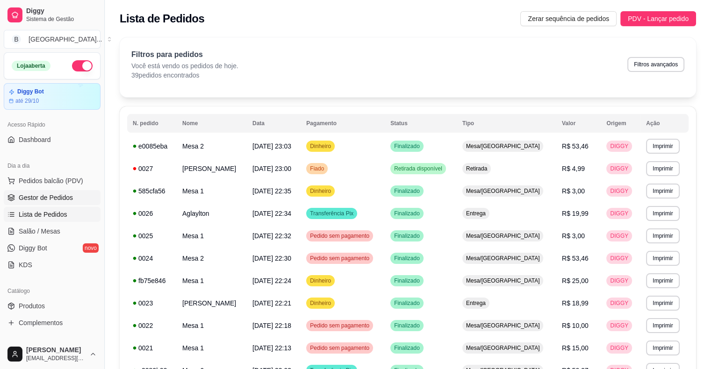
click at [45, 194] on span "Gestor de Pedidos" at bounding box center [46, 197] width 54 height 9
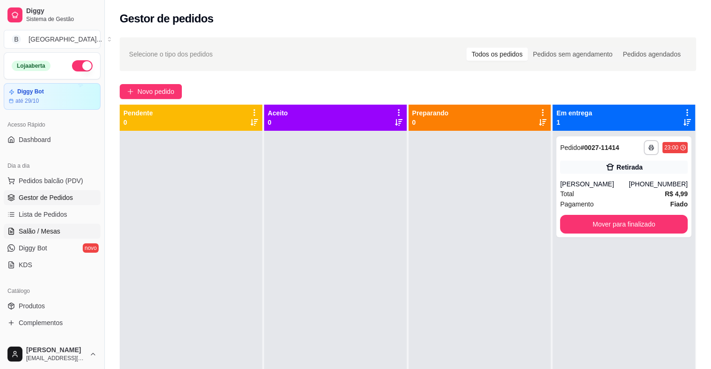
click at [63, 226] on link "Salão / Mesas" at bounding box center [52, 231] width 97 height 15
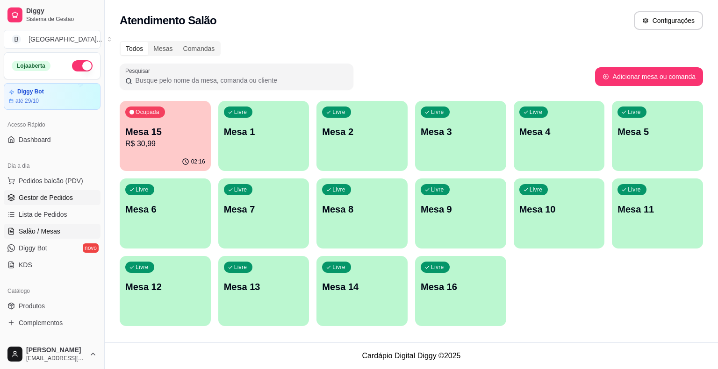
click at [64, 197] on span "Gestor de Pedidos" at bounding box center [46, 197] width 54 height 9
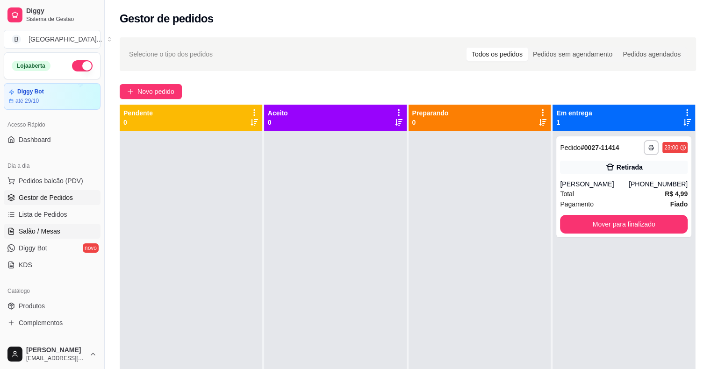
click at [63, 235] on link "Salão / Mesas" at bounding box center [52, 231] width 97 height 15
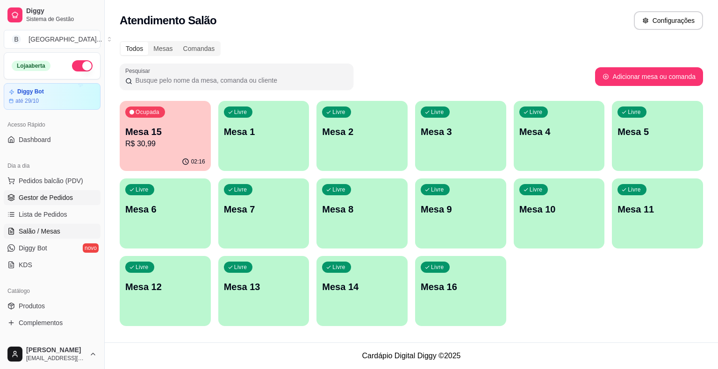
click at [72, 194] on link "Gestor de Pedidos" at bounding box center [52, 197] width 97 height 15
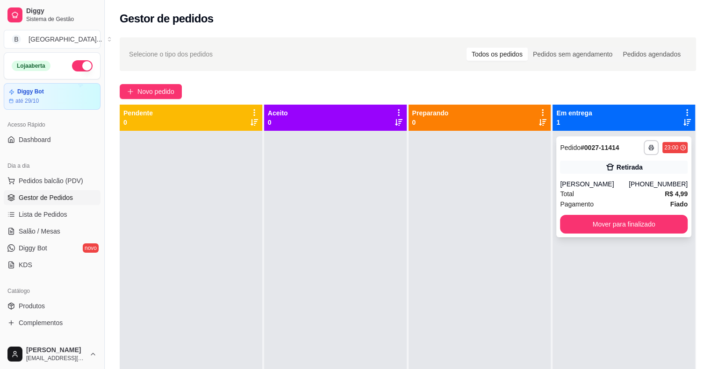
click at [575, 174] on div "**********" at bounding box center [623, 186] width 135 height 101
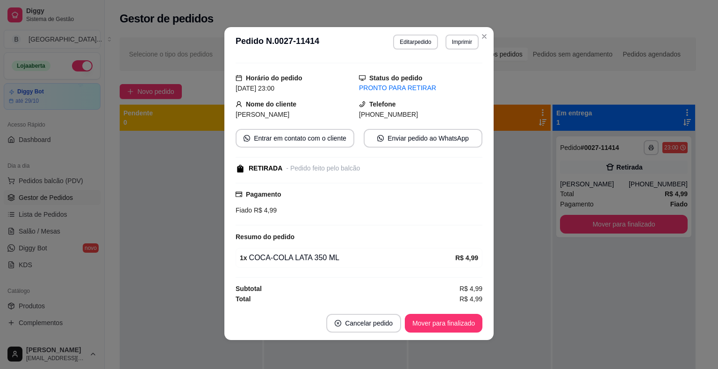
scroll to position [2, 0]
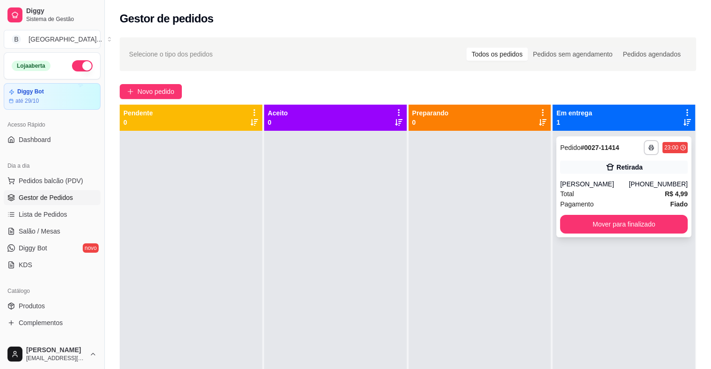
click at [581, 176] on div "**********" at bounding box center [623, 186] width 135 height 101
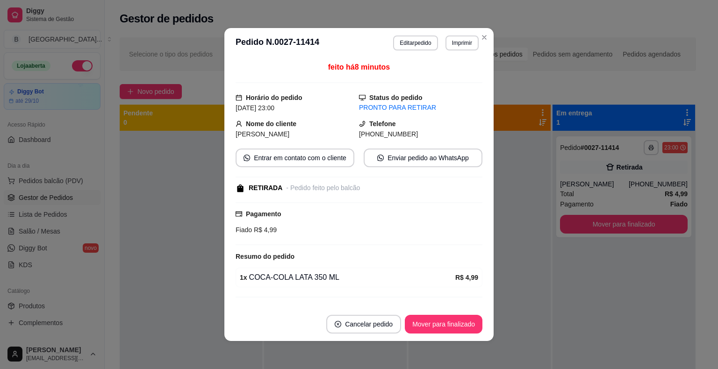
scroll to position [19, 0]
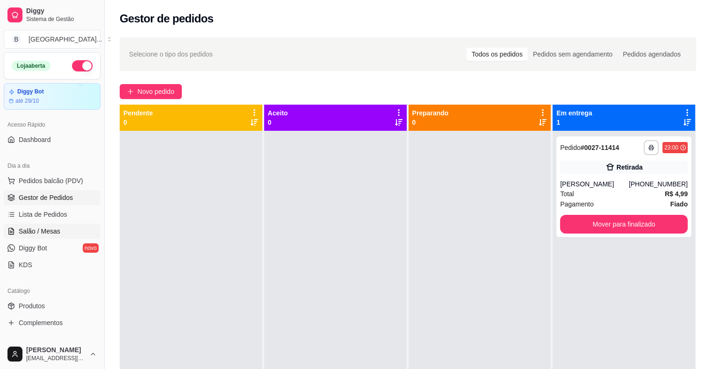
click at [70, 229] on link "Salão / Mesas" at bounding box center [52, 231] width 97 height 15
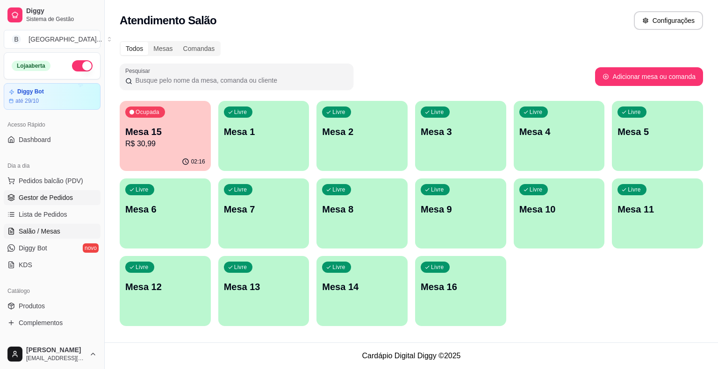
click at [72, 197] on link "Gestor de Pedidos" at bounding box center [52, 197] width 97 height 15
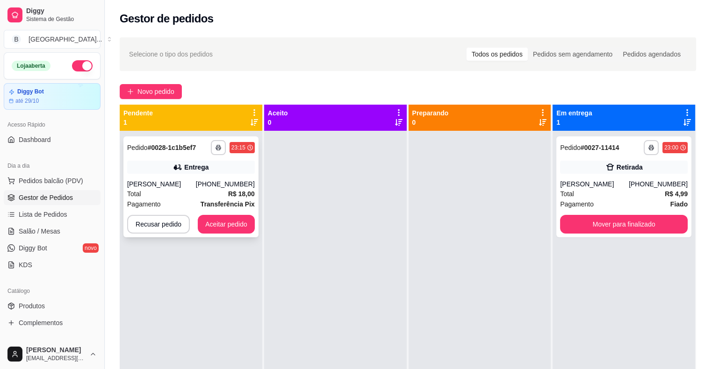
click at [235, 195] on strong "R$ 18,00" at bounding box center [241, 193] width 27 height 7
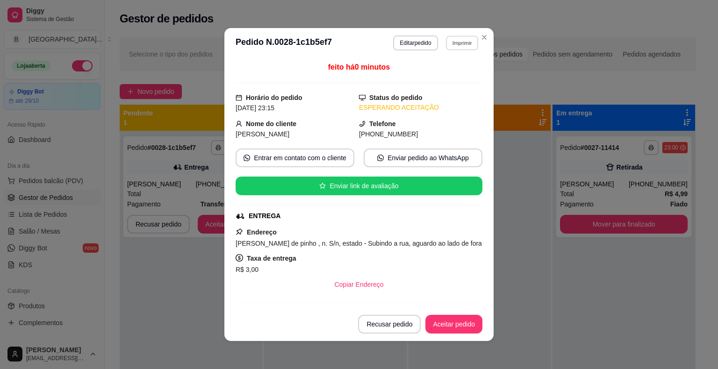
click at [469, 44] on button "Imprimir" at bounding box center [462, 43] width 32 height 14
click at [443, 76] on button "IMPRESSORA" at bounding box center [442, 75] width 68 height 15
click at [446, 323] on button "Aceitar pedido" at bounding box center [453, 324] width 55 height 18
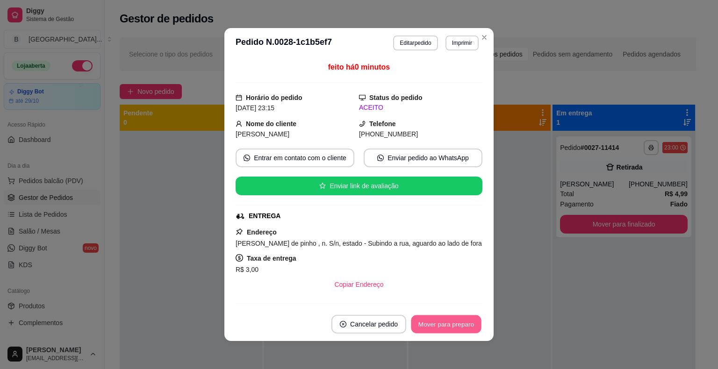
click at [446, 323] on button "Mover para preparo" at bounding box center [446, 324] width 70 height 18
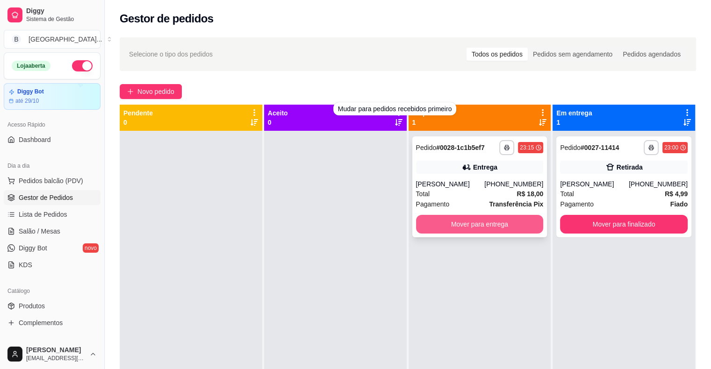
click at [443, 227] on button "Mover para entrega" at bounding box center [480, 224] width 128 height 19
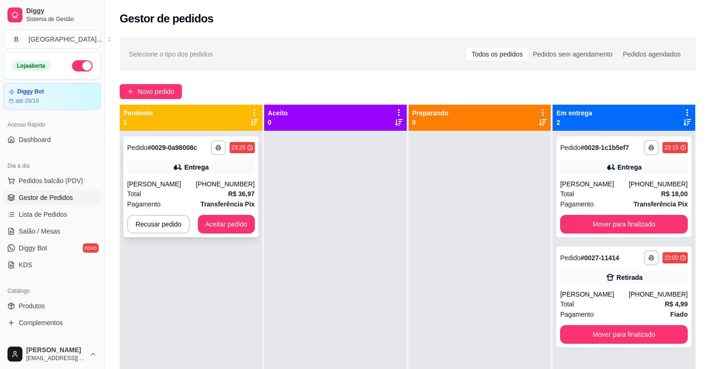
click at [157, 162] on div "Entrega" at bounding box center [191, 167] width 128 height 13
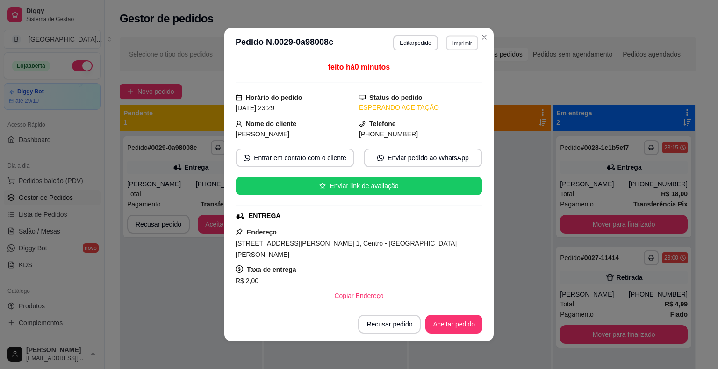
click at [461, 42] on button "Imprimir" at bounding box center [462, 43] width 32 height 14
click at [461, 77] on button "IMPRESSORA" at bounding box center [442, 75] width 68 height 15
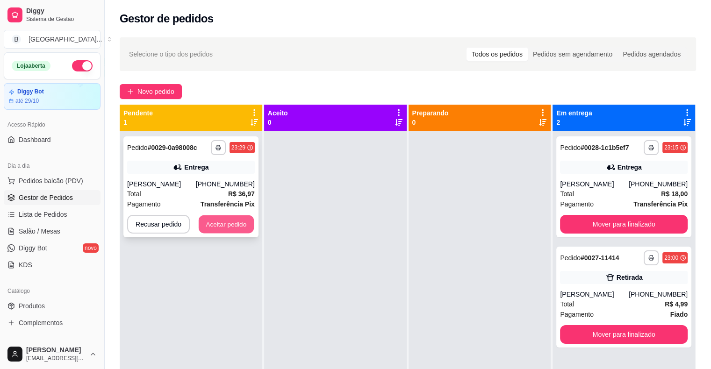
click at [221, 227] on button "Aceitar pedido" at bounding box center [226, 224] width 55 height 18
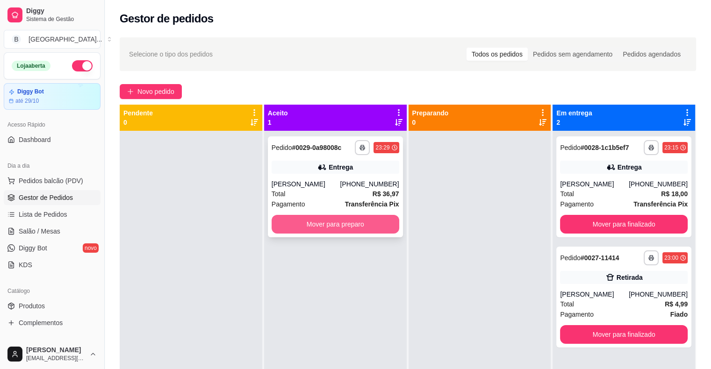
click at [321, 227] on button "Mover para preparo" at bounding box center [336, 224] width 128 height 19
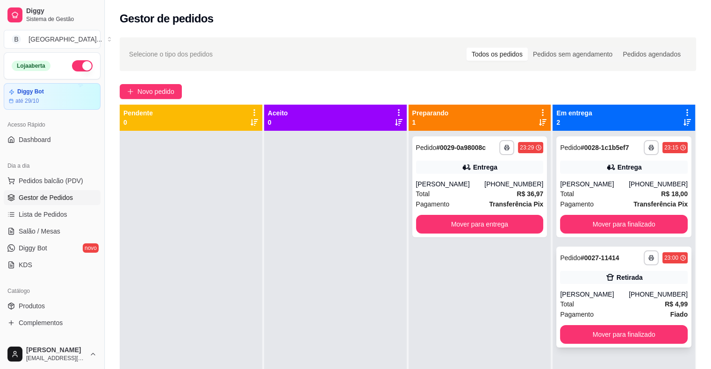
click at [606, 308] on div "Total R$ 4,99" at bounding box center [624, 304] width 128 height 10
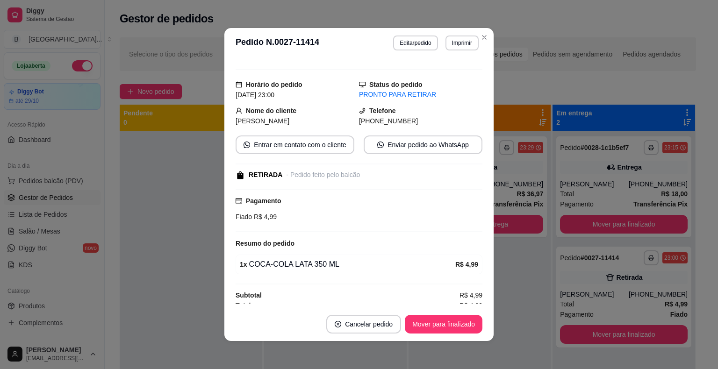
scroll to position [19, 0]
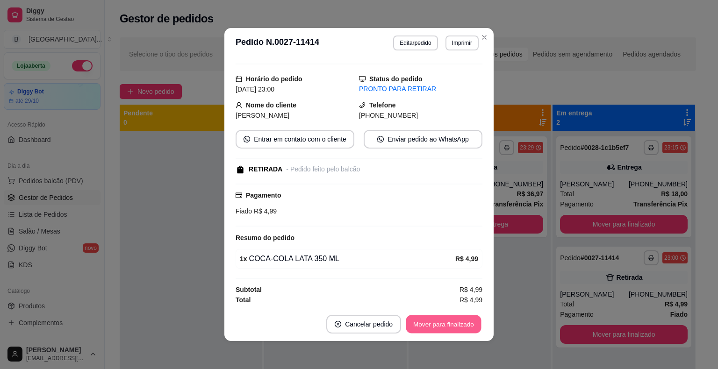
click at [436, 326] on button "Mover para finalizado" at bounding box center [443, 324] width 75 height 18
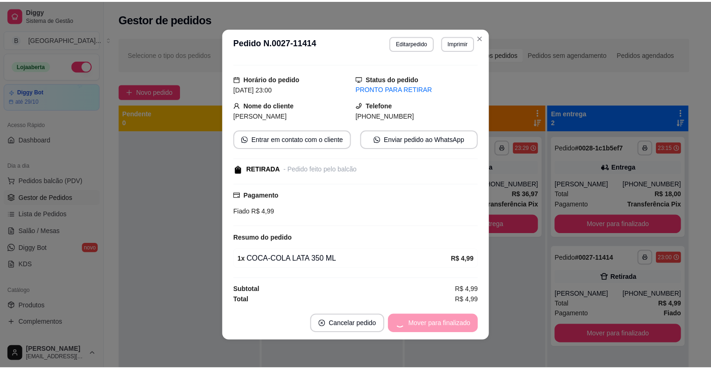
scroll to position [0, 0]
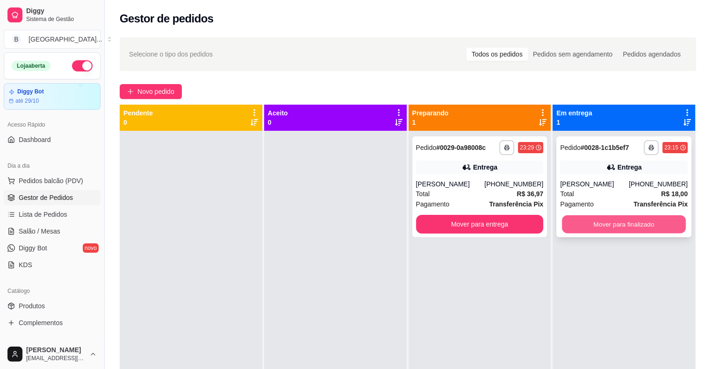
click at [569, 228] on button "Mover para finalizado" at bounding box center [624, 224] width 124 height 18
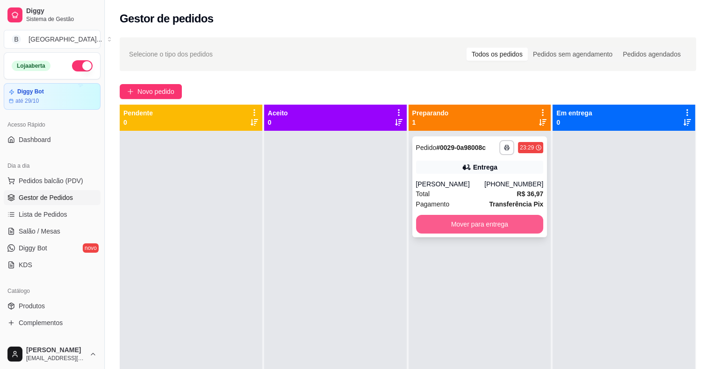
click at [495, 222] on button "Mover para entrega" at bounding box center [480, 224] width 128 height 19
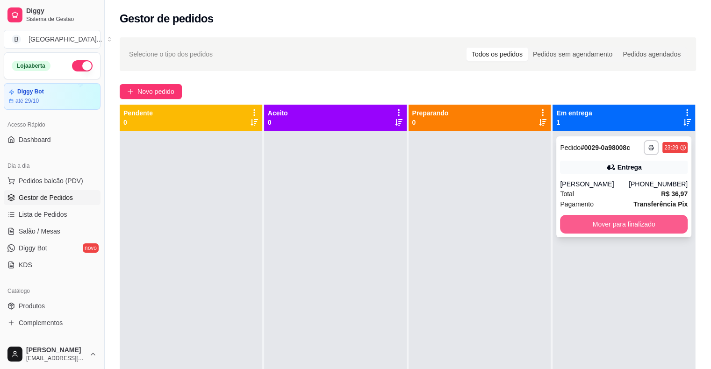
click at [595, 229] on button "Mover para finalizado" at bounding box center [624, 224] width 128 height 19
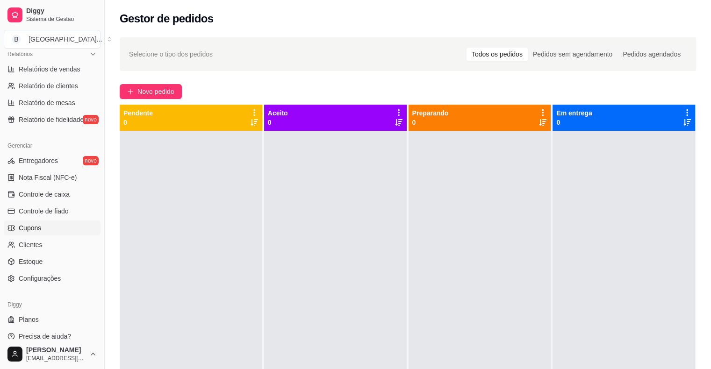
scroll to position [303, 0]
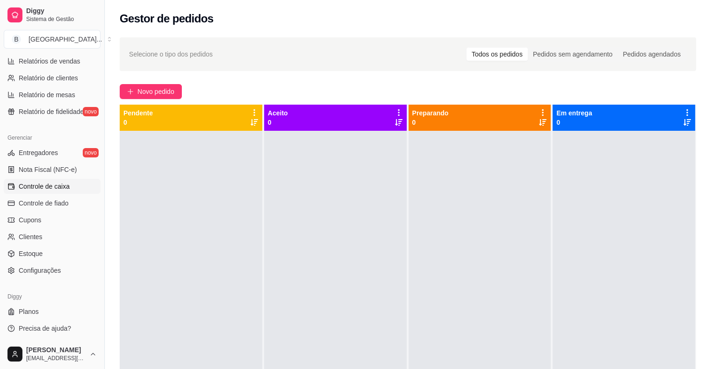
click at [56, 184] on span "Controle de caixa" at bounding box center [44, 186] width 51 height 9
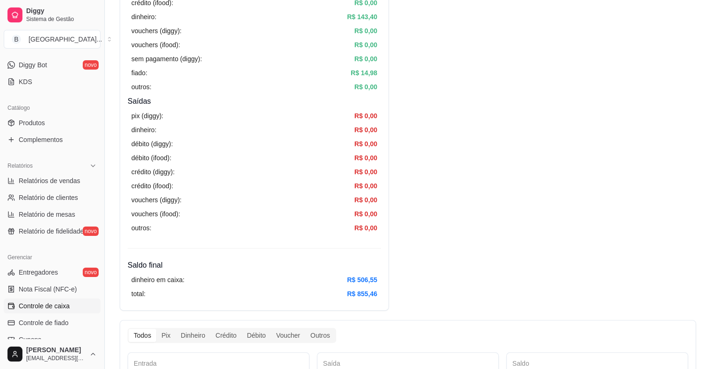
scroll to position [163, 0]
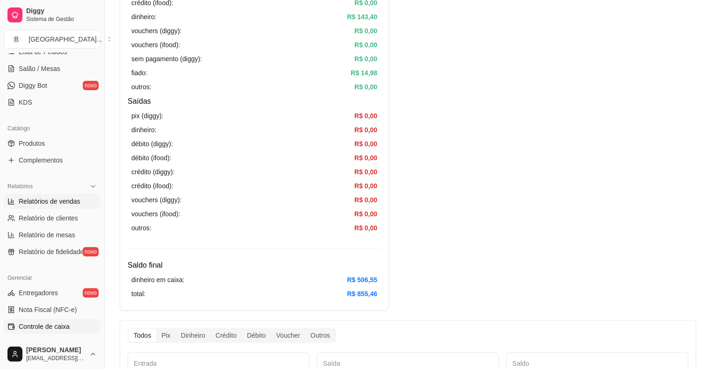
click at [64, 197] on span "Relatórios de vendas" at bounding box center [50, 201] width 62 height 9
select select "ALL"
select select "0"
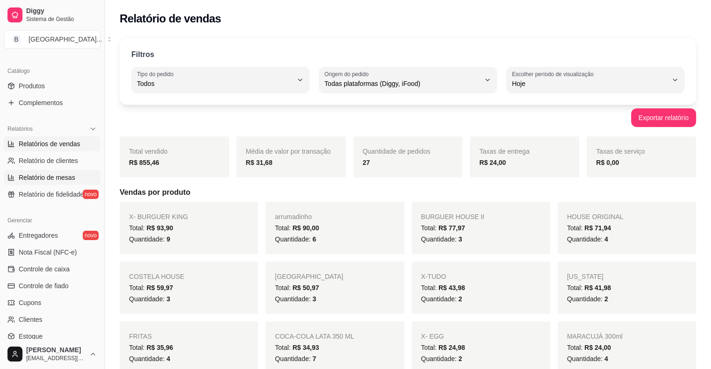
scroll to position [303, 0]
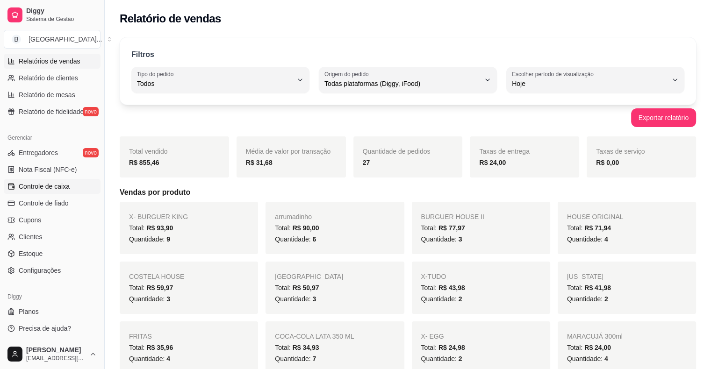
click at [34, 185] on span "Controle de caixa" at bounding box center [44, 186] width 51 height 9
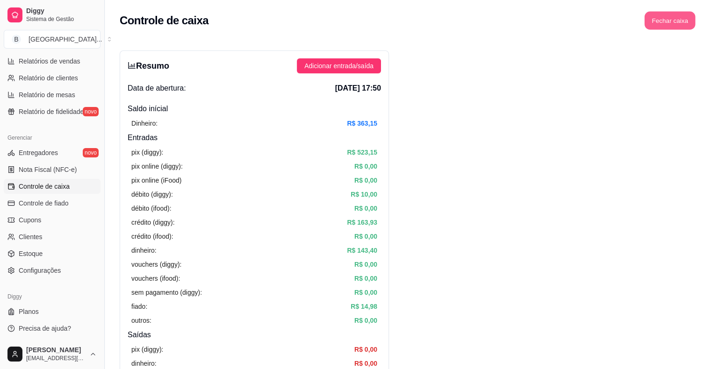
click at [674, 23] on button "Fechar caixa" at bounding box center [670, 21] width 51 height 18
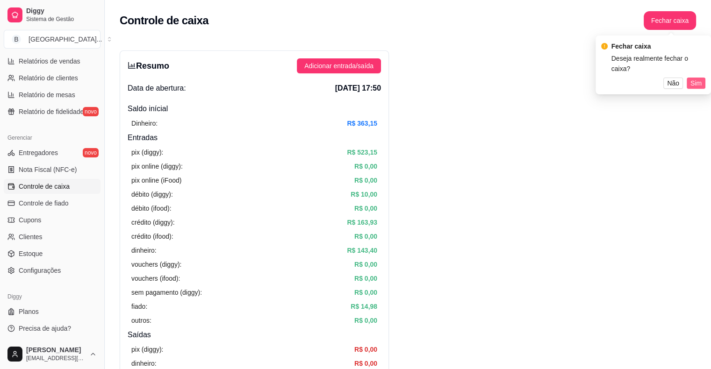
click at [697, 83] on span "Sim" at bounding box center [695, 83] width 11 height 10
